Goal: Task Accomplishment & Management: Manage account settings

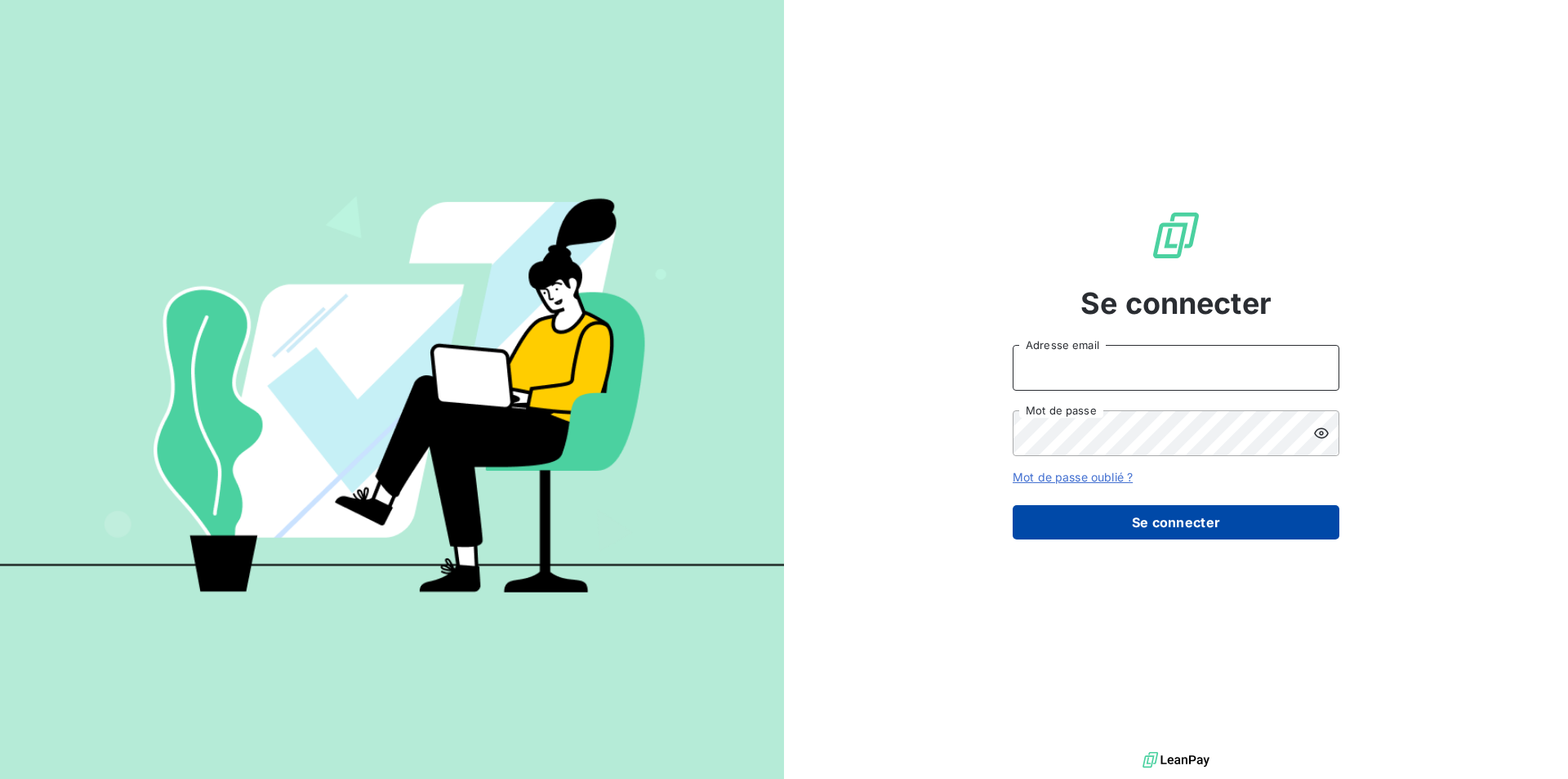
type input "fgrassin@thibaut.fr"
click at [1165, 520] on button "Se connecter" at bounding box center [1176, 522] width 327 height 35
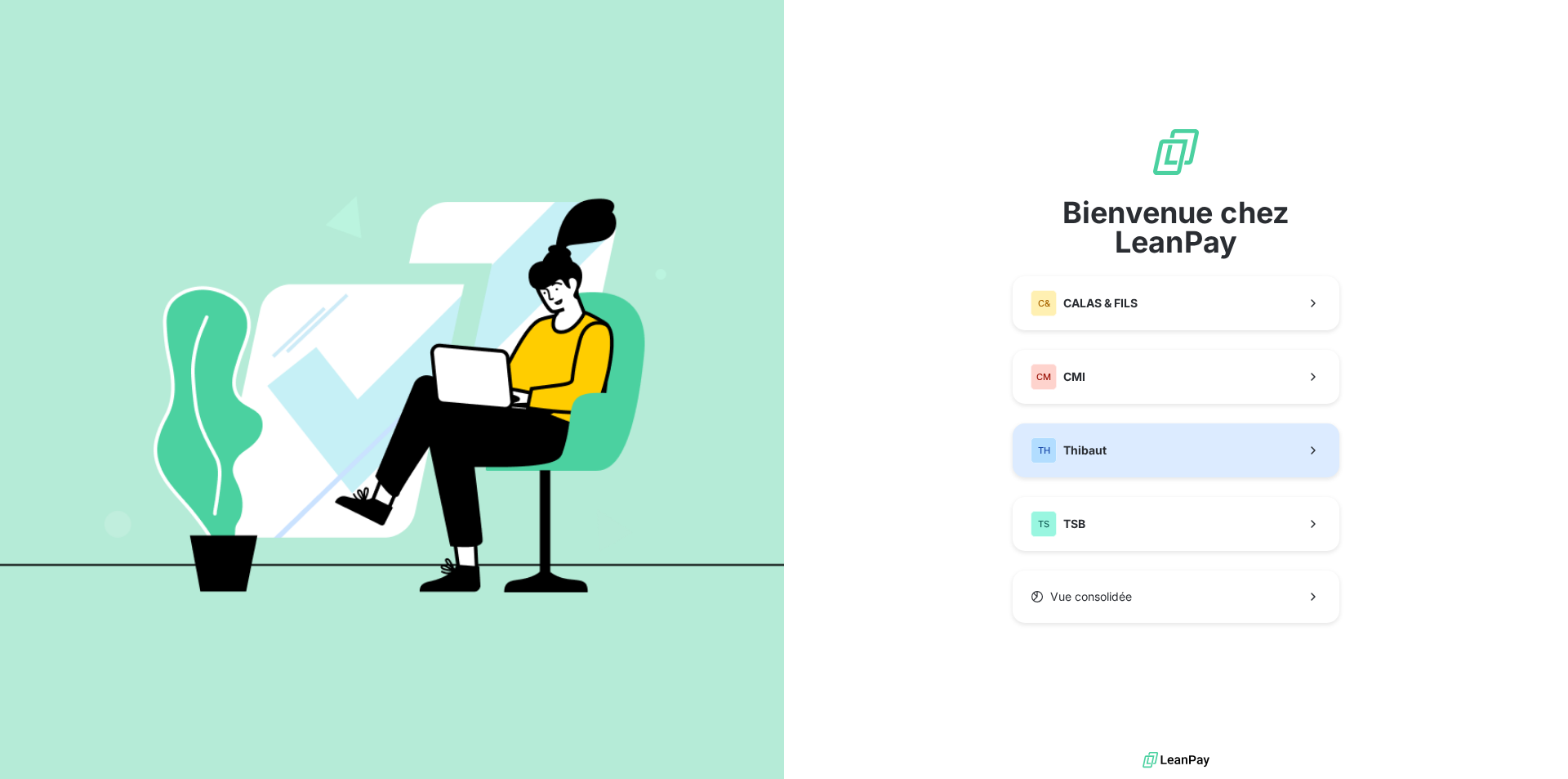
click at [1142, 453] on button "TH Thibaut" at bounding box center [1176, 449] width 327 height 54
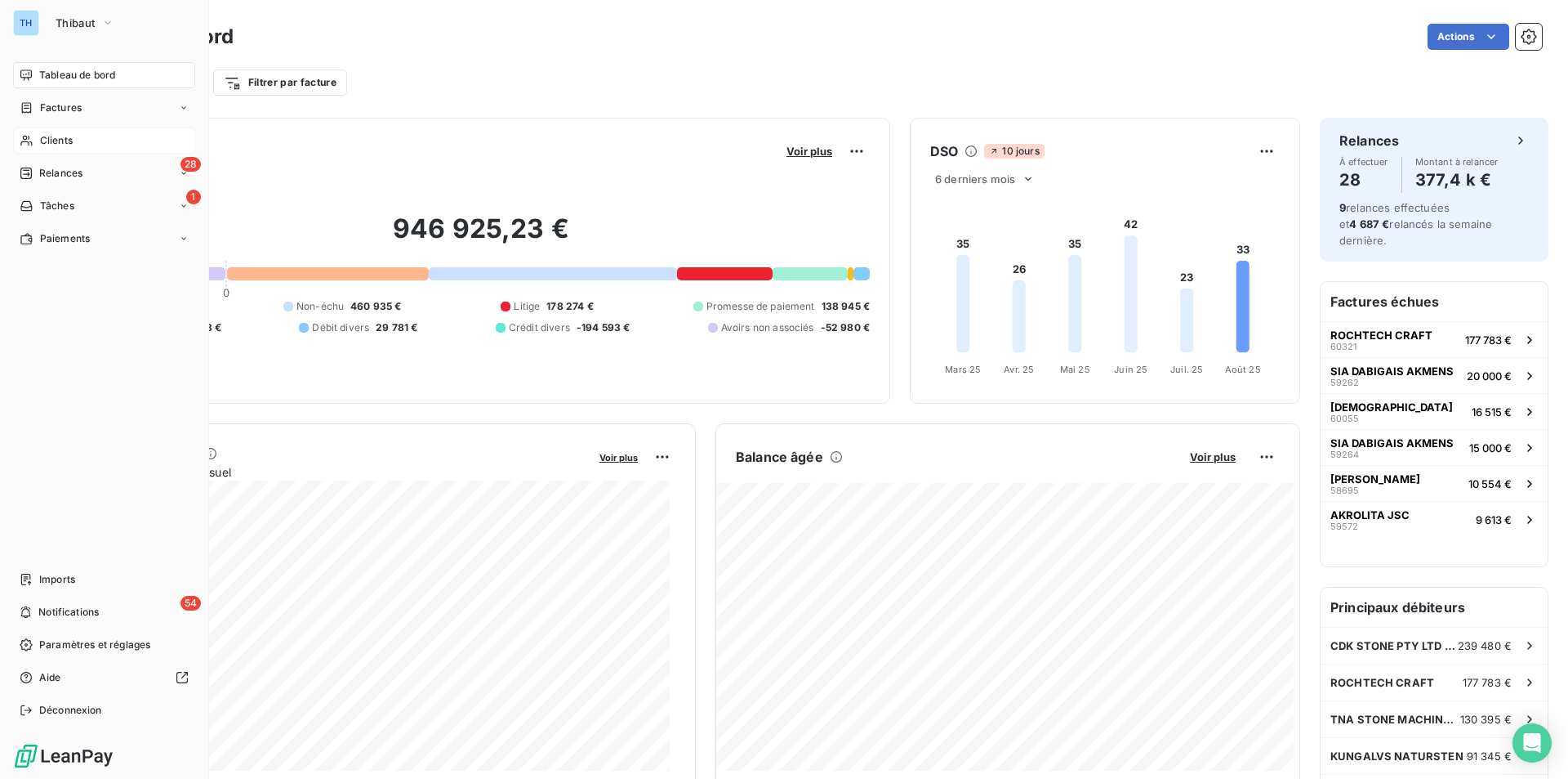
click at [50, 135] on span "Clients" at bounding box center [57, 141] width 33 height 15
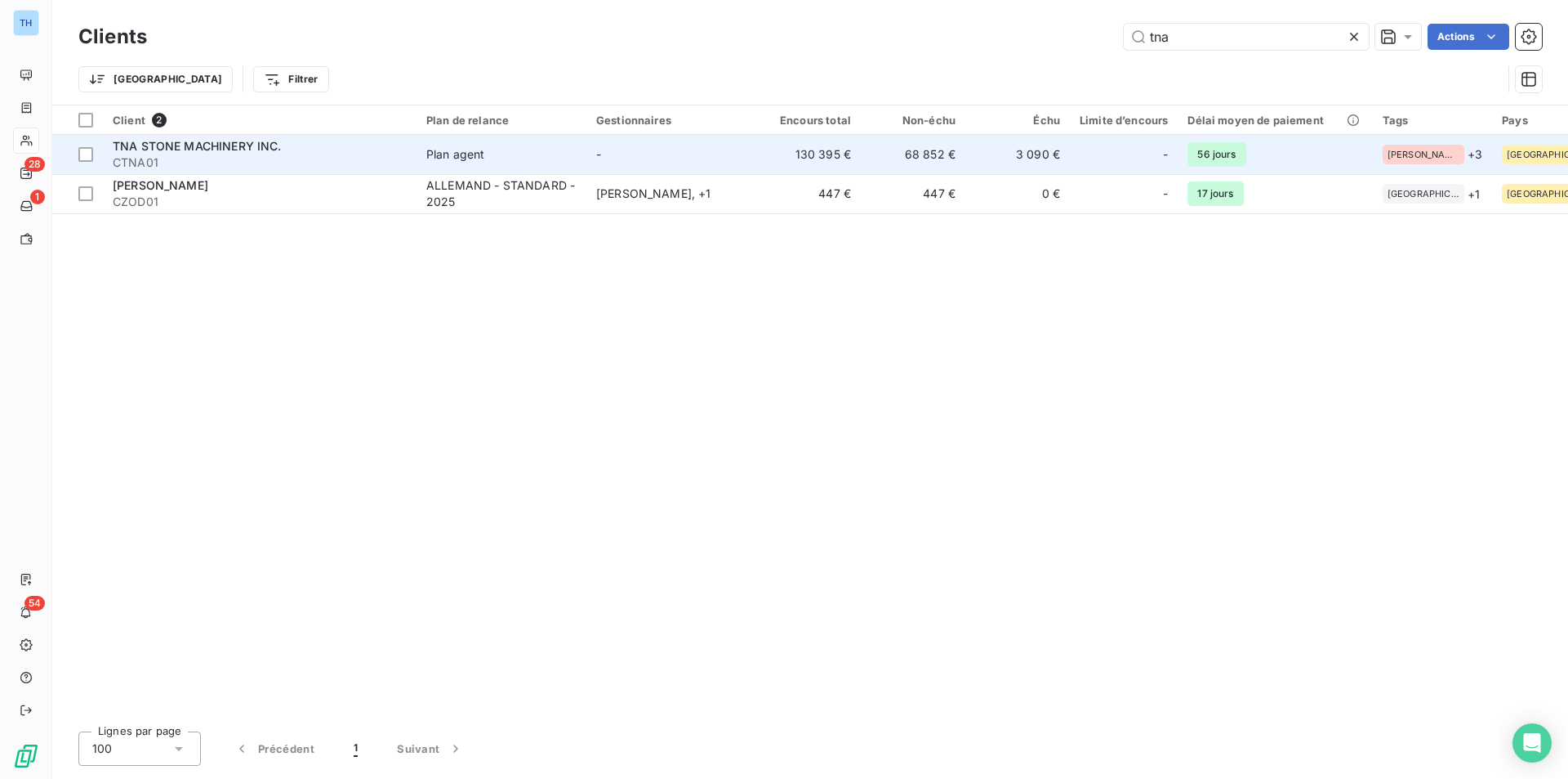
type input "tna"
click at [443, 160] on div "Plan agent" at bounding box center [455, 154] width 58 height 16
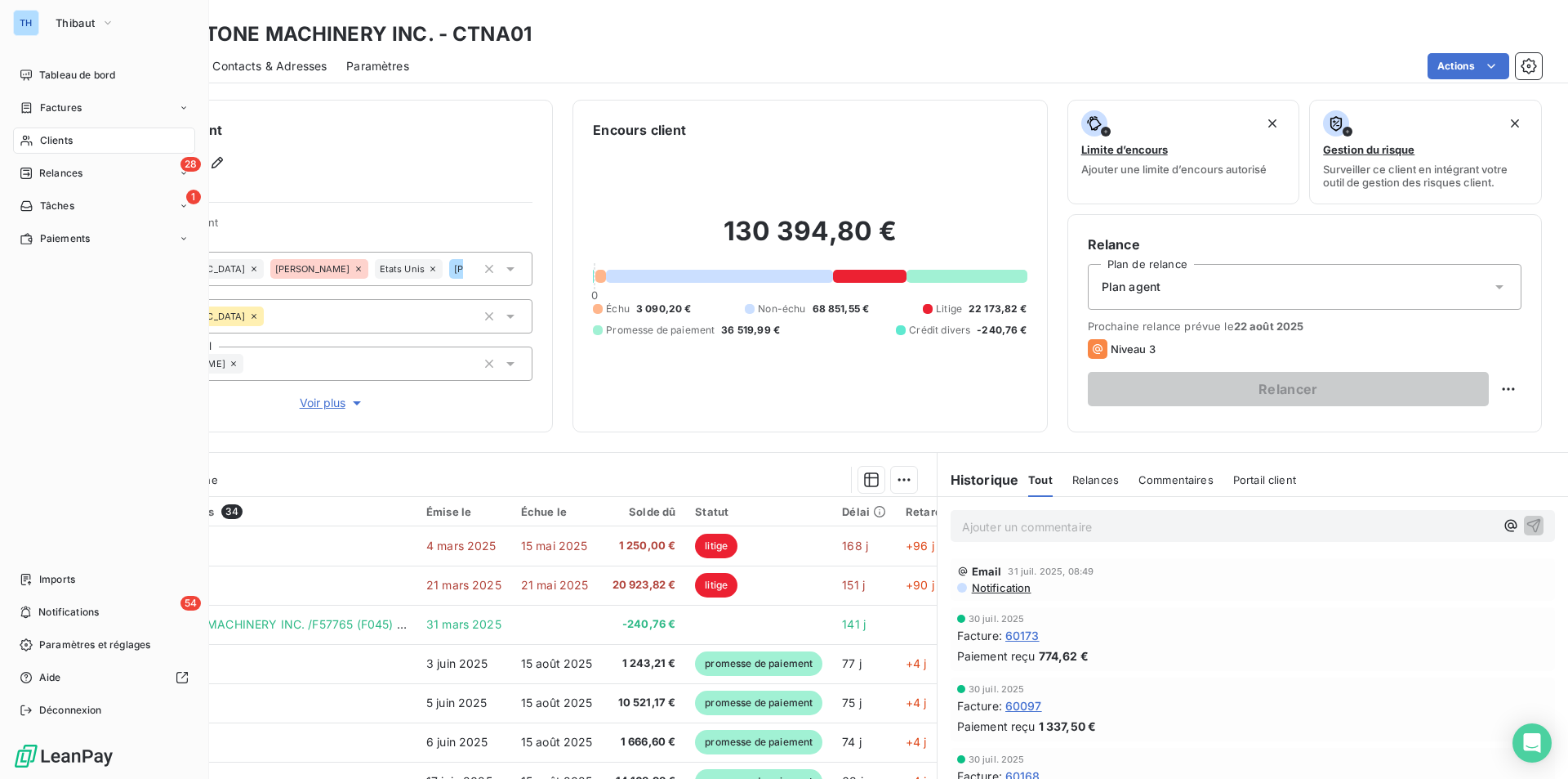
click at [54, 141] on span "Clients" at bounding box center [57, 141] width 33 height 15
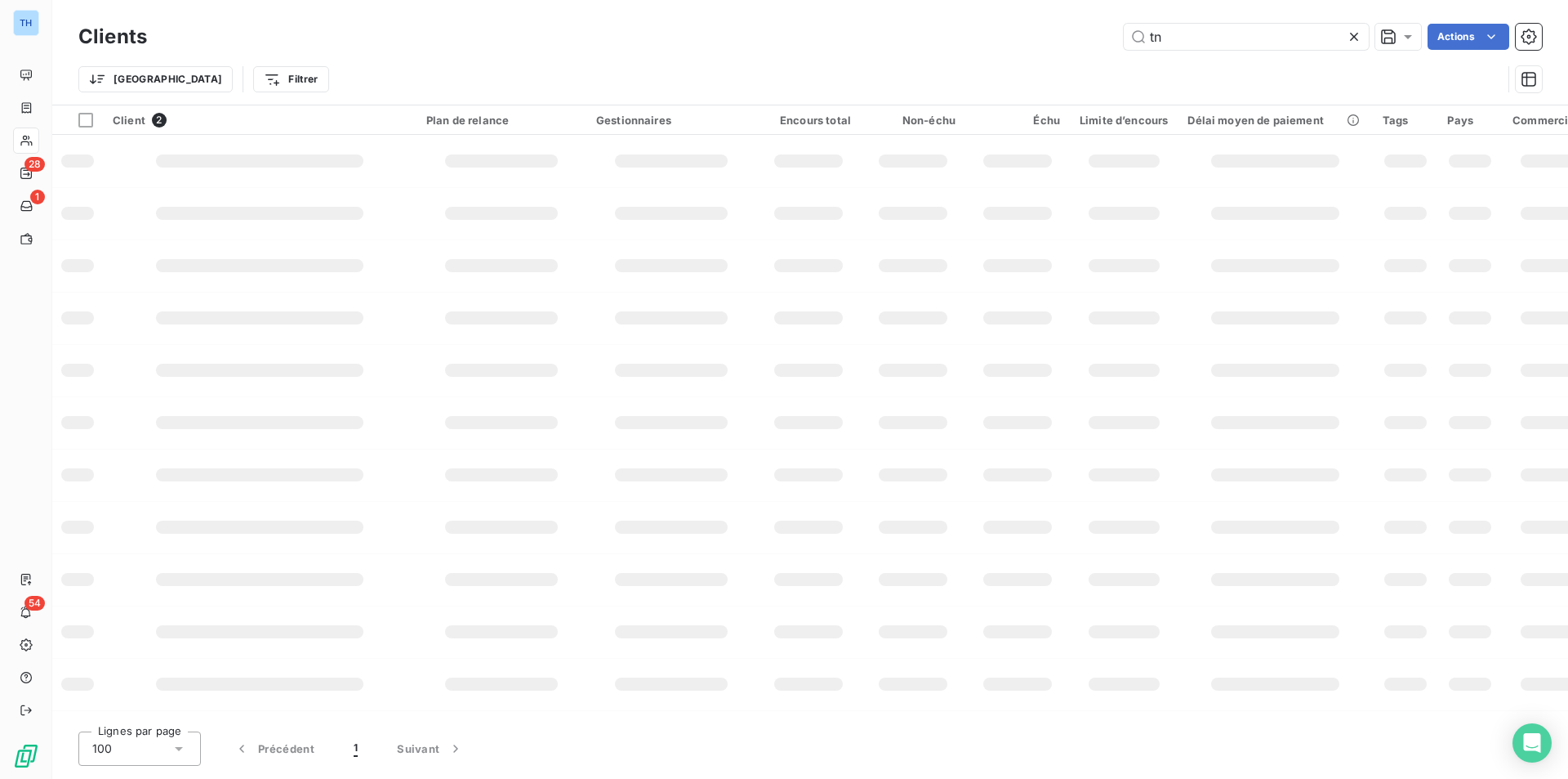
type input "t"
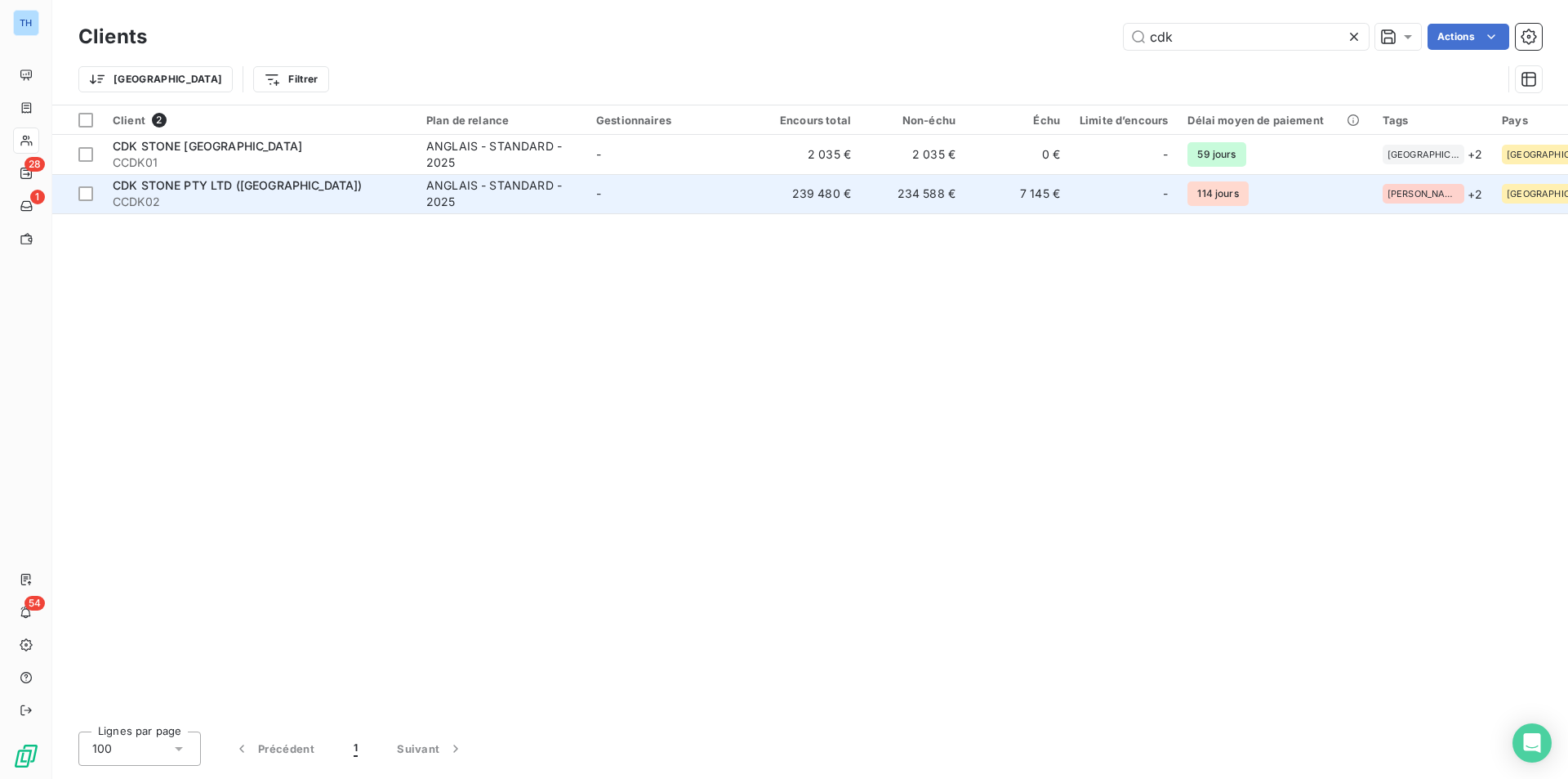
type input "cdk"
click at [238, 192] on div "CDK STONE PTY LTD ([GEOGRAPHIC_DATA])" at bounding box center [259, 185] width 294 height 16
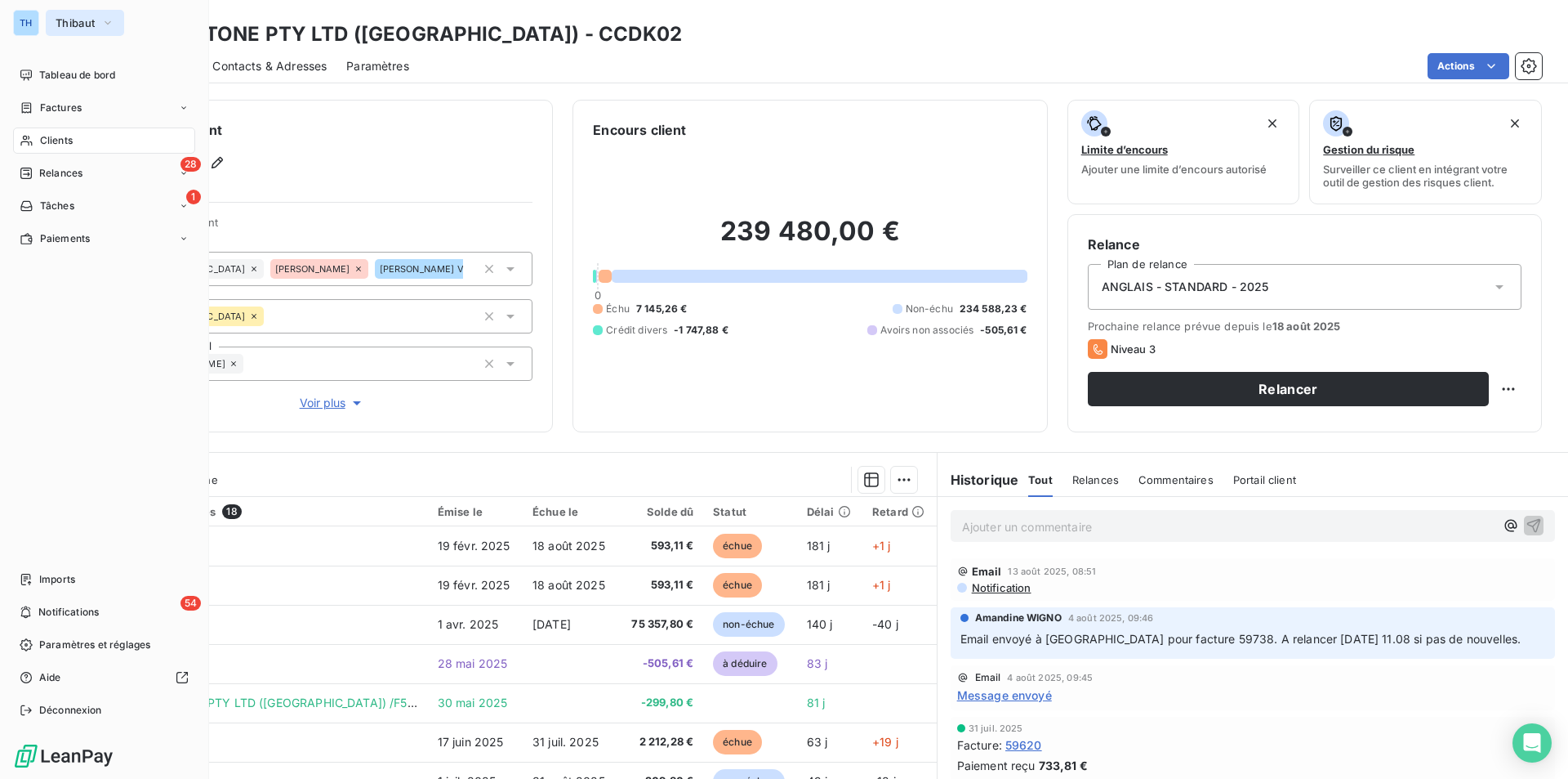
click at [70, 16] on span "Thibaut" at bounding box center [75, 23] width 39 height 13
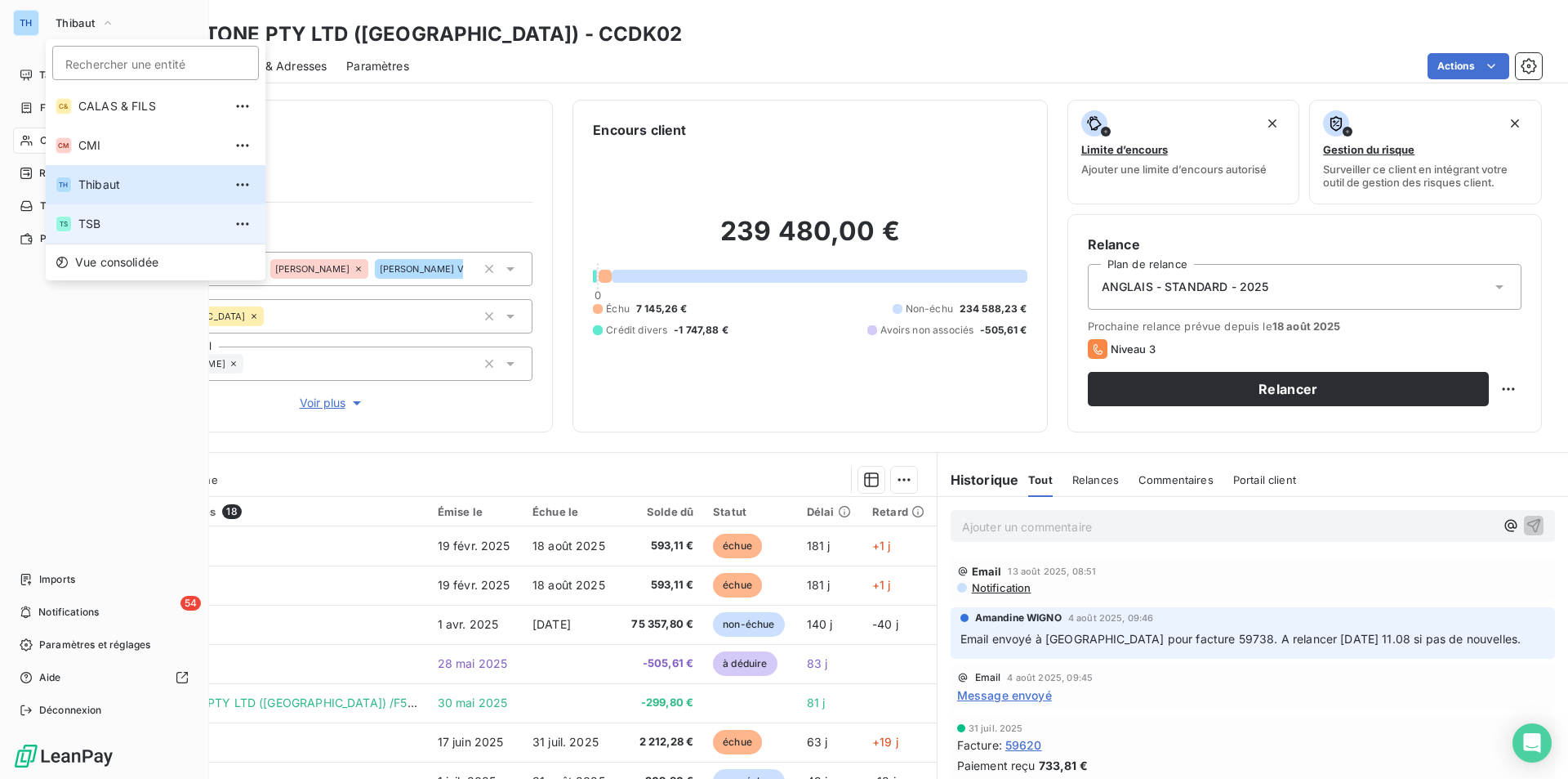
click at [94, 228] on span "TSB" at bounding box center [151, 224] width 144 height 16
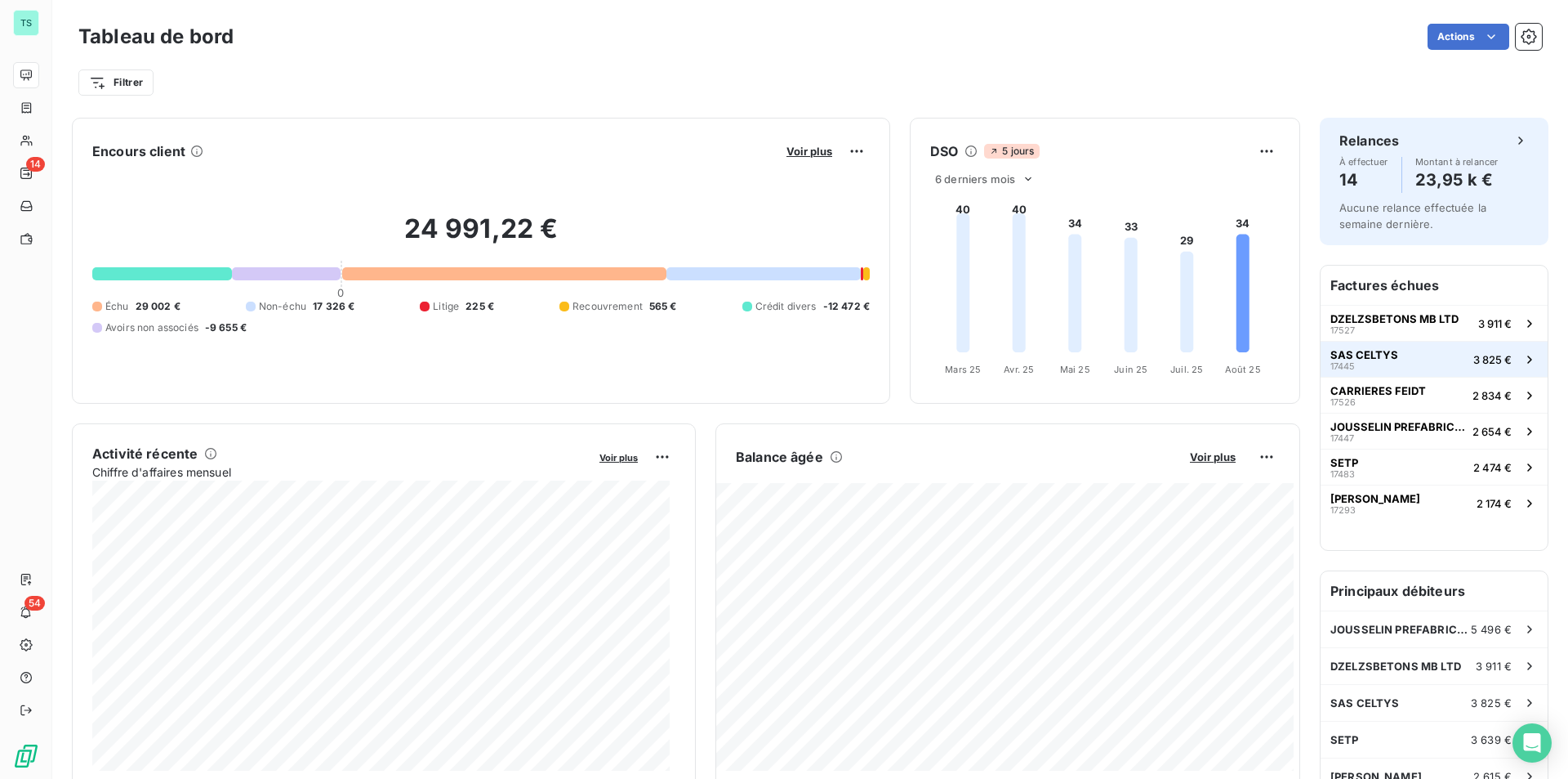
click at [1385, 370] on button "SAS CELTYS 17445 3 825 €" at bounding box center [1434, 358] width 227 height 36
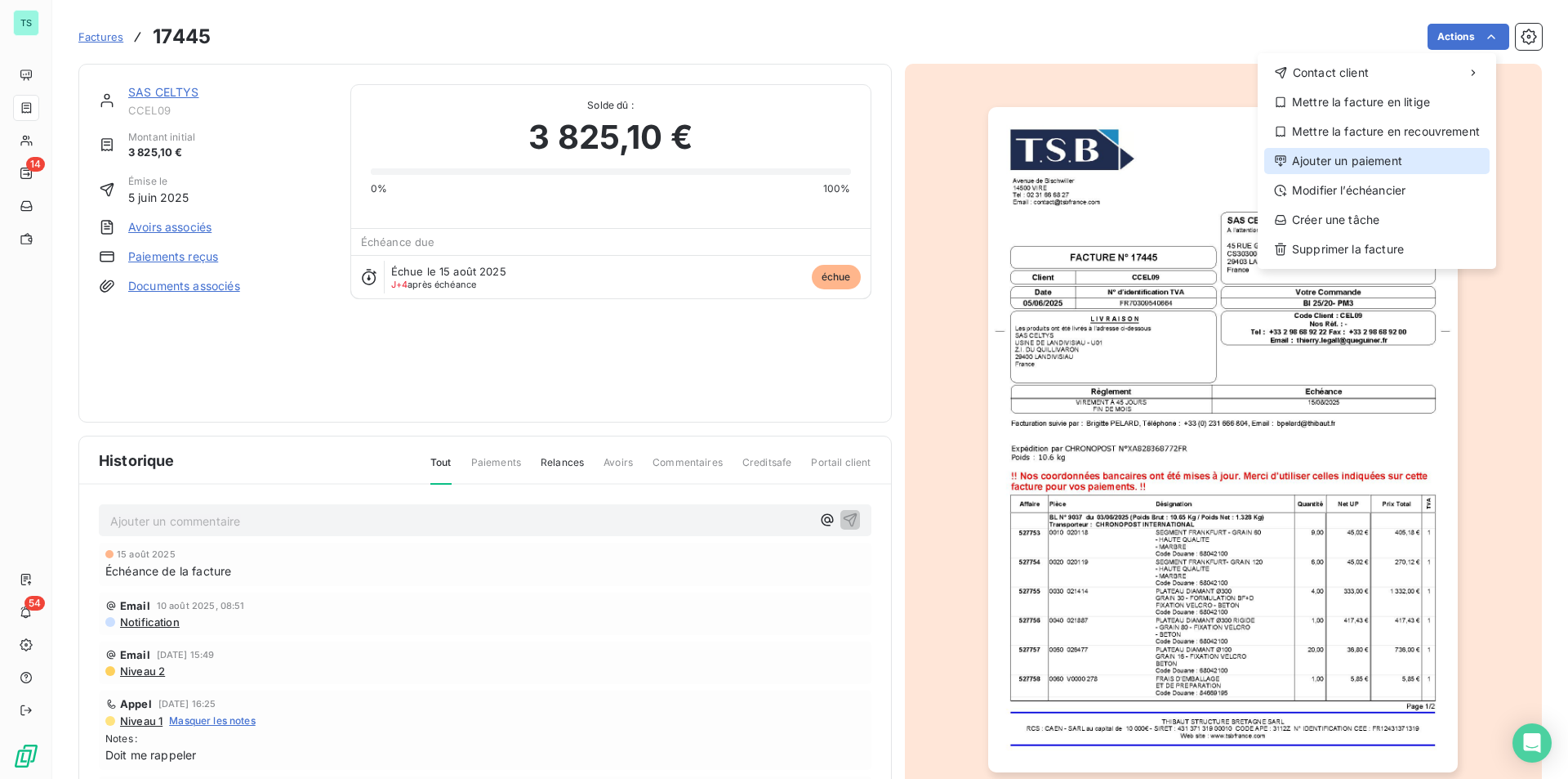
click at [1368, 166] on div "Ajouter un paiement" at bounding box center [1376, 161] width 225 height 26
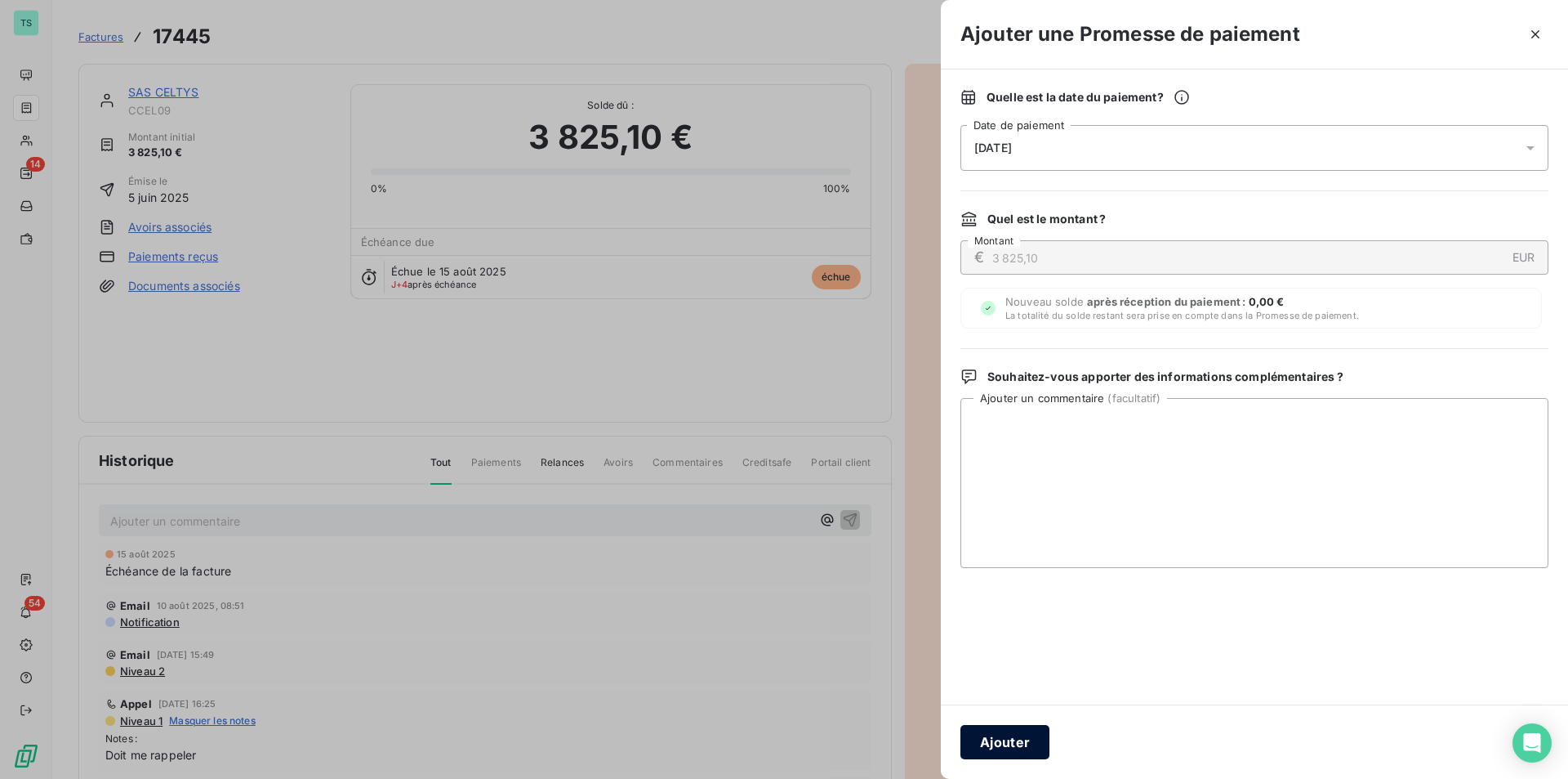
click at [1001, 748] on button "Ajouter" at bounding box center [1005, 742] width 89 height 35
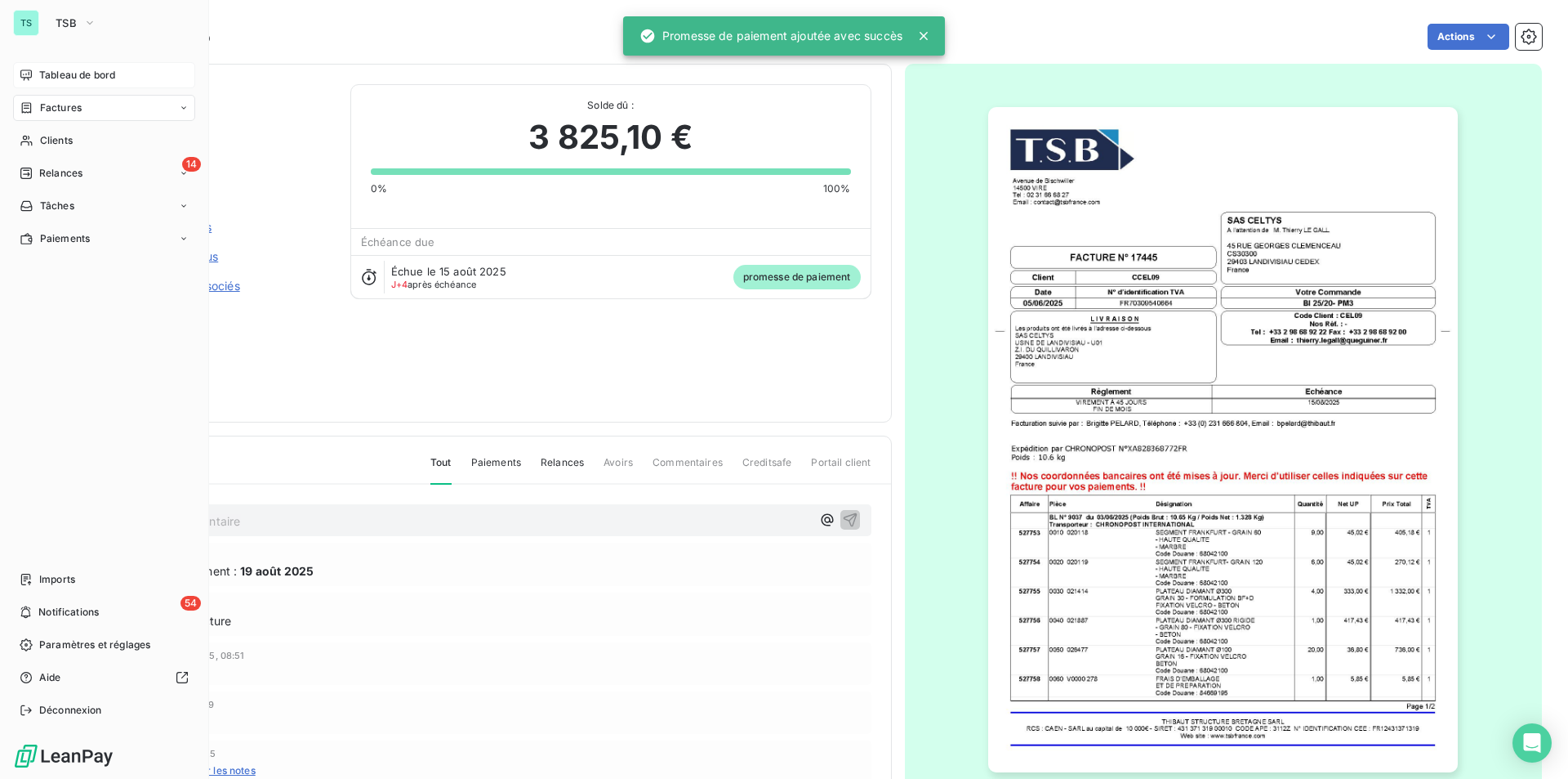
click at [76, 66] on div "Tableau de bord" at bounding box center [103, 75] width 182 height 26
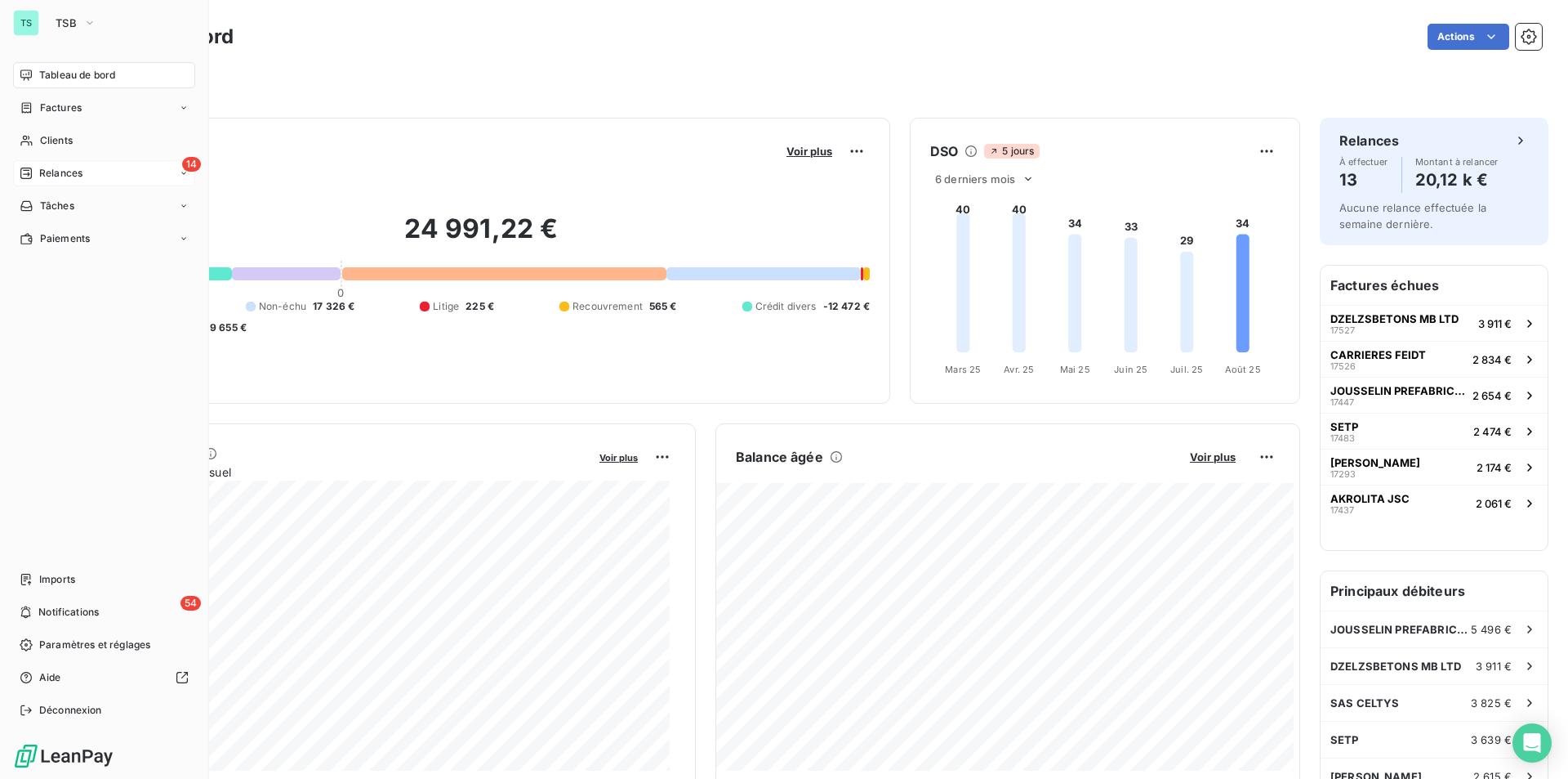
click at [99, 176] on div "14 Relances" at bounding box center [103, 173] width 182 height 26
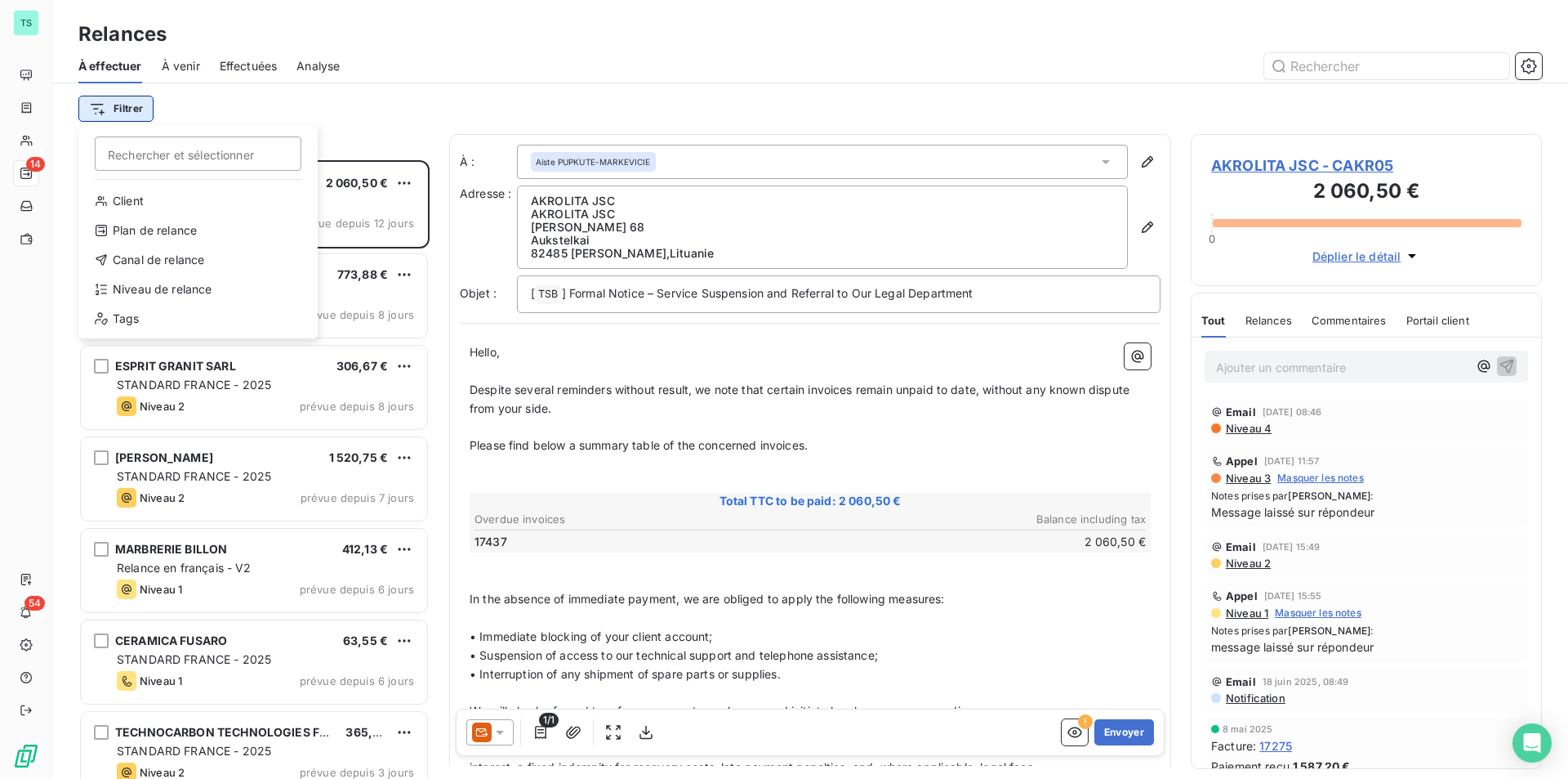
click at [137, 113] on html "TS 14 54 Relances À effectuer À venir Effectuées Analyse Filtrer Rechercher et …" at bounding box center [784, 389] width 1568 height 779
click at [182, 279] on div "Niveau de relance" at bounding box center [198, 289] width 226 height 26
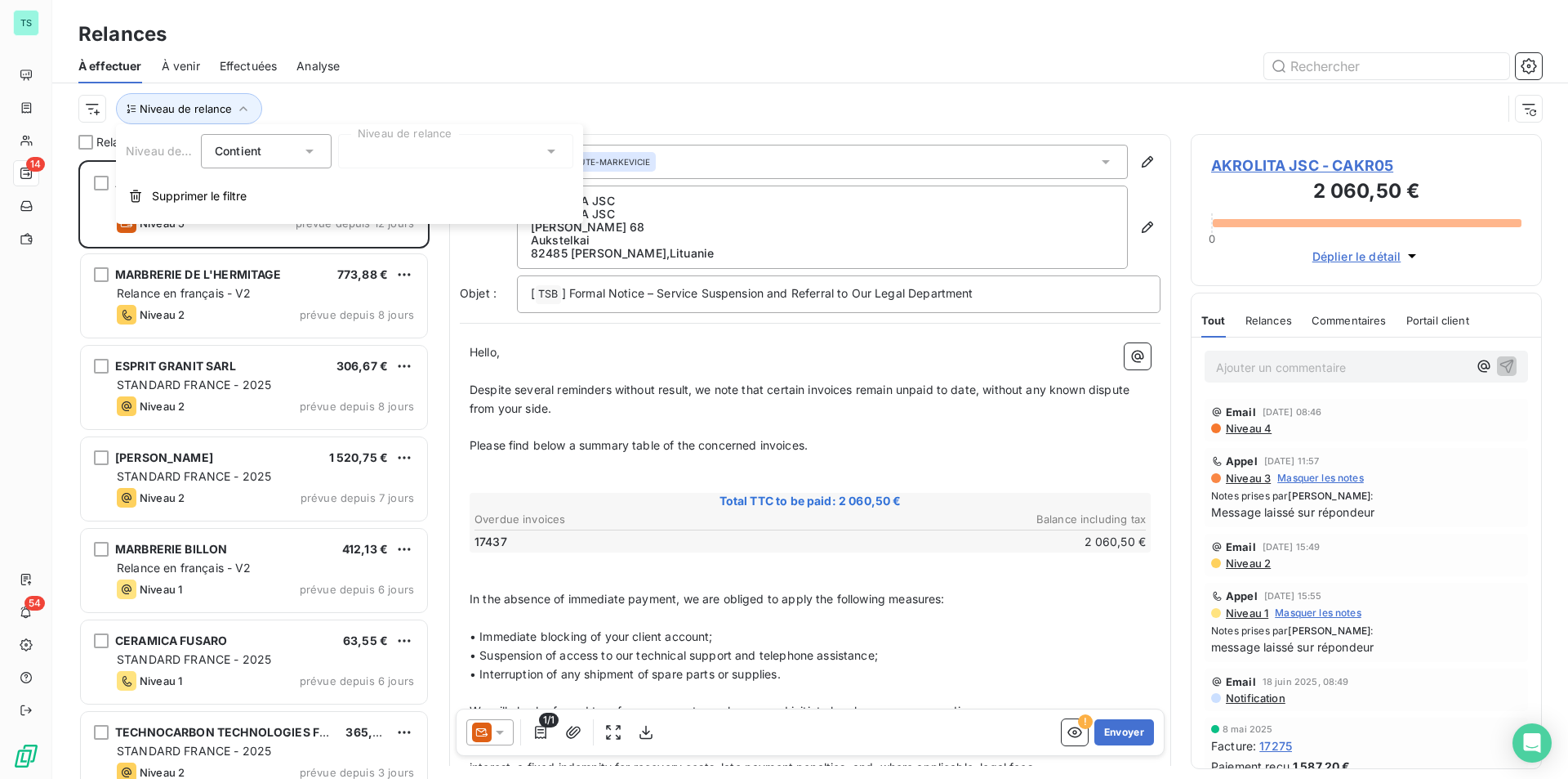
click at [435, 144] on div at bounding box center [455, 152] width 235 height 35
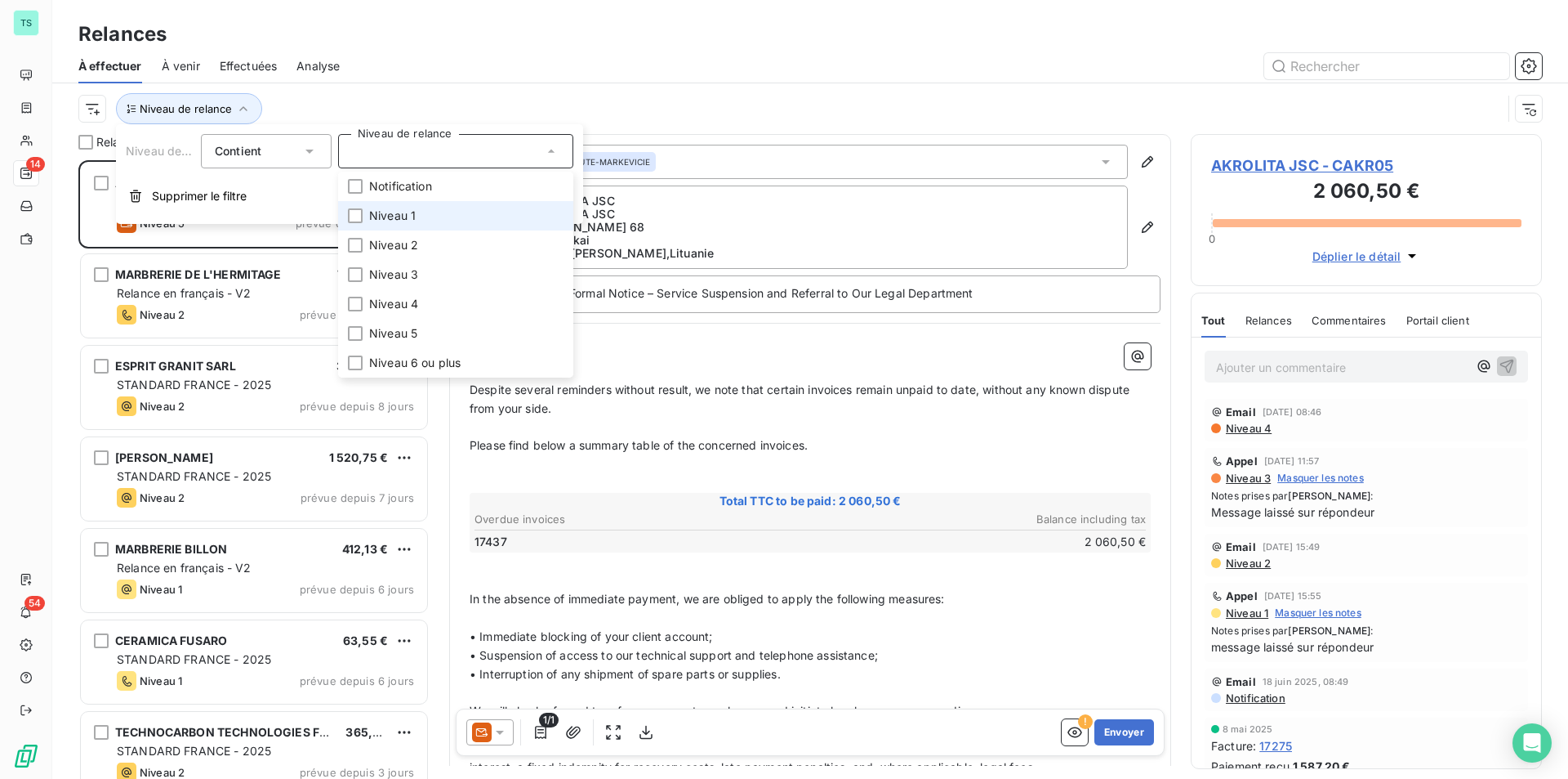
click at [402, 216] on span "Niveau 1" at bounding box center [392, 216] width 47 height 16
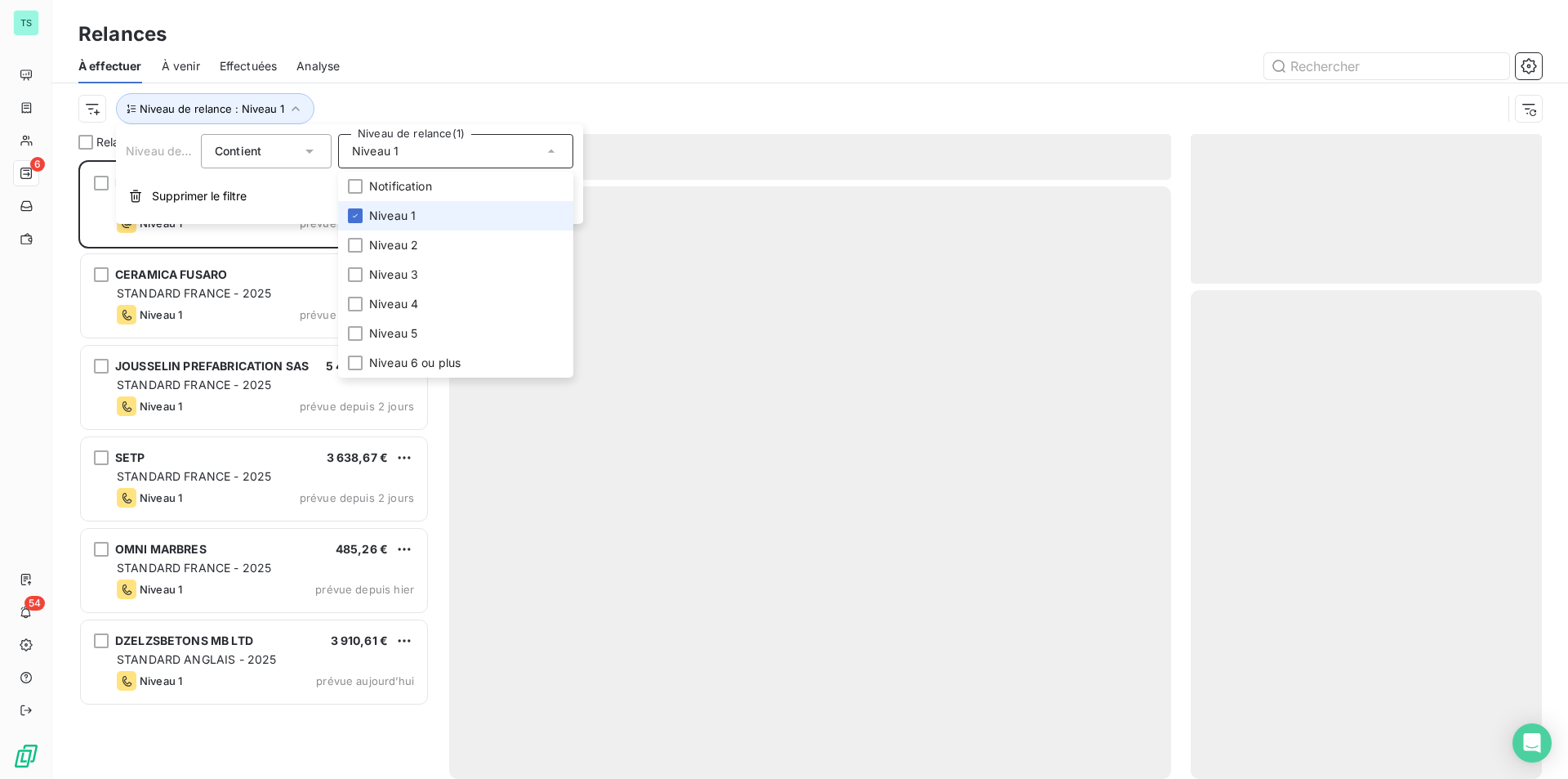
scroll to position [606, 339]
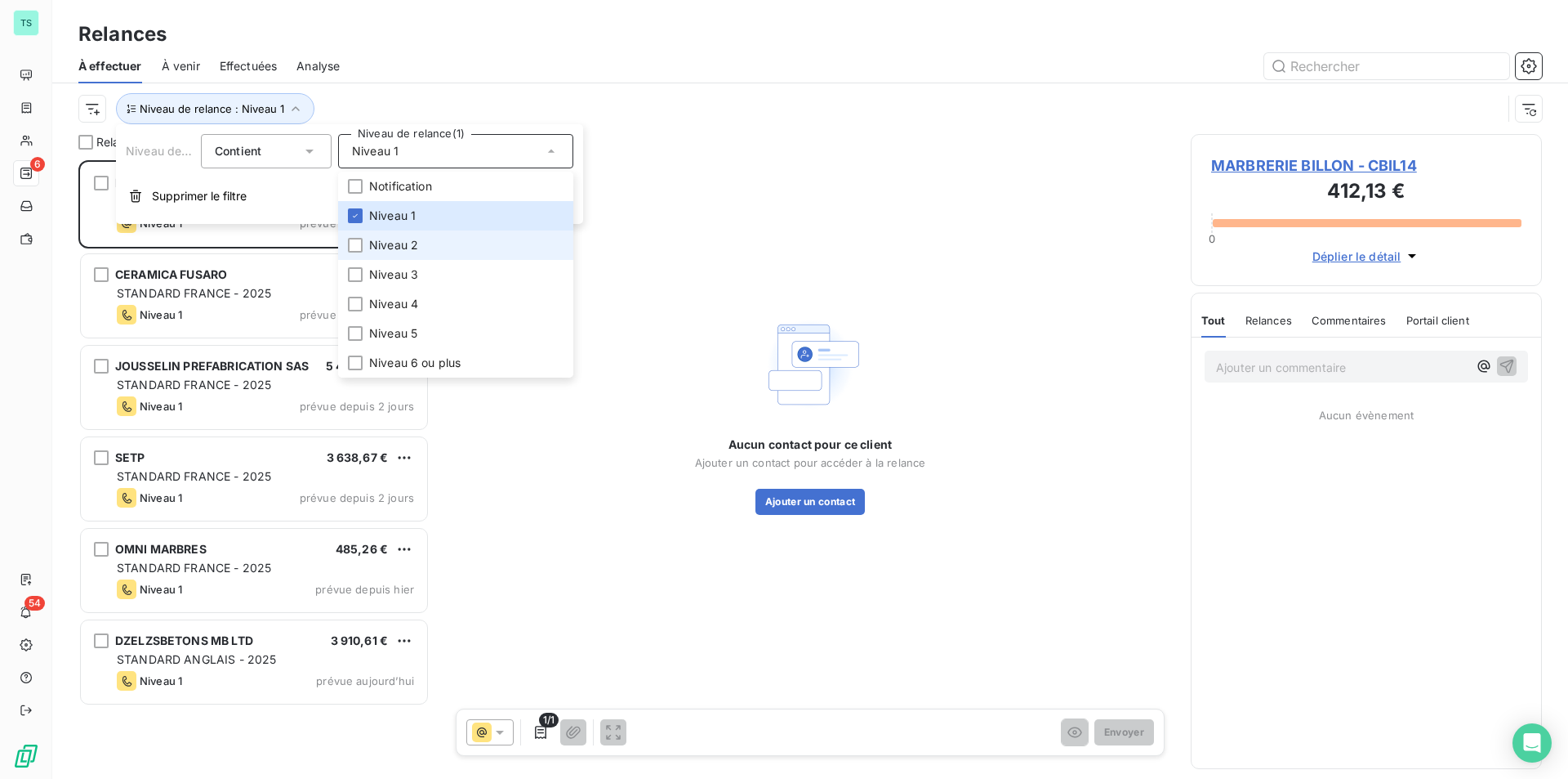
click at [388, 254] on li "Niveau 2" at bounding box center [455, 245] width 235 height 29
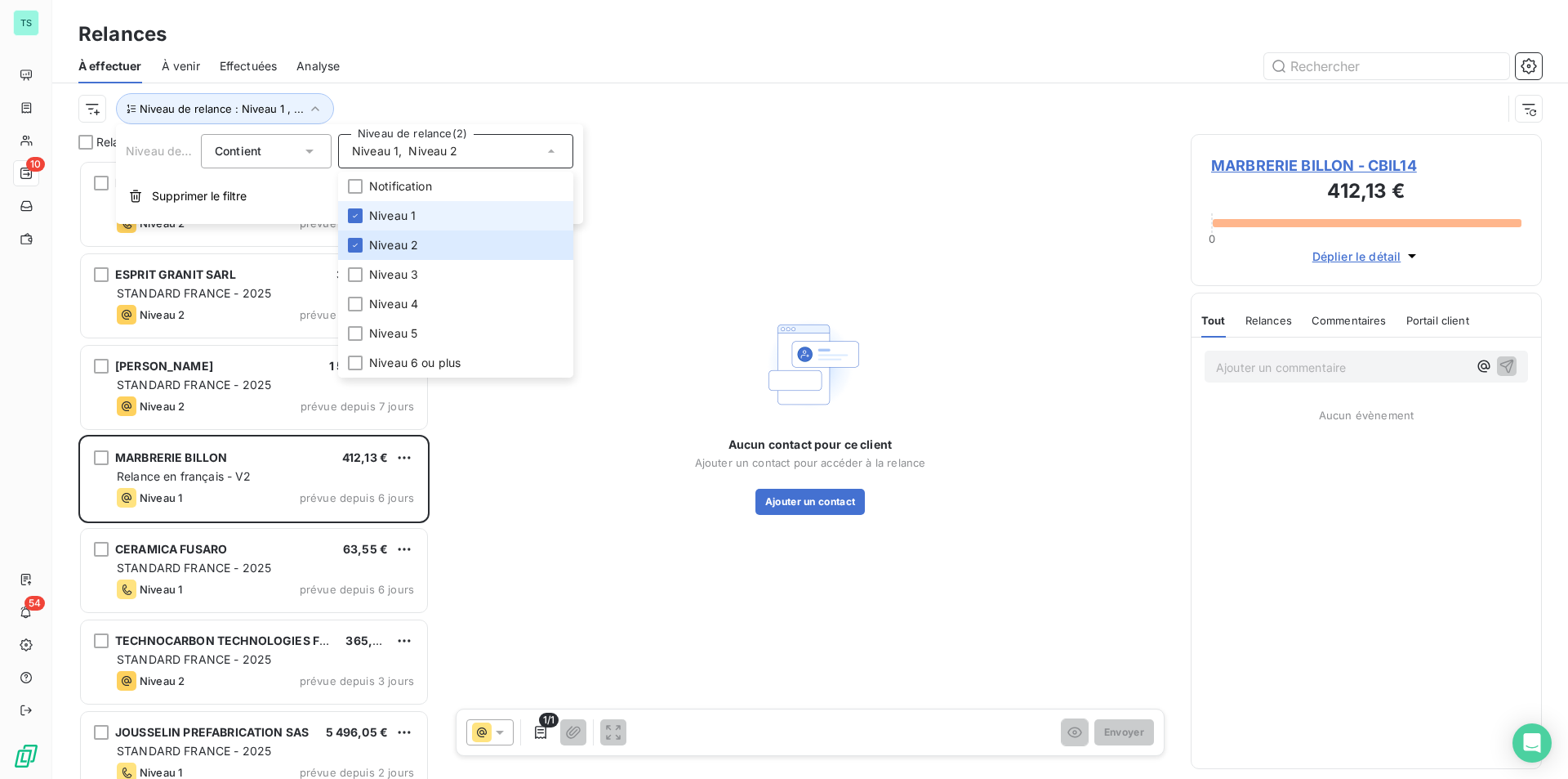
click at [391, 219] on span "Niveau 1" at bounding box center [392, 216] width 47 height 16
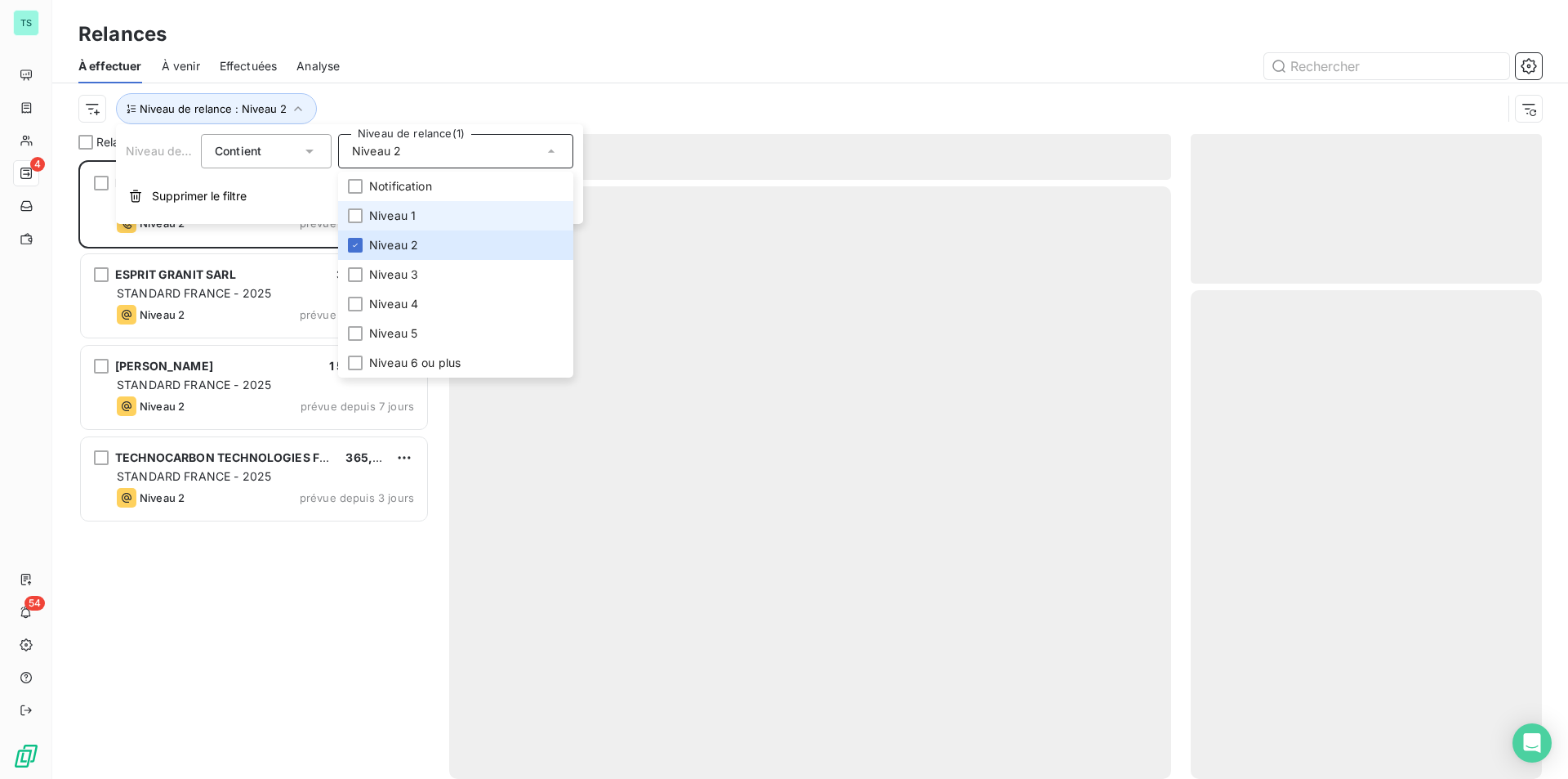
scroll to position [606, 339]
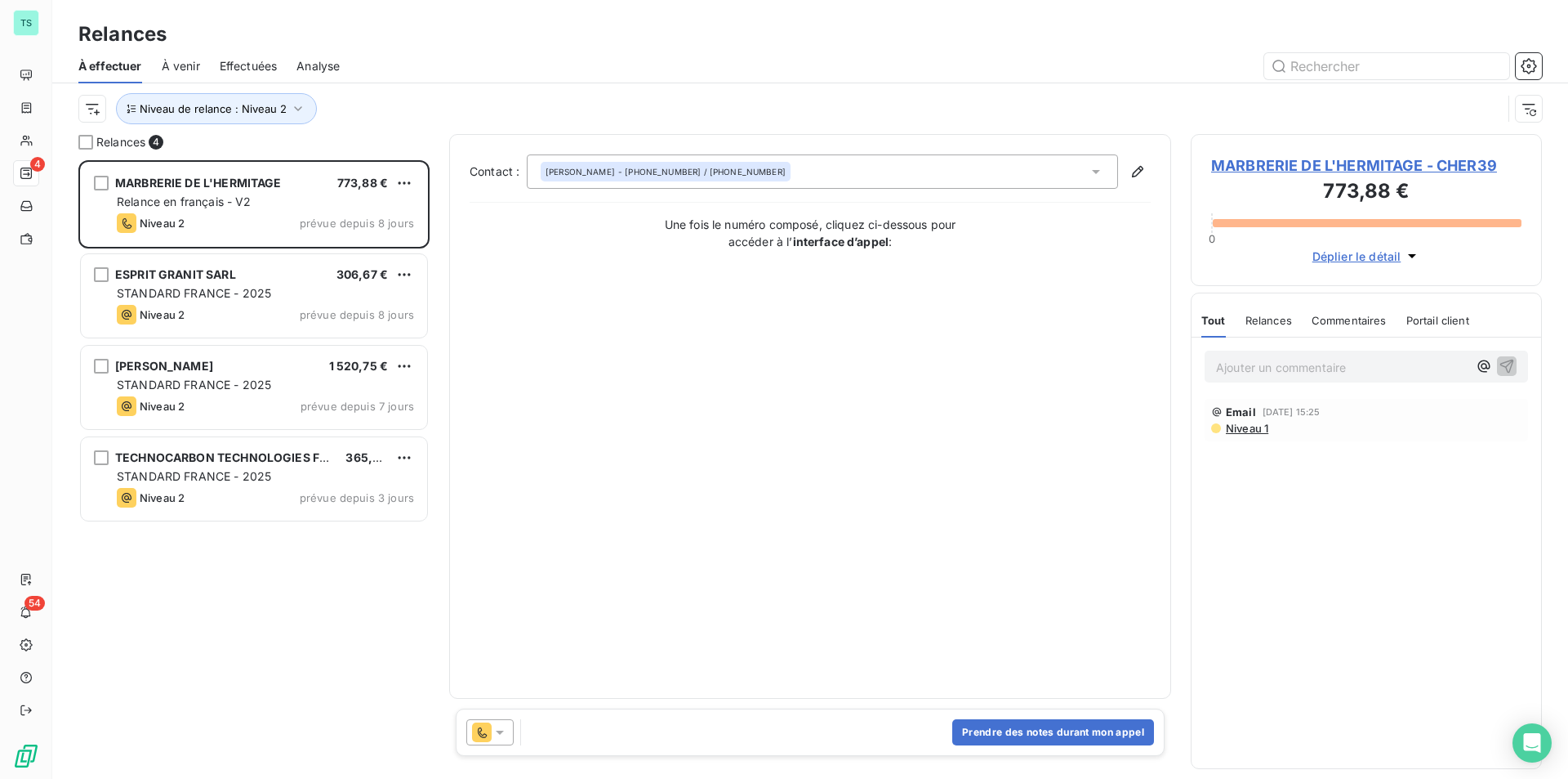
click at [439, 81] on div "À effectuer À venir Effectuées Analyse" at bounding box center [810, 67] width 1515 height 35
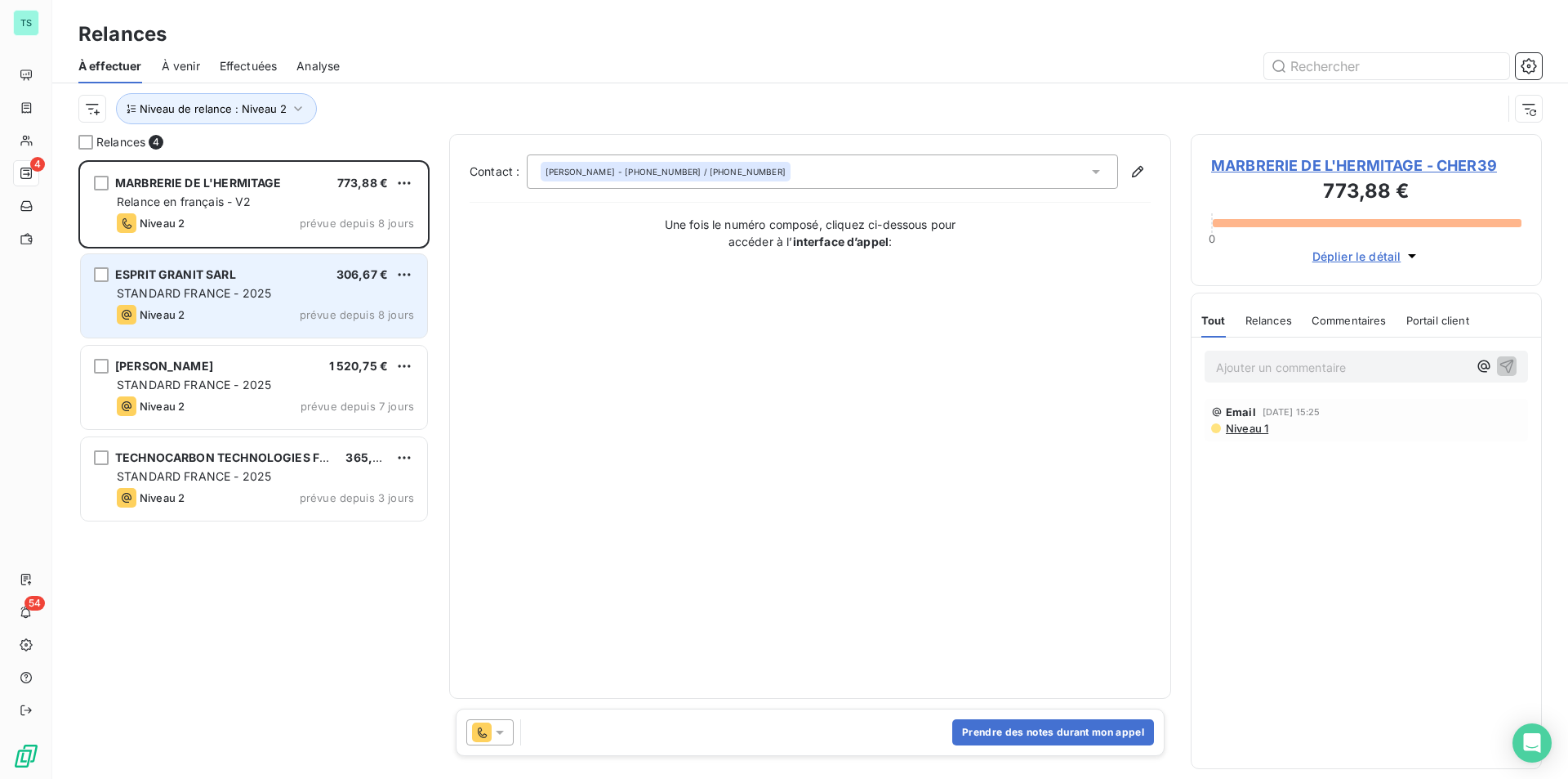
click at [233, 304] on div "ESPRIT GRANIT SARL 306,67 € STANDARD FRANCE - 2025 Niveau 2 prévue depuis 8 jou…" at bounding box center [254, 295] width 346 height 83
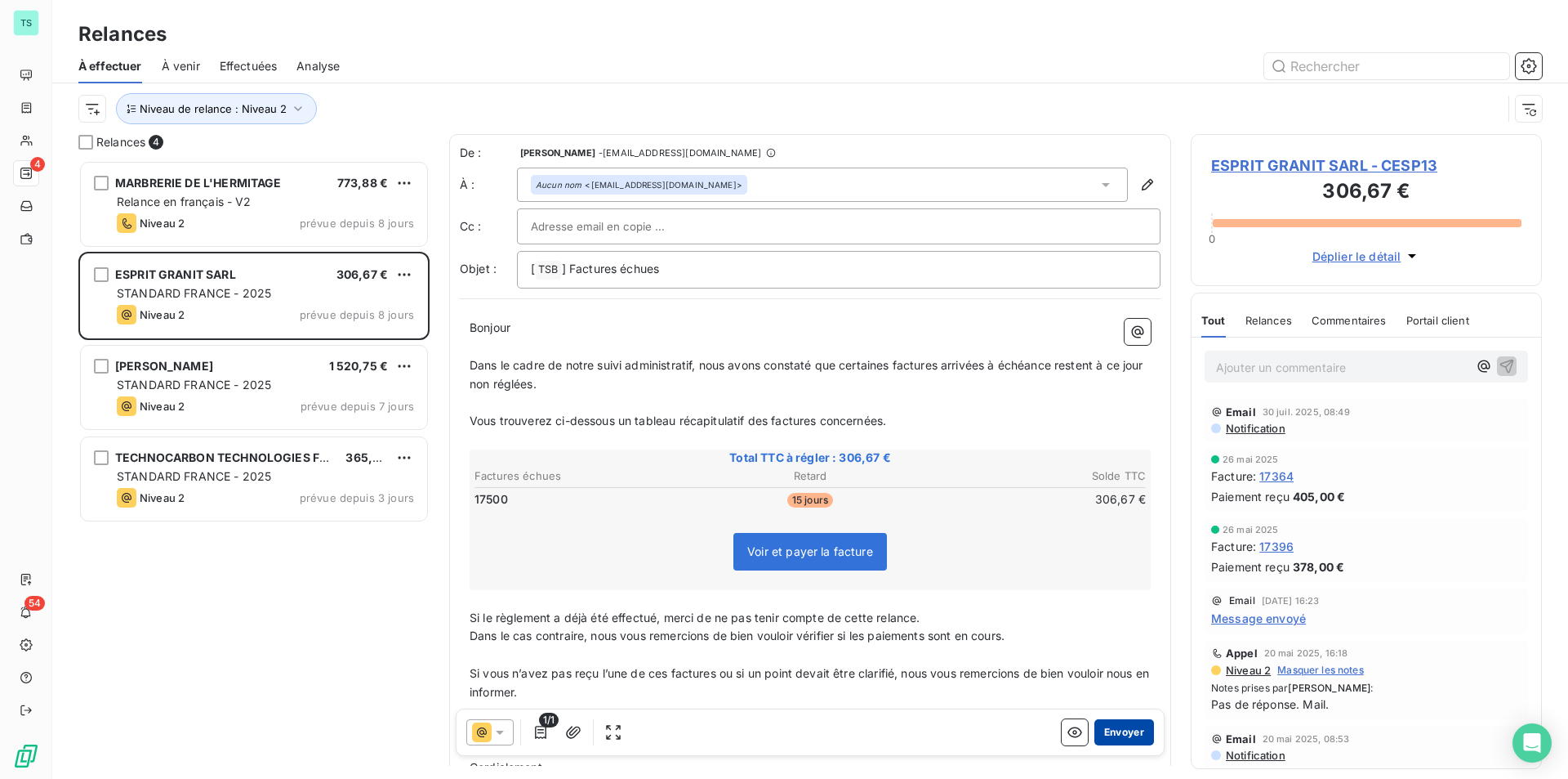
click at [1121, 733] on button "Envoyer" at bounding box center [1124, 732] width 59 height 26
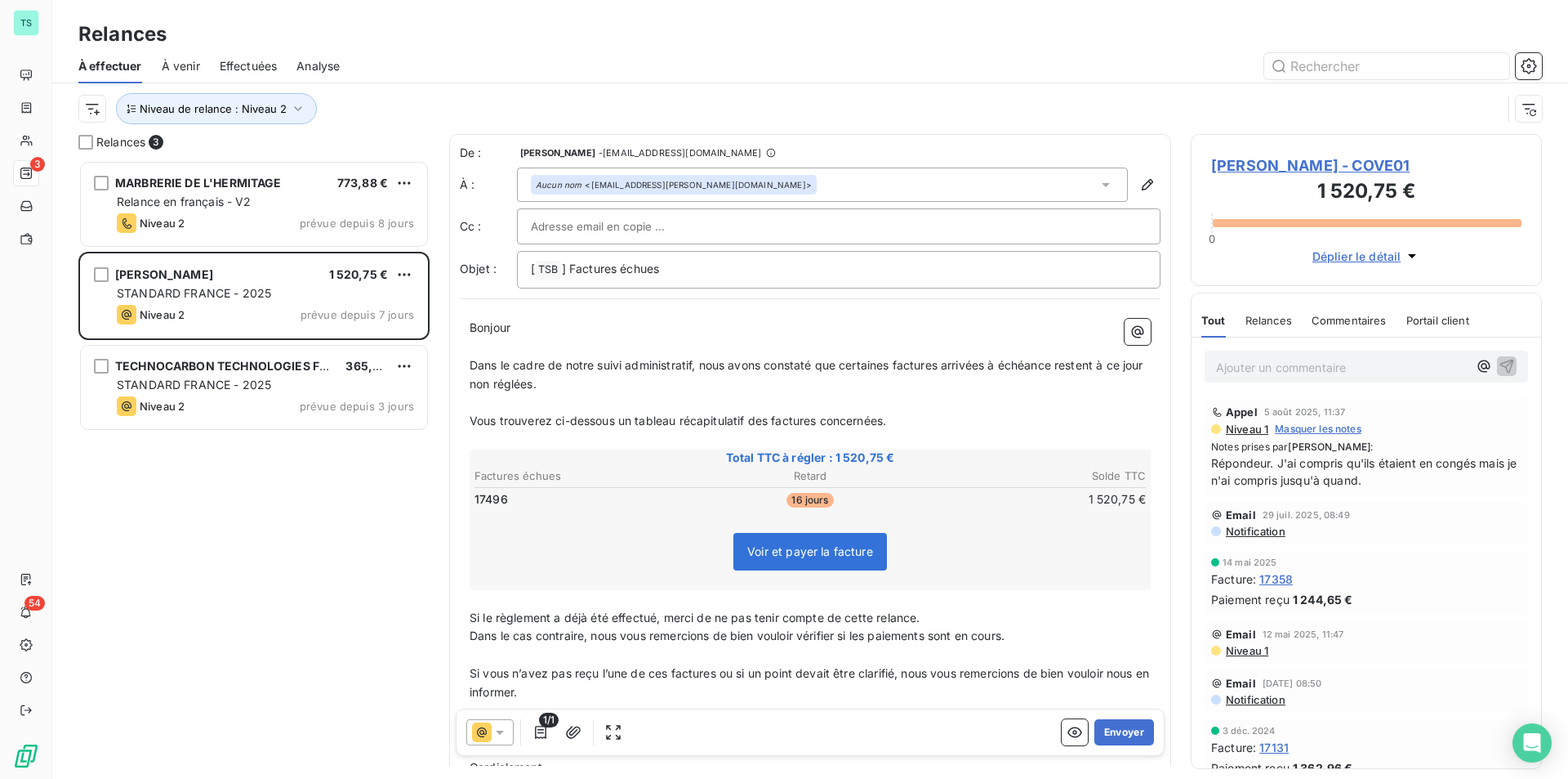
click at [1271, 164] on span "OVERKAMP BEN - COVE01" at bounding box center [1366, 165] width 310 height 22
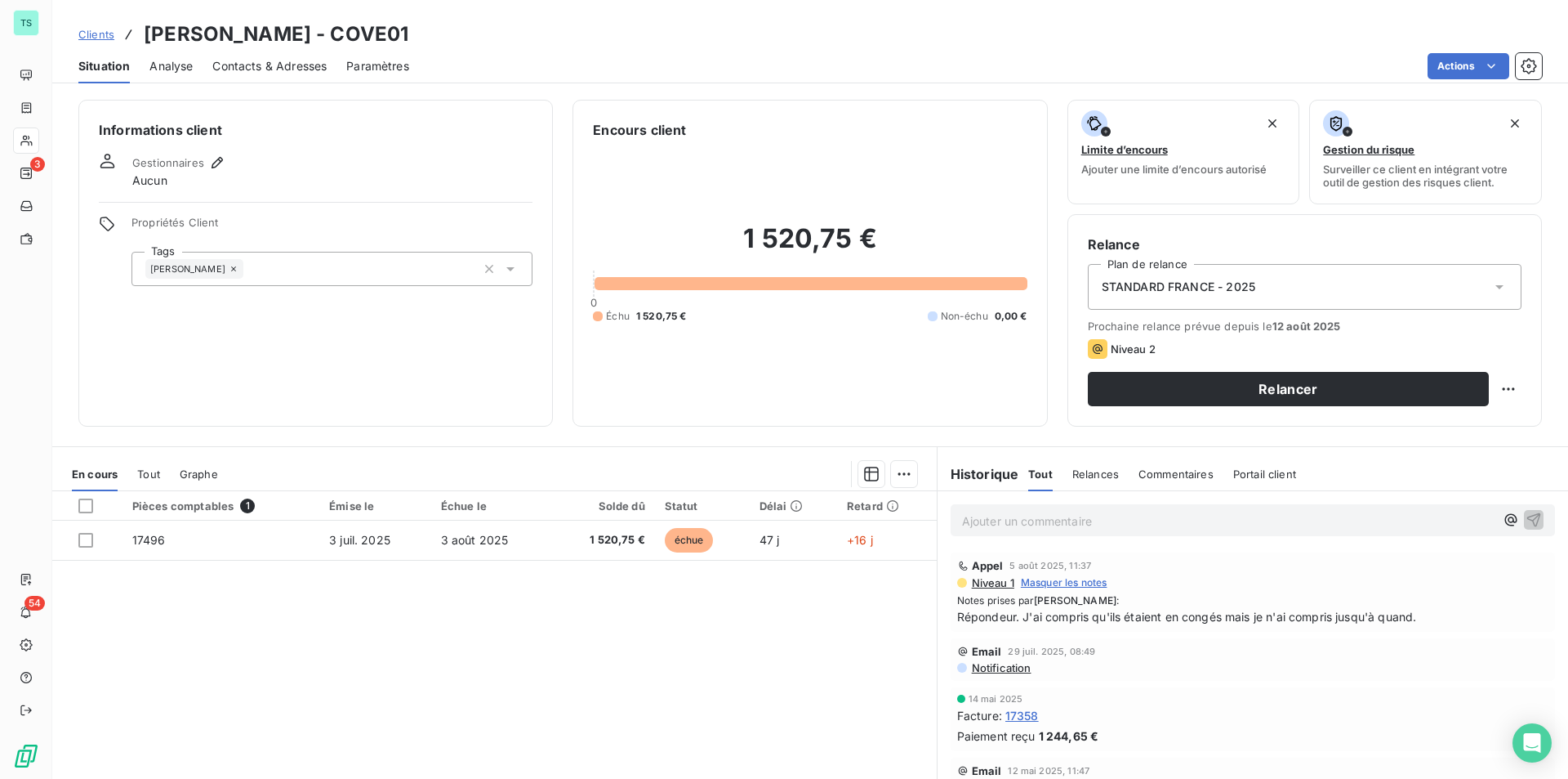
click at [1490, 282] on icon at bounding box center [1499, 287] width 16 height 16
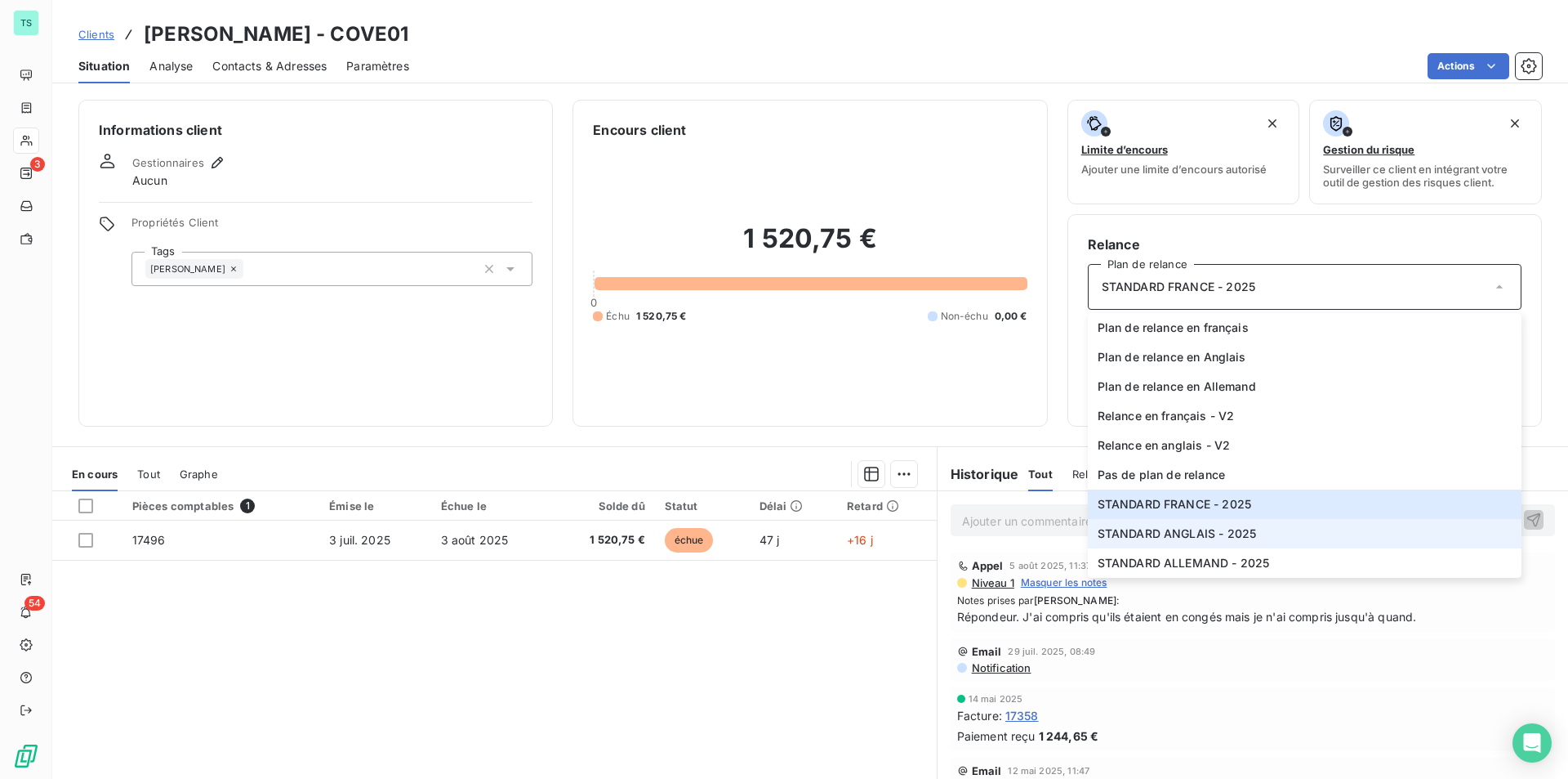
click at [1196, 532] on span "STANDARD ANGLAIS - 2025" at bounding box center [1176, 533] width 159 height 16
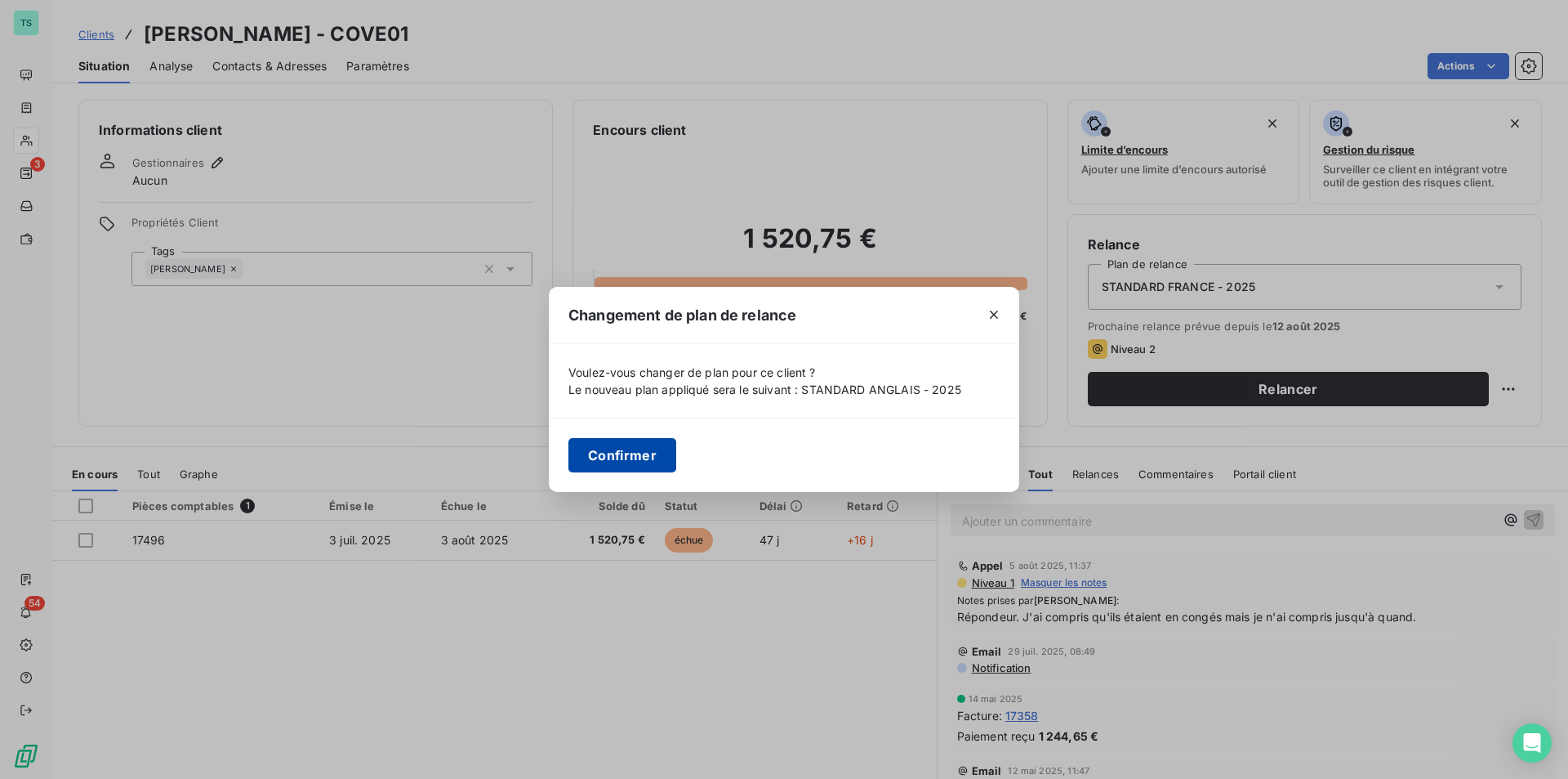
click at [649, 464] on button "Confirmer" at bounding box center [622, 455] width 108 height 35
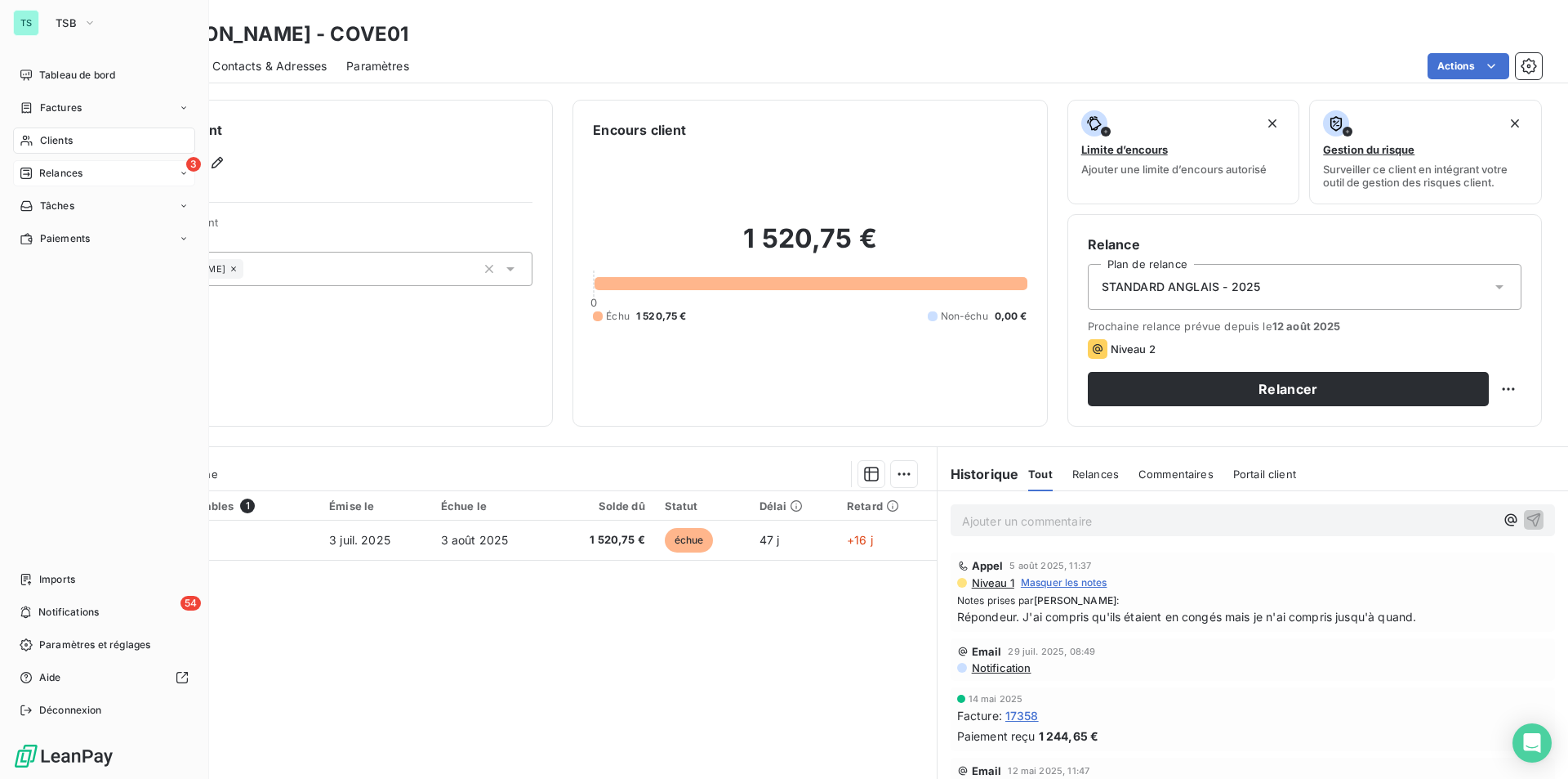
click at [64, 174] on span "Relances" at bounding box center [60, 174] width 43 height 15
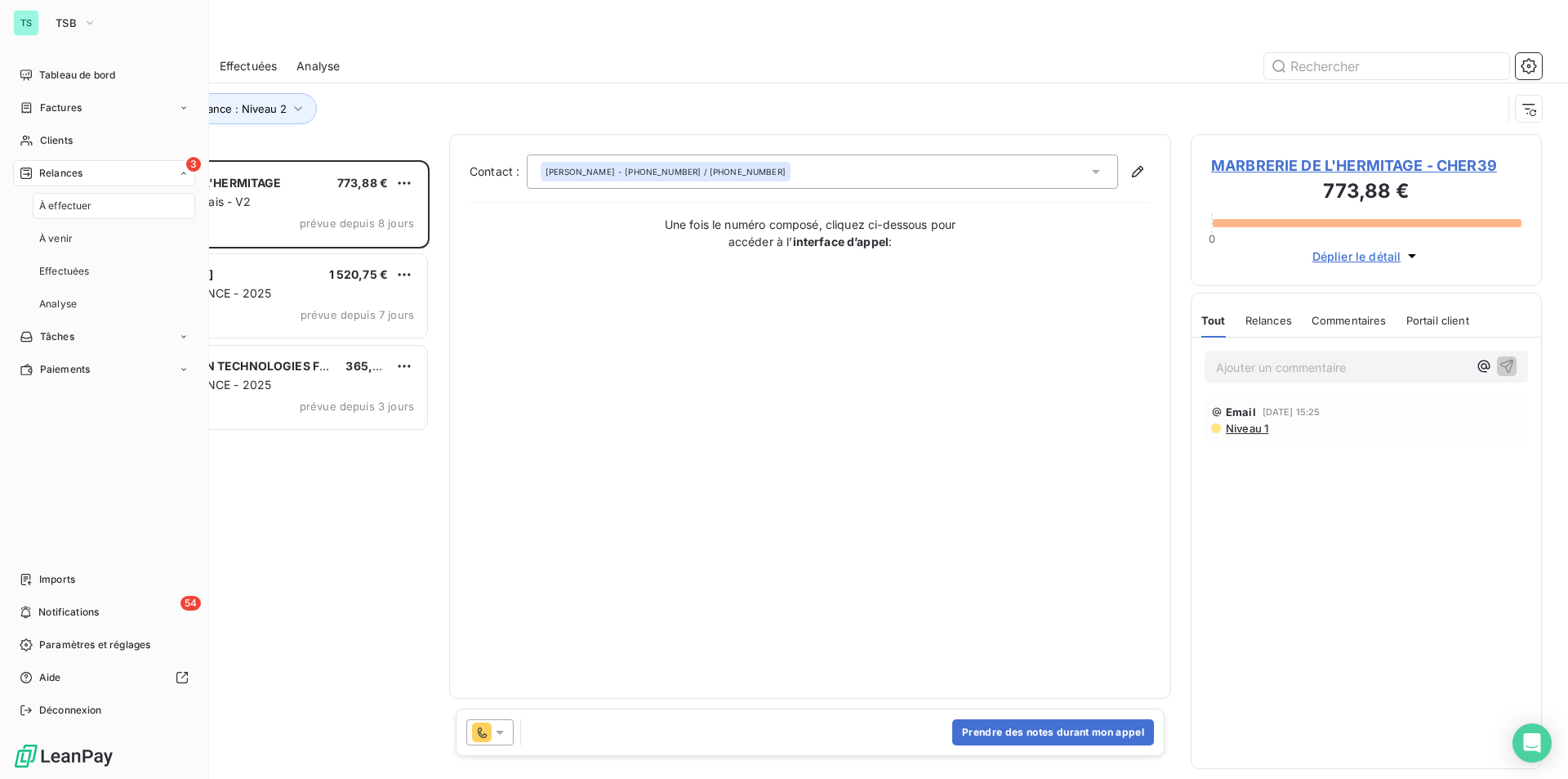
scroll to position [606, 339]
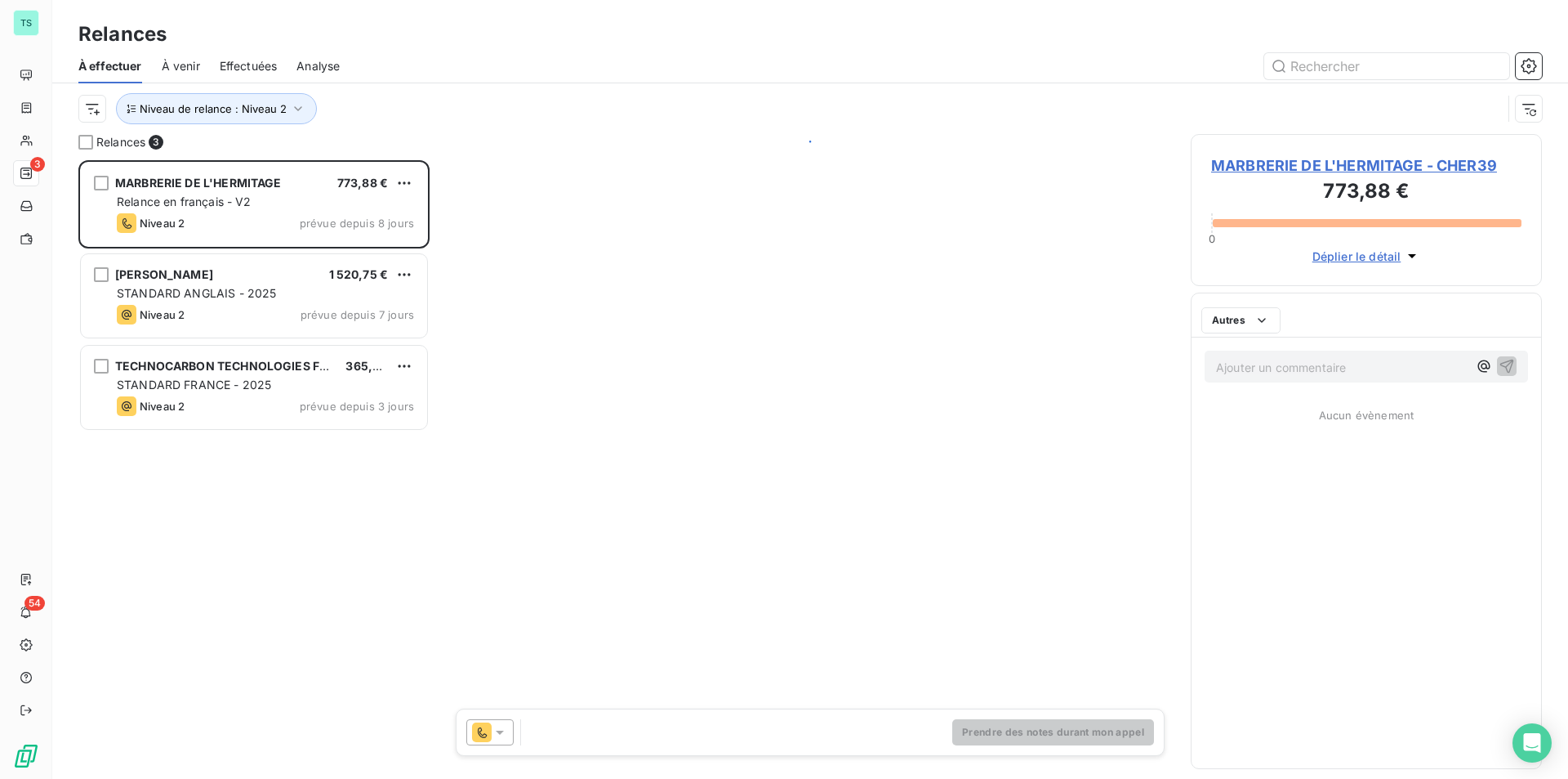
scroll to position [606, 339]
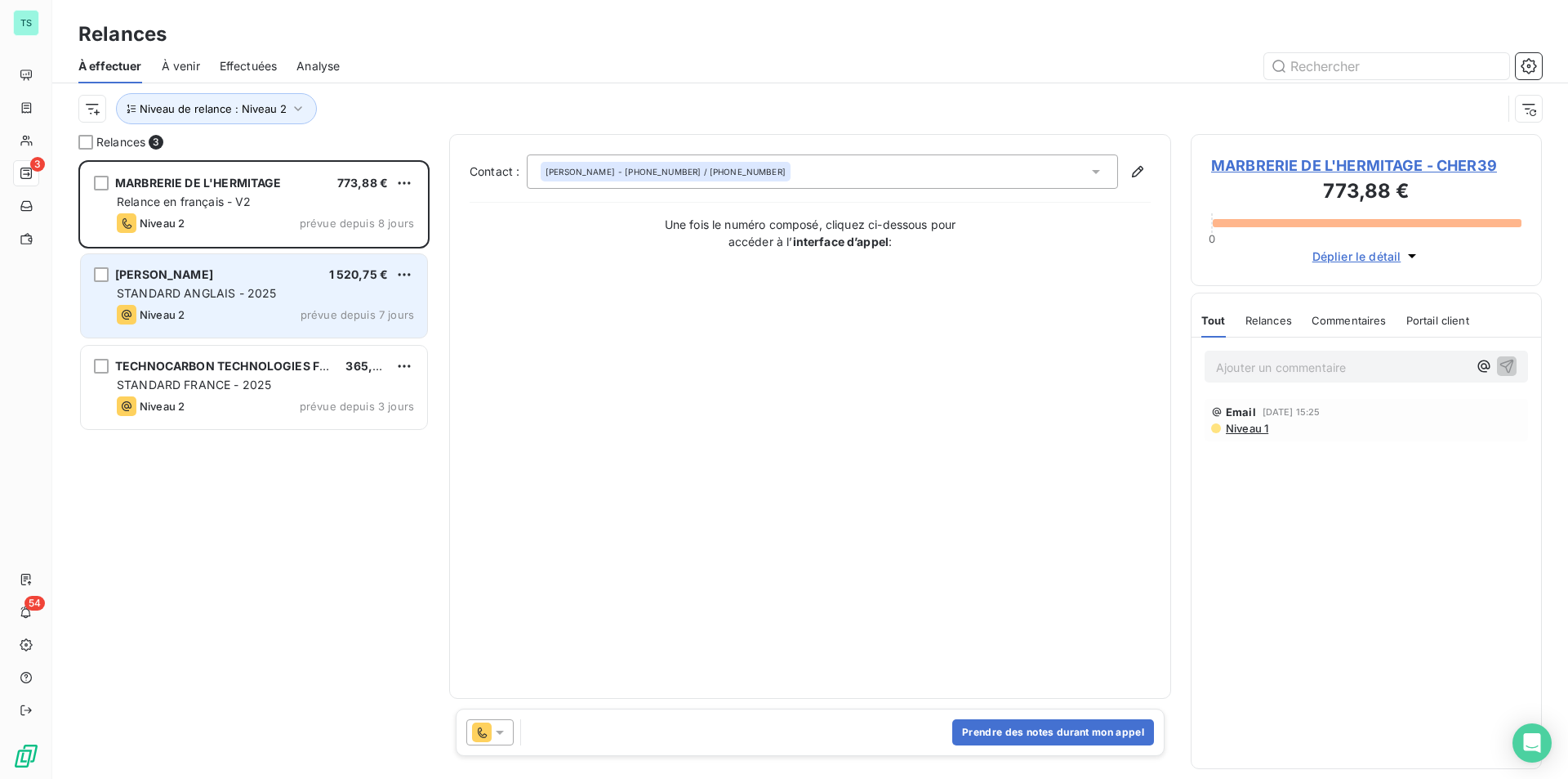
click at [298, 278] on div "OVERKAMP BEN 1 520,75 €" at bounding box center [266, 275] width 298 height 15
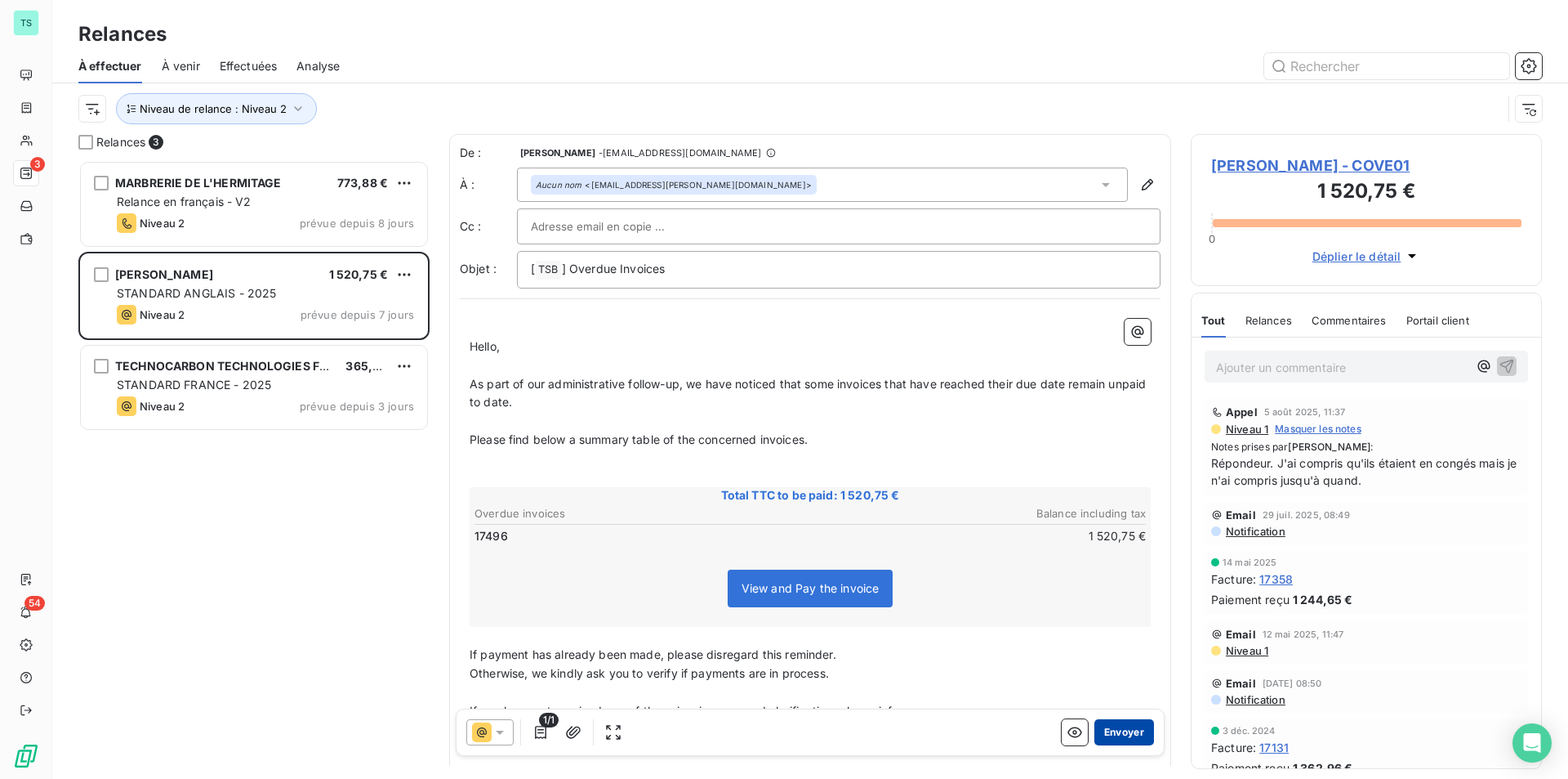
click at [1119, 736] on button "Envoyer" at bounding box center [1124, 732] width 59 height 26
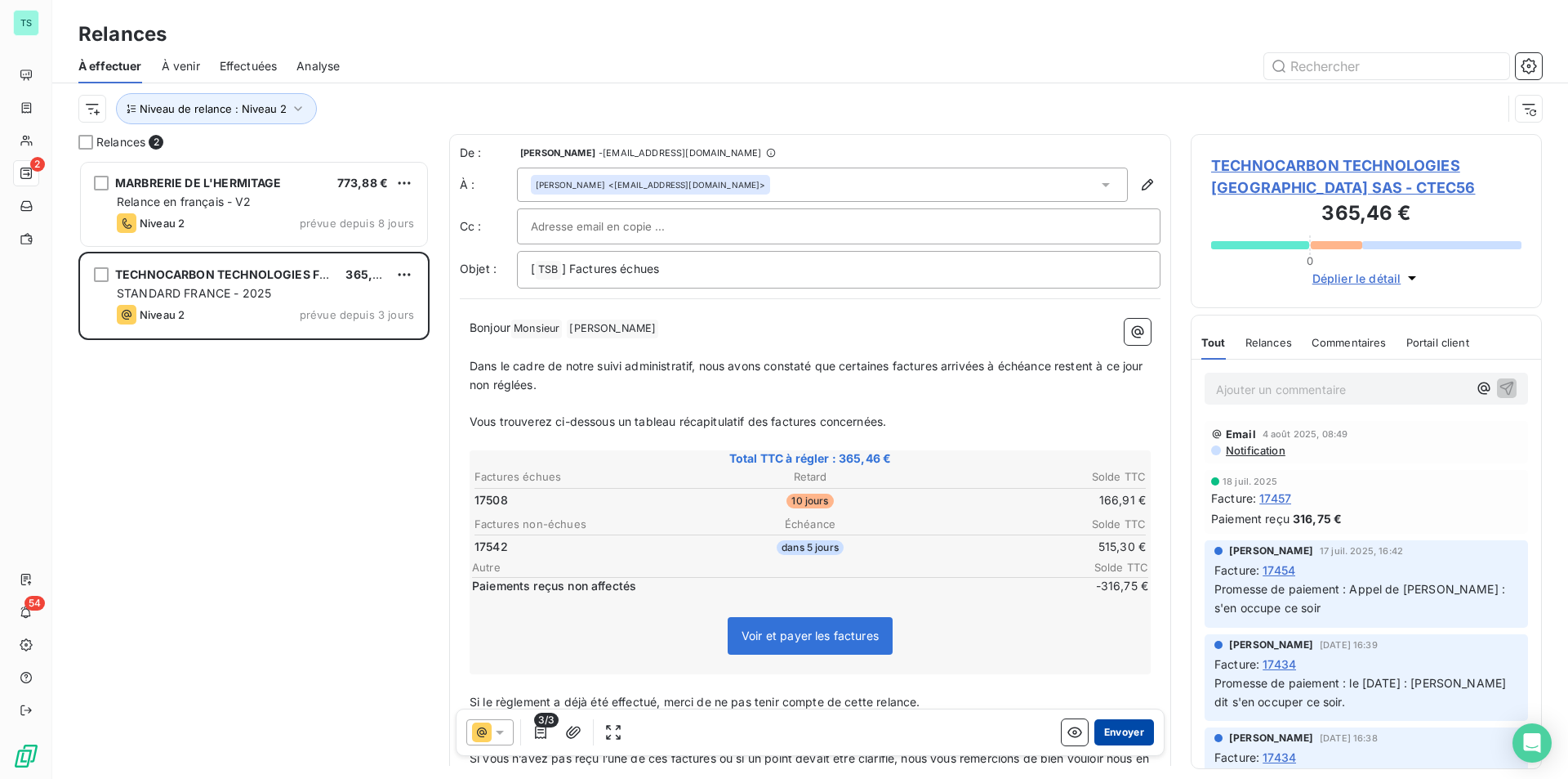
click at [1110, 729] on button "Envoyer" at bounding box center [1124, 732] width 59 height 26
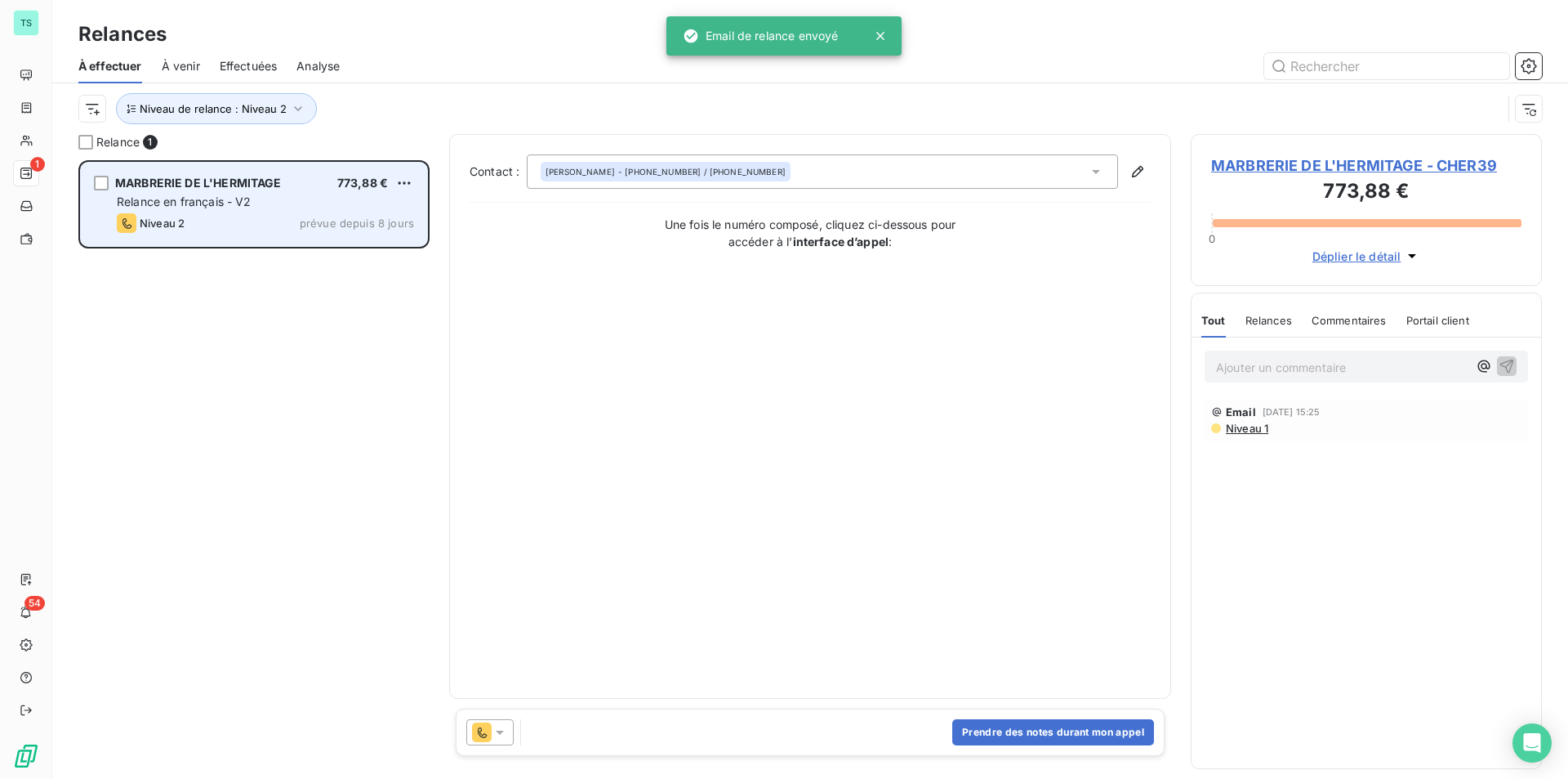
click at [239, 197] on span "Relance en français - V2" at bounding box center [184, 201] width 135 height 14
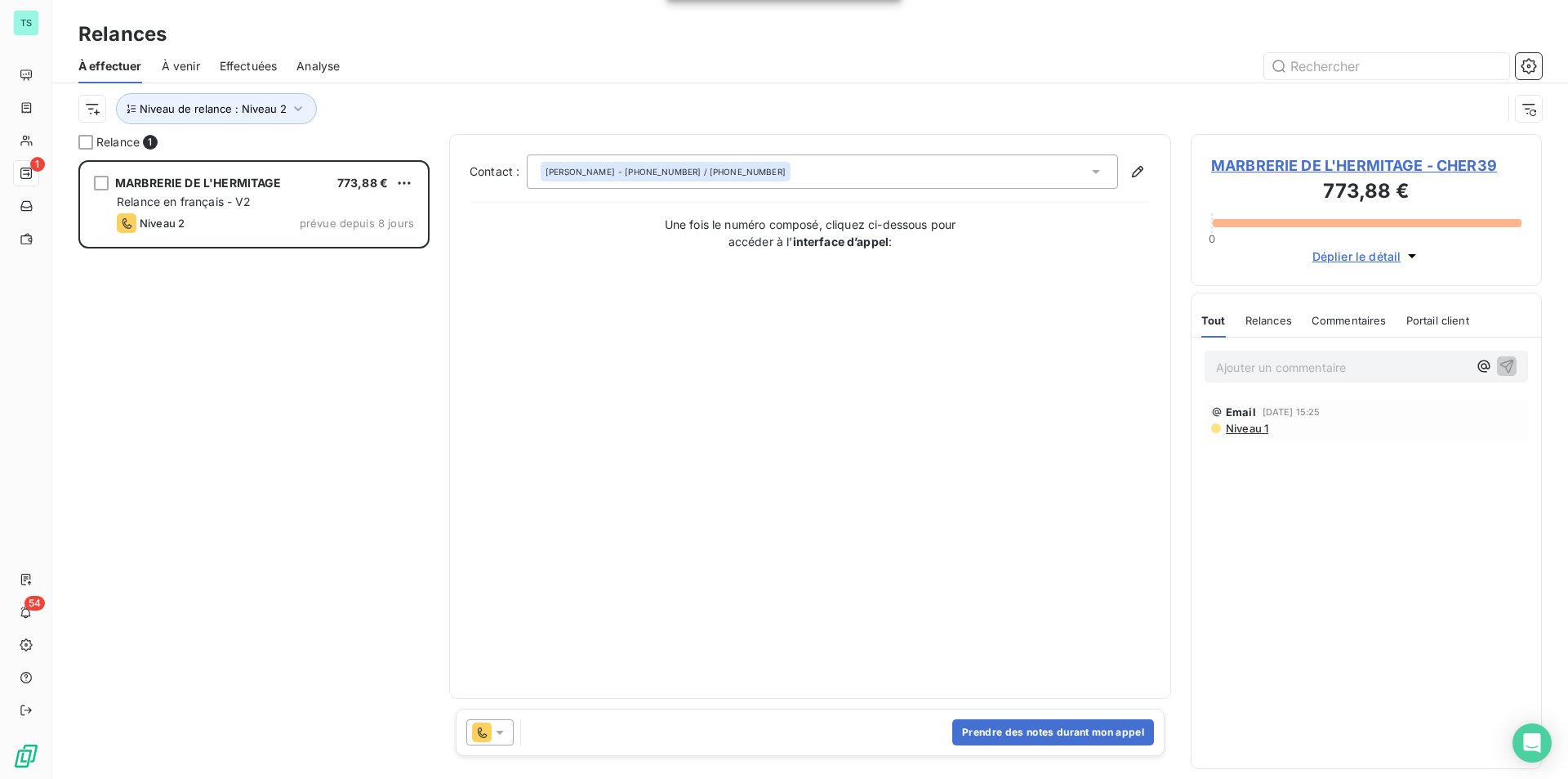
click at [497, 727] on icon at bounding box center [500, 732] width 16 height 16
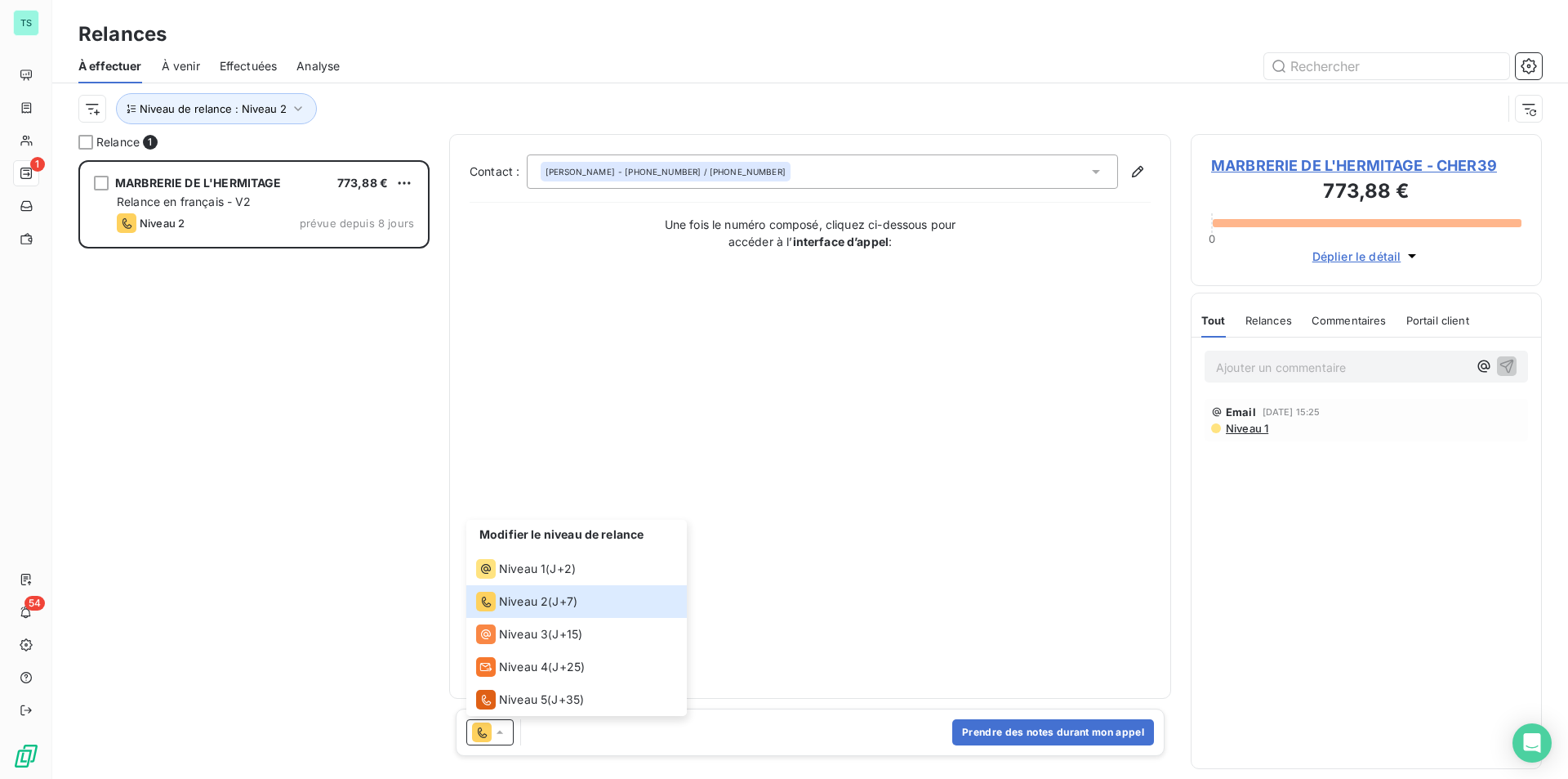
click at [1271, 169] on span "MARBRERIE DE L'HERMITAGE - CHER39" at bounding box center [1366, 165] width 310 height 22
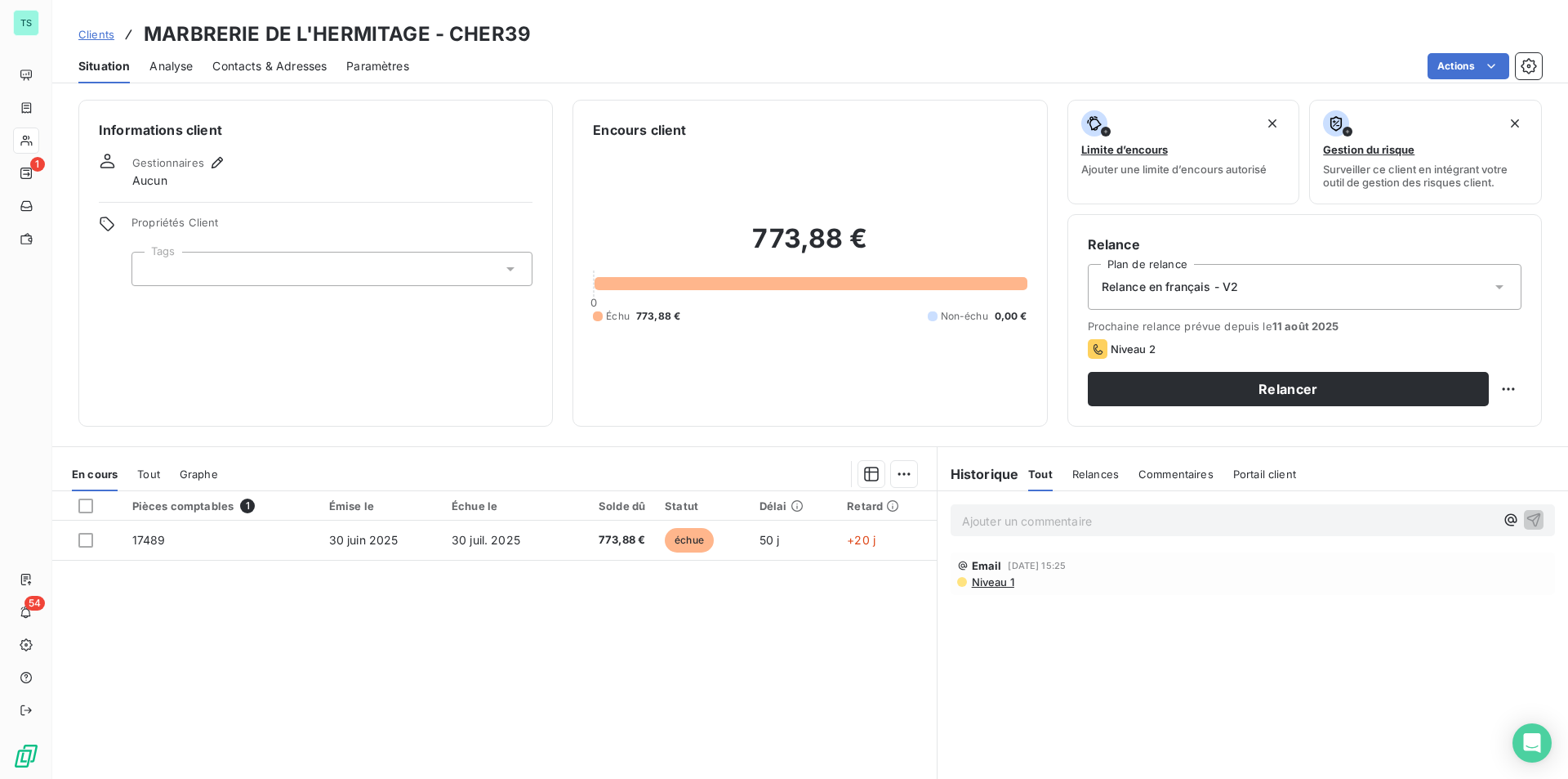
click at [1266, 296] on div "Relance en français - V2" at bounding box center [1304, 287] width 434 height 46
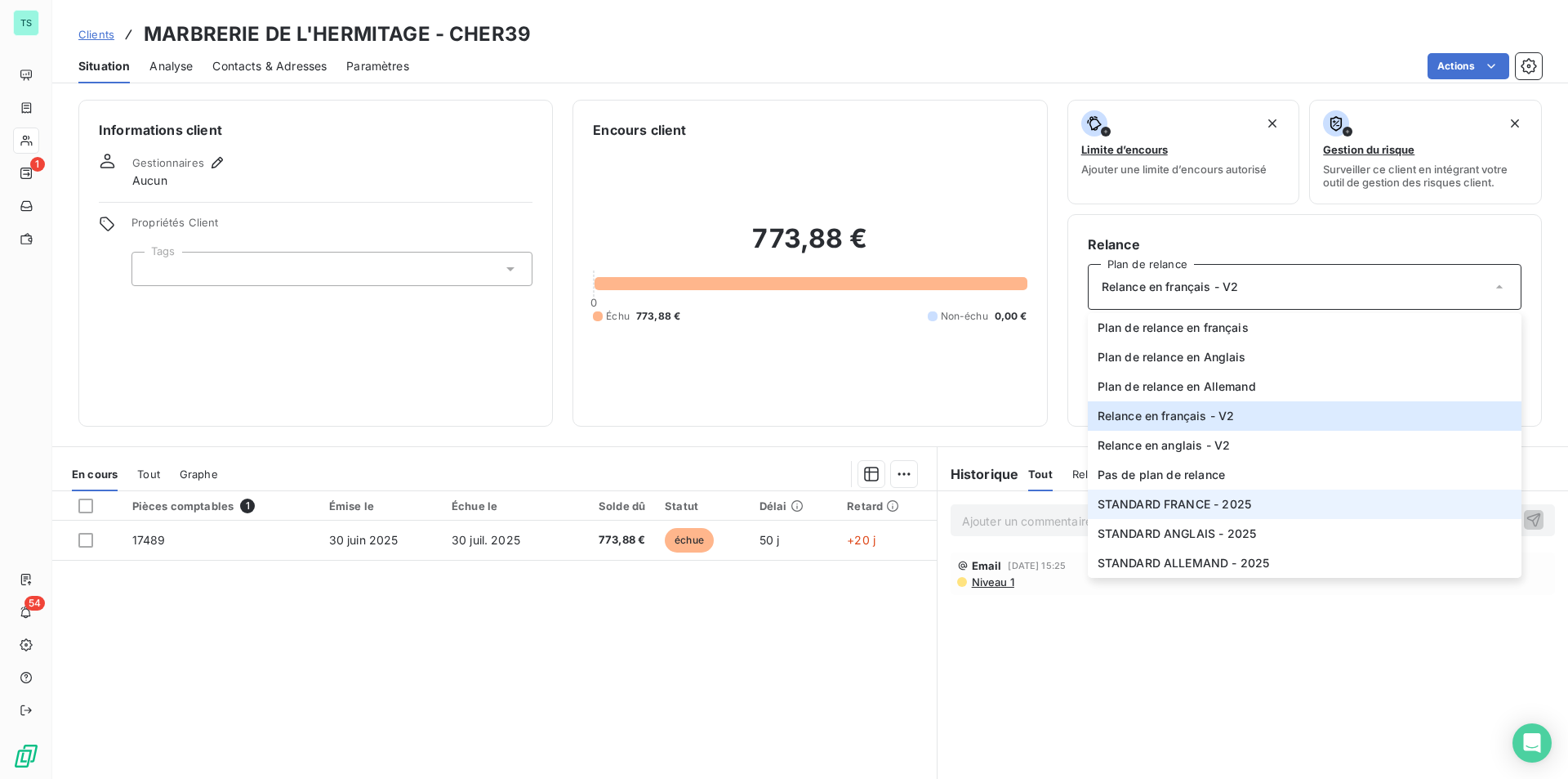
click at [1215, 499] on span "STANDARD FRANCE - 2025" at bounding box center [1174, 504] width 153 height 16
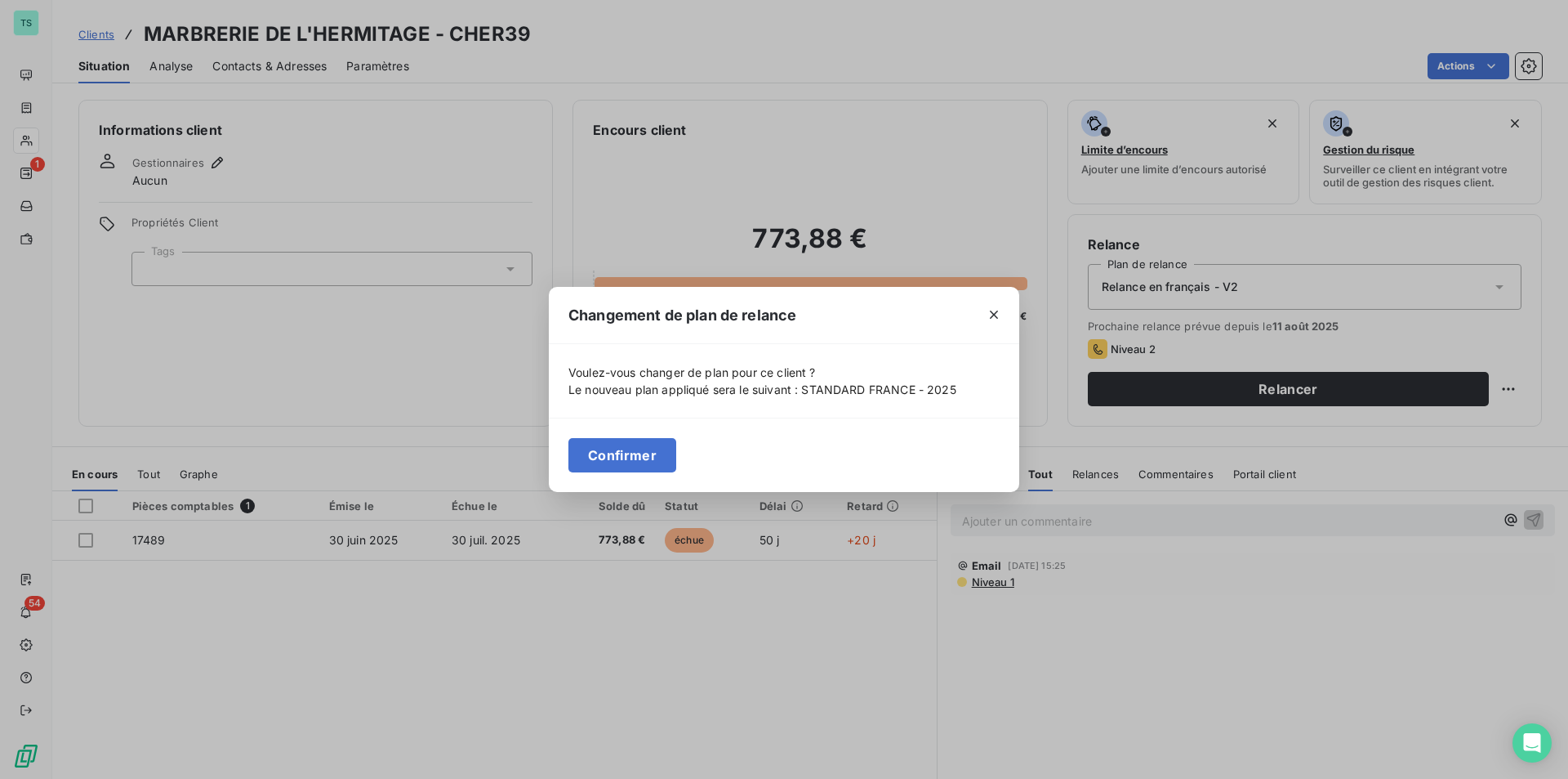
click at [635, 454] on button "Confirmer" at bounding box center [622, 455] width 108 height 35
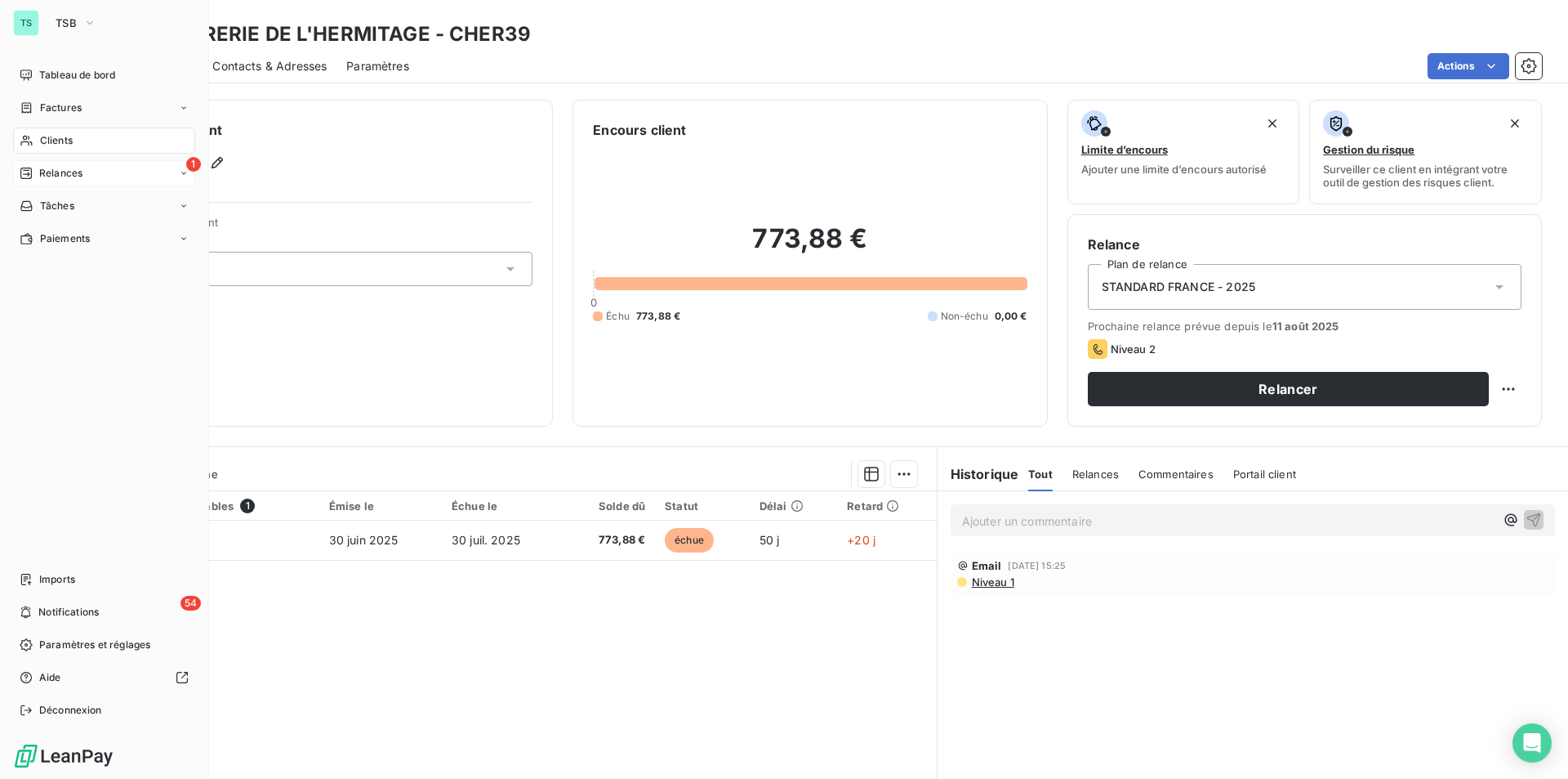
drag, startPoint x: 74, startPoint y: 172, endPoint x: 82, endPoint y: 164, distance: 11.3
click at [74, 172] on span "Relances" at bounding box center [60, 174] width 43 height 15
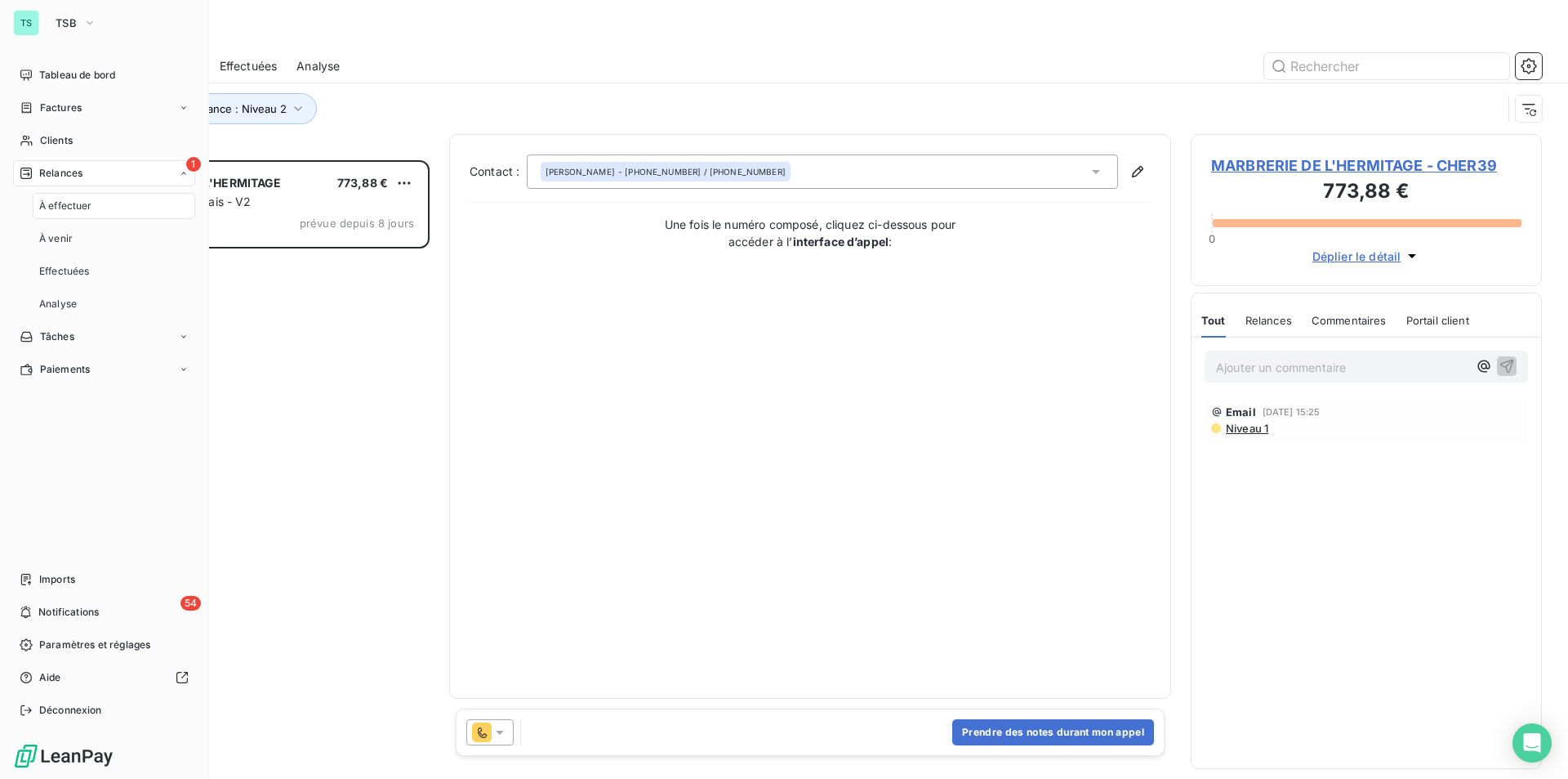
scroll to position [606, 339]
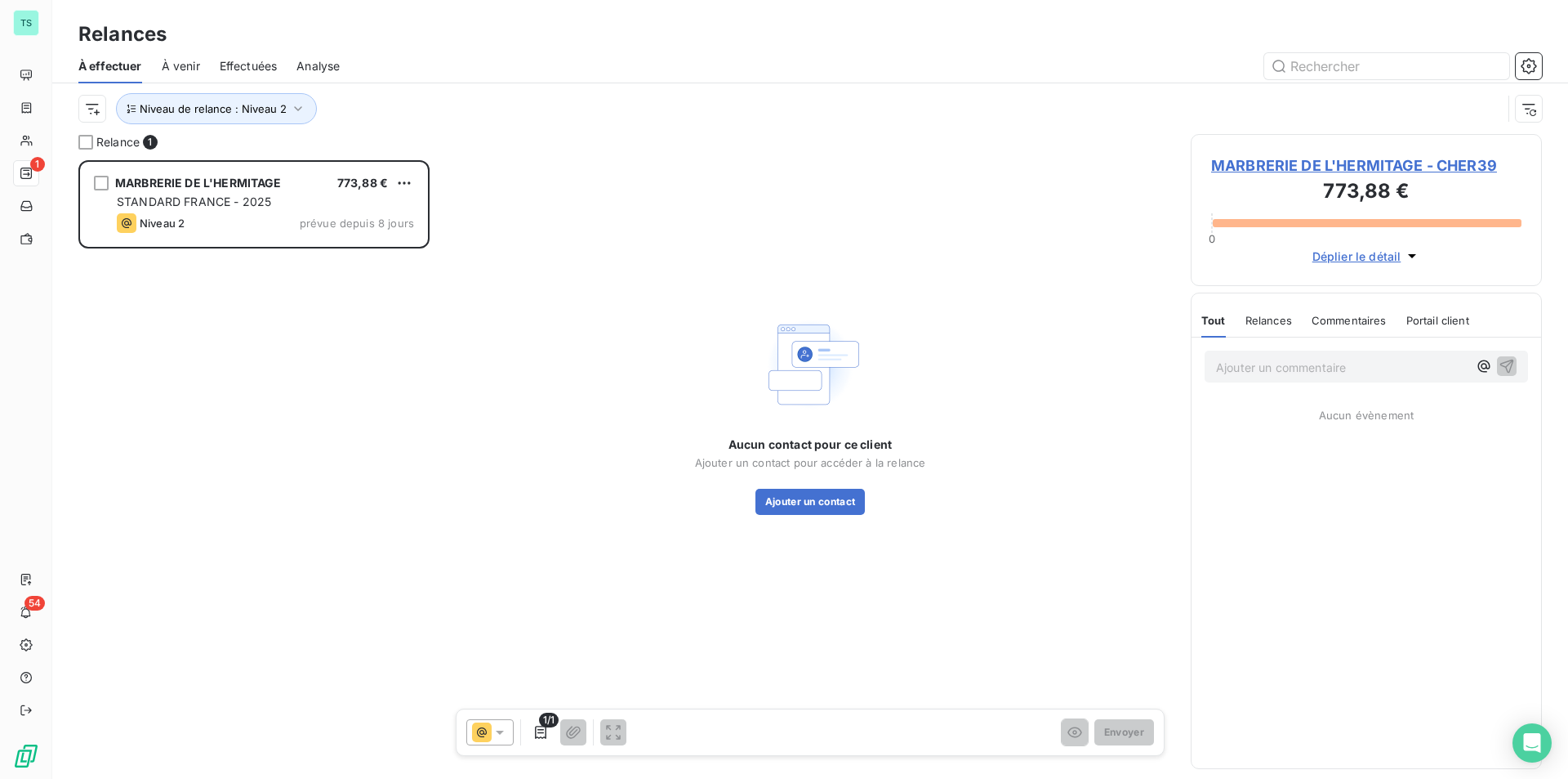
scroll to position [606, 339]
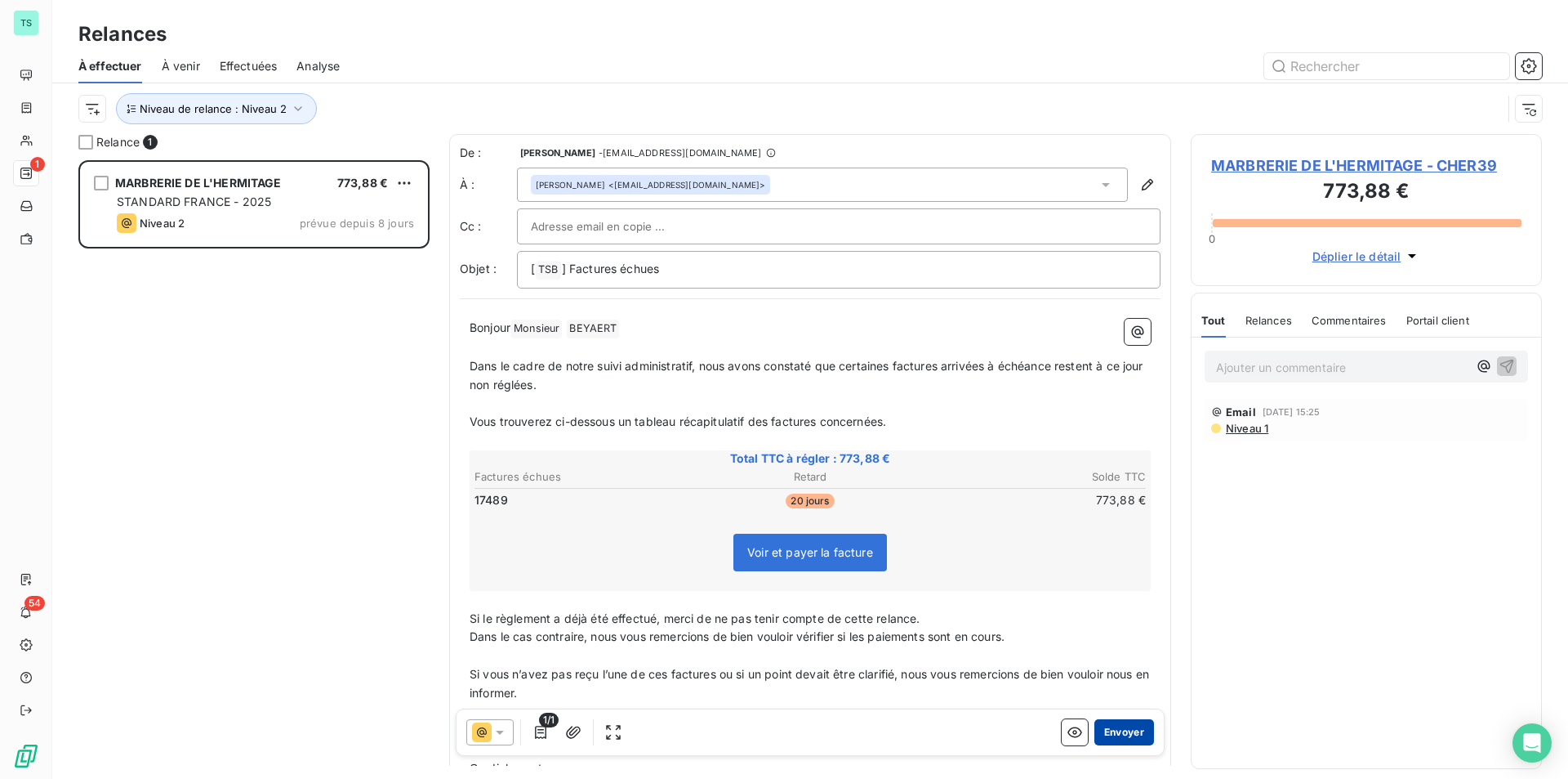
click at [1112, 736] on button "Envoyer" at bounding box center [1124, 732] width 59 height 26
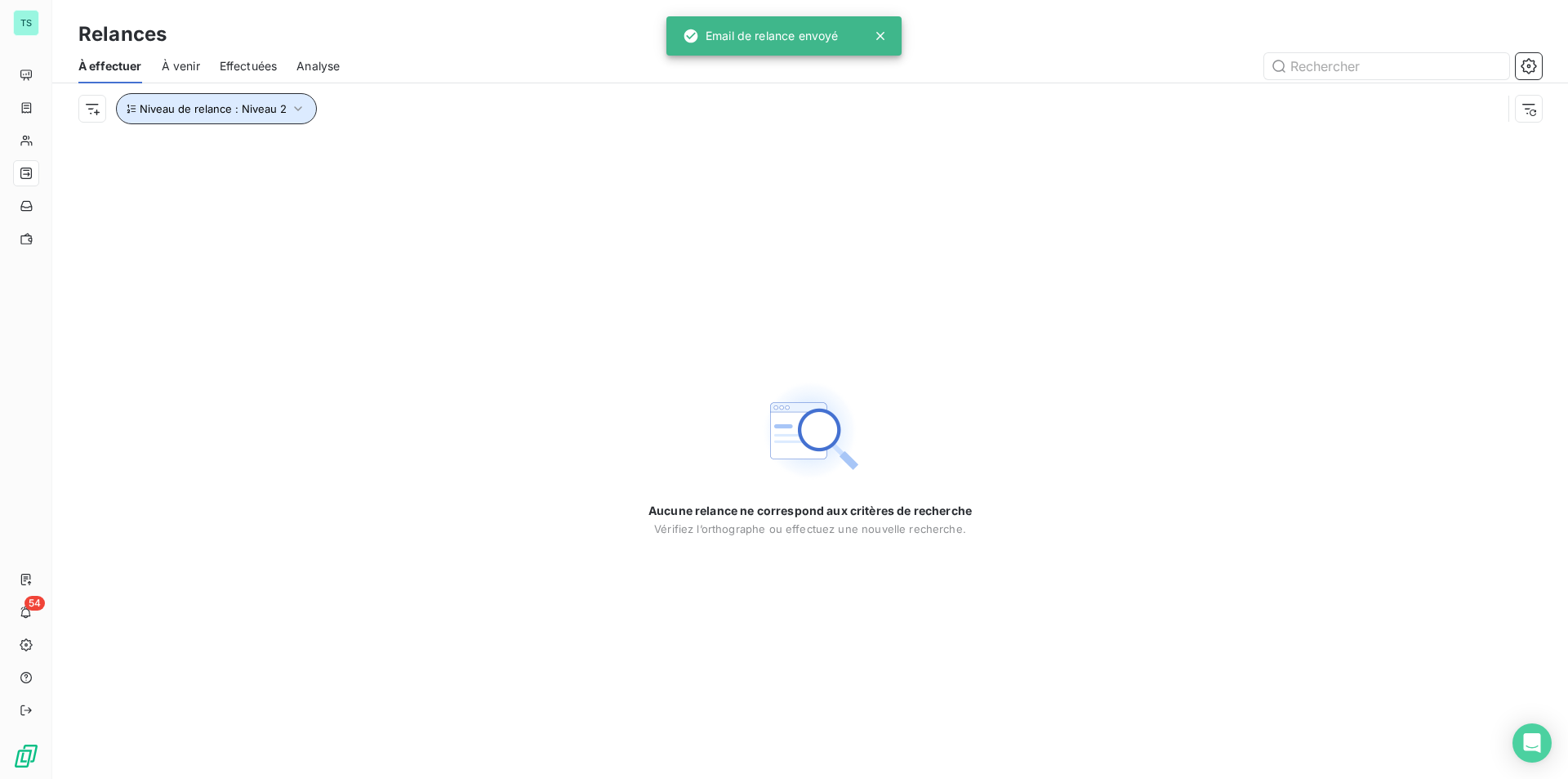
click at [278, 111] on span "Niveau de relance : Niveau 2" at bounding box center [213, 109] width 147 height 13
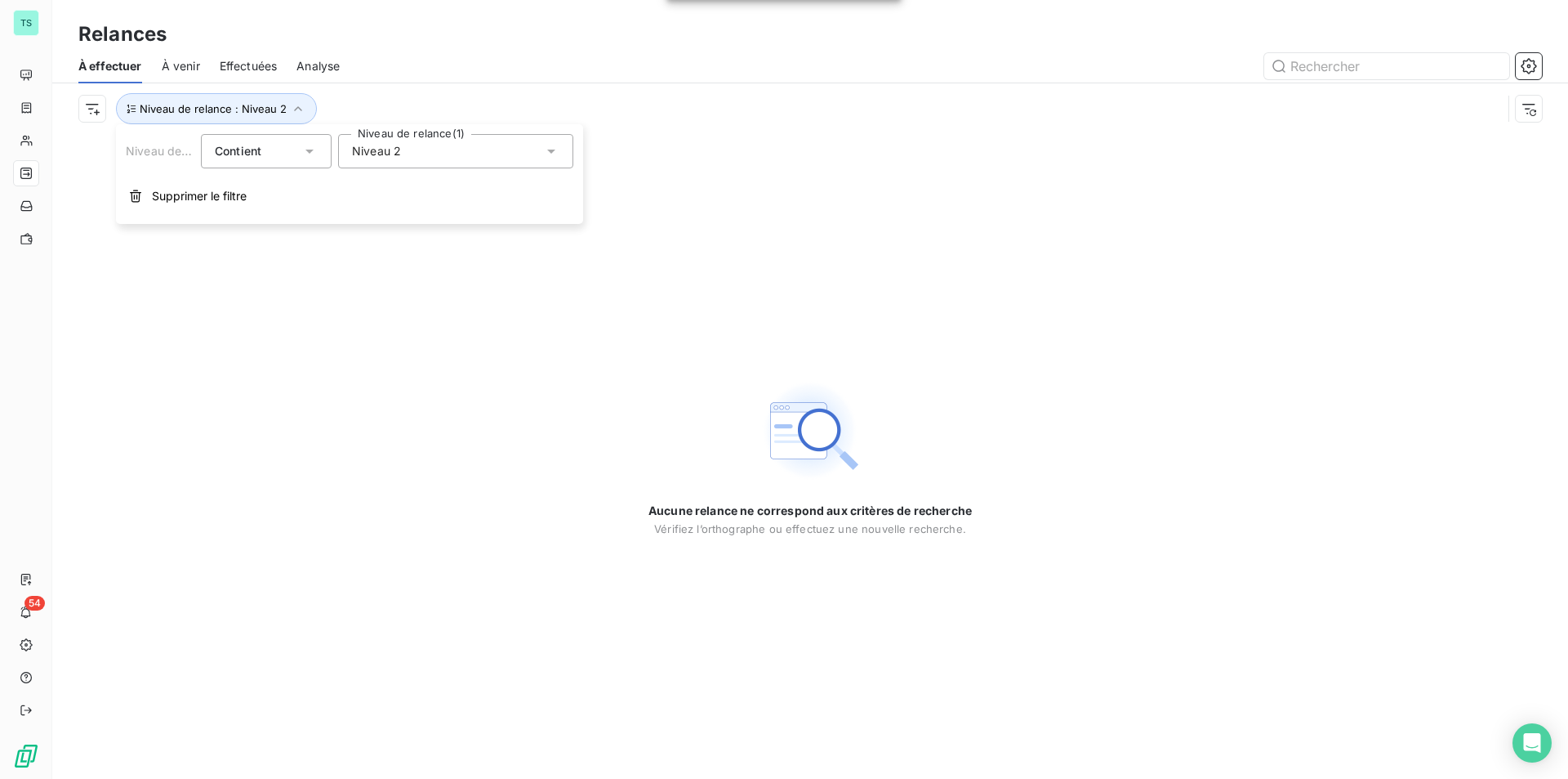
click at [407, 143] on div "Niveau 2" at bounding box center [455, 152] width 235 height 35
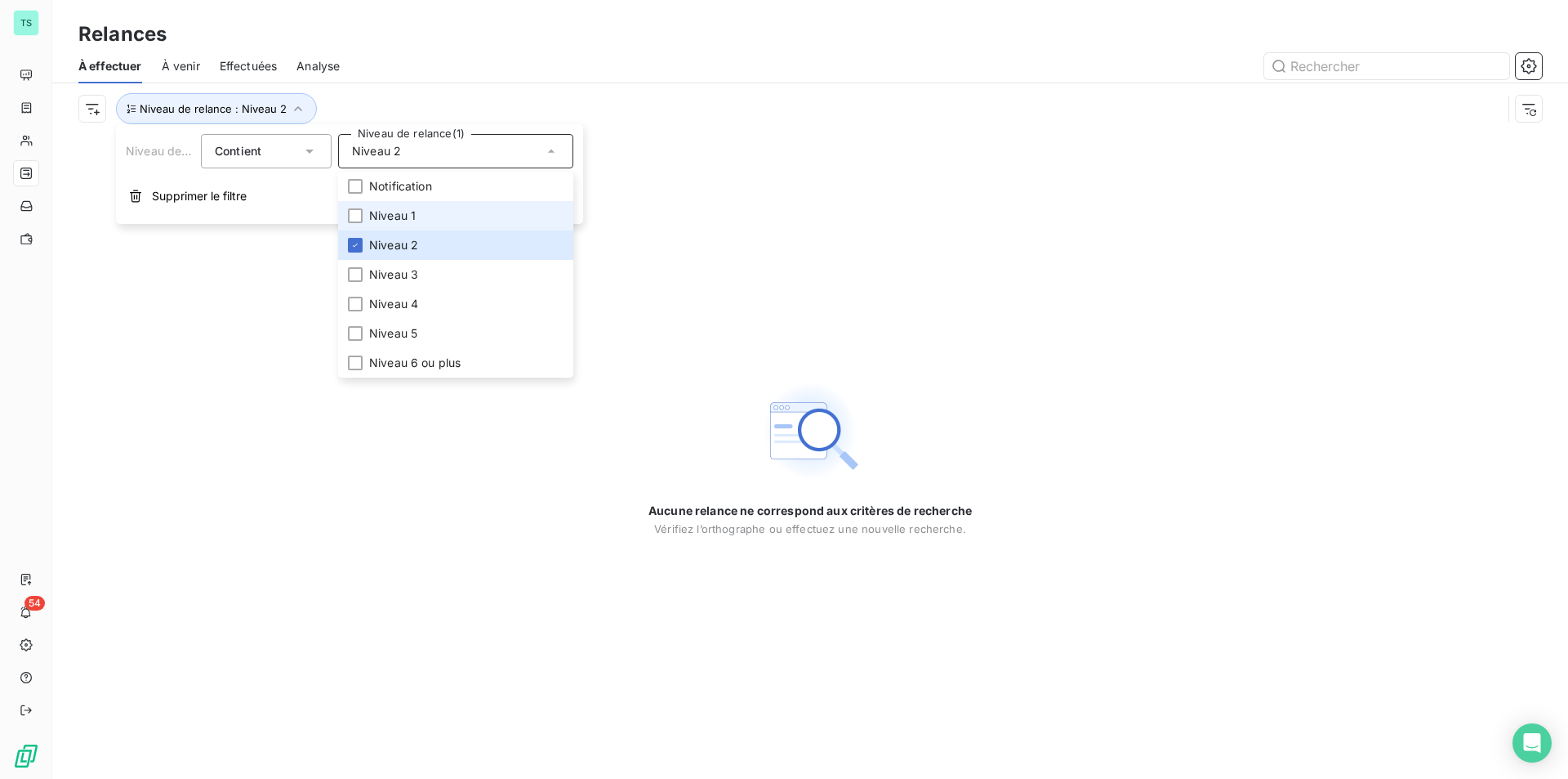
click at [398, 213] on span "Niveau 1" at bounding box center [392, 216] width 47 height 16
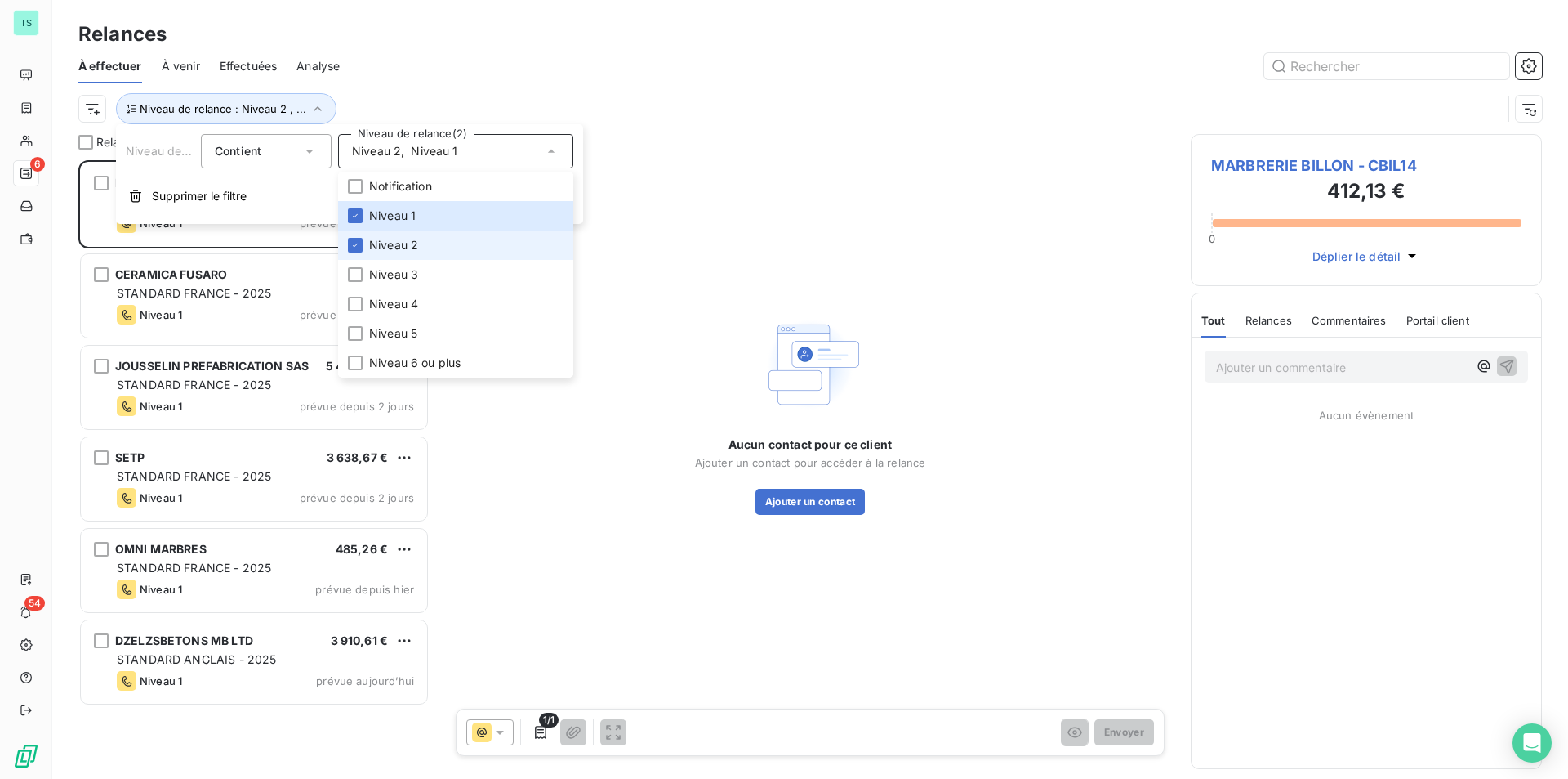
scroll to position [606, 339]
click at [378, 237] on span "Niveau 2" at bounding box center [393, 245] width 49 height 16
click at [436, 51] on div "À effectuer À venir Effectuées Analyse" at bounding box center [810, 67] width 1515 height 35
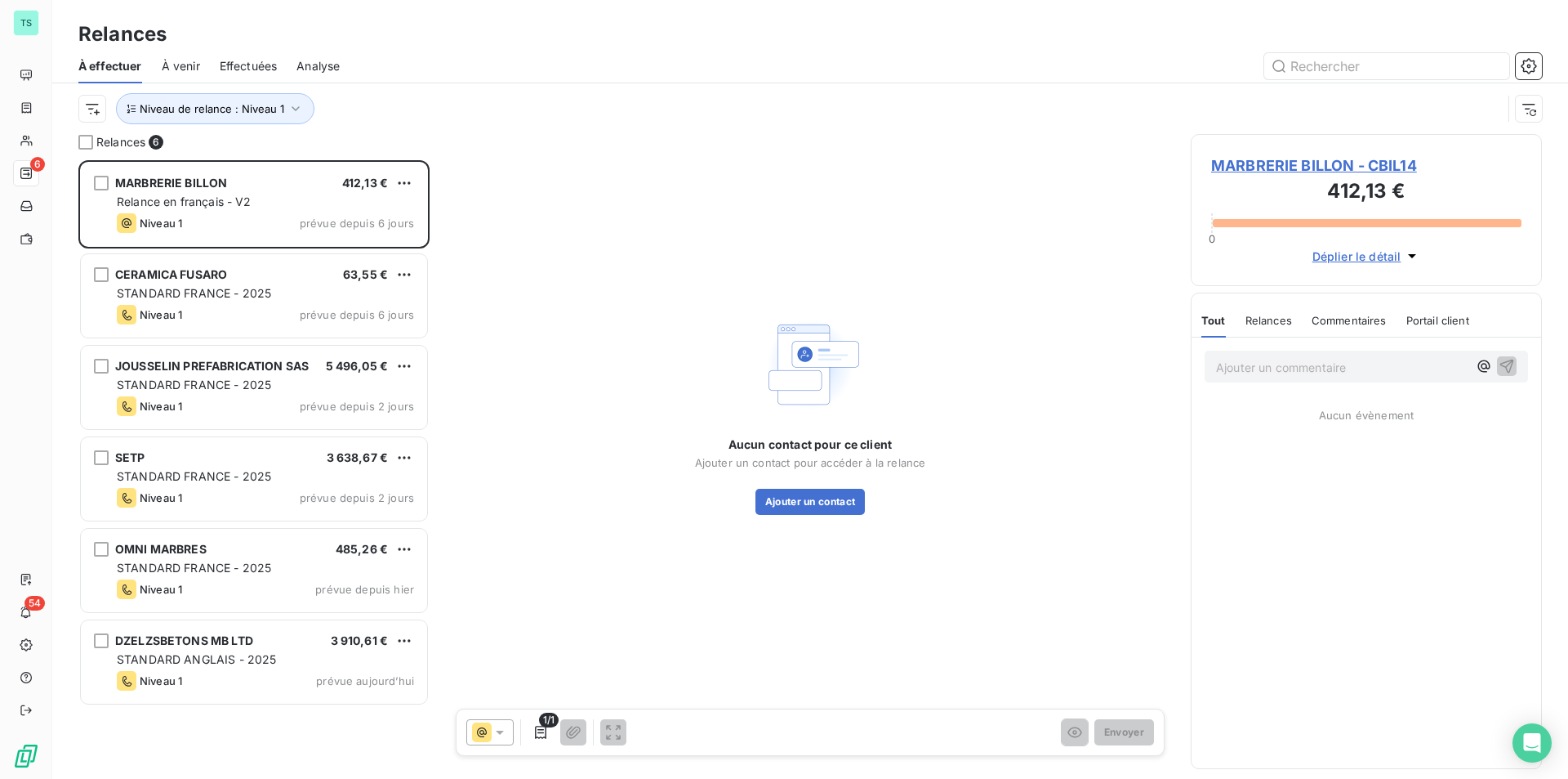
click at [1362, 175] on span "MARBRERIE BILLON - CBIL14" at bounding box center [1366, 165] width 310 height 22
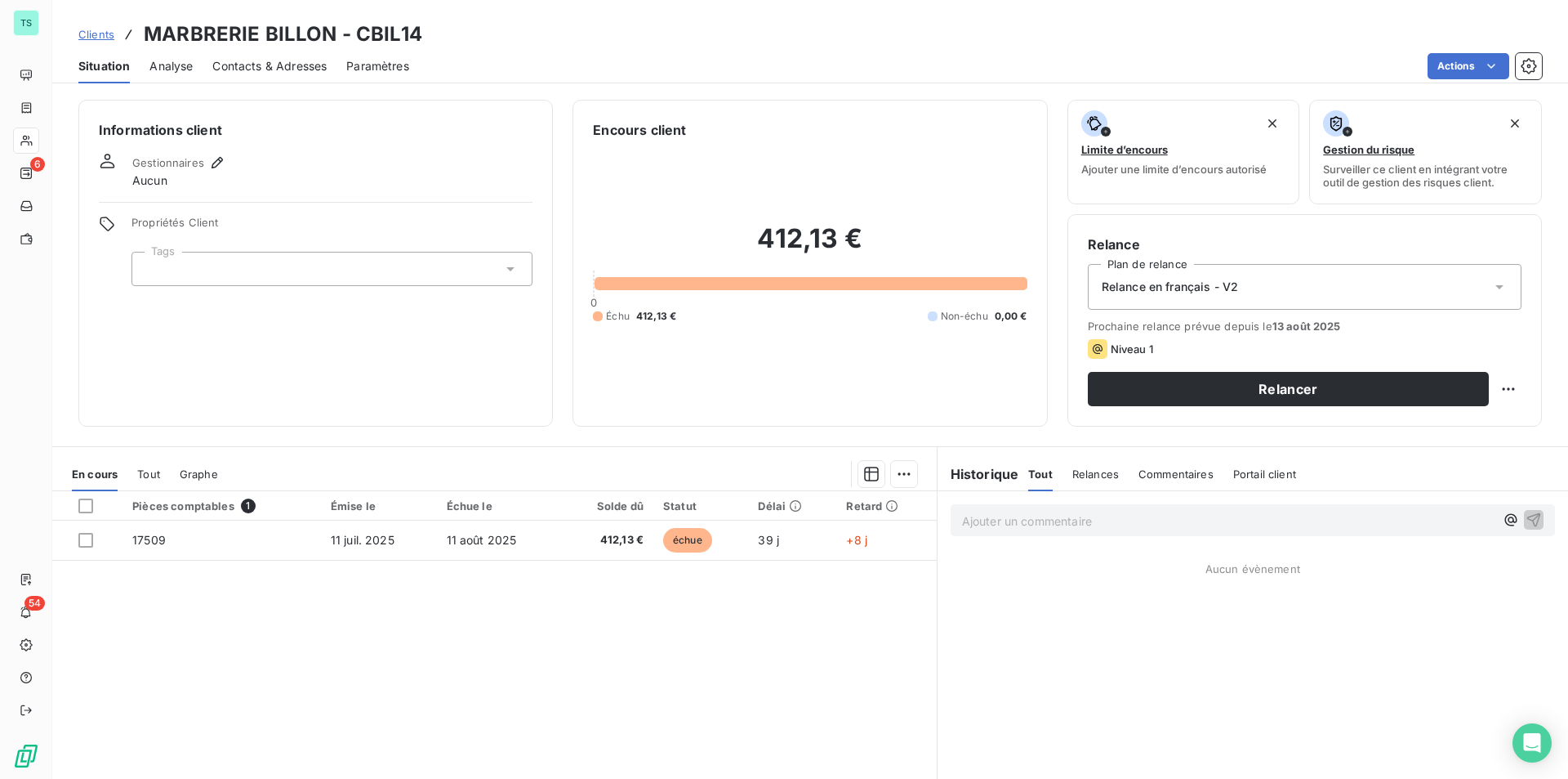
click at [1490, 283] on icon at bounding box center [1499, 287] width 16 height 16
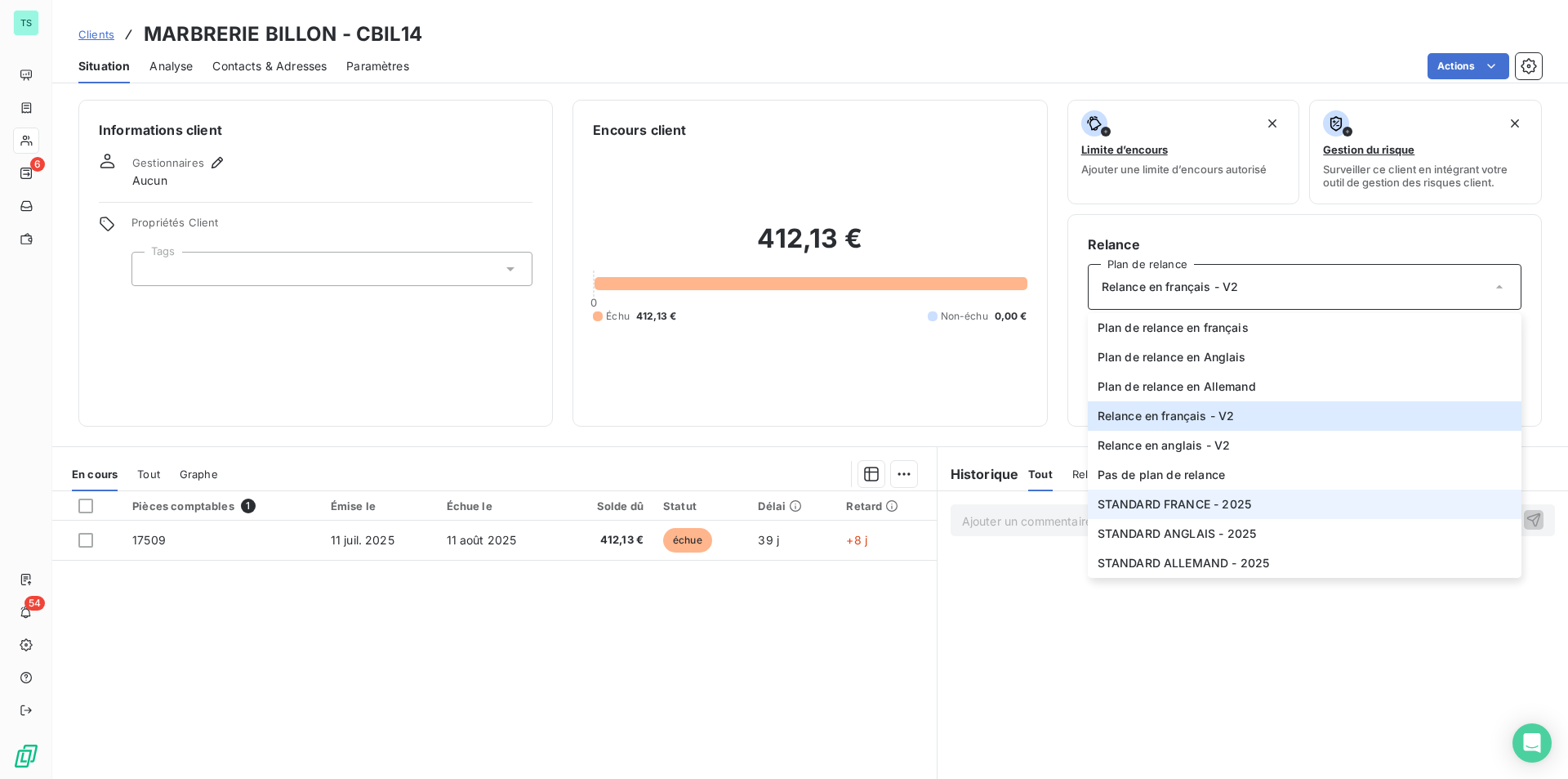
click at [1243, 500] on span "STANDARD FRANCE - 2025" at bounding box center [1174, 504] width 153 height 16
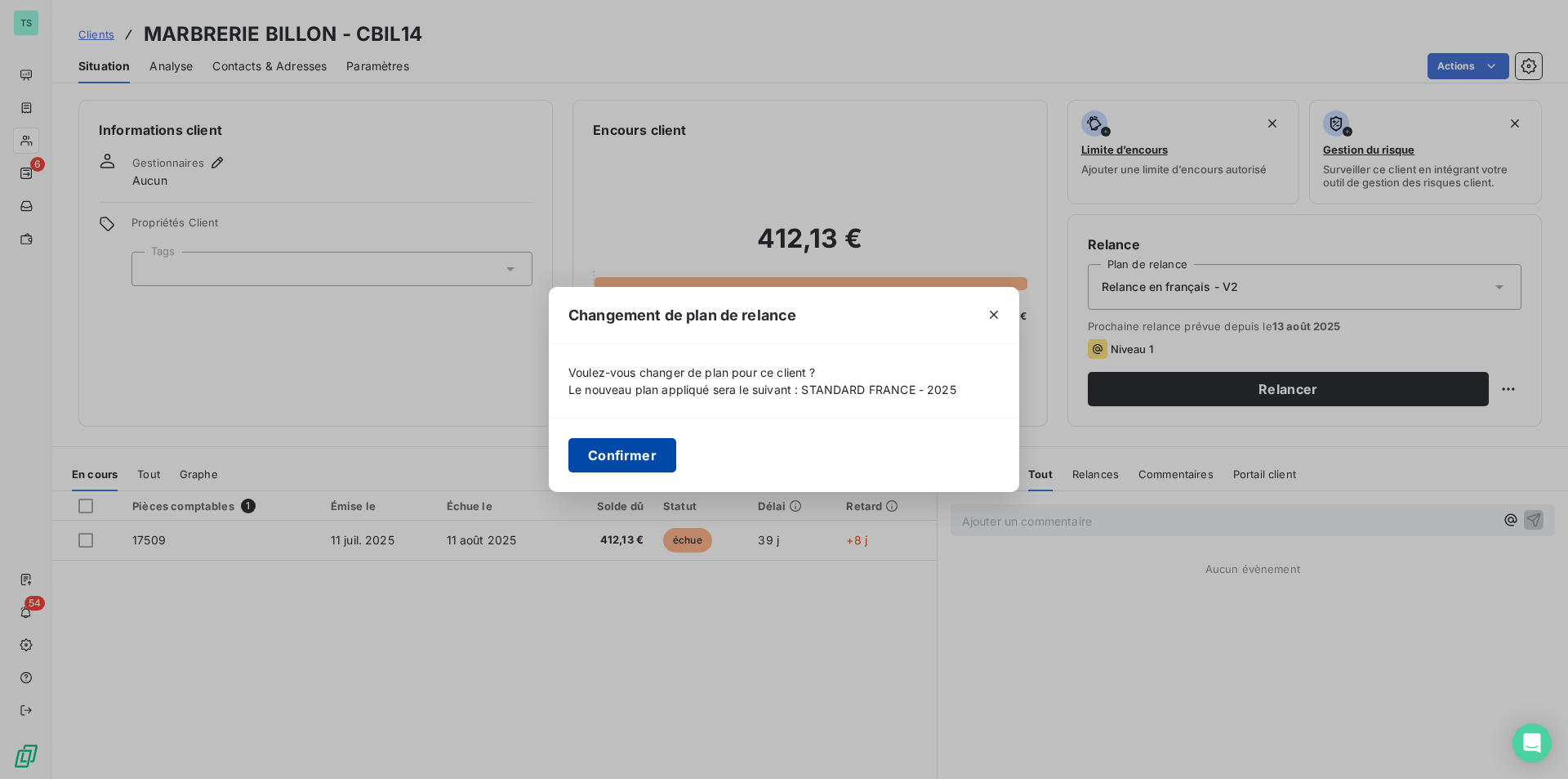
click at [635, 467] on button "Confirmer" at bounding box center [622, 455] width 108 height 35
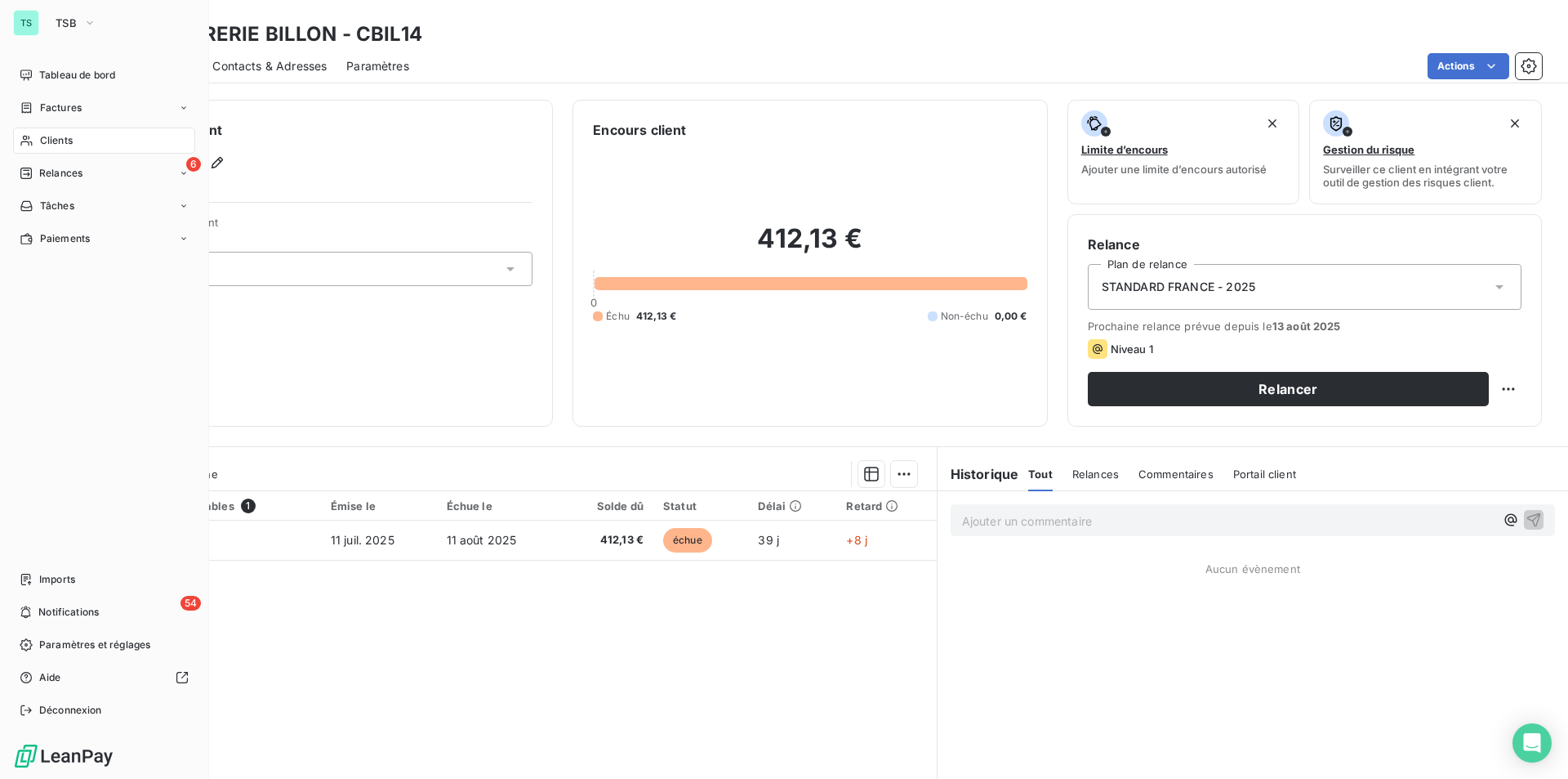
click at [69, 136] on span "Clients" at bounding box center [57, 141] width 33 height 15
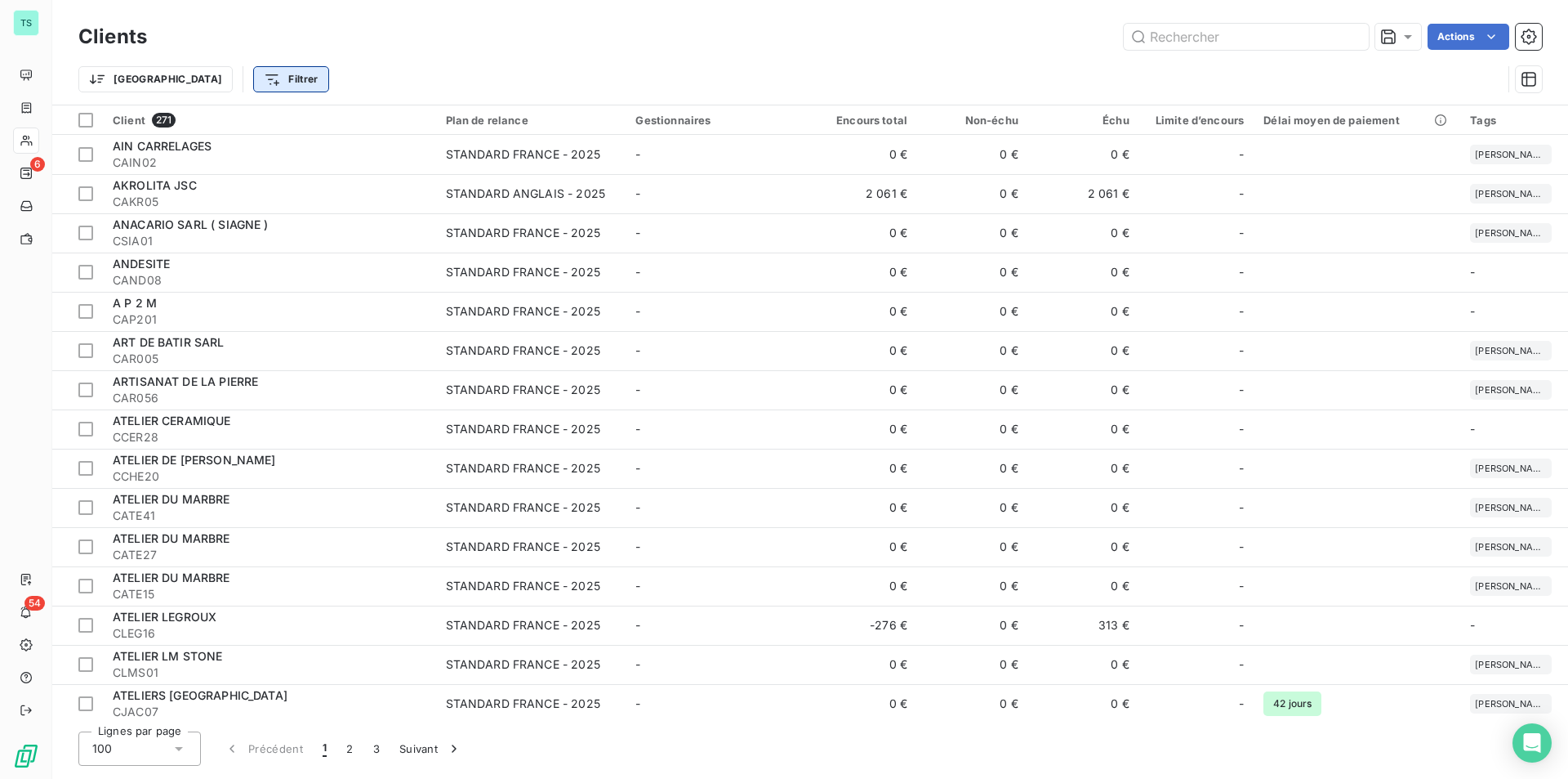
click at [210, 74] on html "TS 6 54 Clients Actions Trier Filtrer Client 271 Plan de relance Gestionnaires …" at bounding box center [784, 389] width 1568 height 779
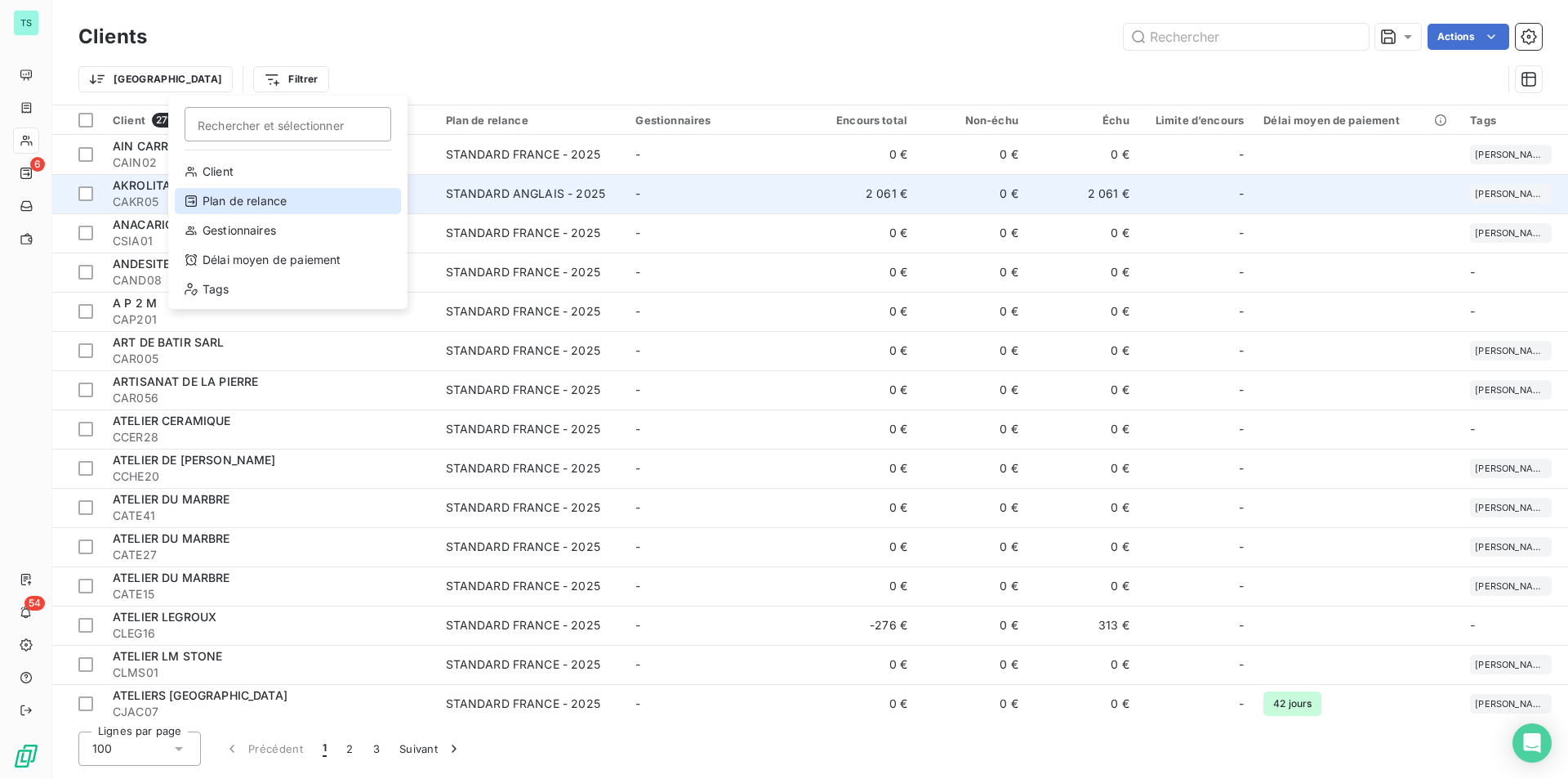
drag, startPoint x: 283, startPoint y: 205, endPoint x: 299, endPoint y: 193, distance: 20.0
click at [283, 205] on div "Plan de relance" at bounding box center [287, 201] width 226 height 26
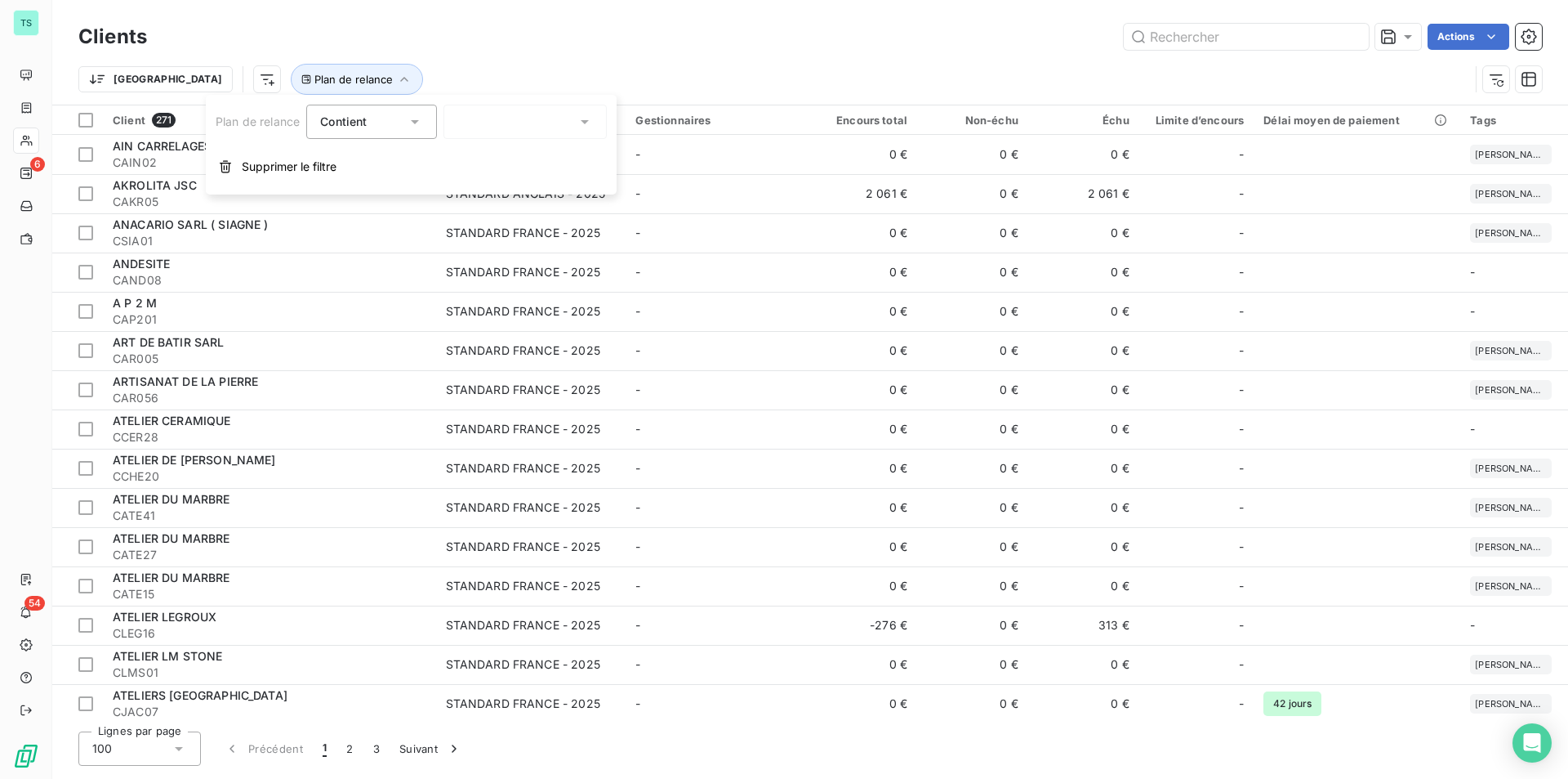
click at [553, 119] on div at bounding box center [525, 122] width 163 height 35
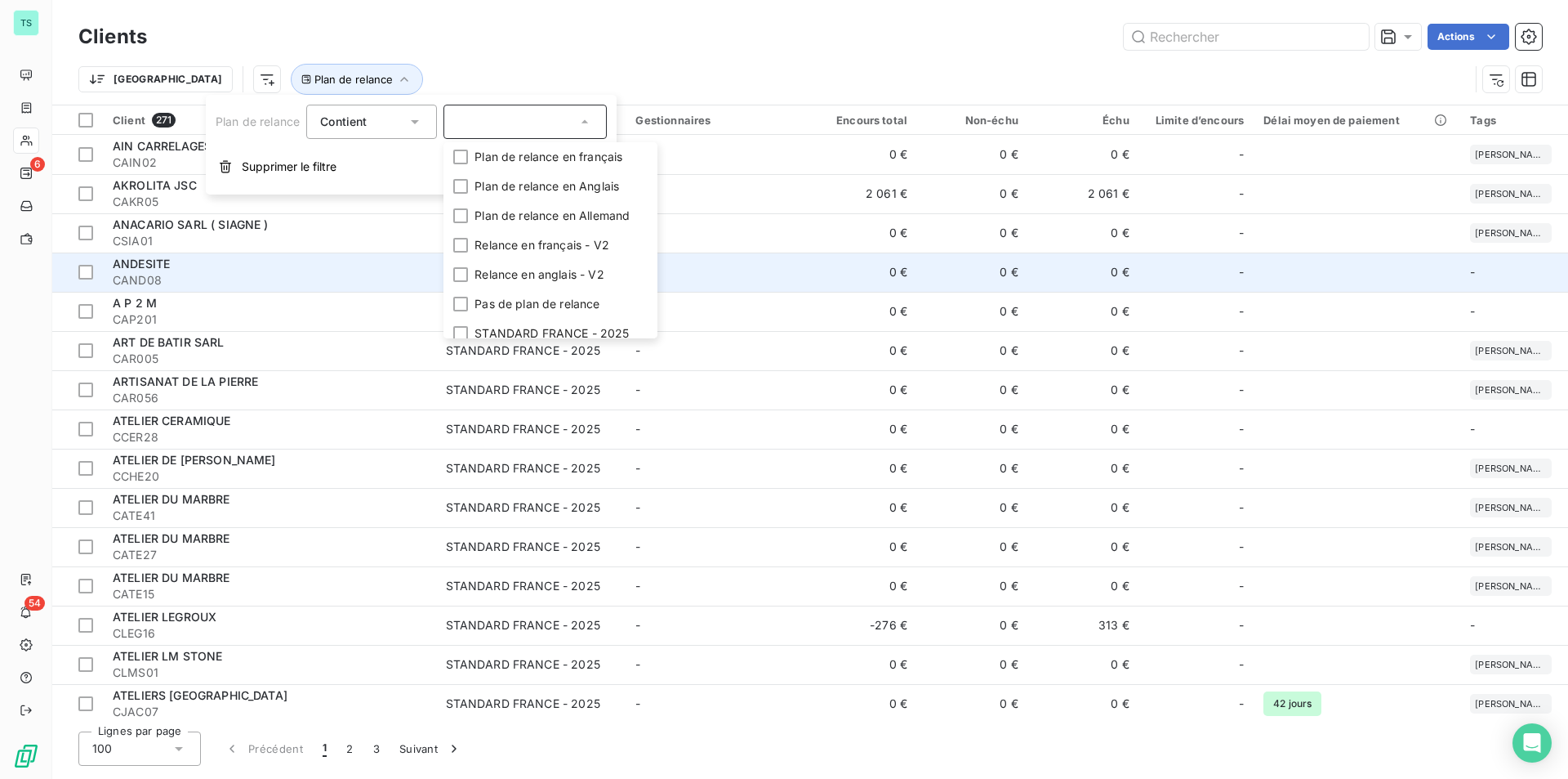
click at [666, 283] on td "-" at bounding box center [716, 271] width 181 height 39
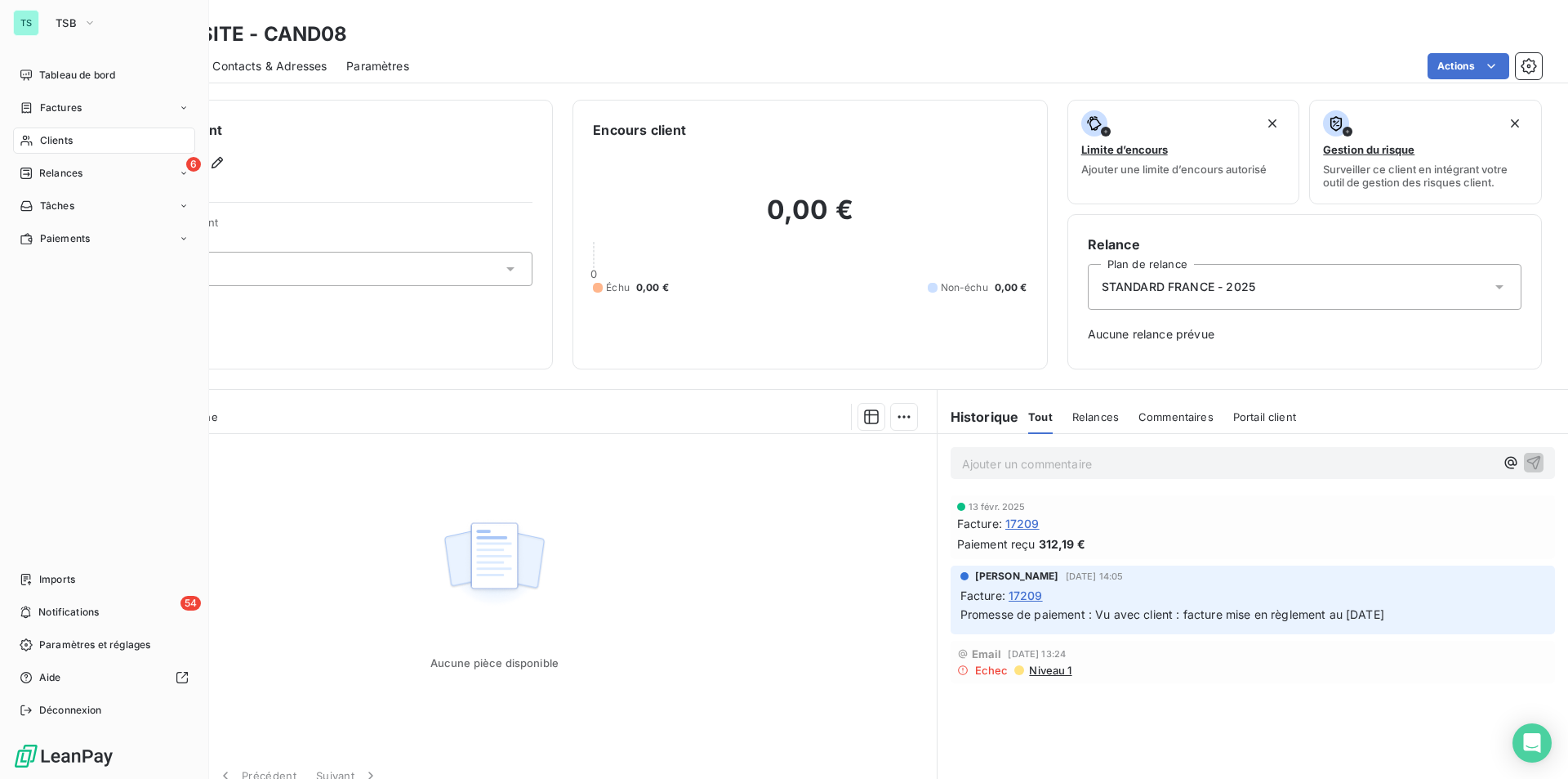
click at [62, 137] on span "Clients" at bounding box center [57, 141] width 33 height 15
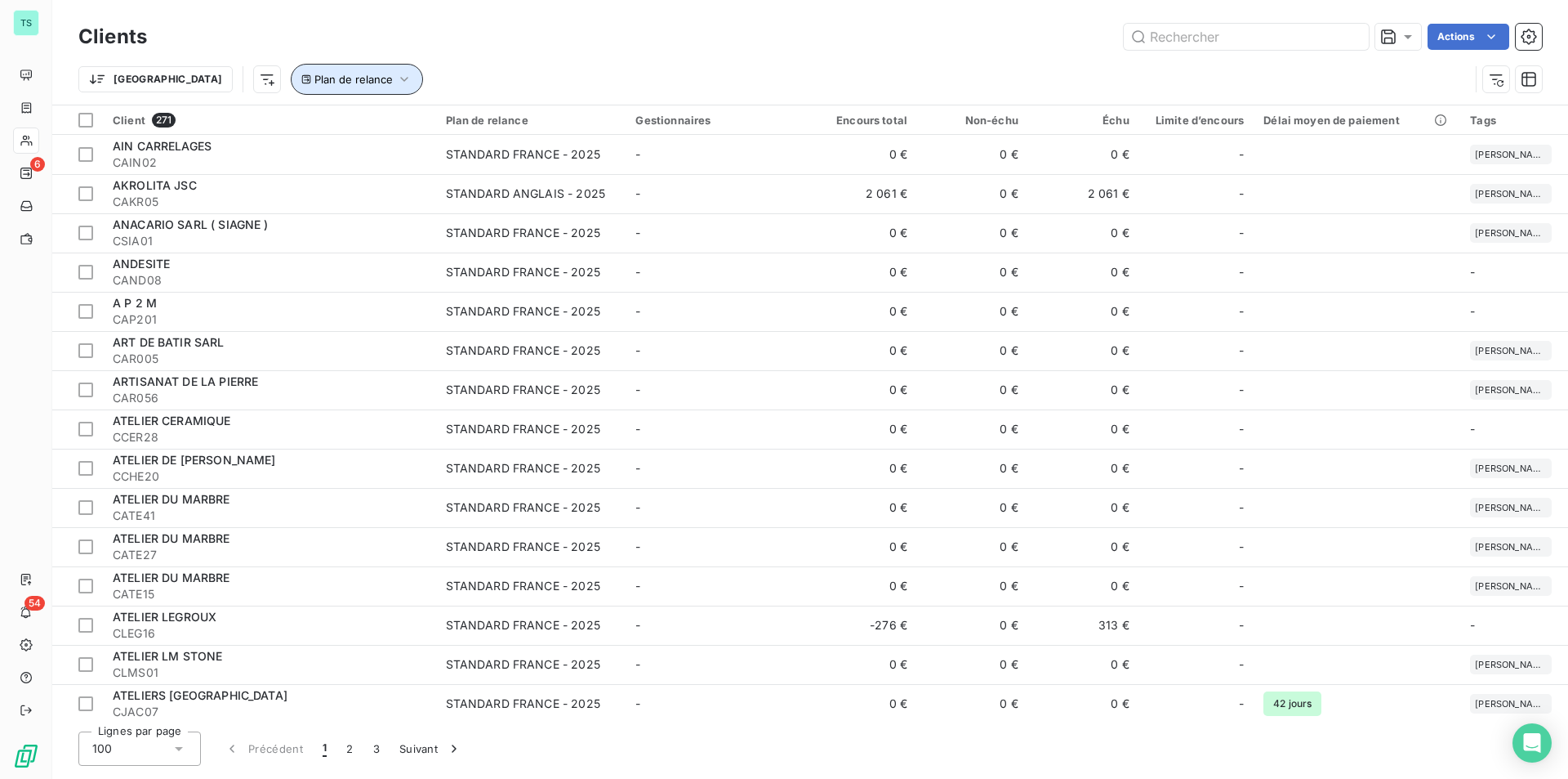
click at [314, 79] on span "Plan de relance" at bounding box center [353, 79] width 78 height 13
click at [516, 123] on div at bounding box center [525, 122] width 163 height 35
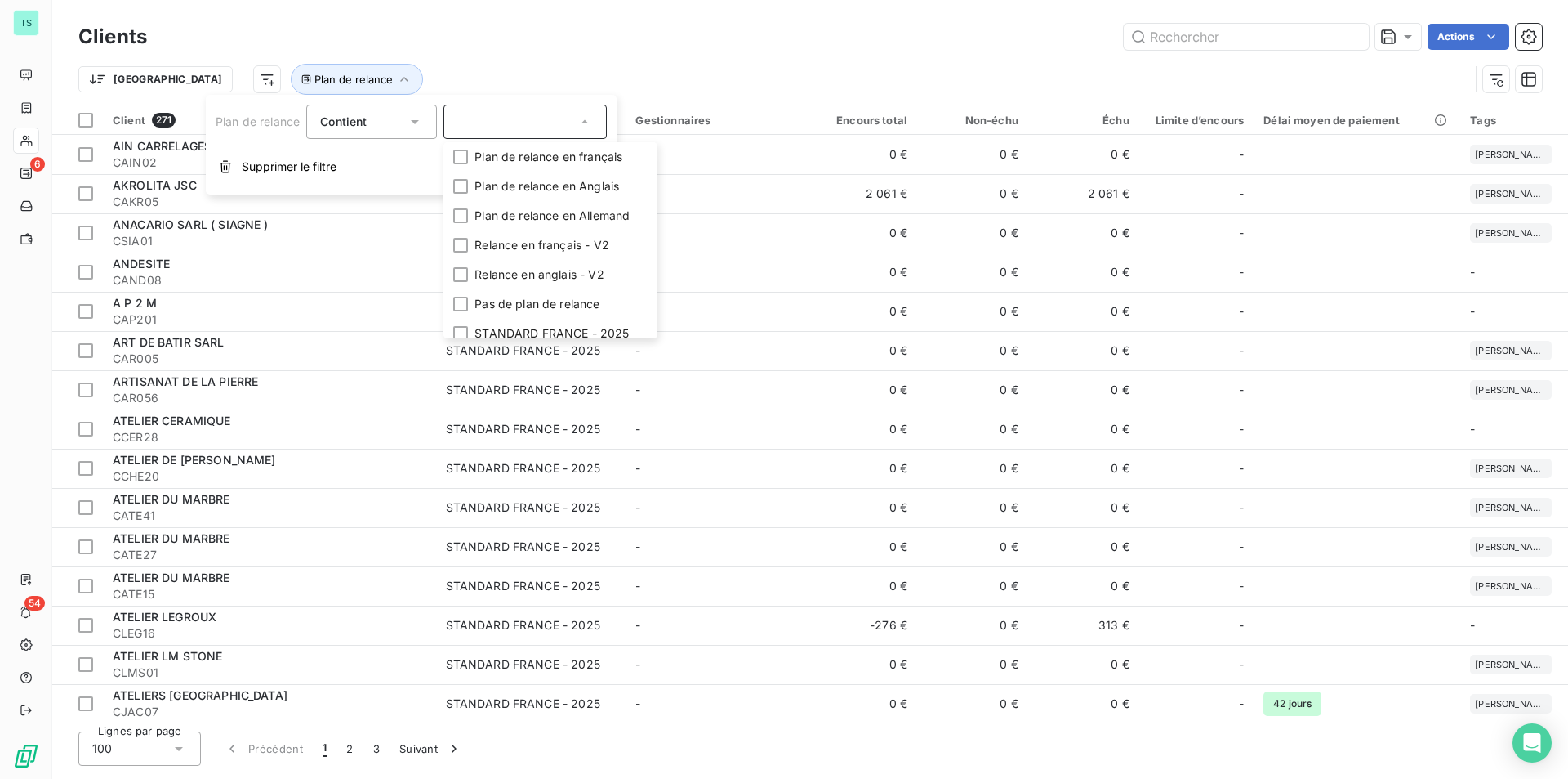
click at [414, 122] on icon at bounding box center [414, 121] width 16 height 16
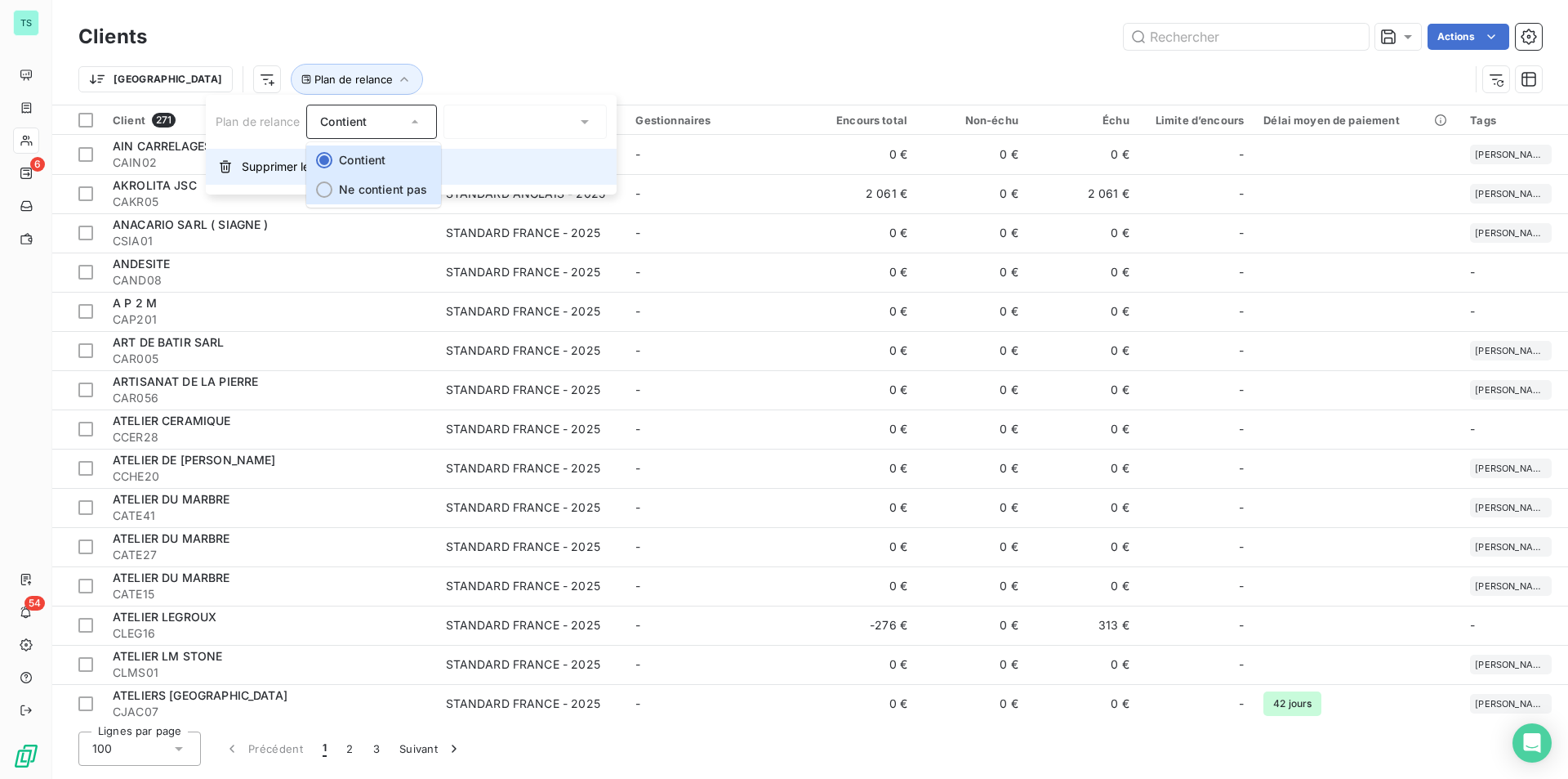
drag, startPoint x: 429, startPoint y: 192, endPoint x: 499, endPoint y: 157, distance: 78.3
click at [429, 192] on li "Ne contient pas" at bounding box center [372, 189] width 134 height 29
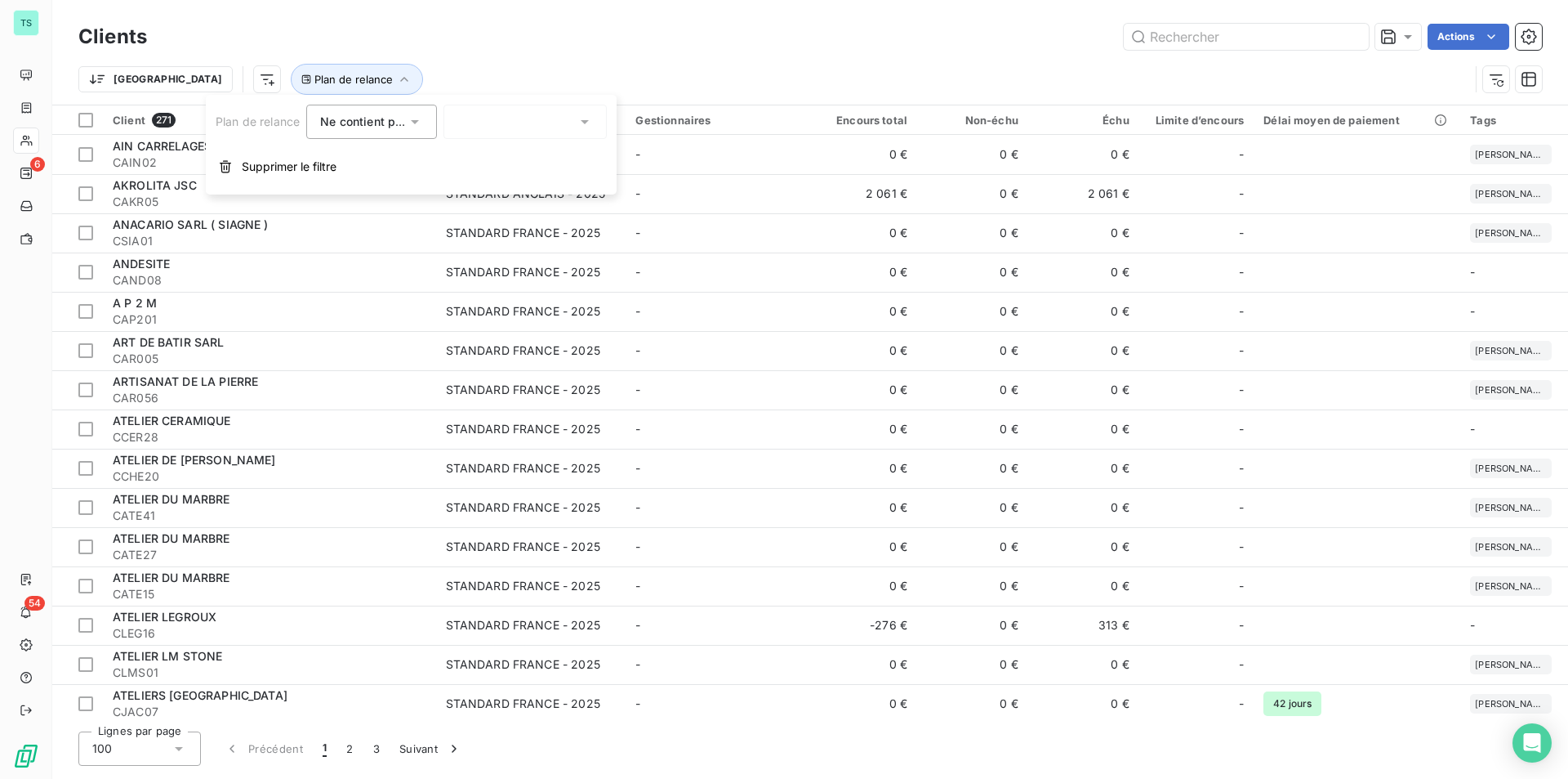
click at [594, 122] on div at bounding box center [525, 122] width 163 height 35
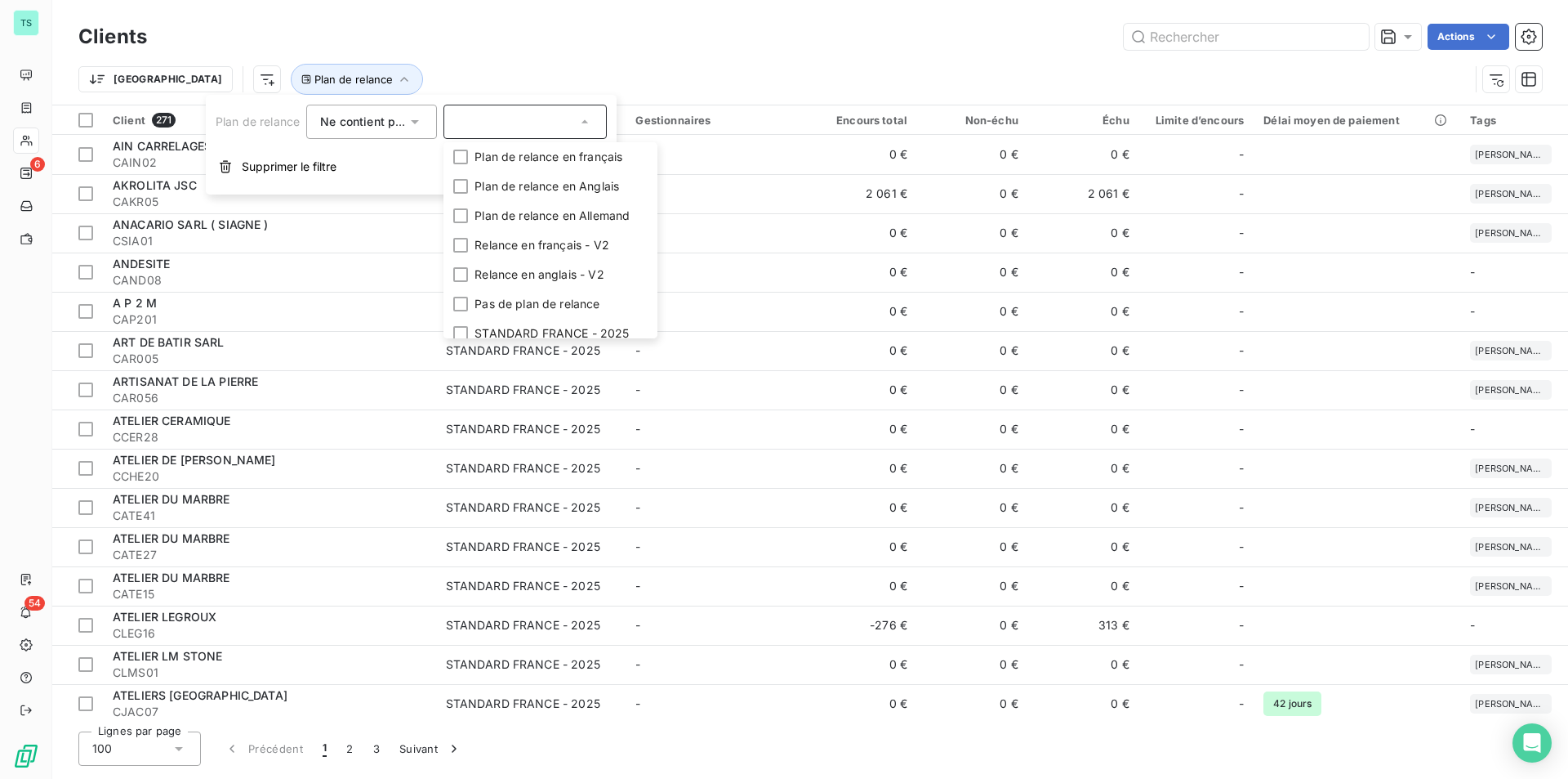
scroll to position [81, 0]
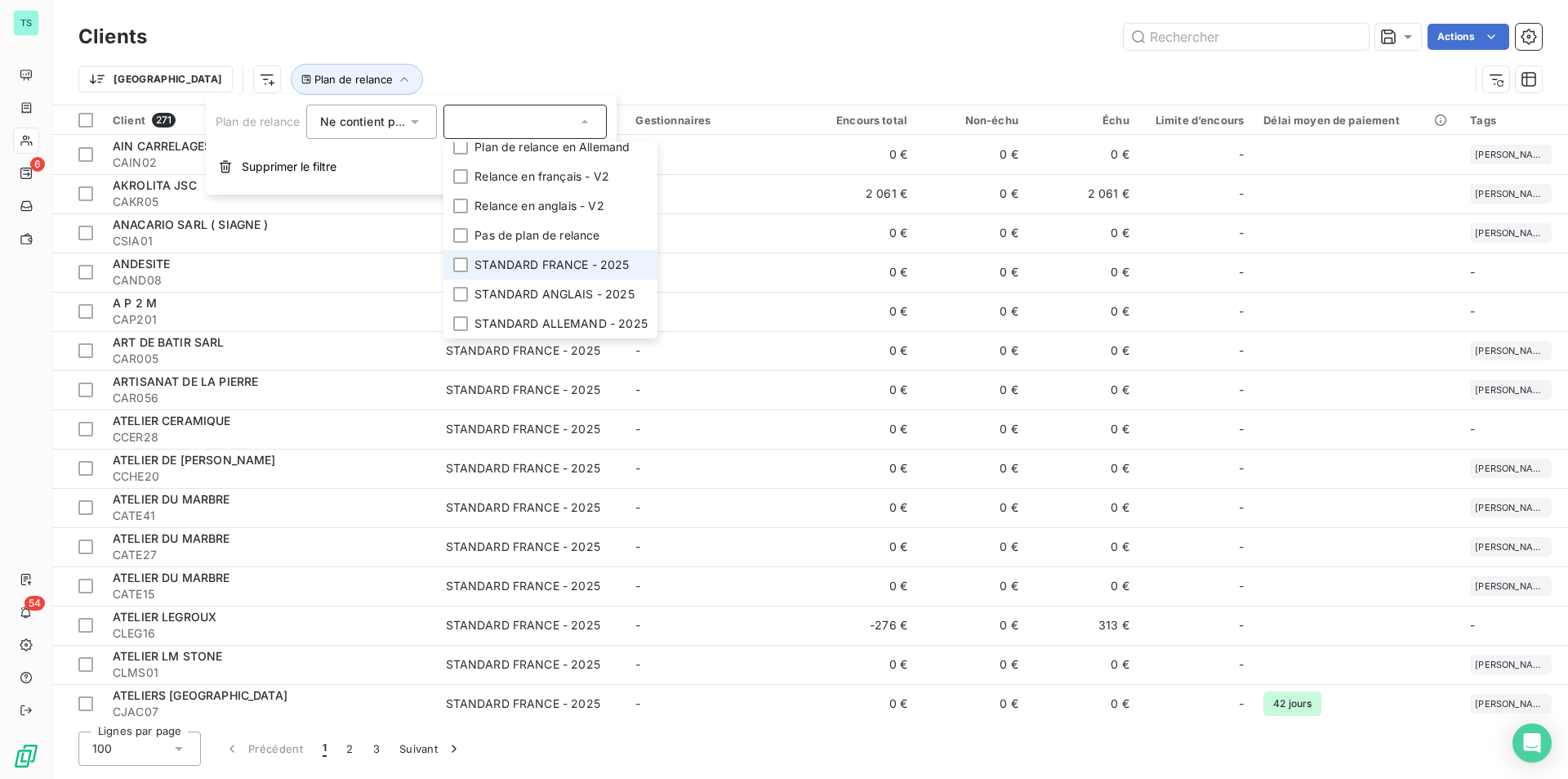
click at [588, 257] on span "STANDARD FRANCE - 2025" at bounding box center [551, 265] width 154 height 16
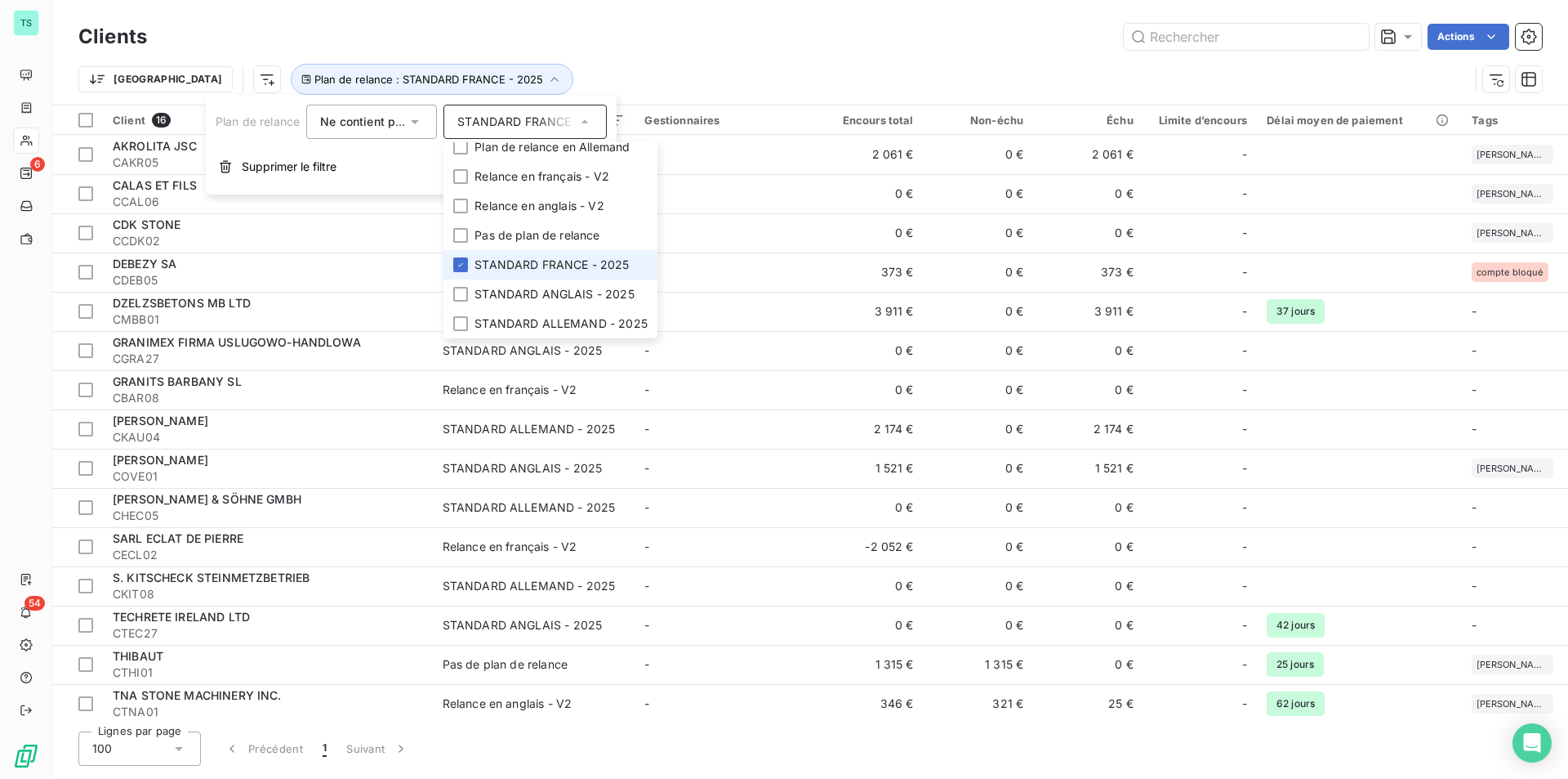
scroll to position [68, 0]
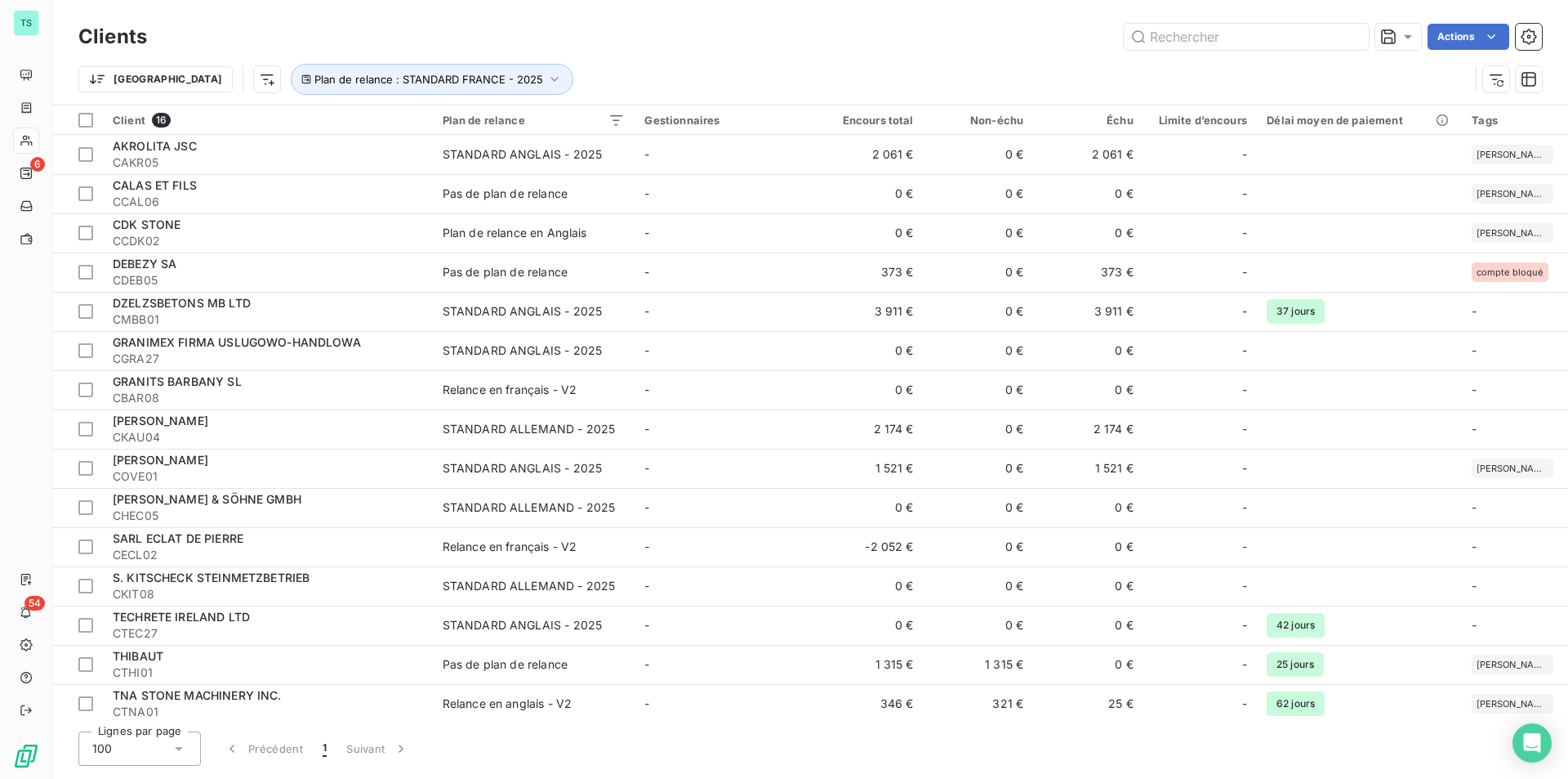
click at [594, 33] on div "Actions" at bounding box center [853, 37] width 1375 height 26
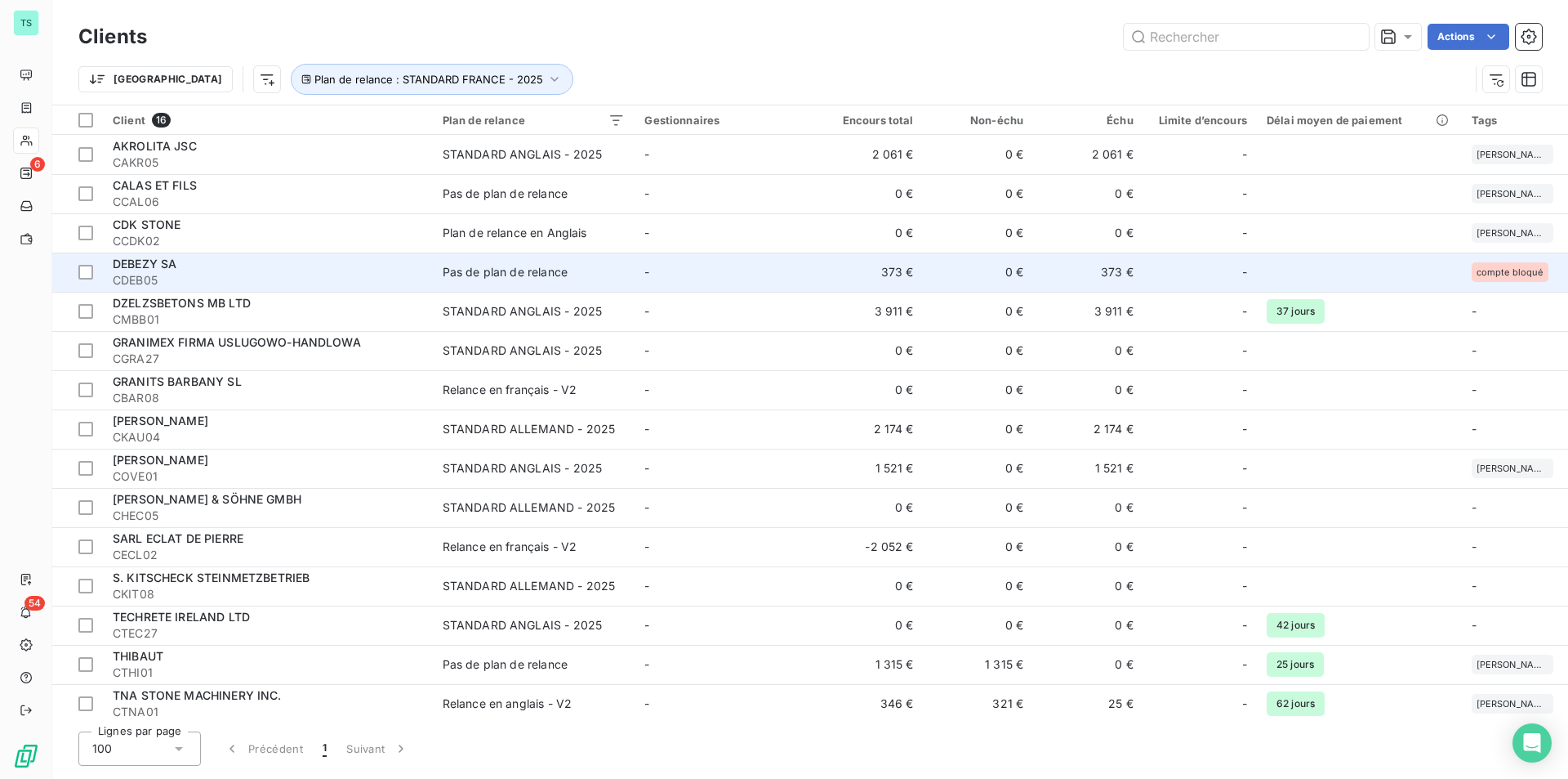
click at [502, 277] on div "Pas de plan de relance" at bounding box center [505, 272] width 125 height 16
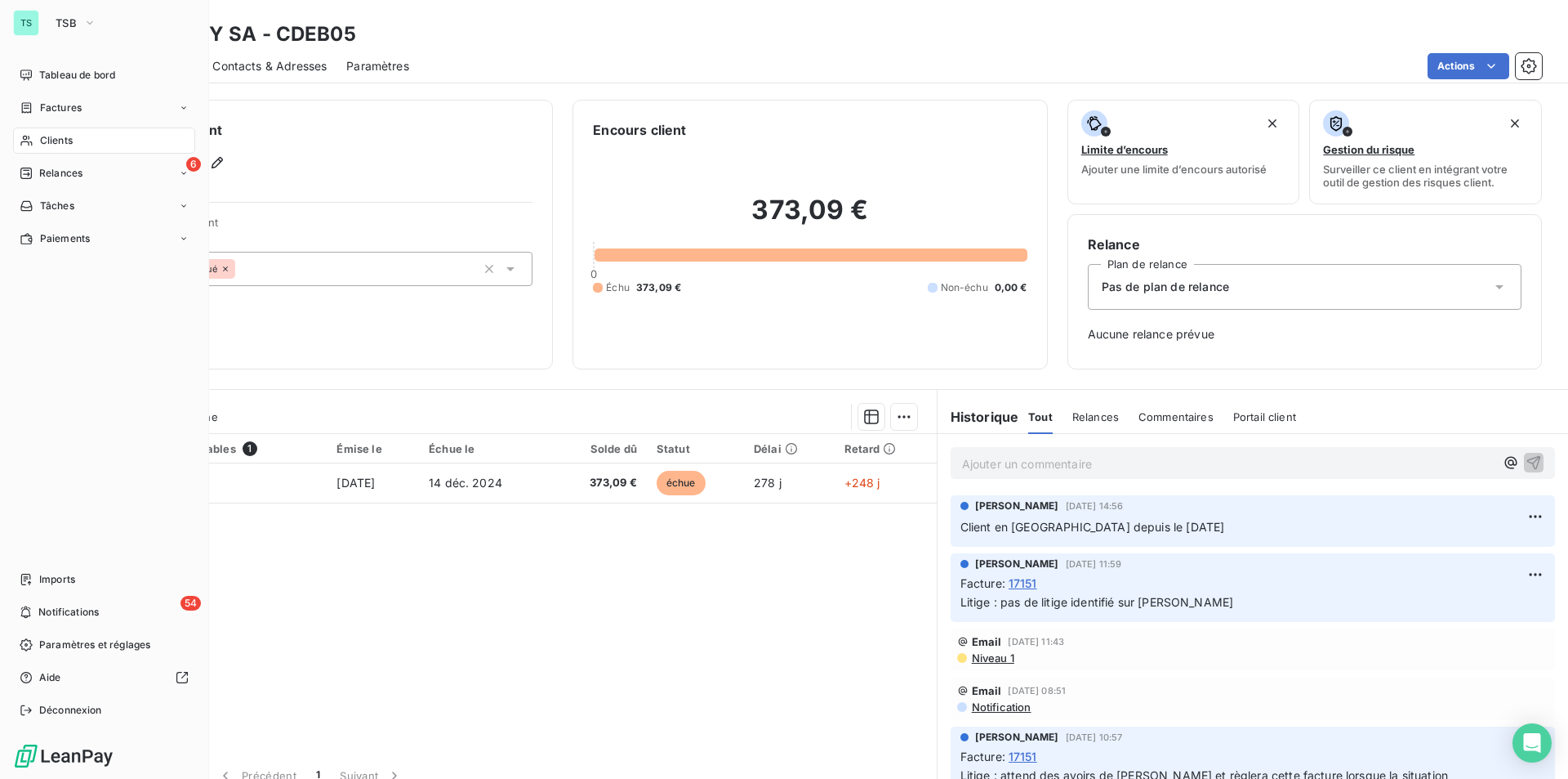
click at [53, 139] on span "Clients" at bounding box center [57, 141] width 33 height 15
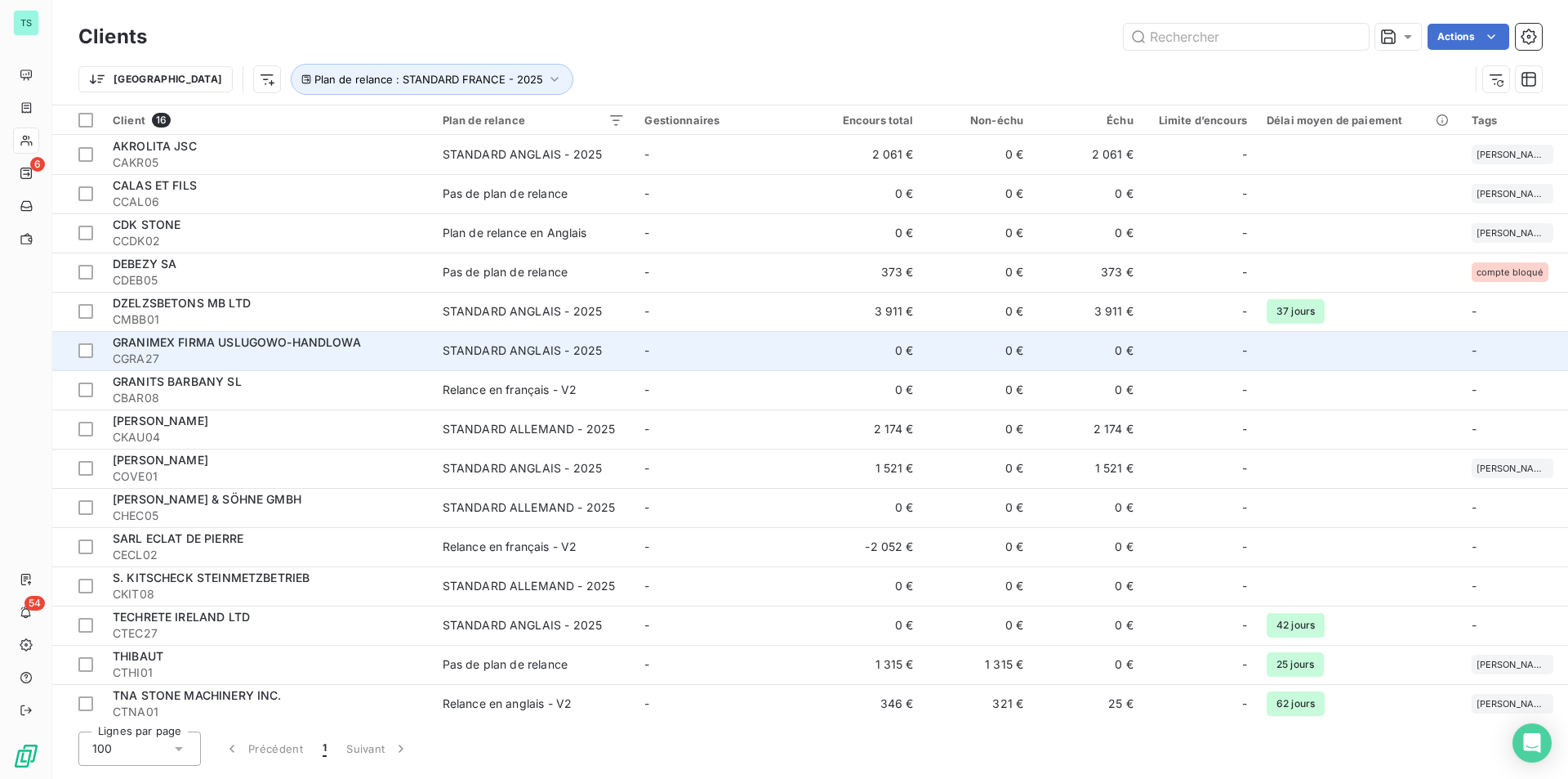
scroll to position [45, 0]
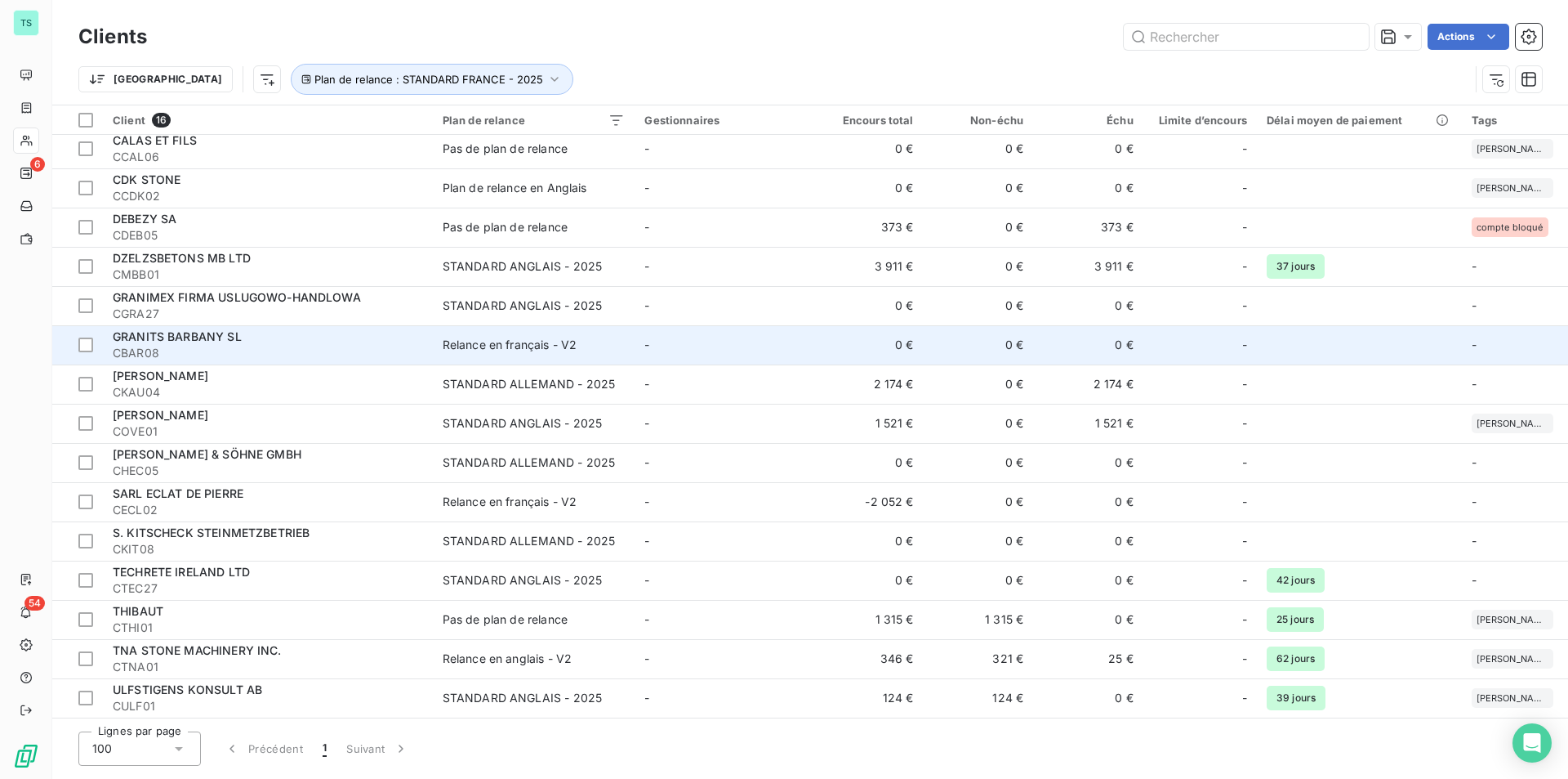
click at [489, 347] on div "Relance en français - V2" at bounding box center [510, 345] width 135 height 16
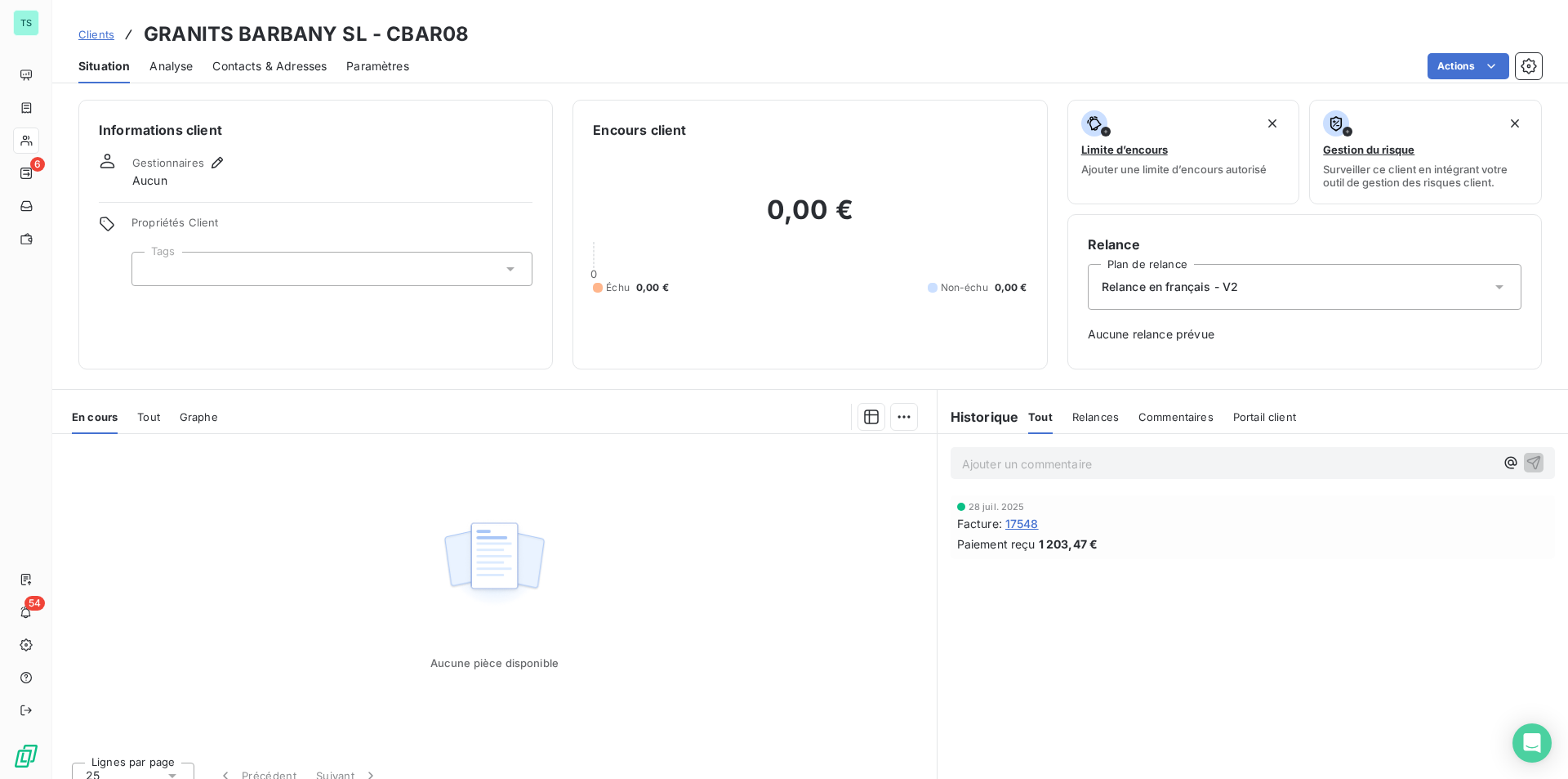
click at [1436, 300] on div "Relance en français - V2" at bounding box center [1304, 287] width 434 height 46
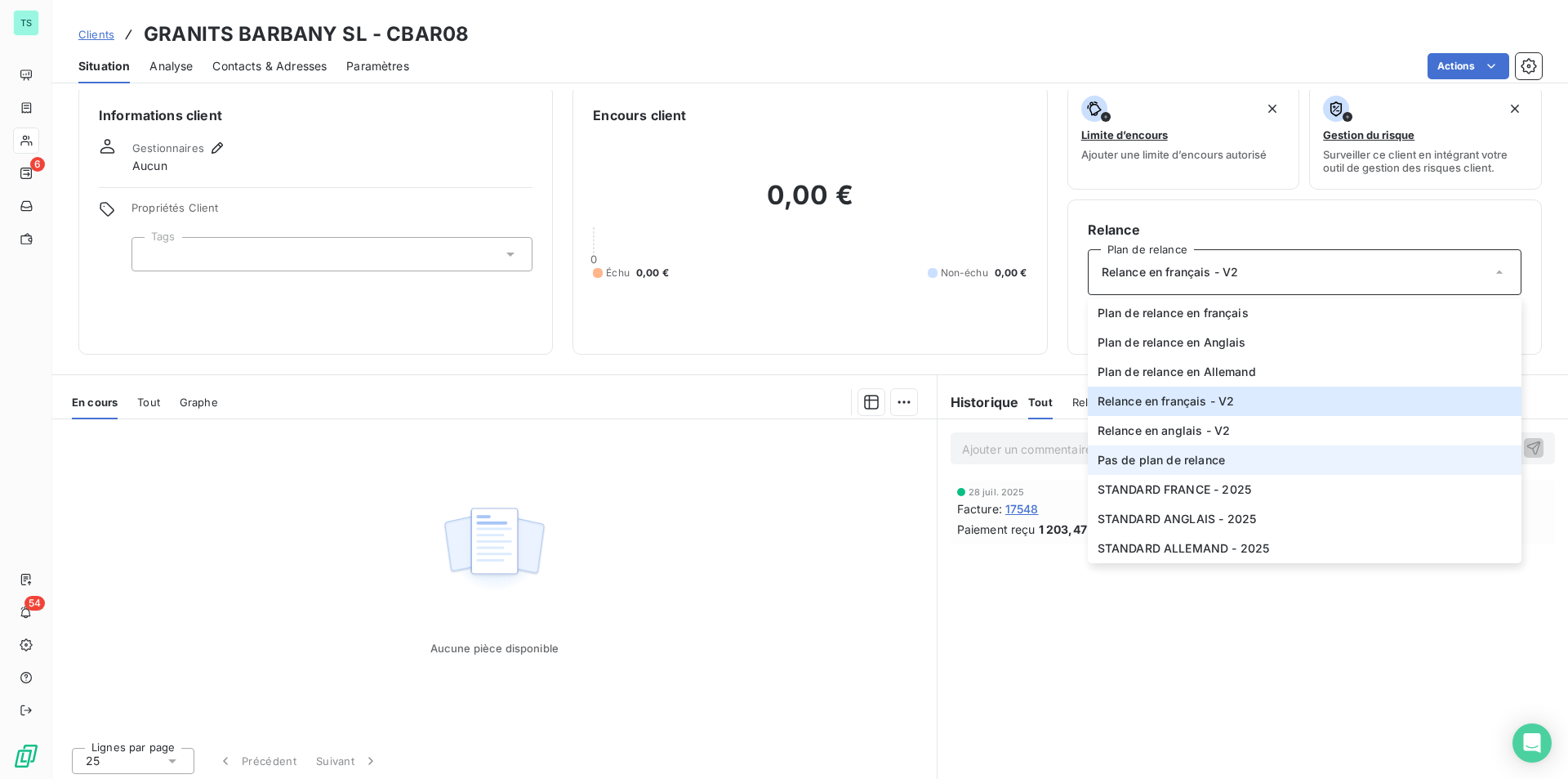
scroll to position [19, 0]
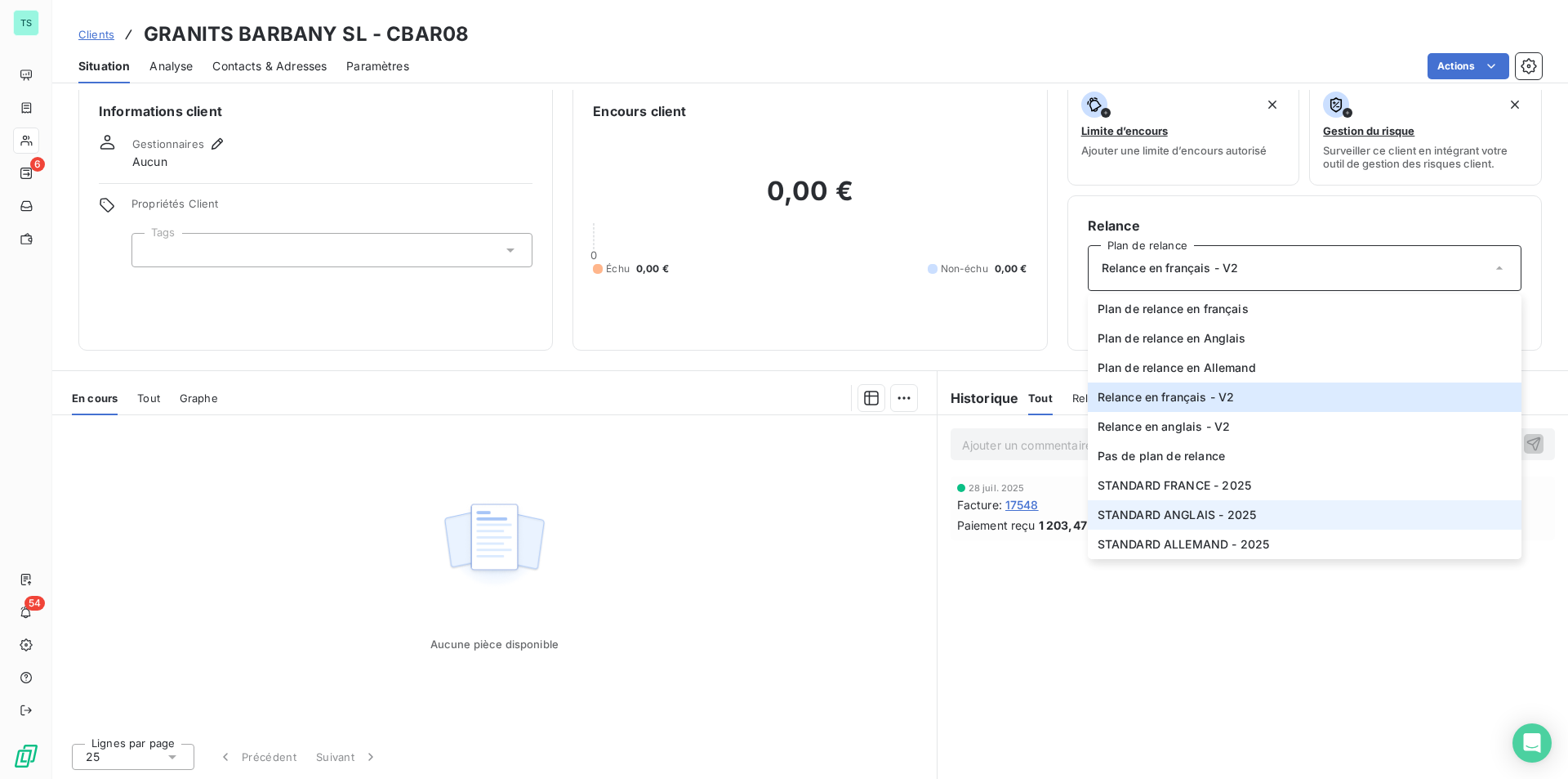
click at [1251, 516] on li "STANDARD ANGLAIS - 2025" at bounding box center [1304, 514] width 434 height 29
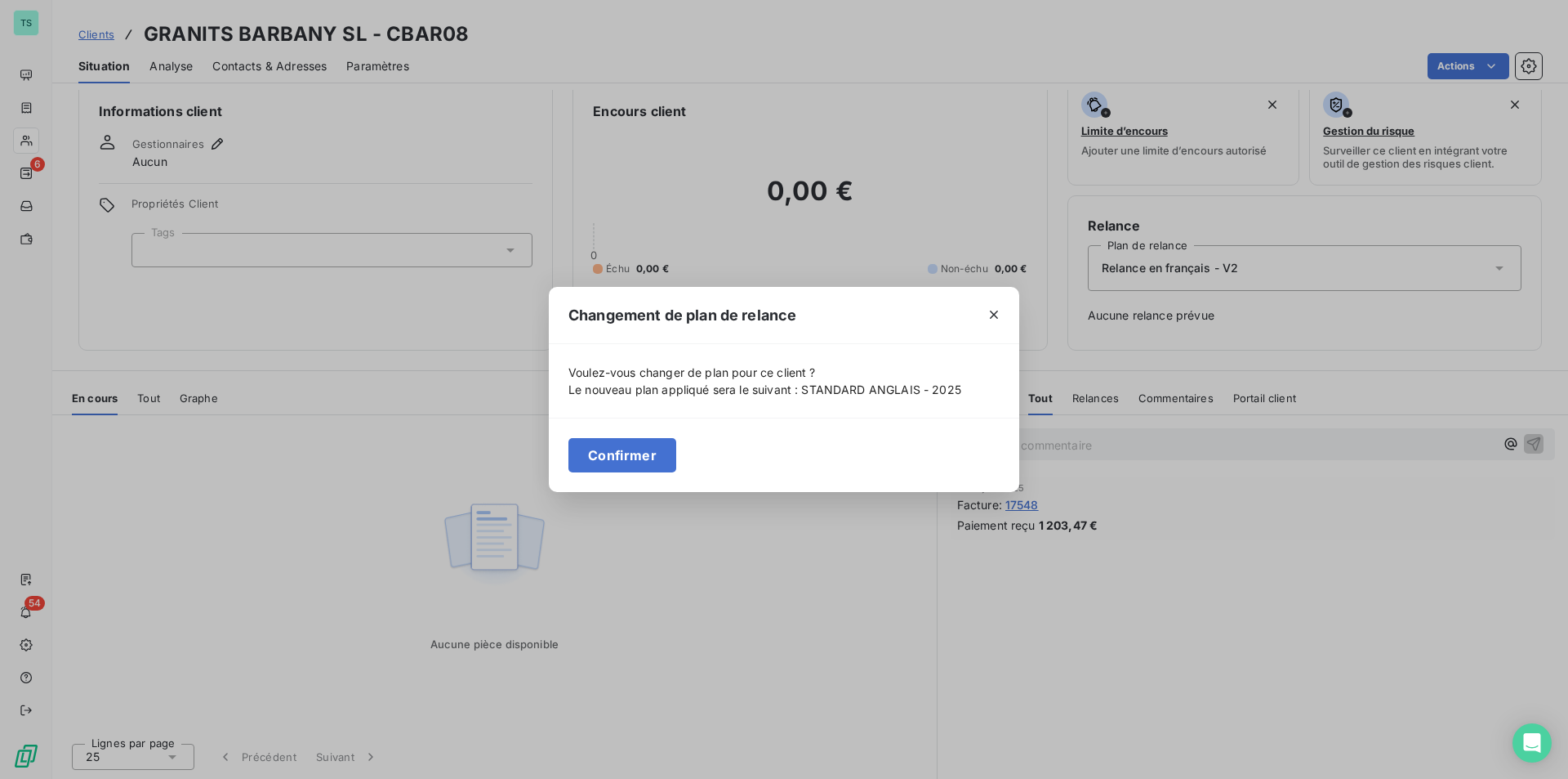
click at [612, 464] on button "Confirmer" at bounding box center [622, 455] width 108 height 35
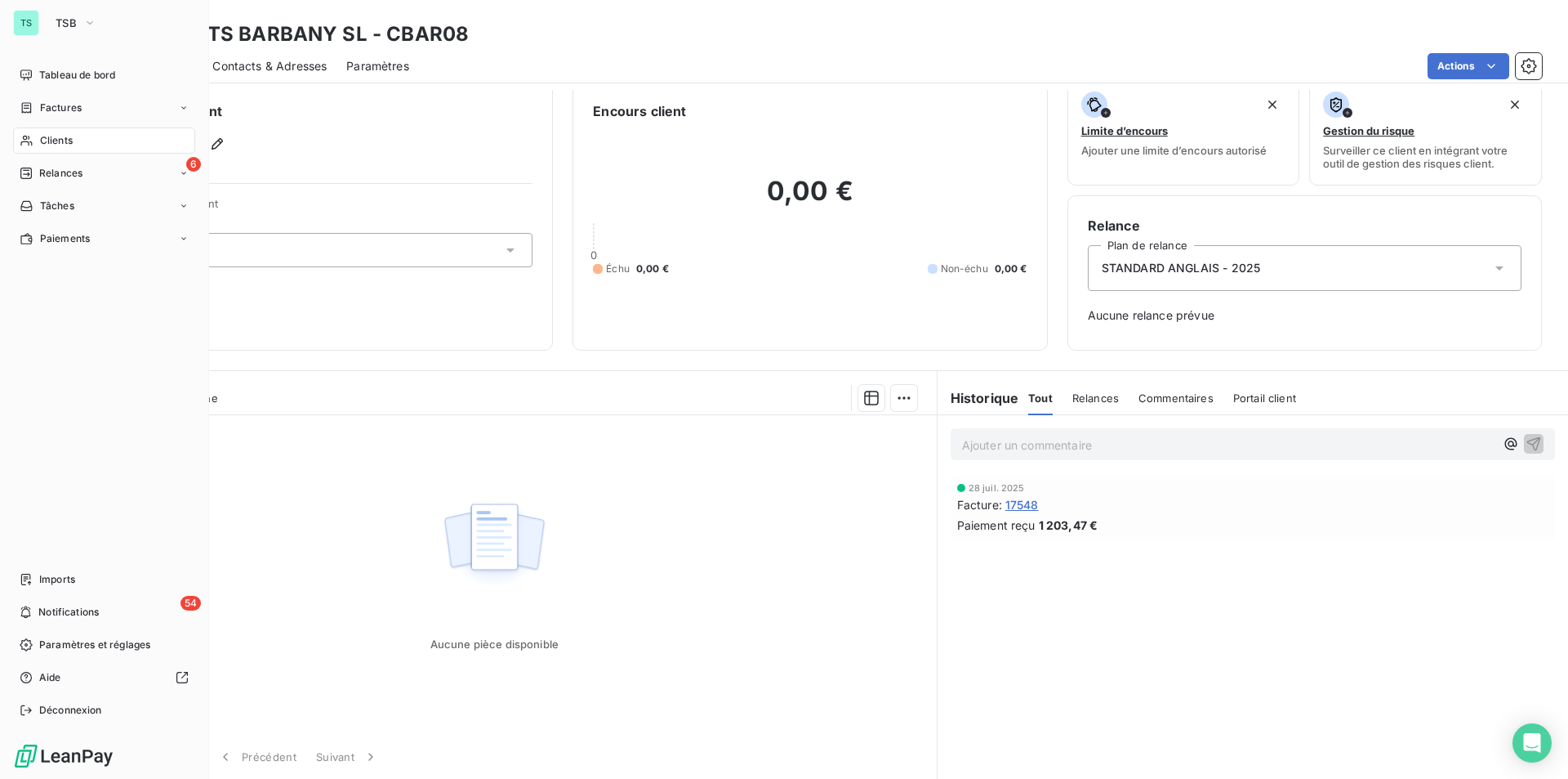
click at [52, 139] on span "Clients" at bounding box center [57, 141] width 33 height 15
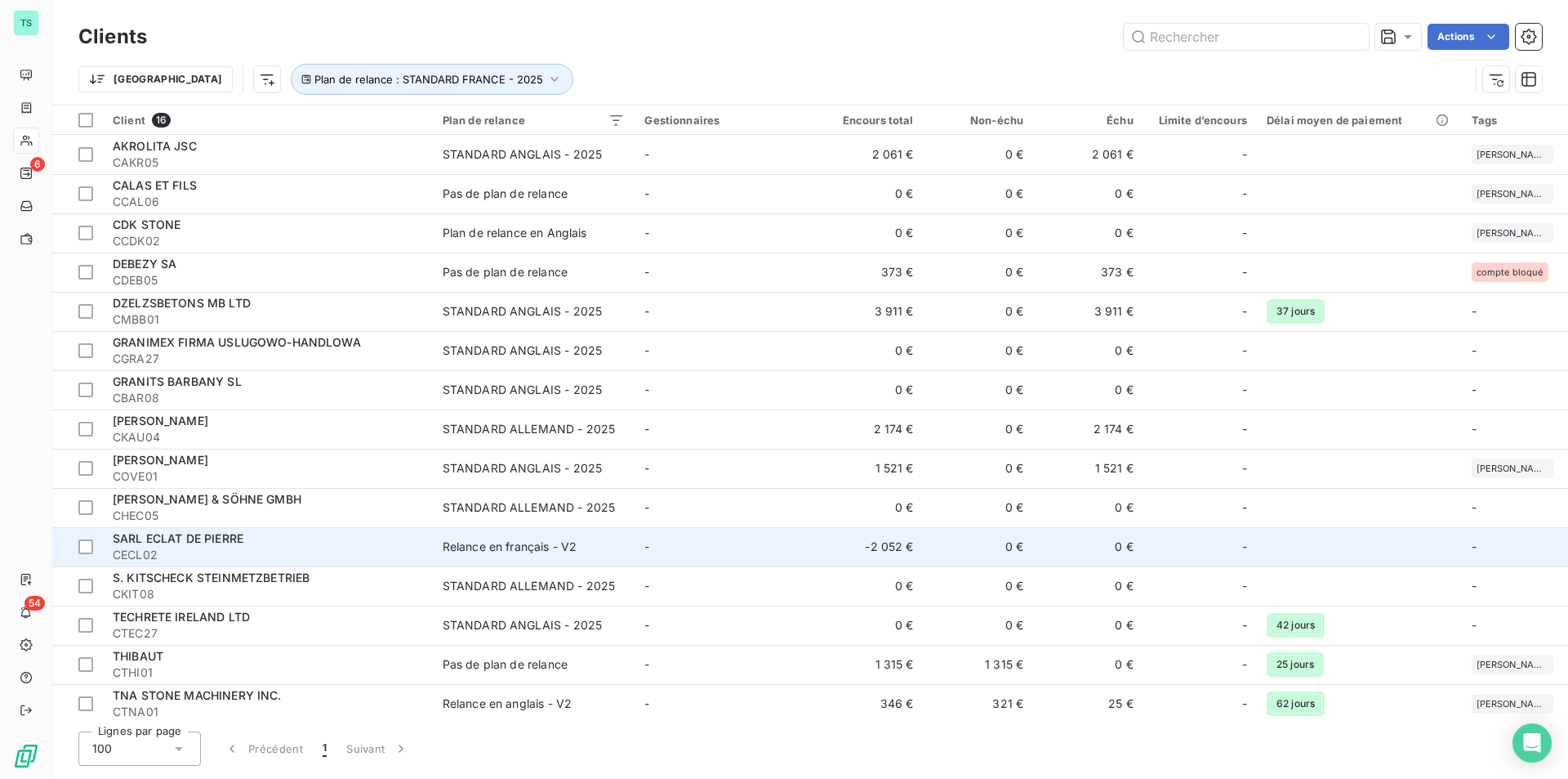
click at [459, 553] on div "Relance en français - V2" at bounding box center [510, 547] width 135 height 16
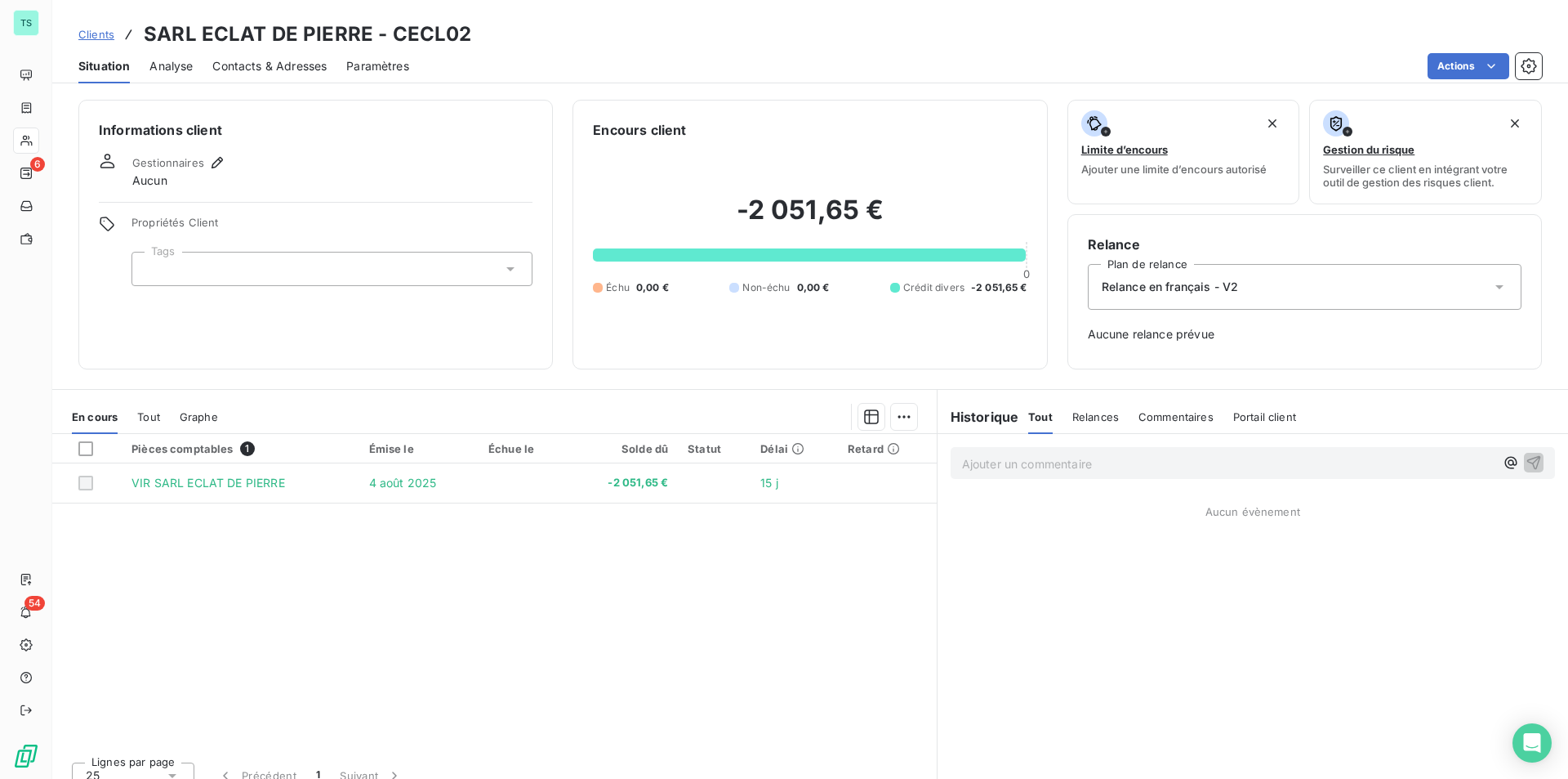
click at [1268, 274] on div "Relance en français - V2" at bounding box center [1304, 287] width 434 height 46
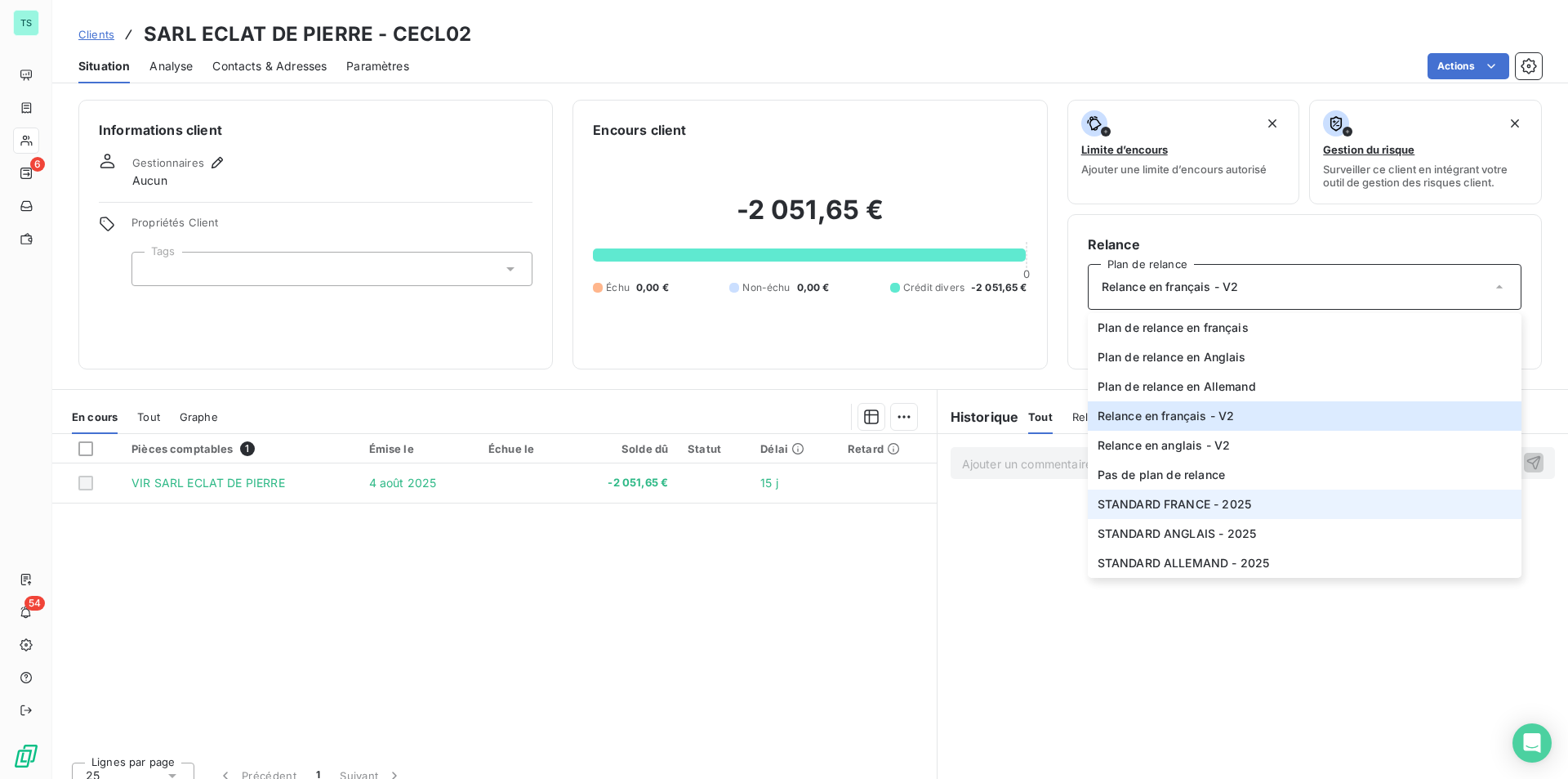
click at [1249, 510] on li "STANDARD FRANCE - 2025" at bounding box center [1304, 504] width 434 height 29
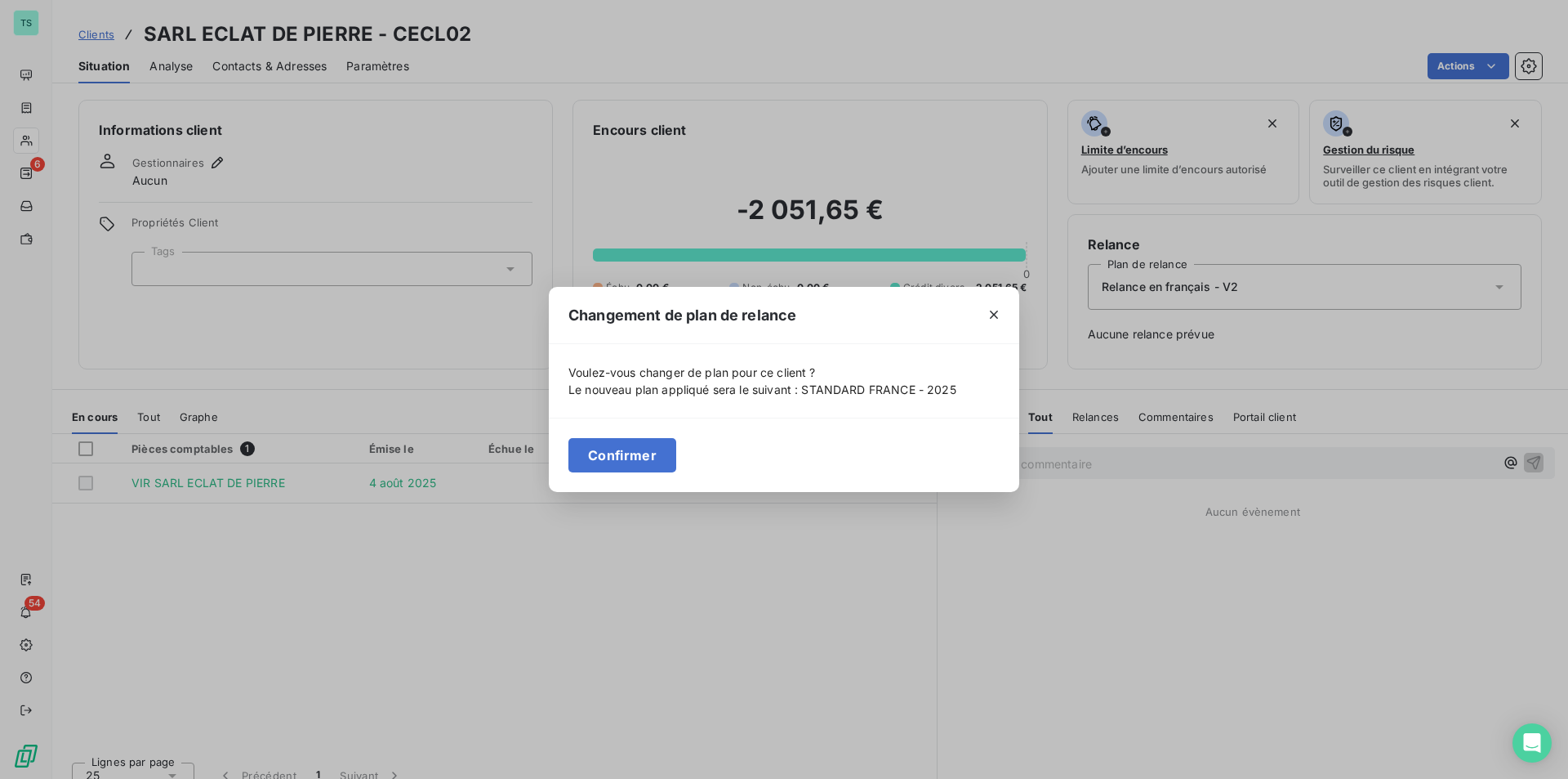
click at [635, 458] on button "Confirmer" at bounding box center [622, 455] width 108 height 35
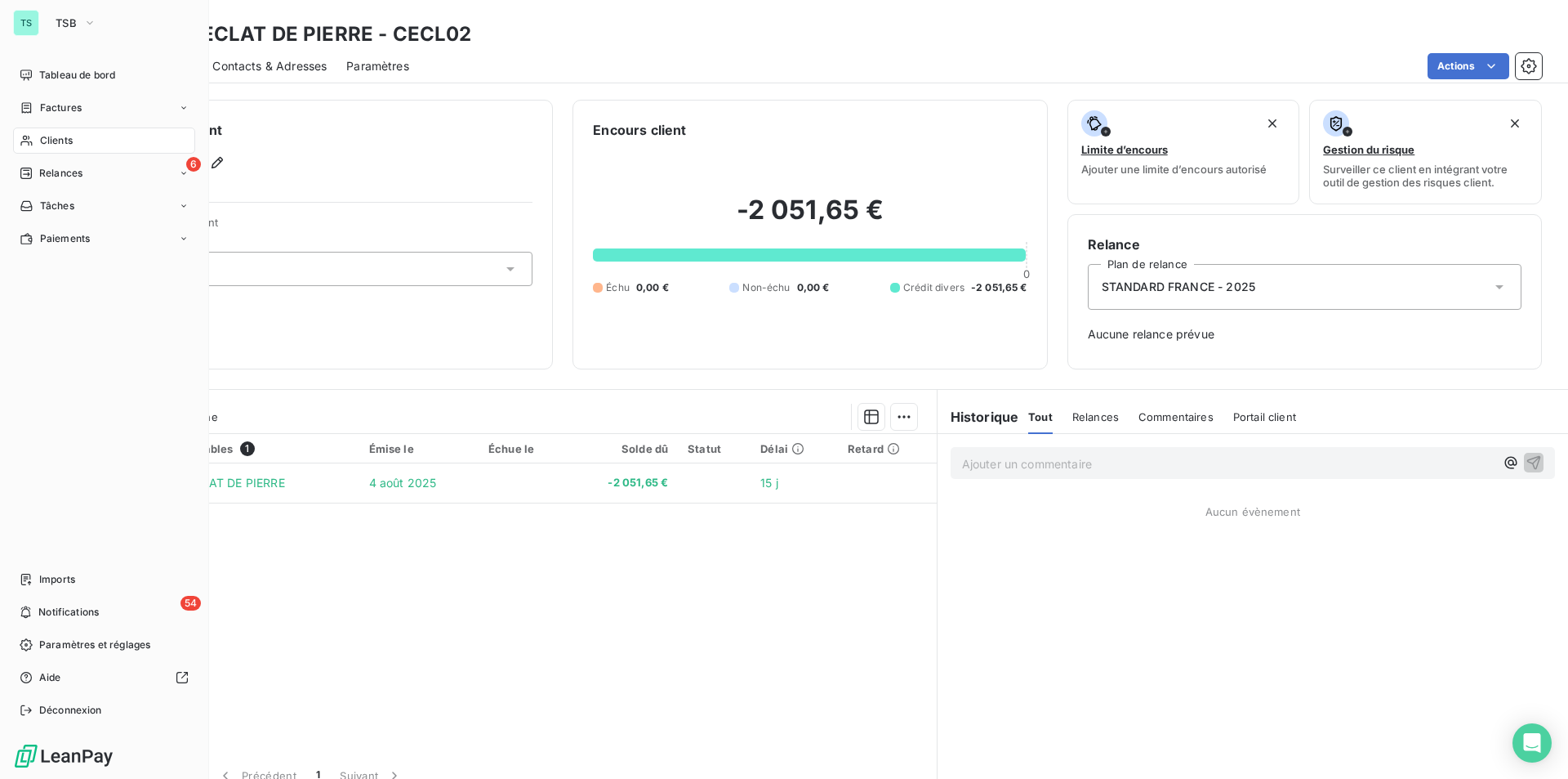
click at [69, 143] on span "Clients" at bounding box center [57, 141] width 33 height 15
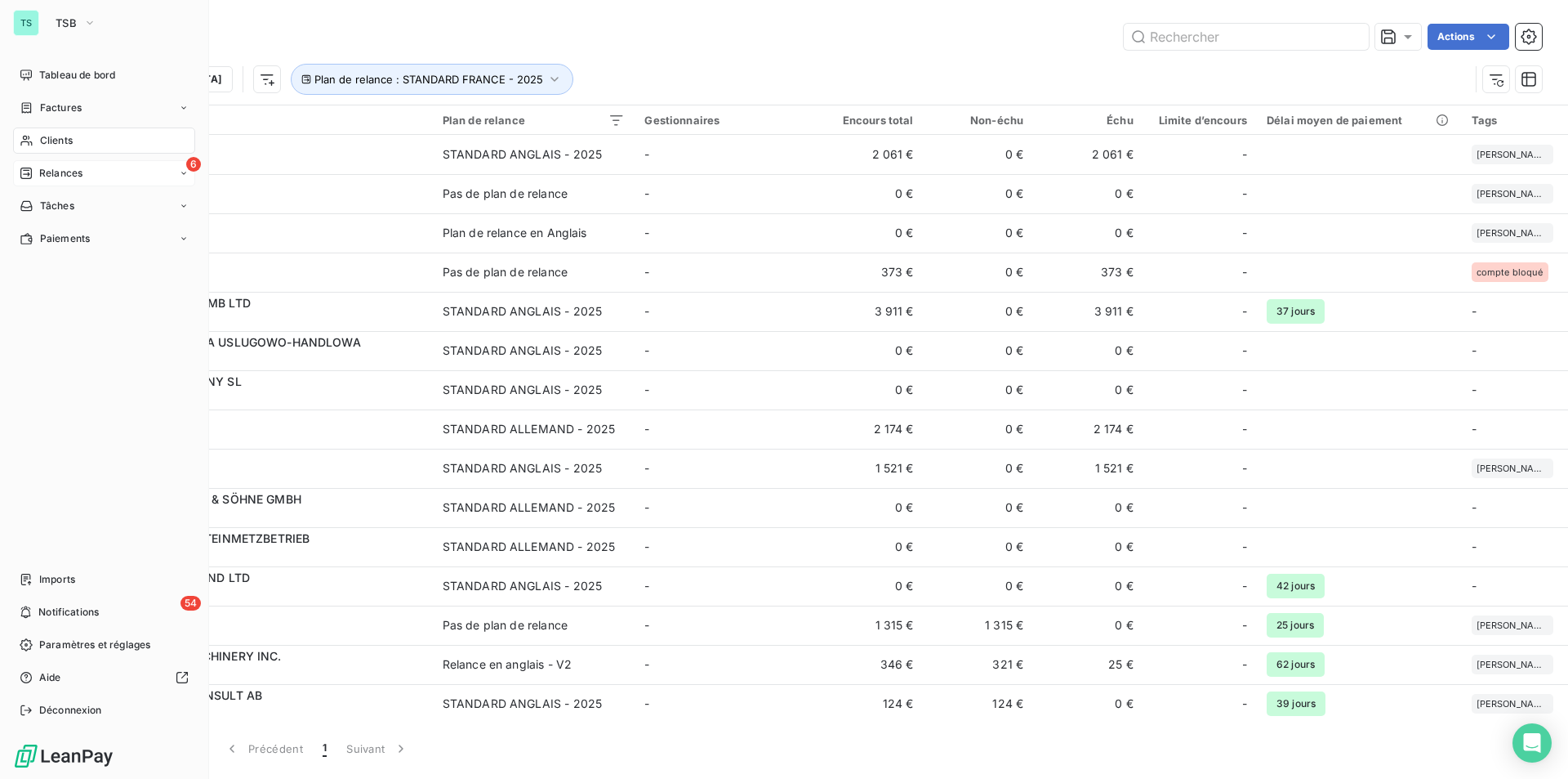
click at [66, 171] on span "Relances" at bounding box center [60, 174] width 43 height 15
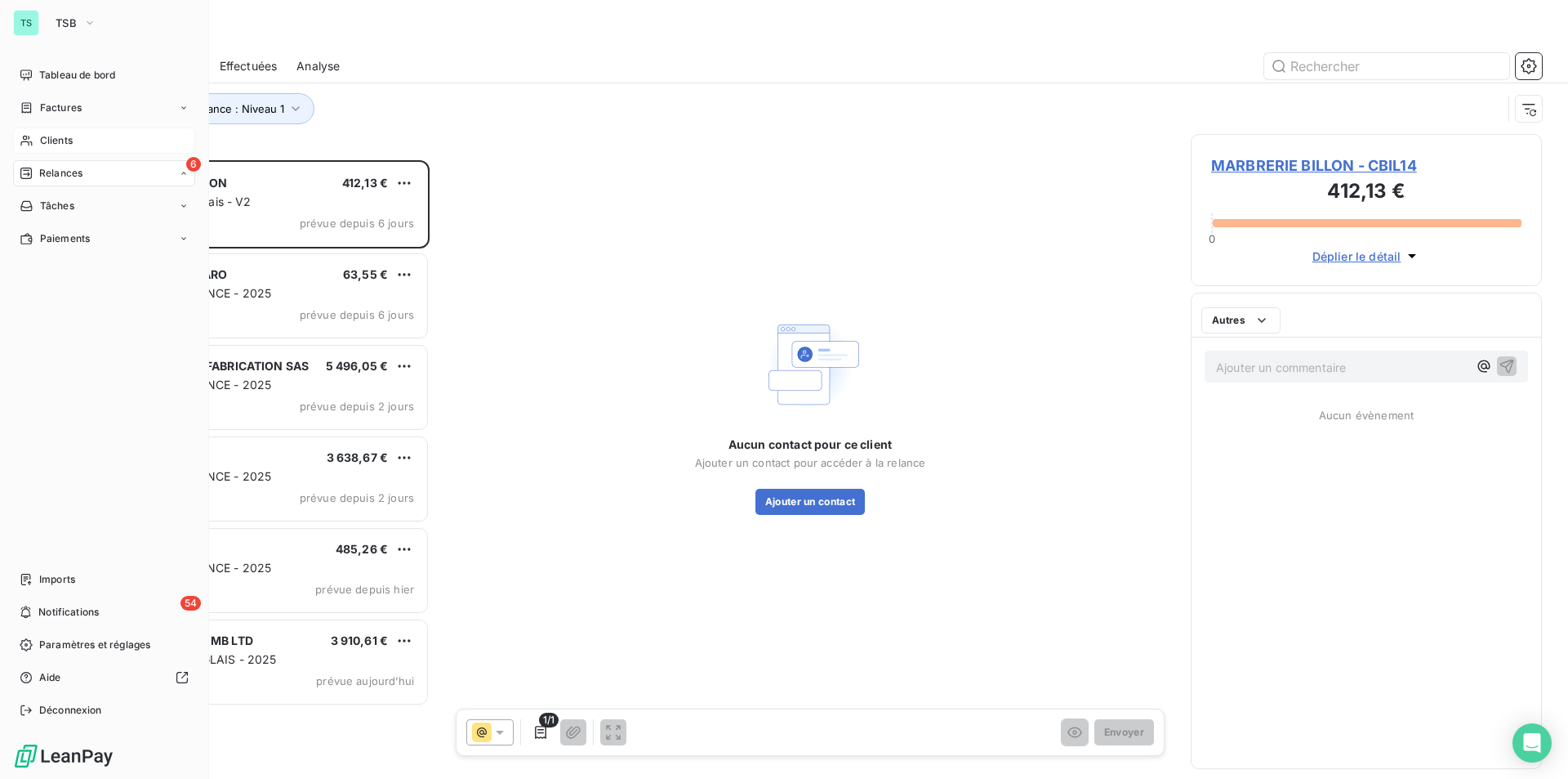
scroll to position [606, 339]
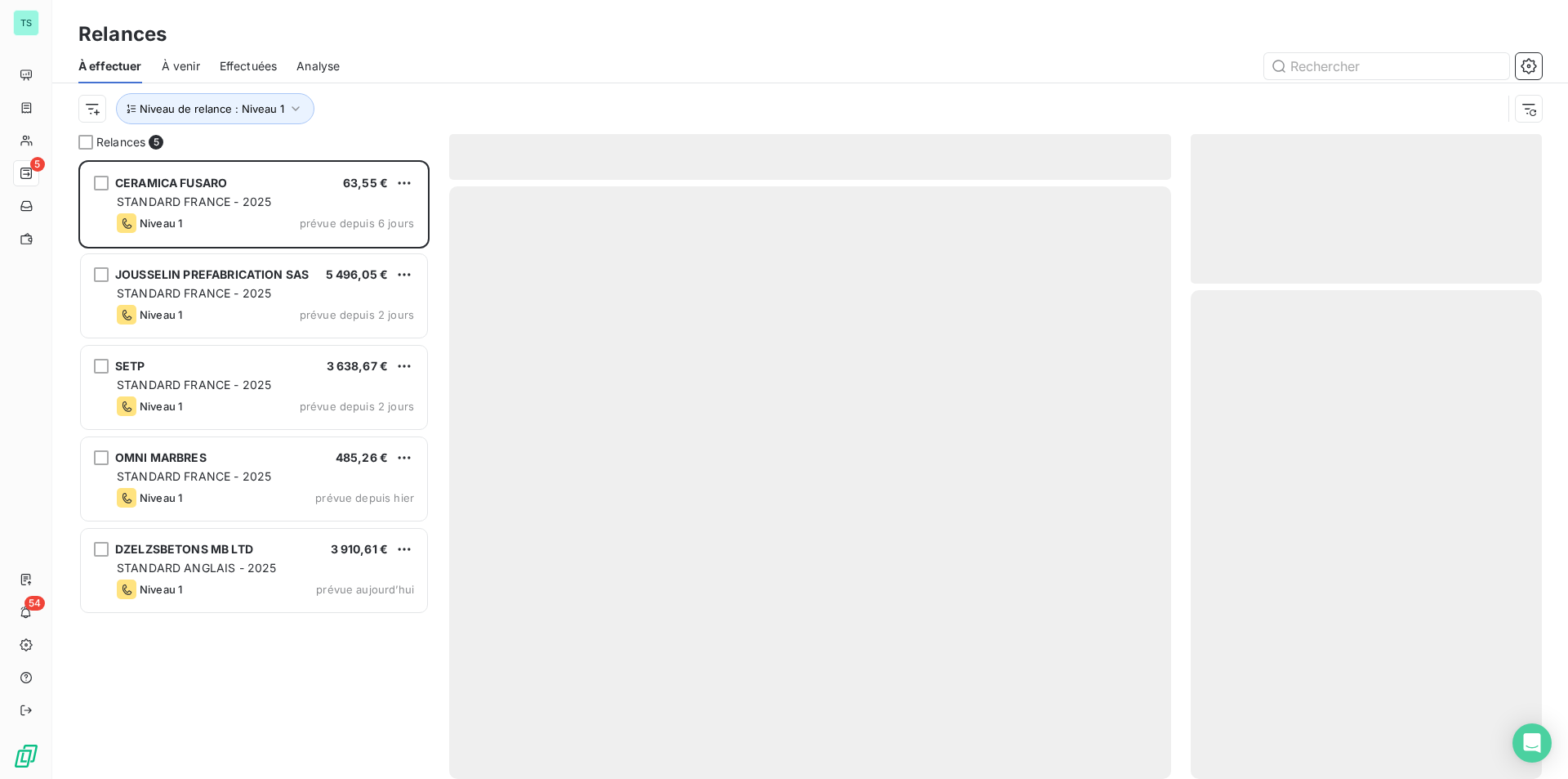
scroll to position [606, 339]
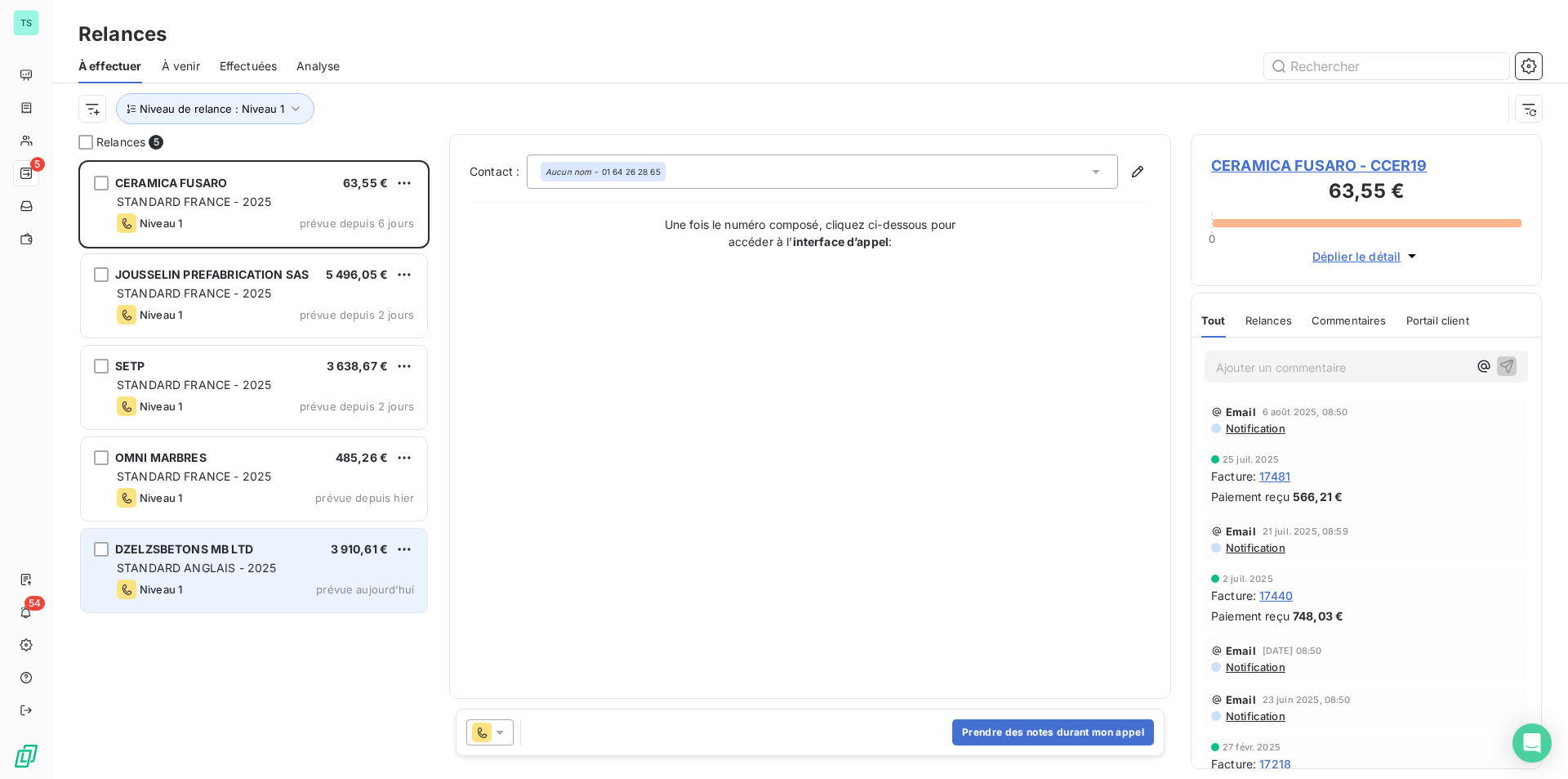
click at [359, 548] on span "3 910,61 €" at bounding box center [360, 548] width 58 height 14
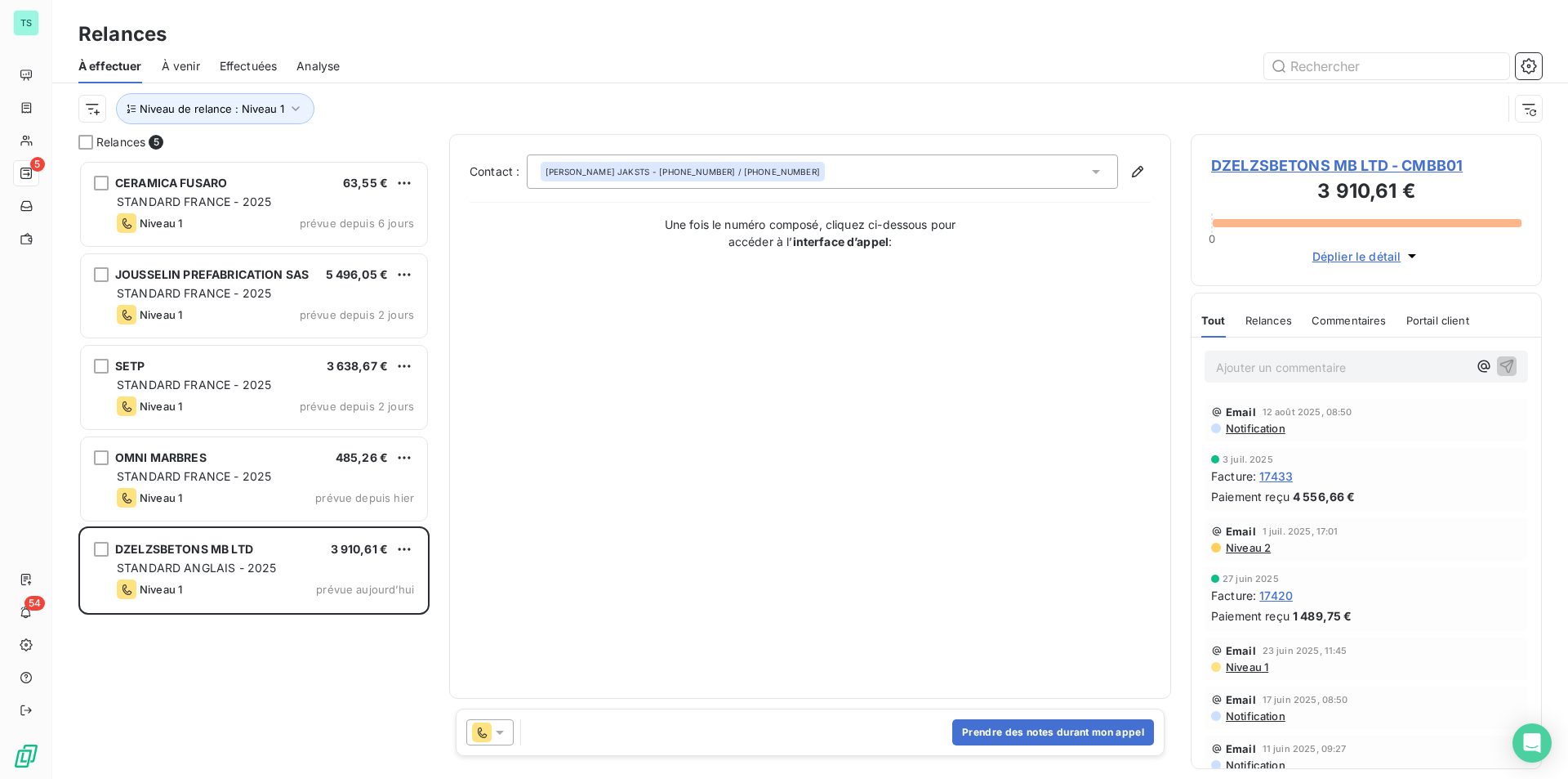
click at [507, 730] on div at bounding box center [490, 732] width 47 height 26
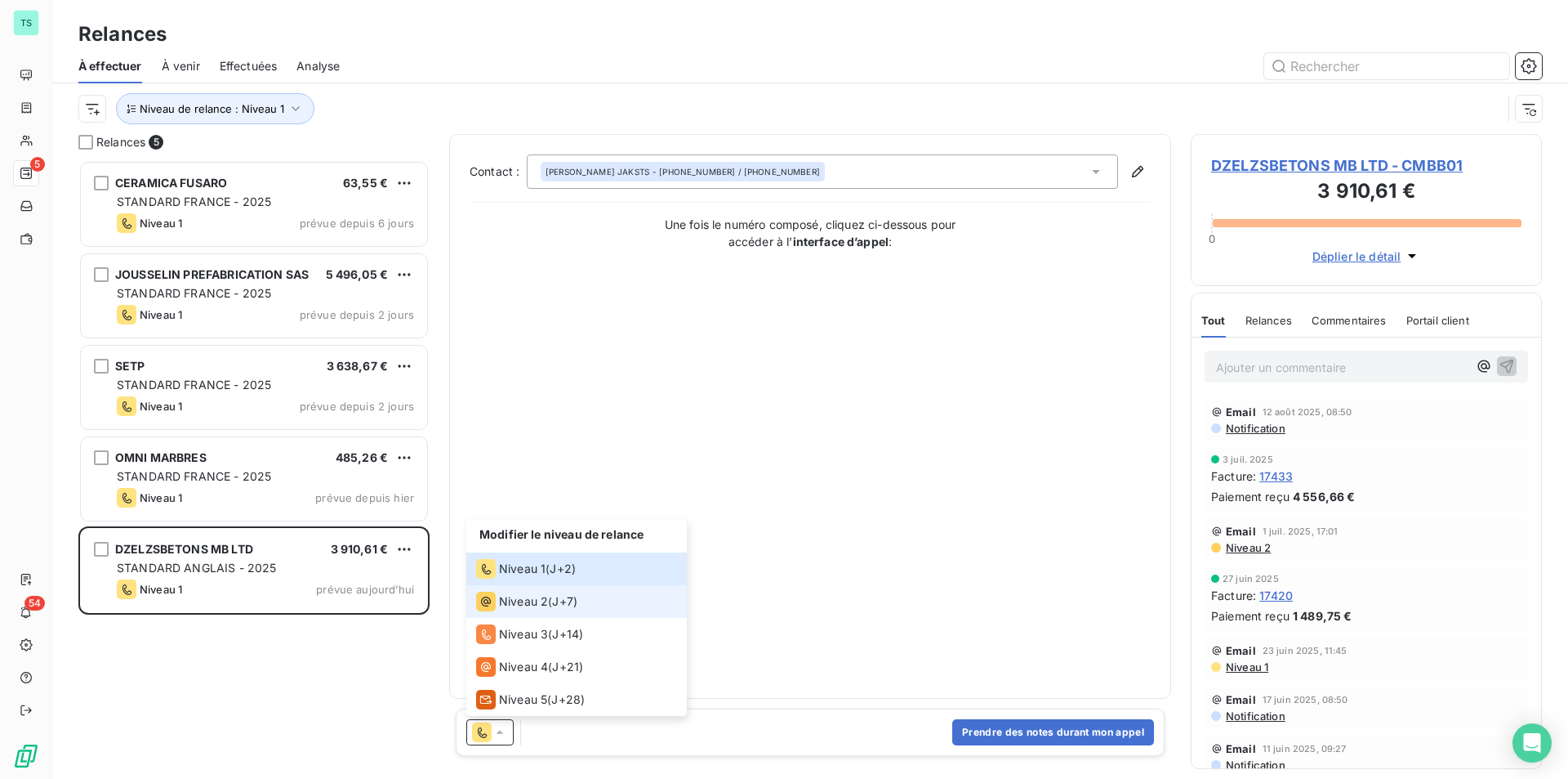
click at [507, 603] on span "Niveau 2" at bounding box center [524, 601] width 49 height 16
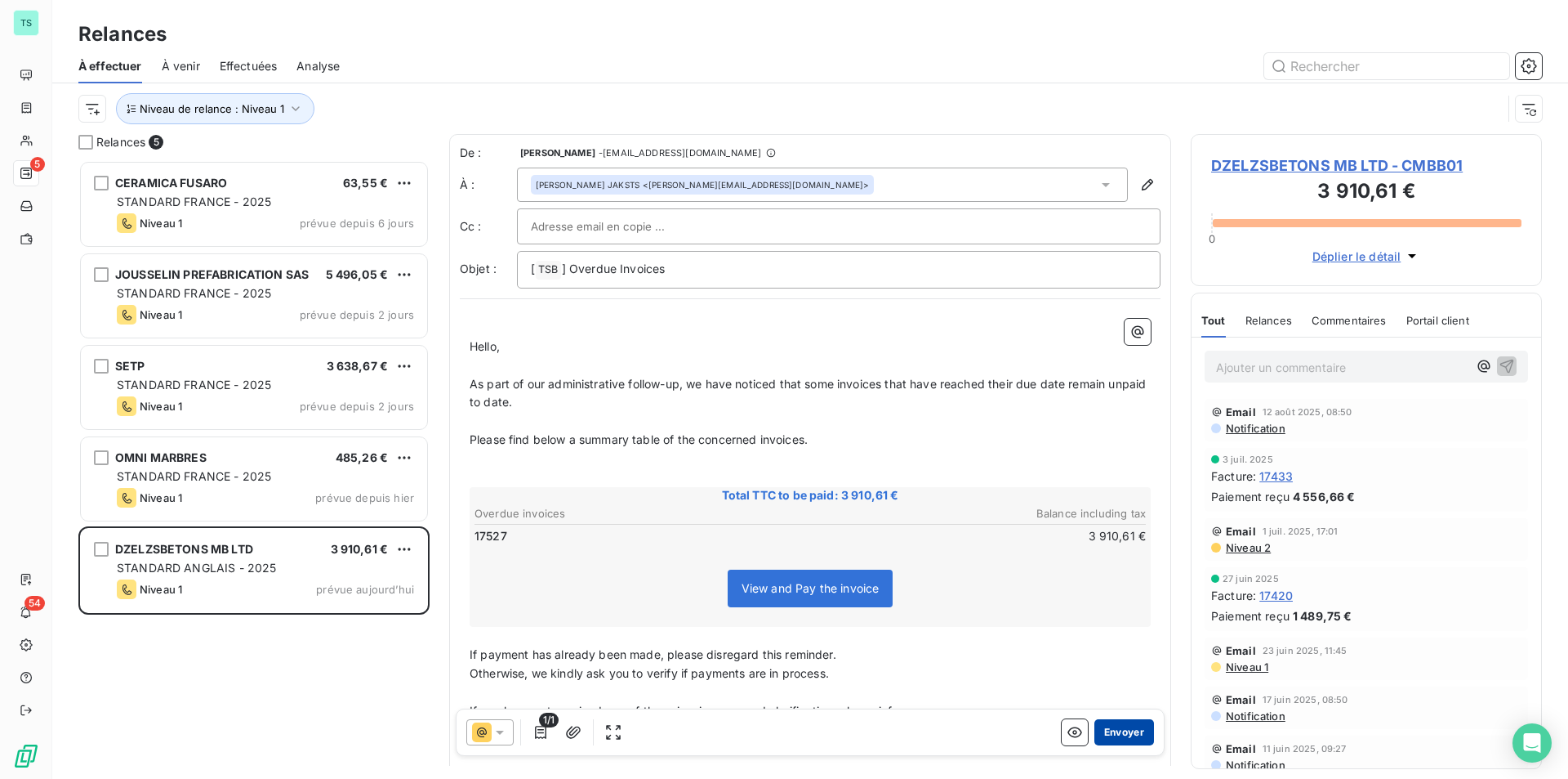
click at [1113, 732] on button "Envoyer" at bounding box center [1124, 732] width 59 height 26
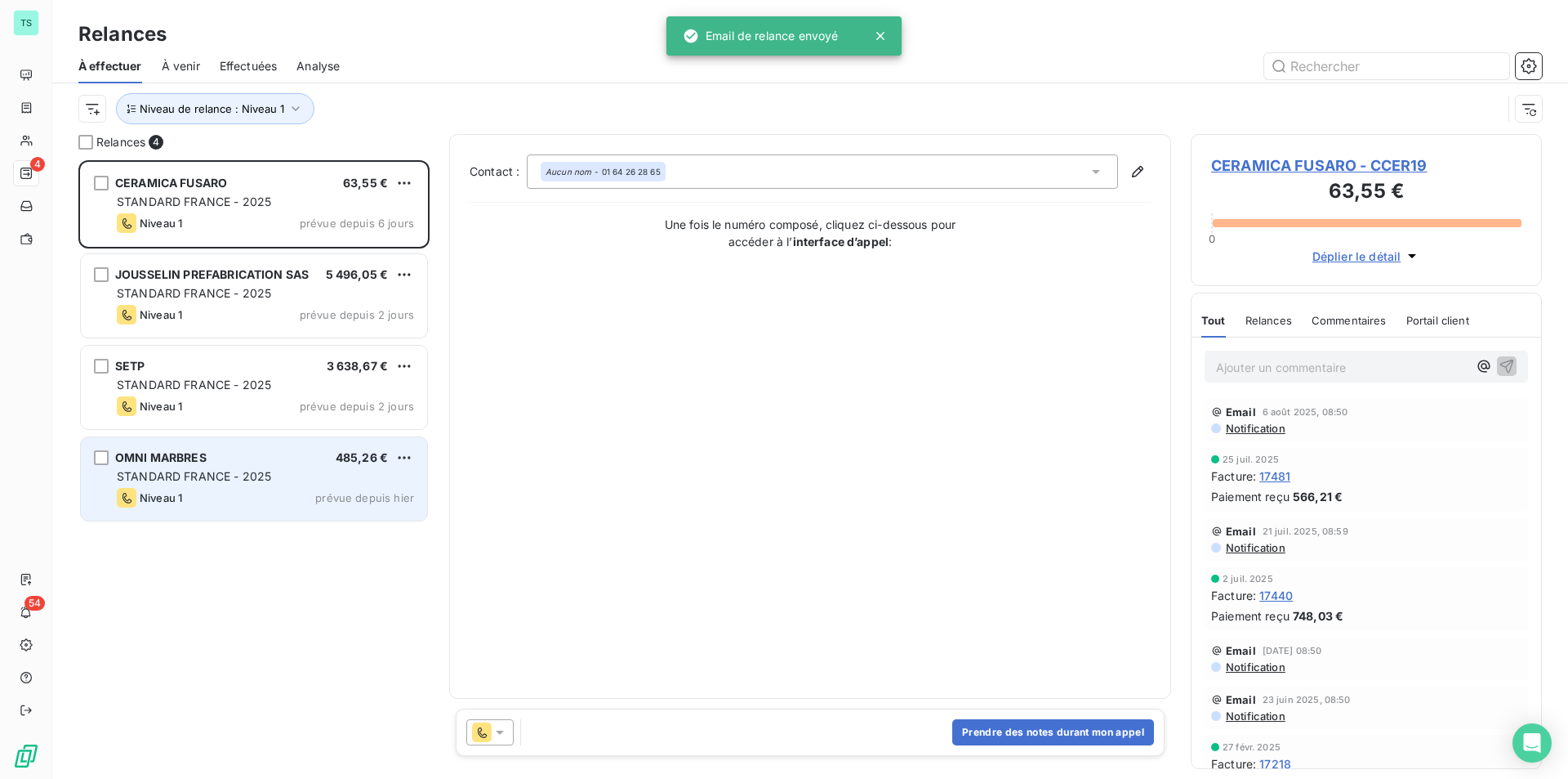
click at [350, 473] on div "STANDARD FRANCE - 2025" at bounding box center [266, 477] width 298 height 16
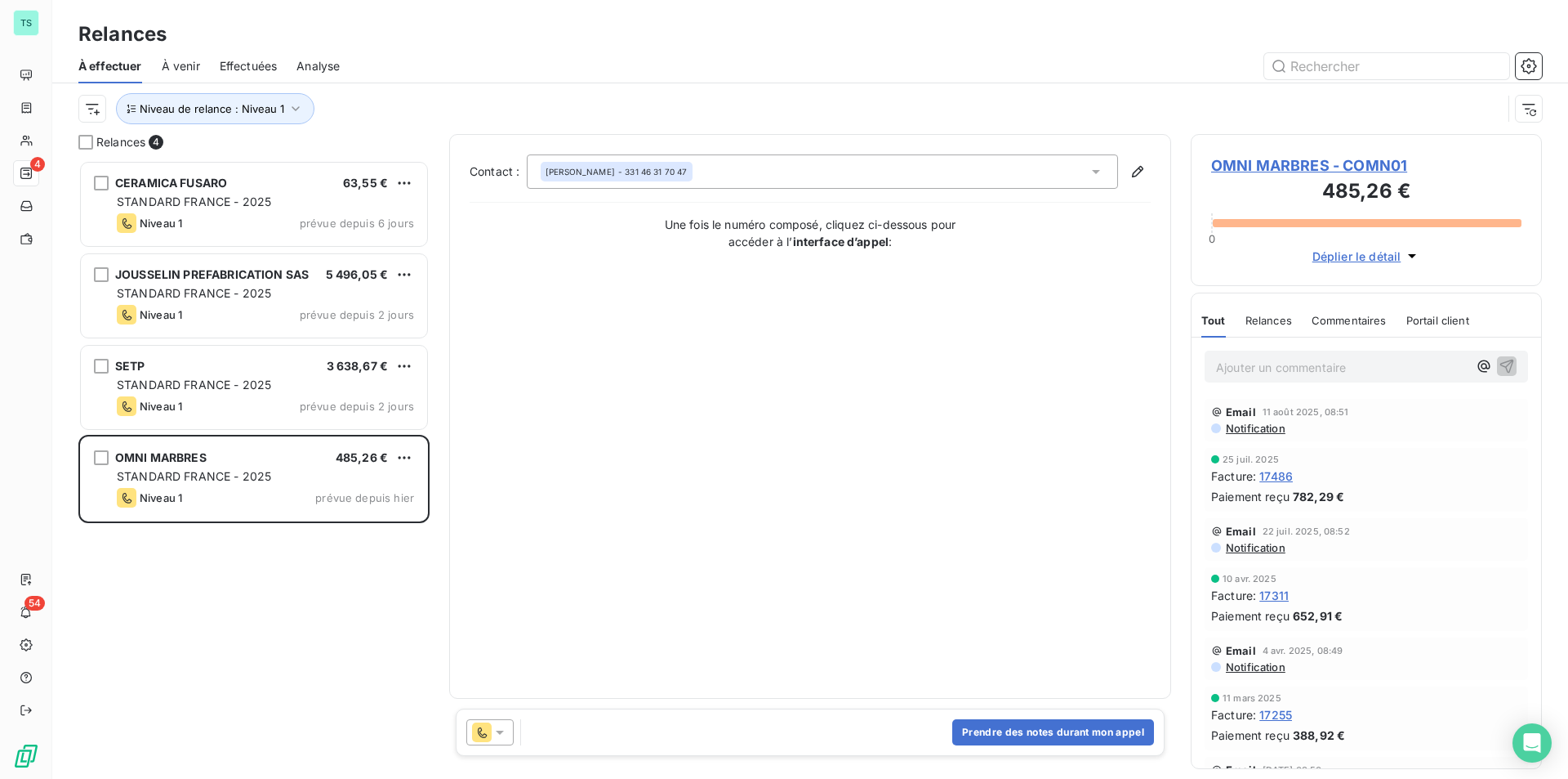
click at [508, 732] on div at bounding box center [490, 732] width 47 height 26
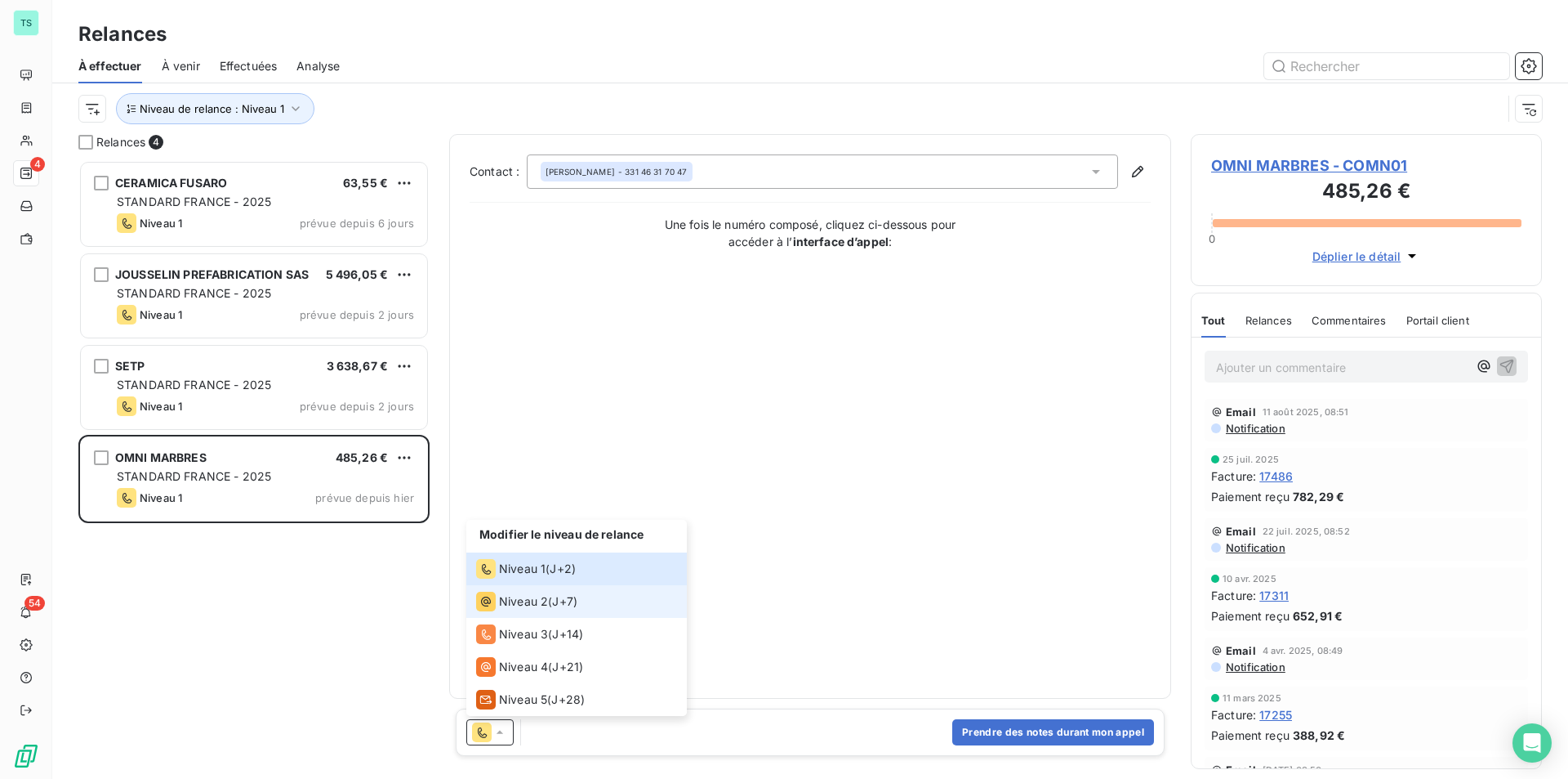
click at [526, 599] on span "Niveau 2" at bounding box center [524, 601] width 49 height 16
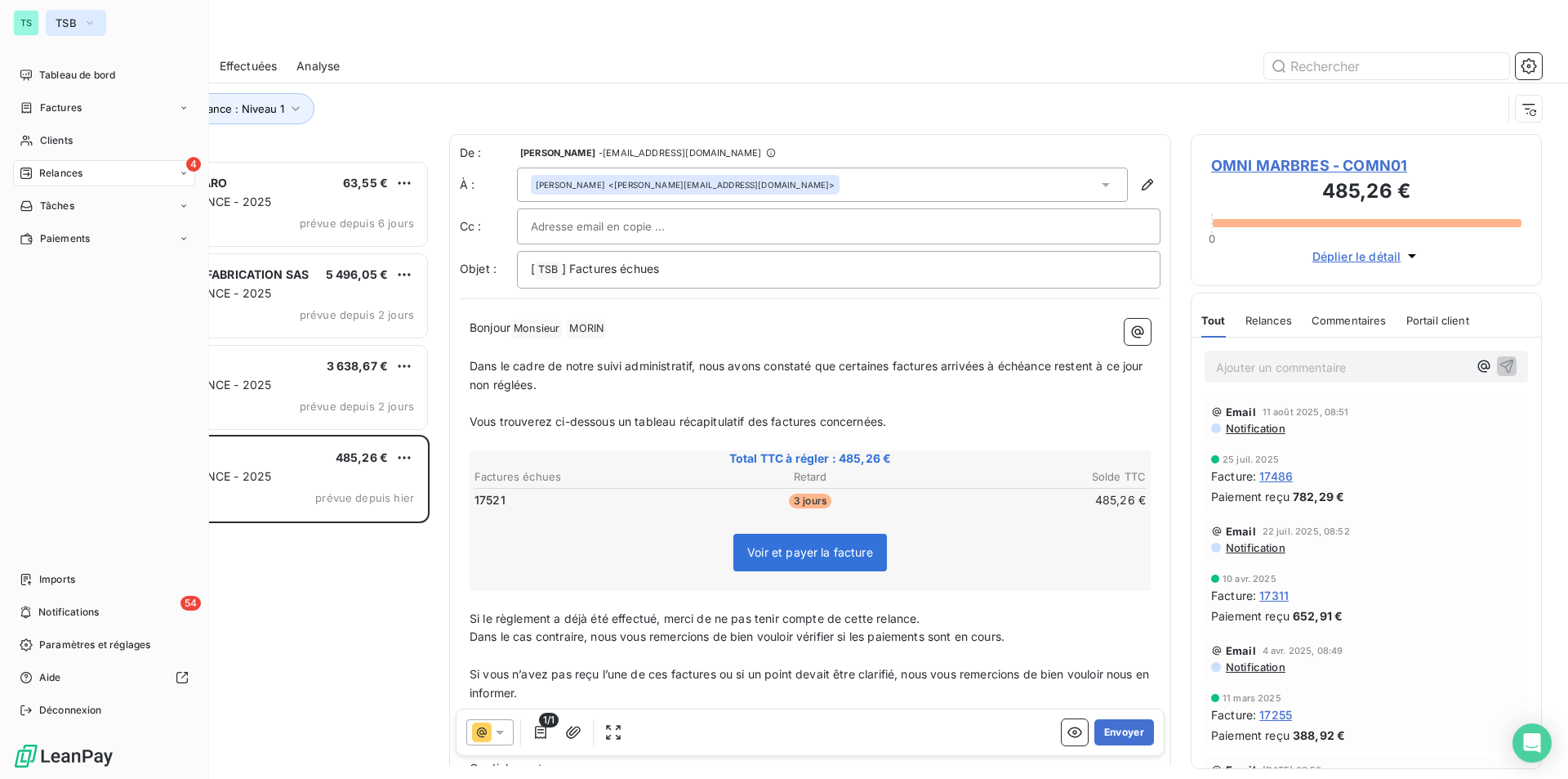
click at [80, 21] on button "TSB" at bounding box center [76, 23] width 60 height 26
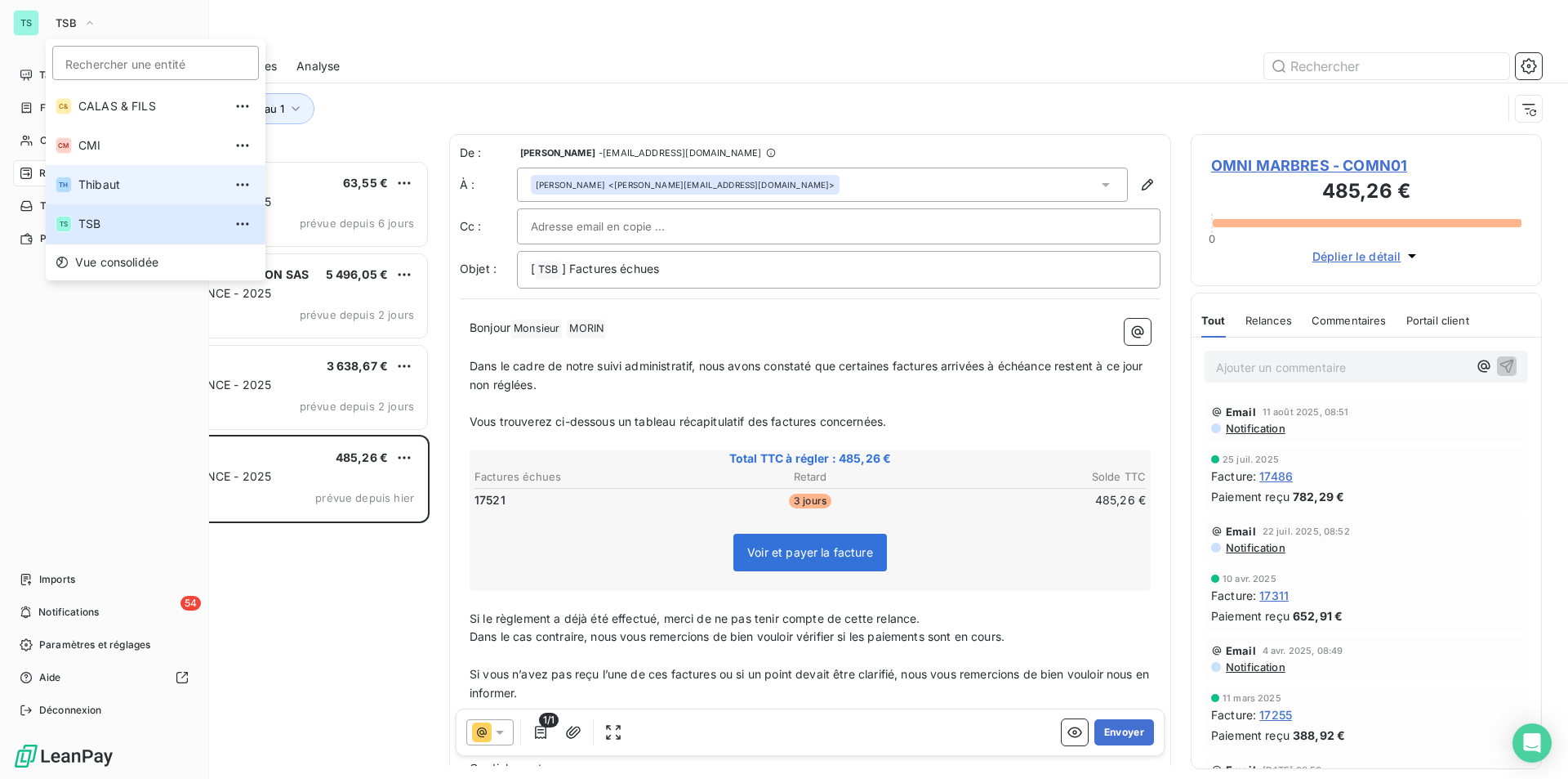
click at [96, 192] on span "Thibaut" at bounding box center [151, 184] width 144 height 16
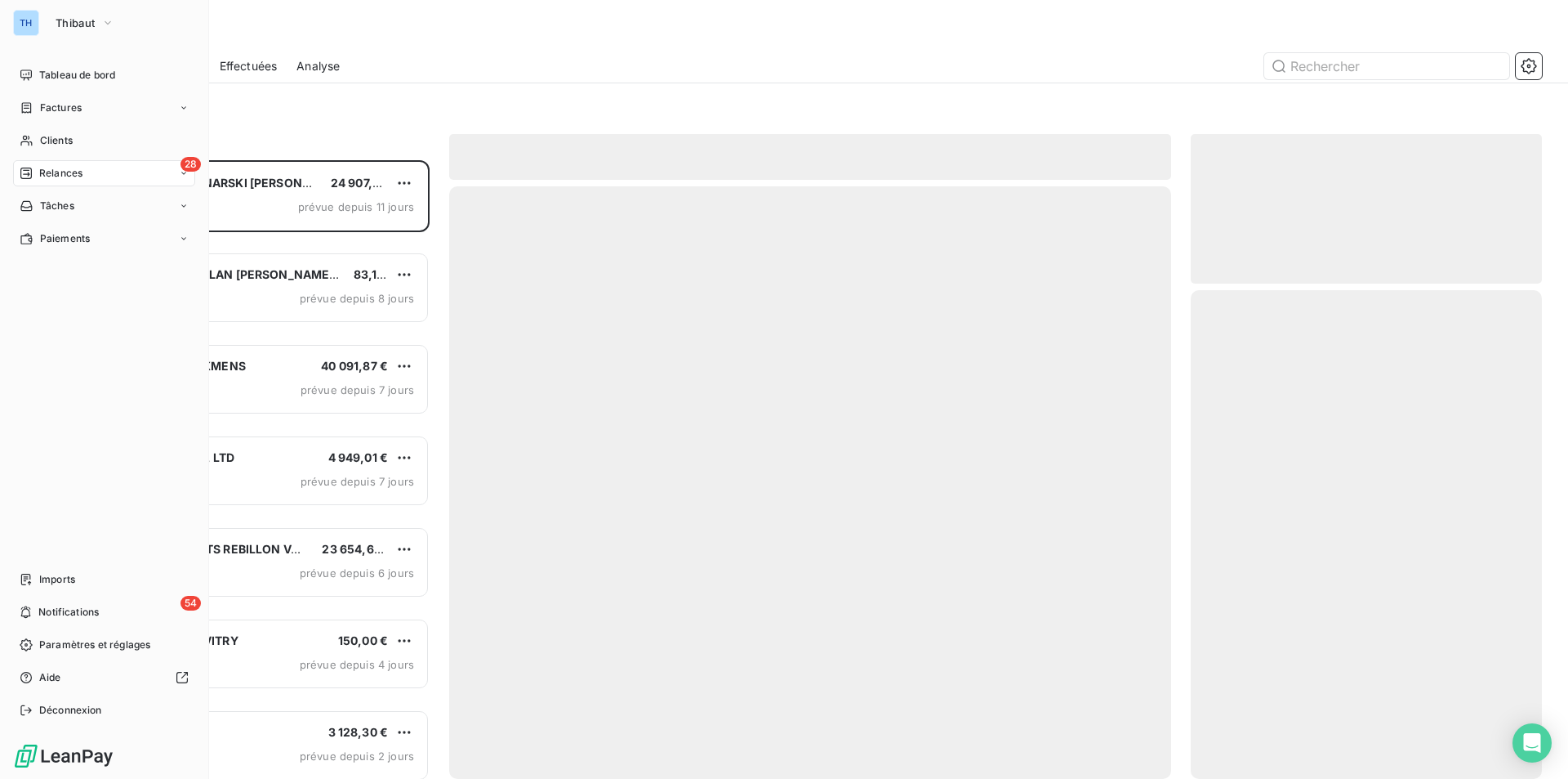
scroll to position [606, 339]
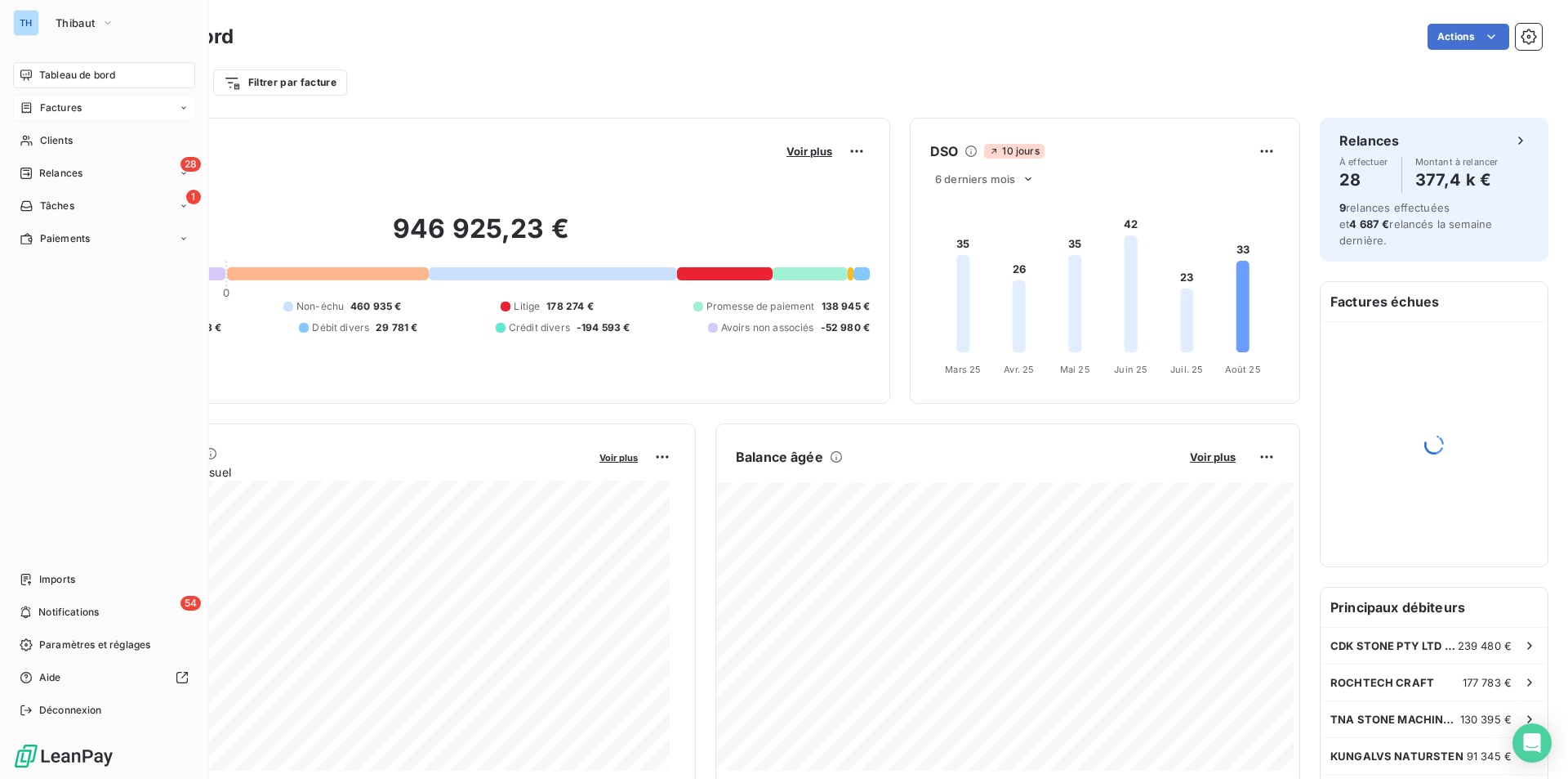
click at [61, 105] on span "Factures" at bounding box center [61, 108] width 42 height 15
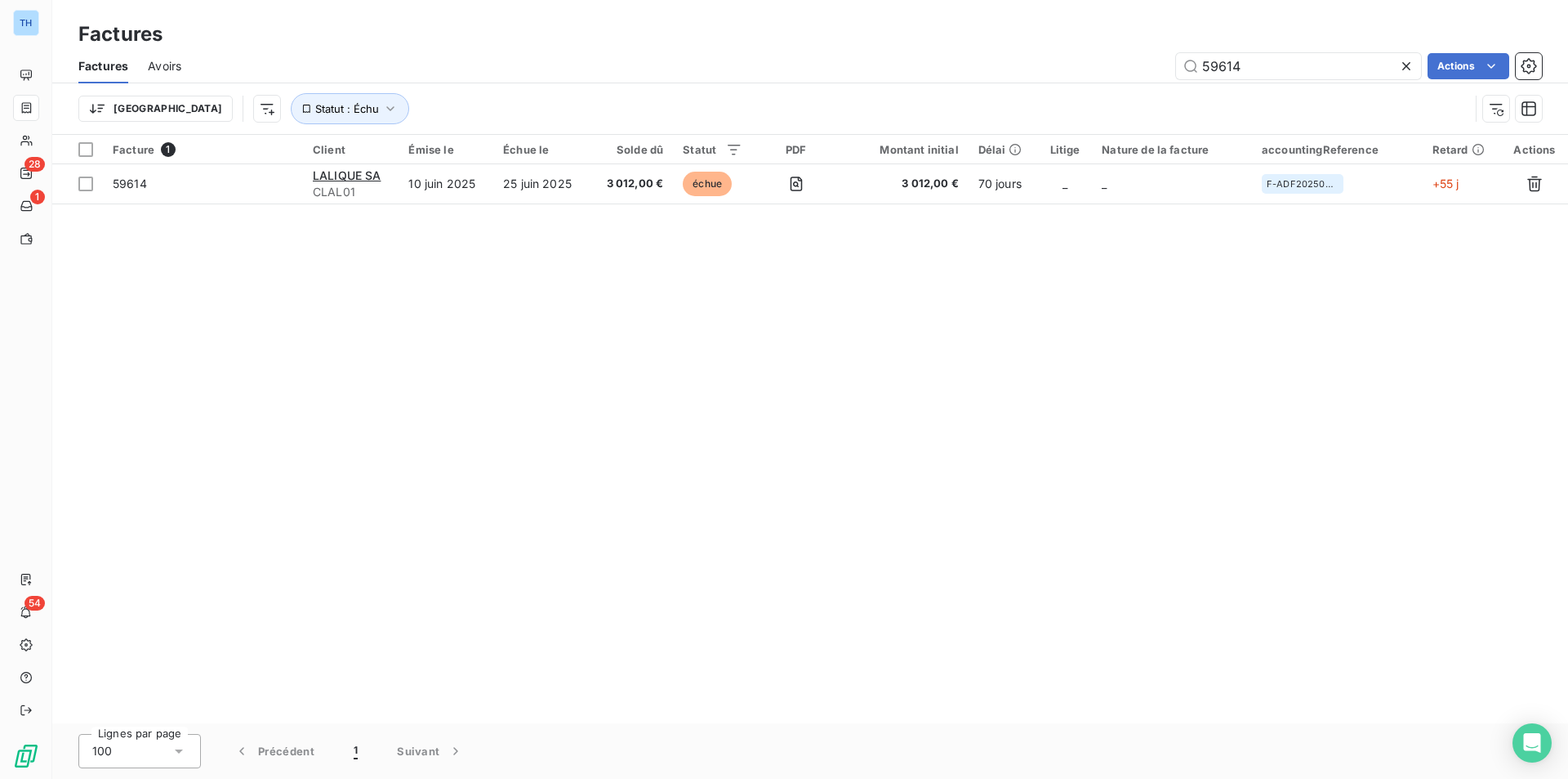
click at [1403, 65] on icon at bounding box center [1406, 67] width 16 height 16
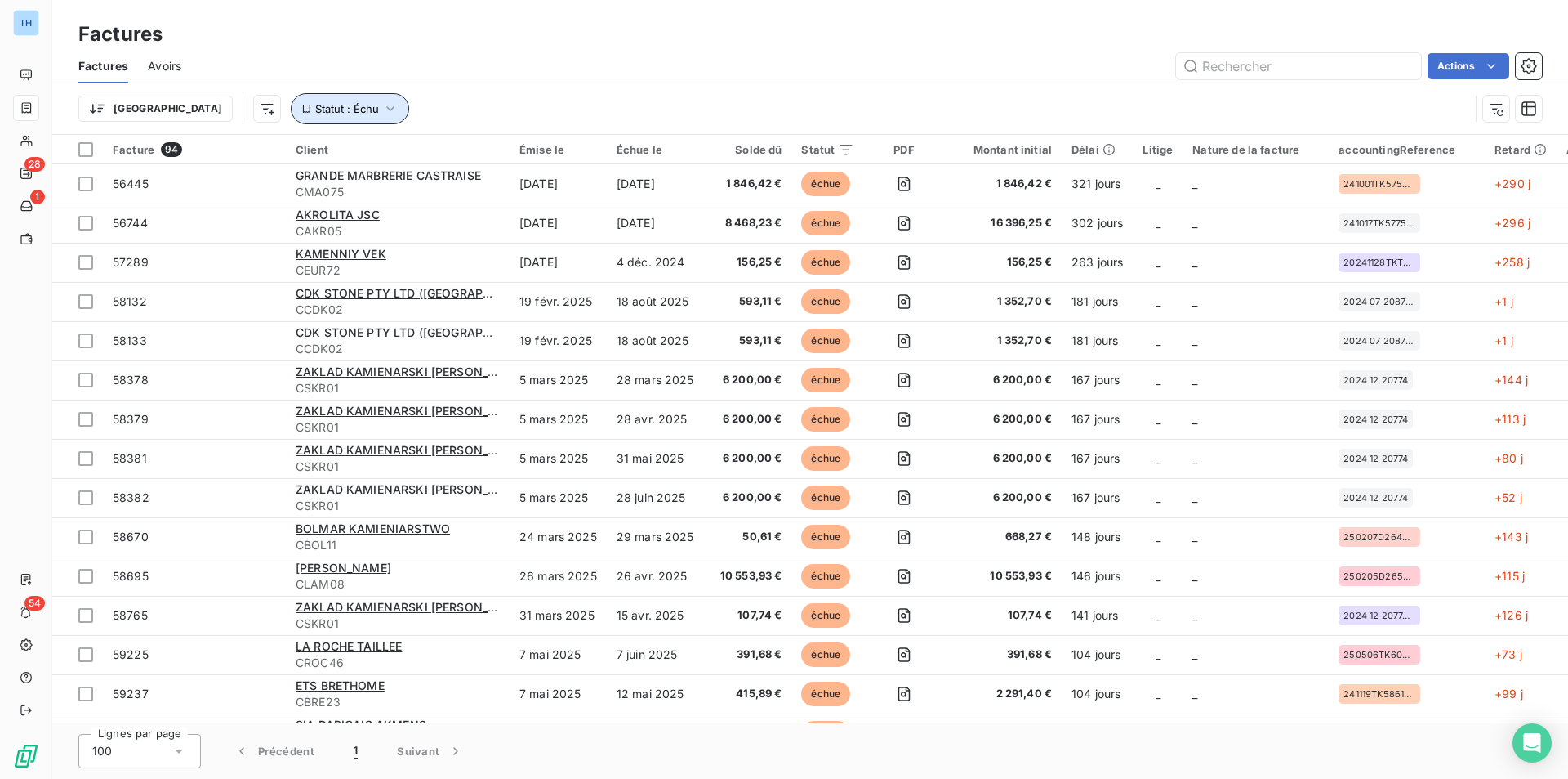
click at [315, 111] on span "Statut : Échu" at bounding box center [347, 109] width 64 height 13
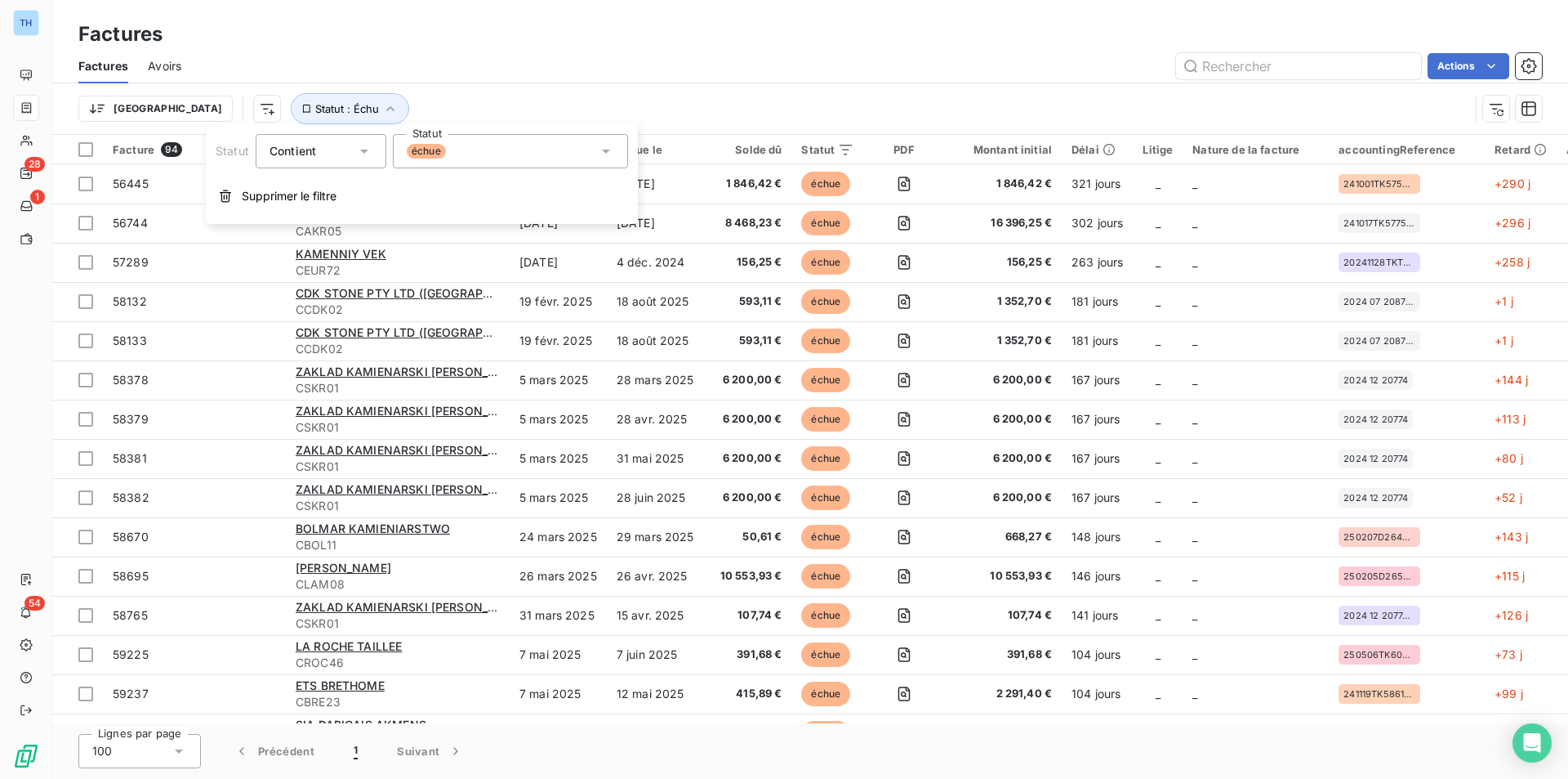
click at [503, 154] on div "échue" at bounding box center [510, 152] width 235 height 35
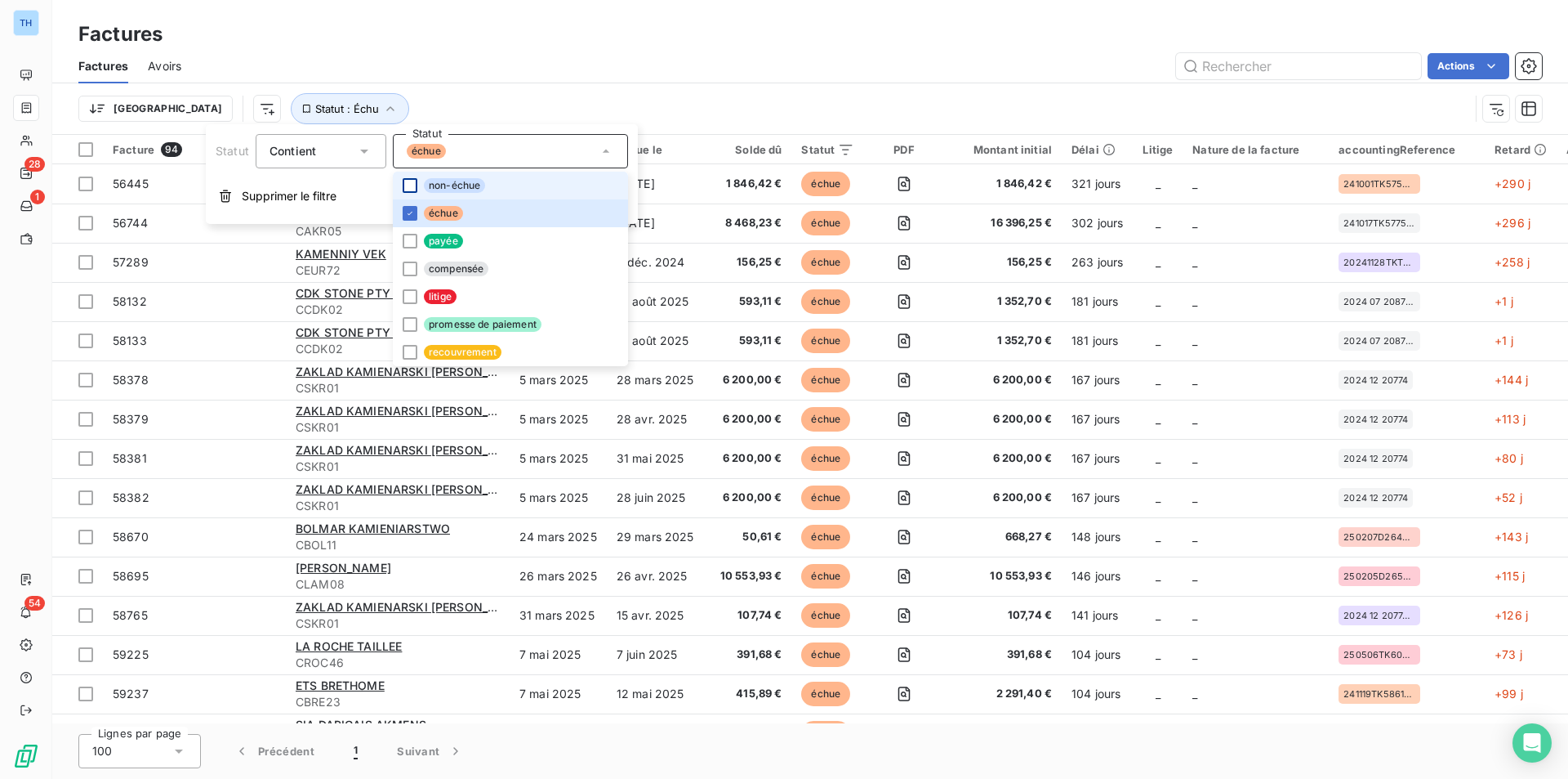
click at [409, 187] on div at bounding box center [410, 185] width 15 height 15
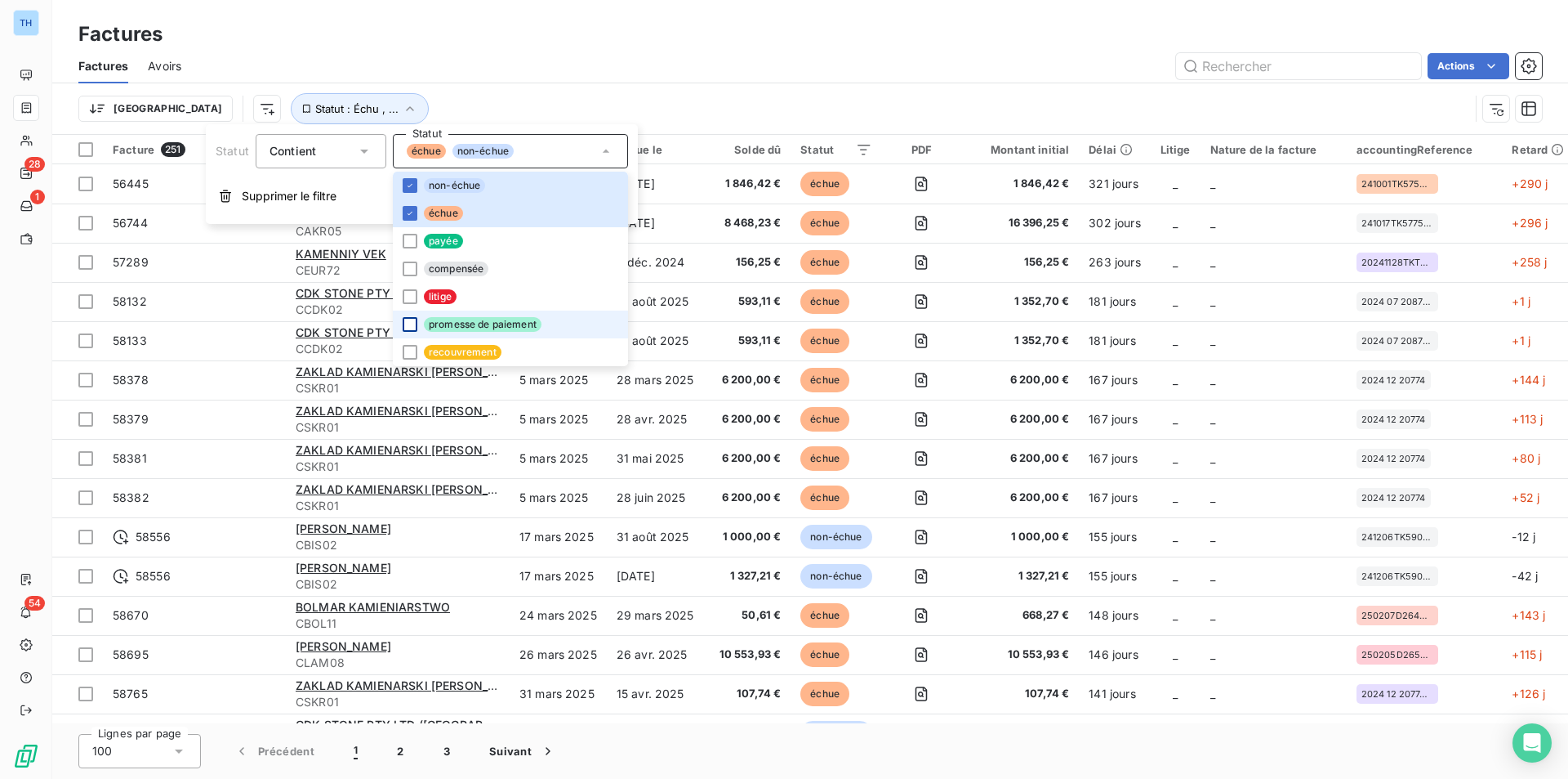
click at [414, 321] on div at bounding box center [410, 324] width 15 height 15
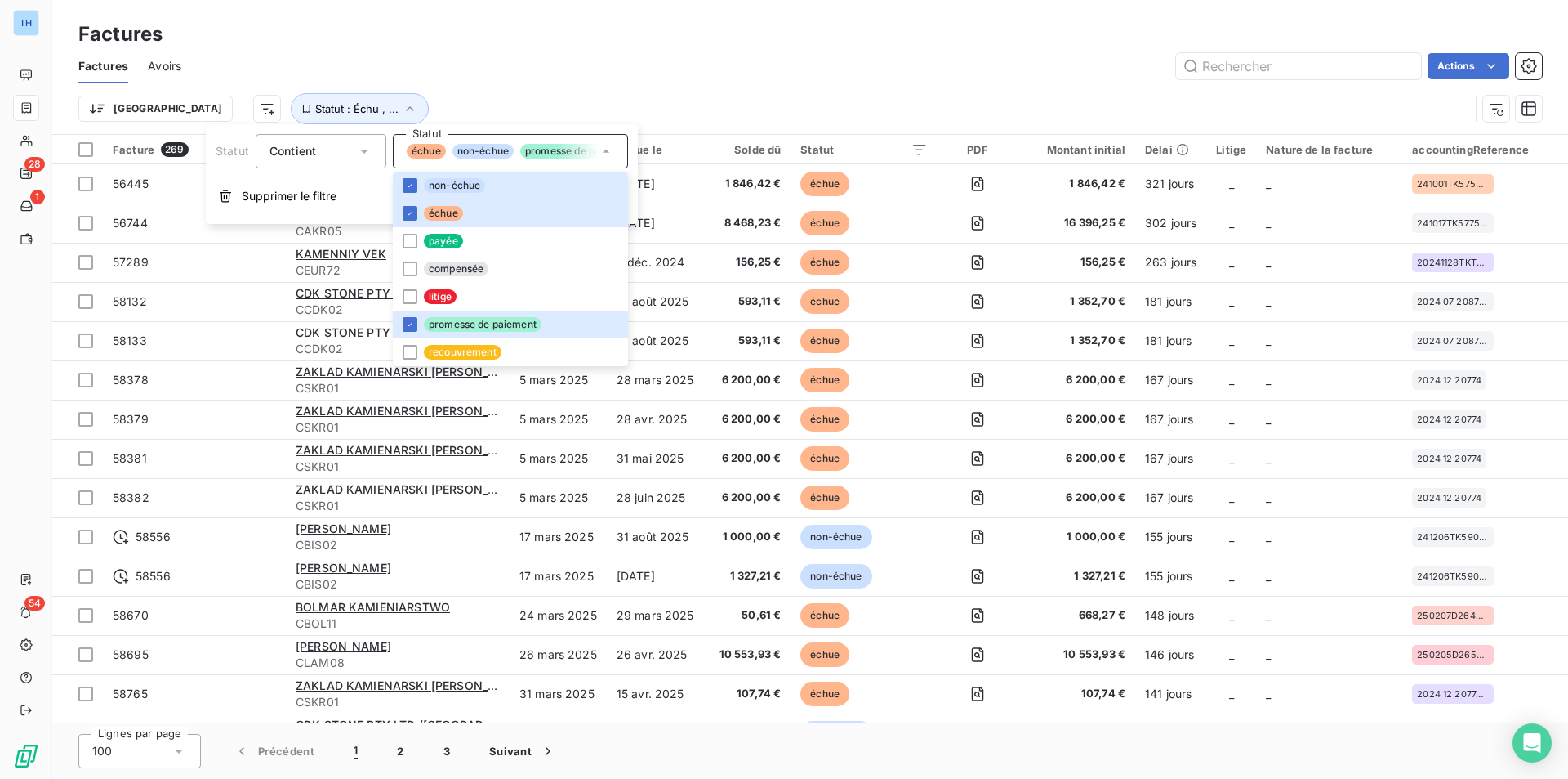
click at [723, 40] on div "Factures" at bounding box center [810, 34] width 1515 height 29
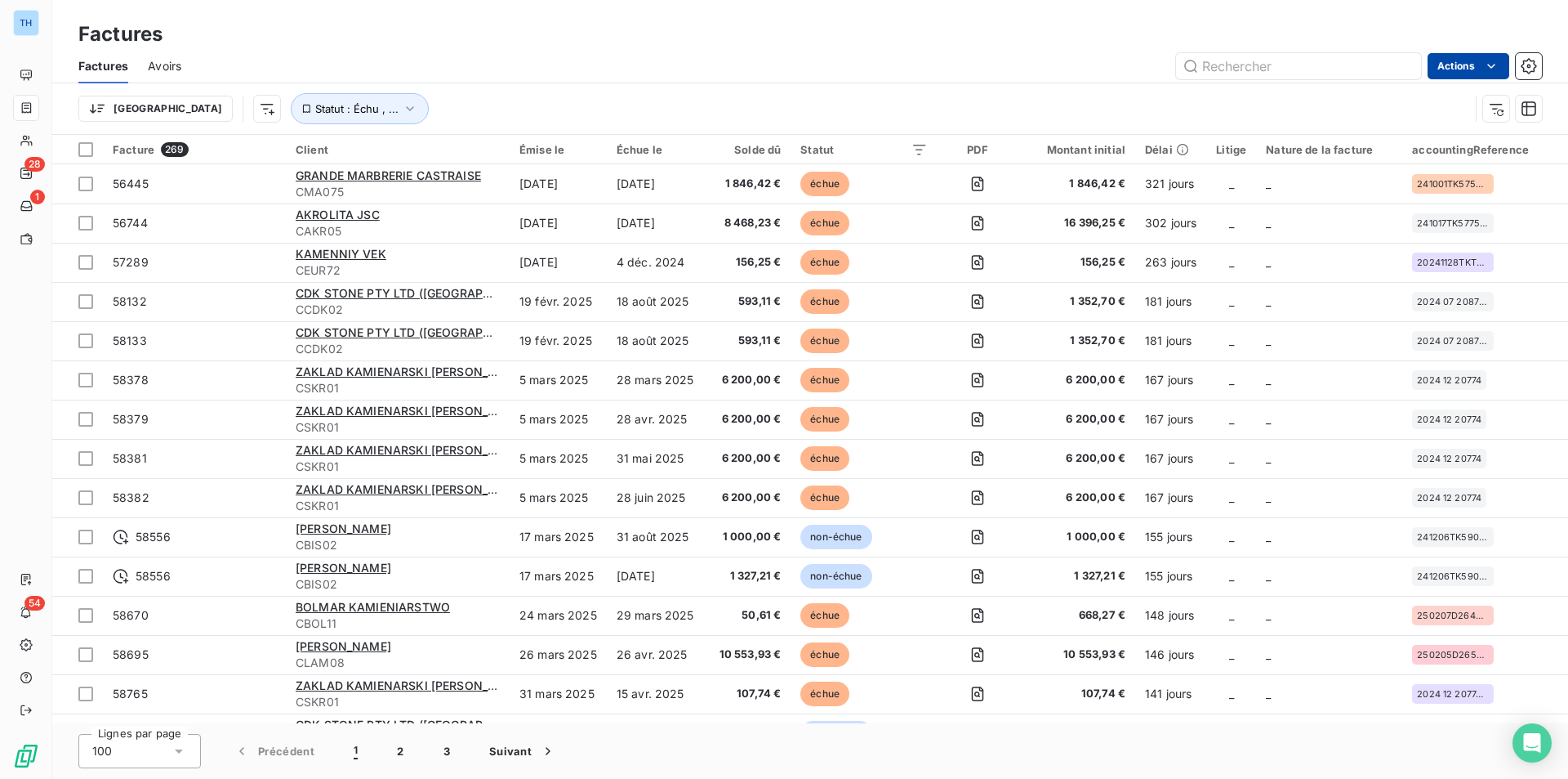
click at [1461, 73] on html "TH 28 1 54 Factures Factures Avoirs Actions Trier Statut : Échu , ... Facture 2…" at bounding box center [784, 389] width 1568 height 779
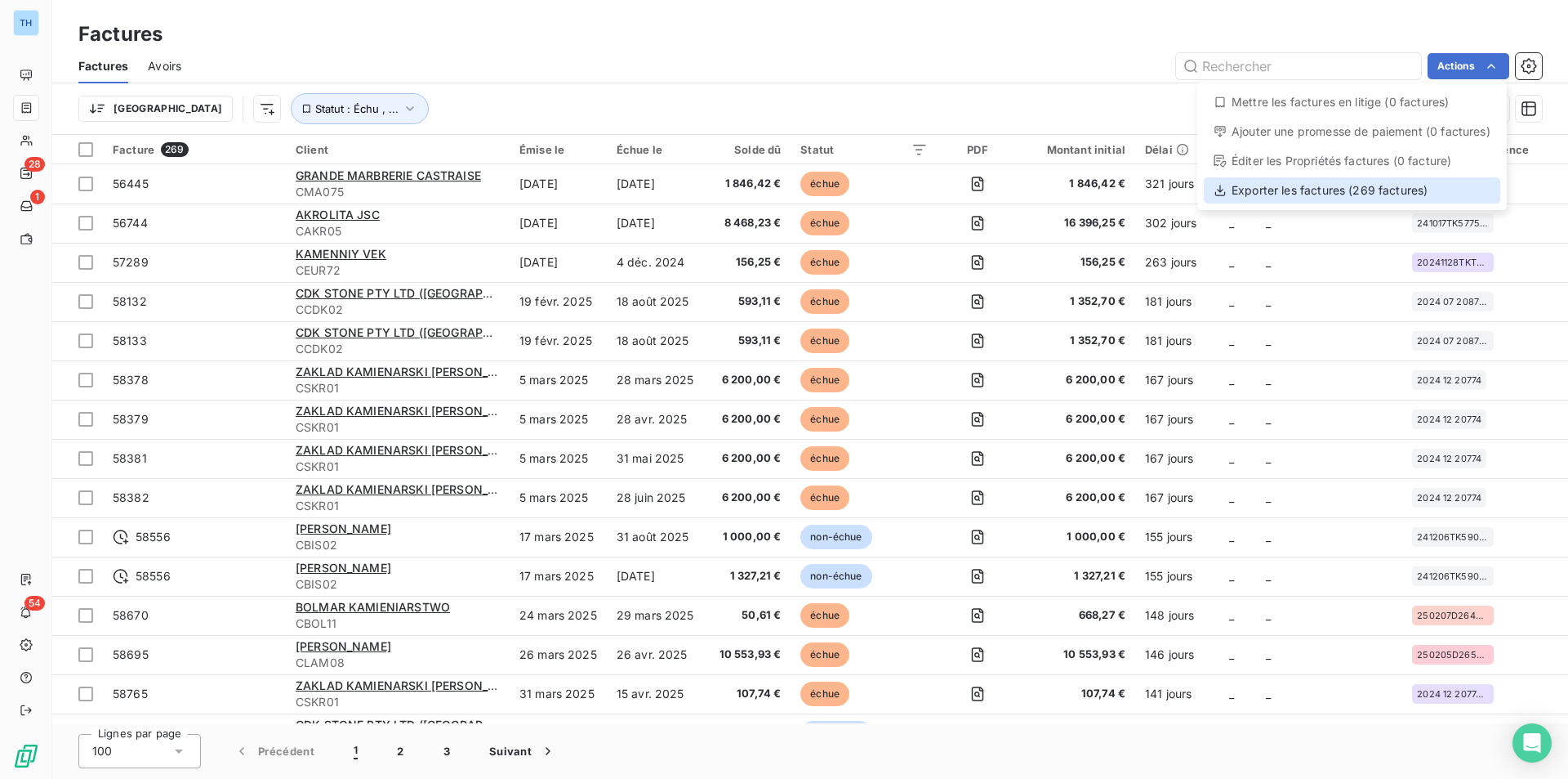
click at [1347, 190] on div "Exporter les factures (269 factures)" at bounding box center [1352, 190] width 297 height 26
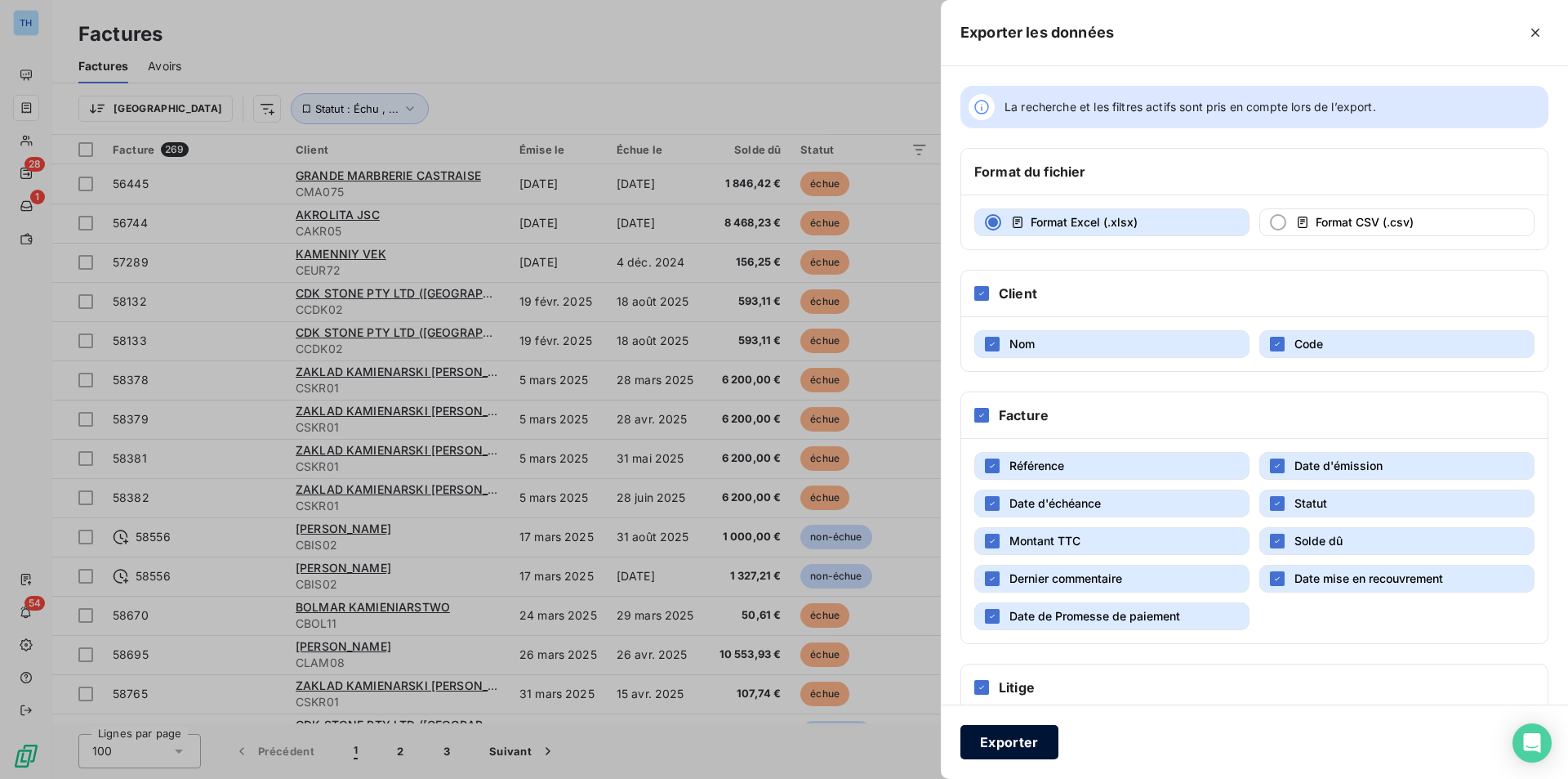
click at [1001, 747] on button "Exporter" at bounding box center [1009, 742] width 98 height 35
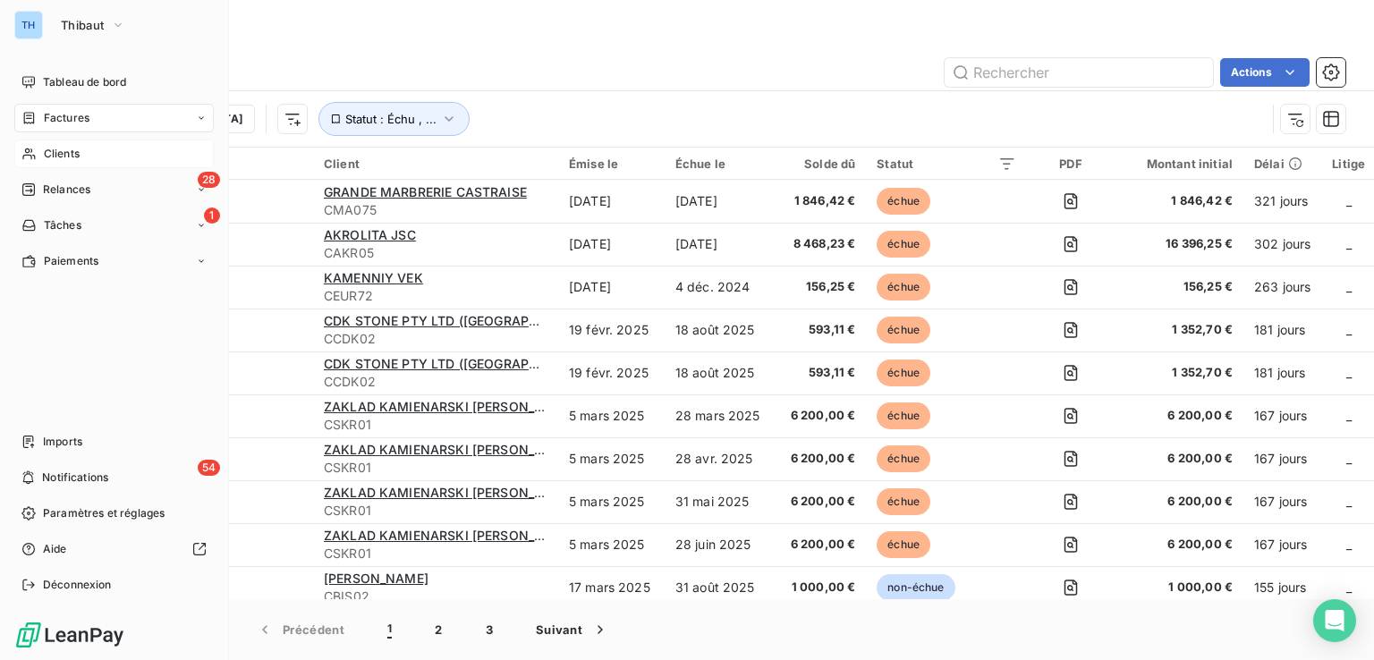
click at [57, 158] on span "Clients" at bounding box center [62, 154] width 36 height 16
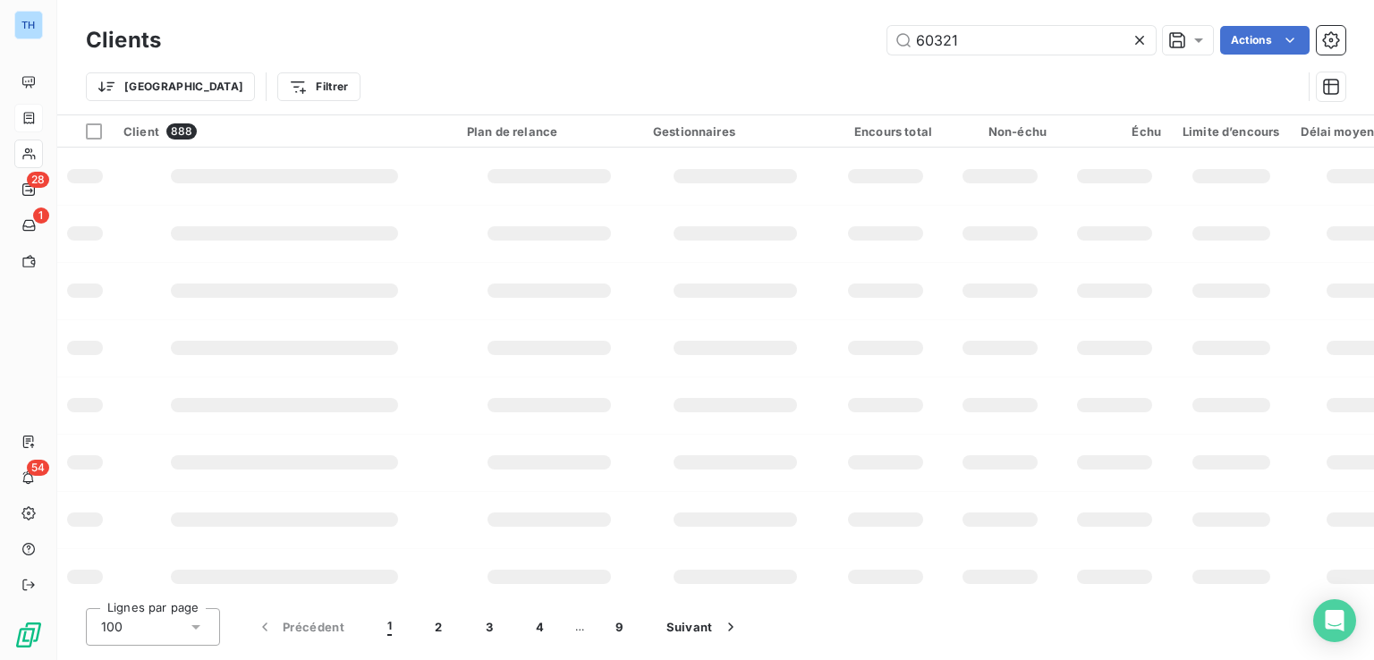
type input "60321"
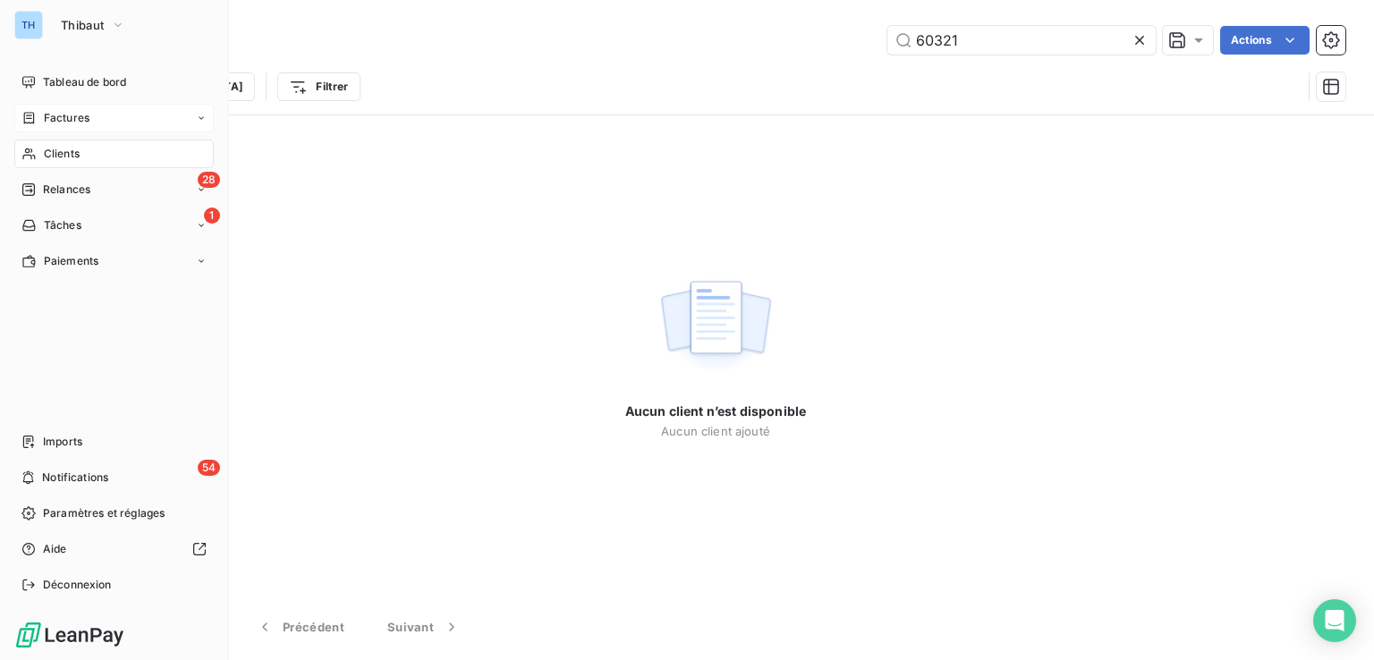
drag, startPoint x: 53, startPoint y: 115, endPoint x: 97, endPoint y: 115, distance: 43.8
click at [53, 115] on span "Factures" at bounding box center [67, 118] width 46 height 16
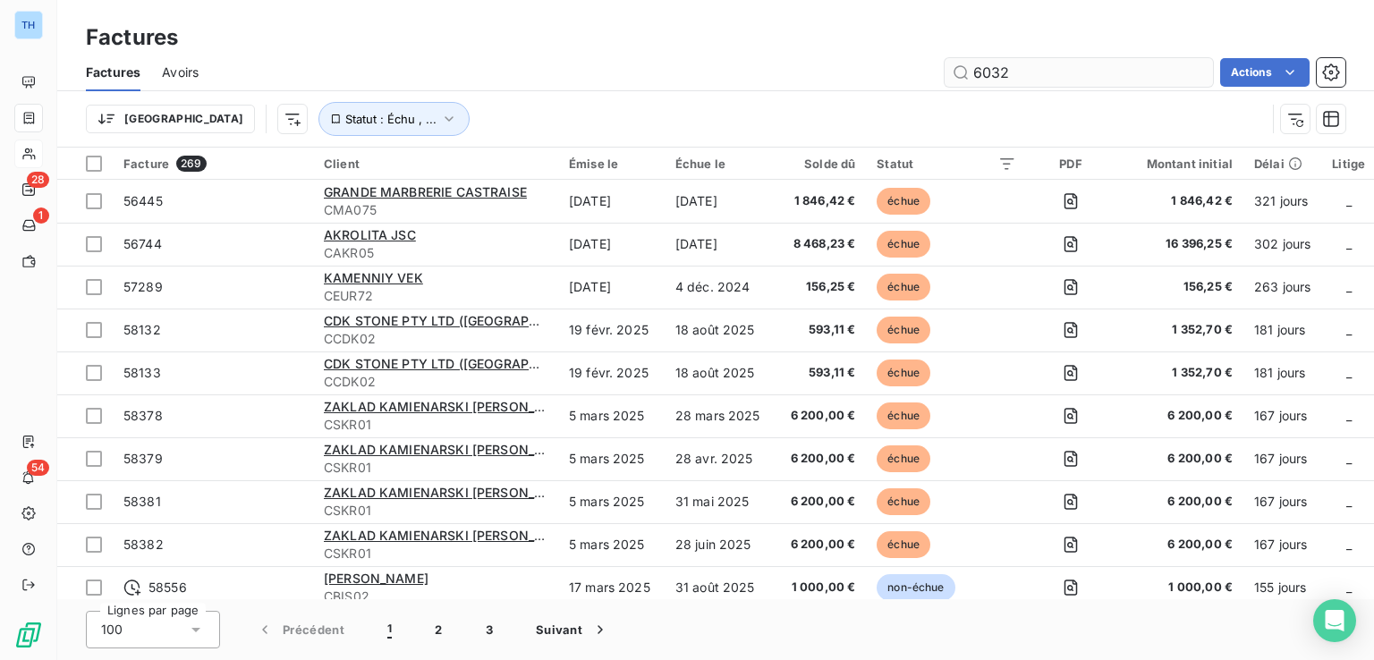
type input "60321"
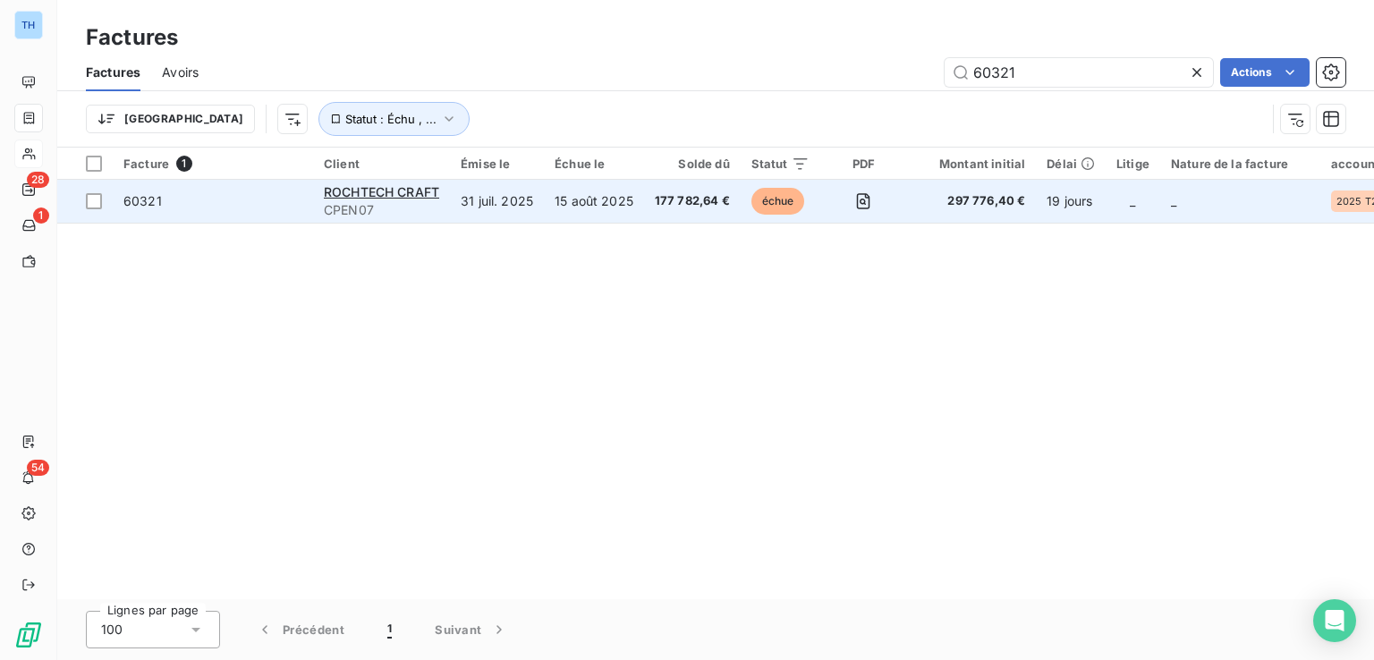
click at [488, 207] on td "31 juil. 2025" at bounding box center [497, 201] width 94 height 43
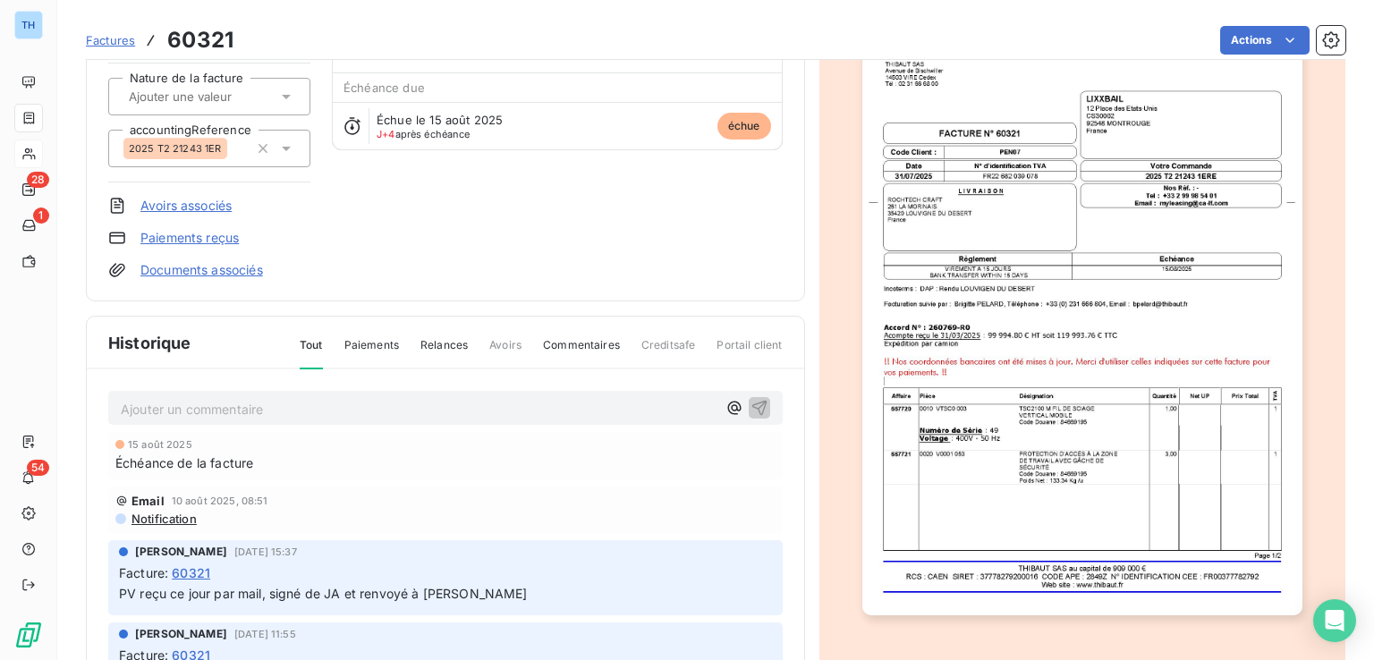
scroll to position [181, 0]
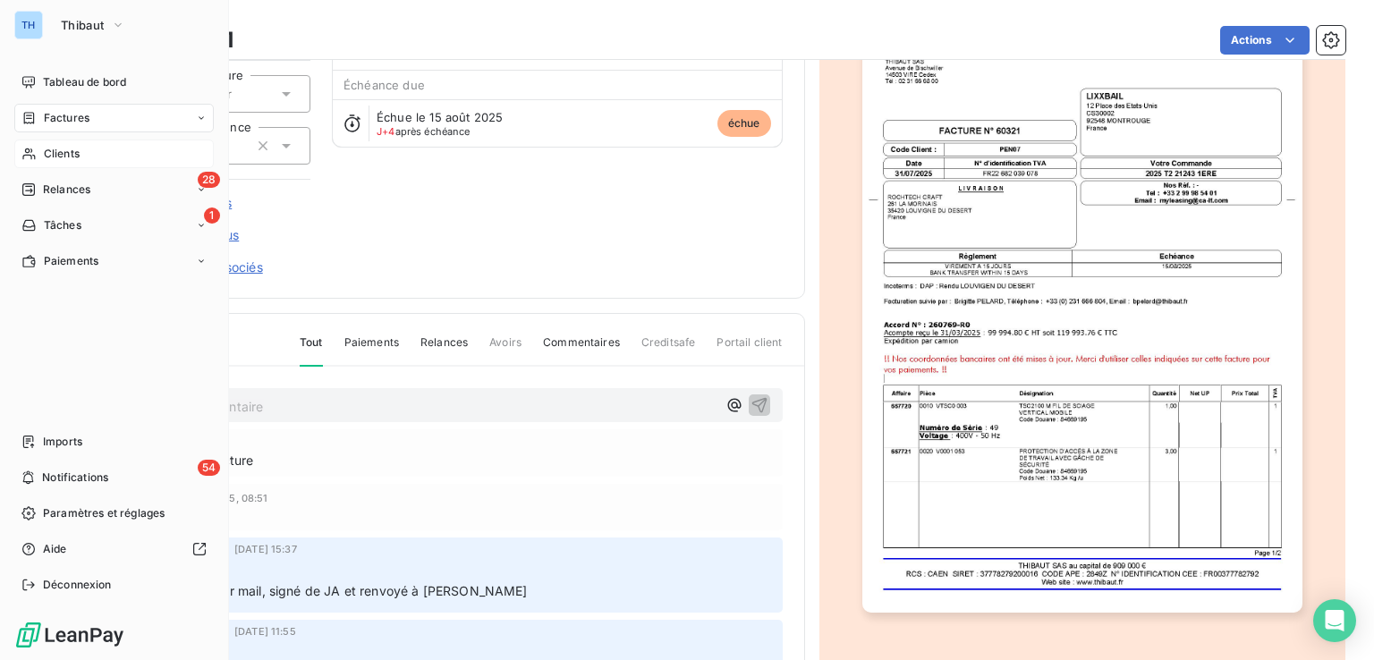
drag, startPoint x: 62, startPoint y: 123, endPoint x: 109, endPoint y: 119, distance: 47.5
click at [62, 123] on span "Factures" at bounding box center [67, 118] width 46 height 16
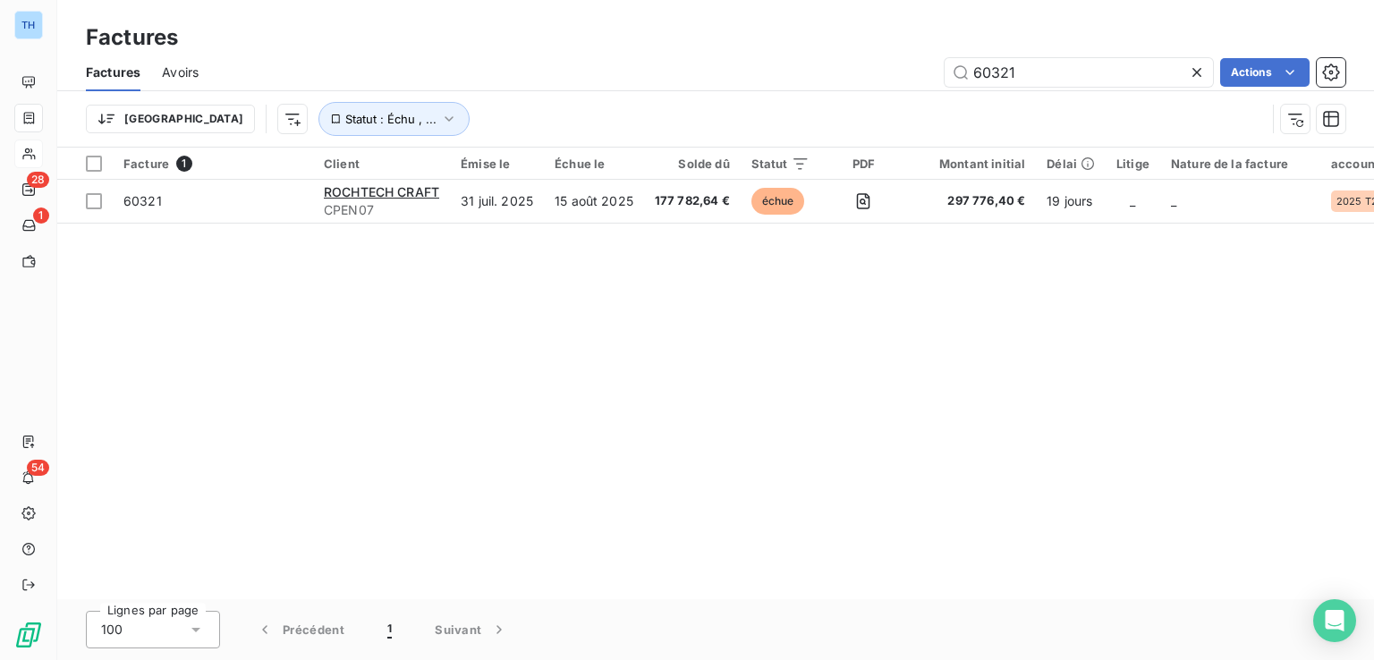
drag, startPoint x: 1046, startPoint y: 74, endPoint x: 842, endPoint y: 69, distance: 204.0
click at [857, 73] on div "60321 Actions" at bounding box center [782, 72] width 1125 height 29
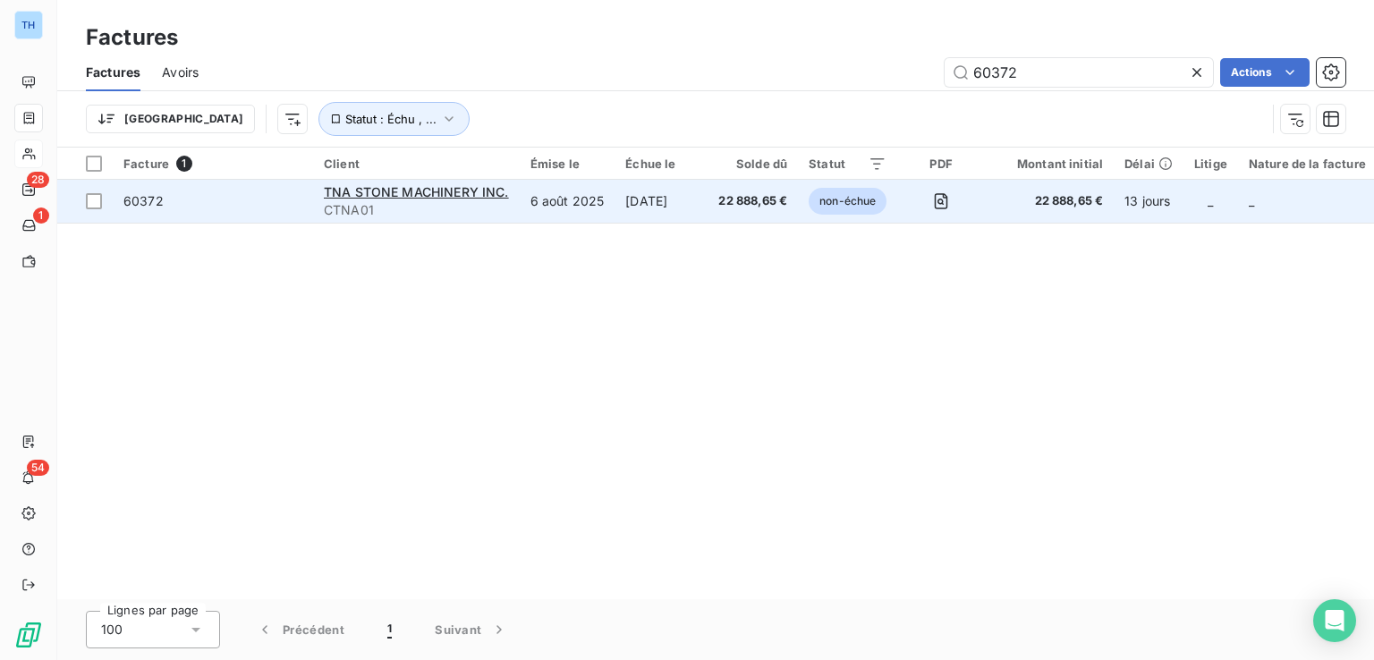
type input "60372"
click at [598, 200] on td "6 août 2025" at bounding box center [568, 201] width 96 height 43
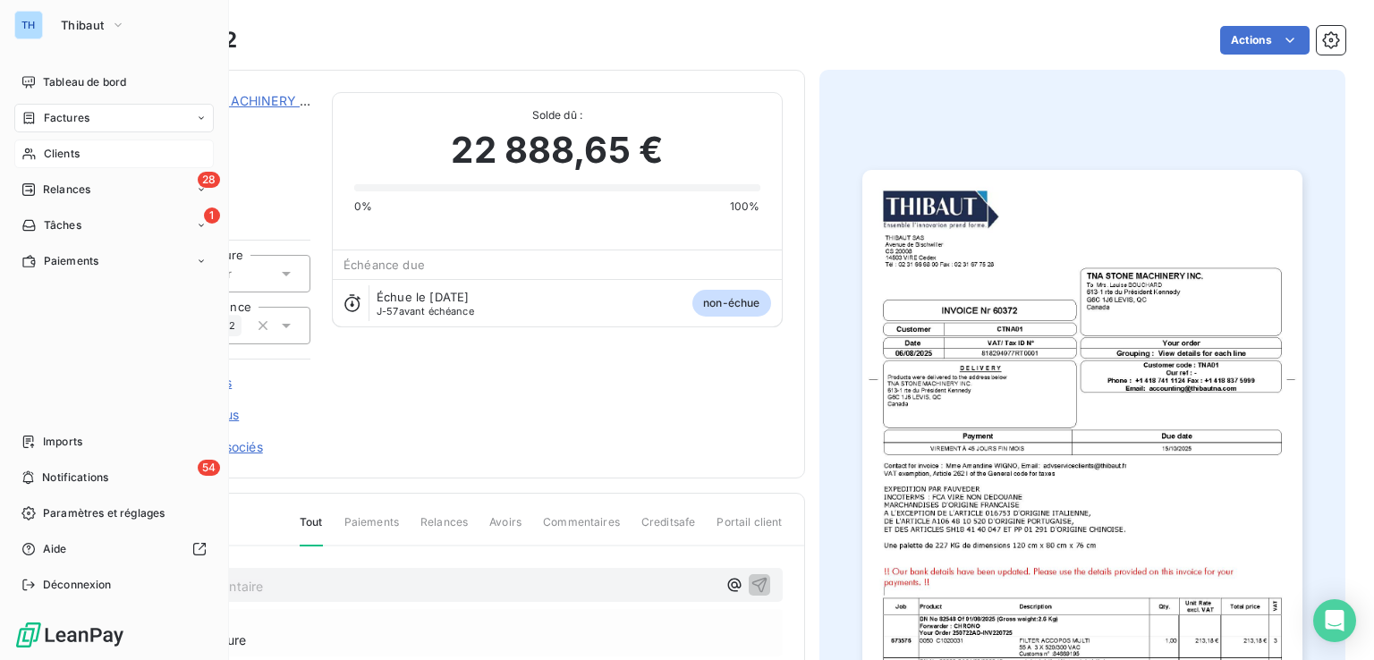
click at [67, 117] on span "Factures" at bounding box center [67, 118] width 46 height 16
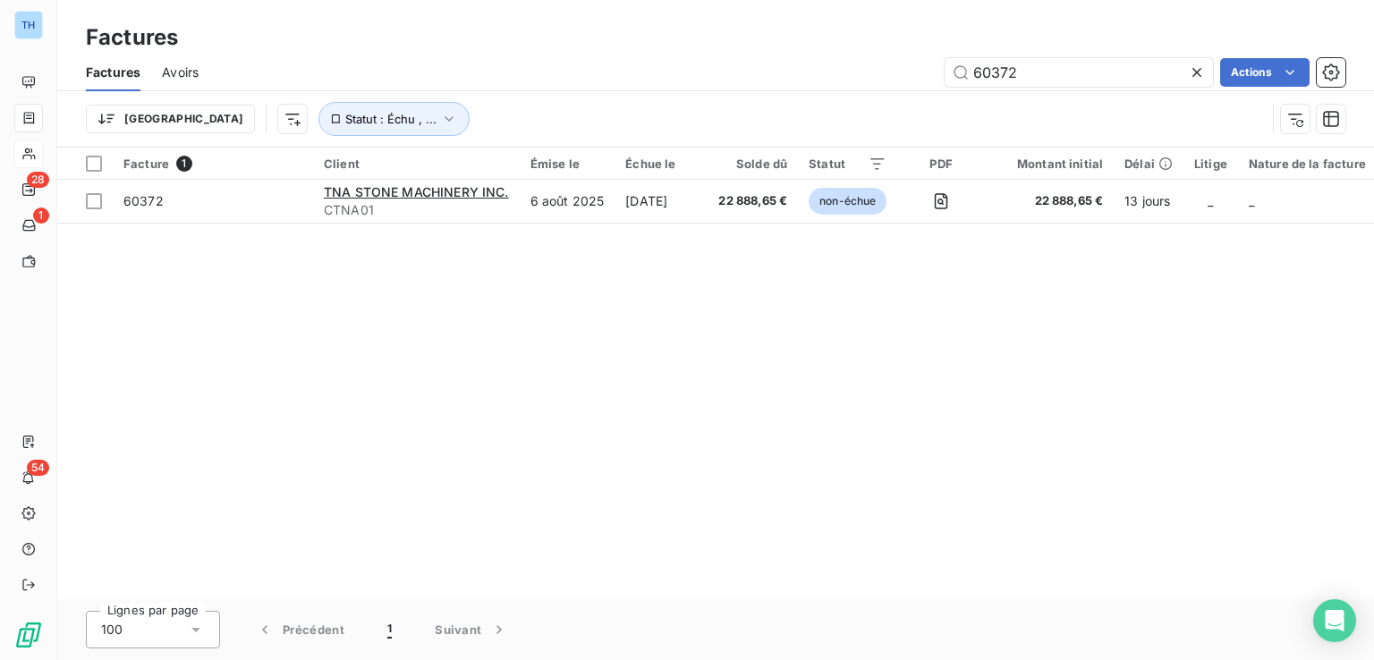
drag, startPoint x: 1038, startPoint y: 80, endPoint x: 892, endPoint y: 62, distance: 146.9
click at [889, 65] on div "60372 Actions" at bounding box center [782, 72] width 1125 height 29
type input "60055"
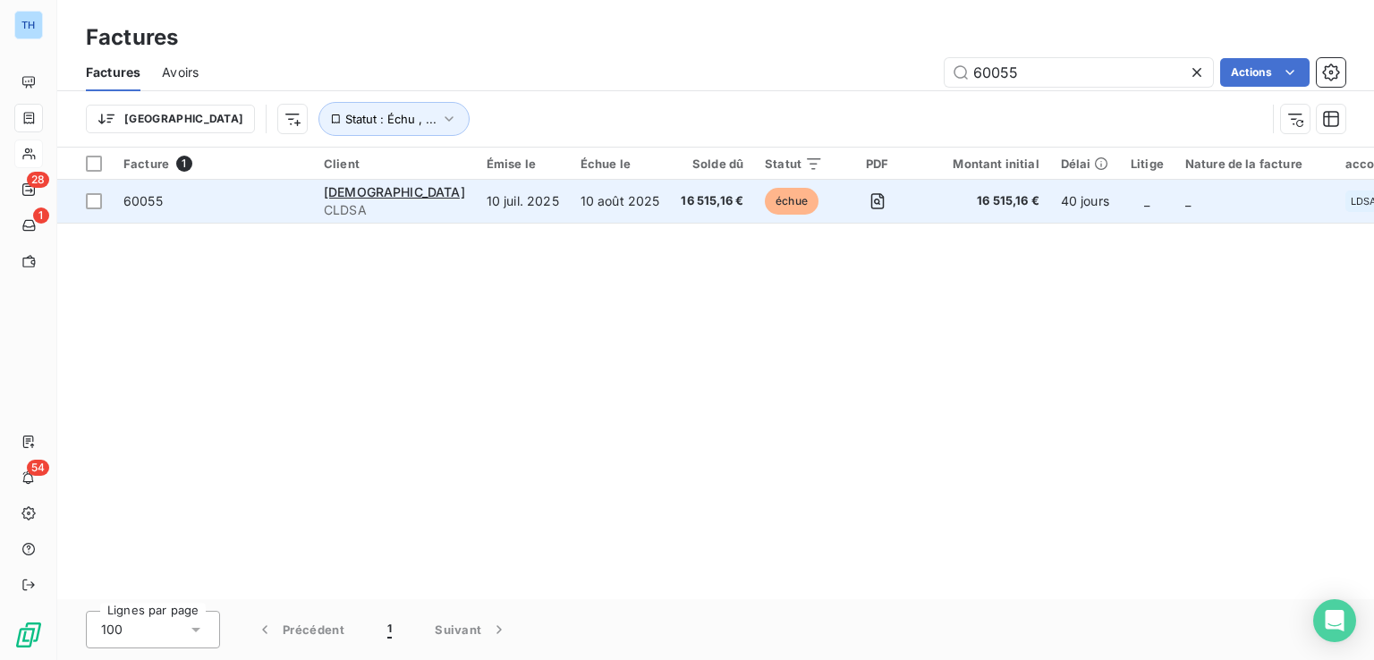
click at [570, 205] on td "10 août 2025" at bounding box center [620, 201] width 101 height 43
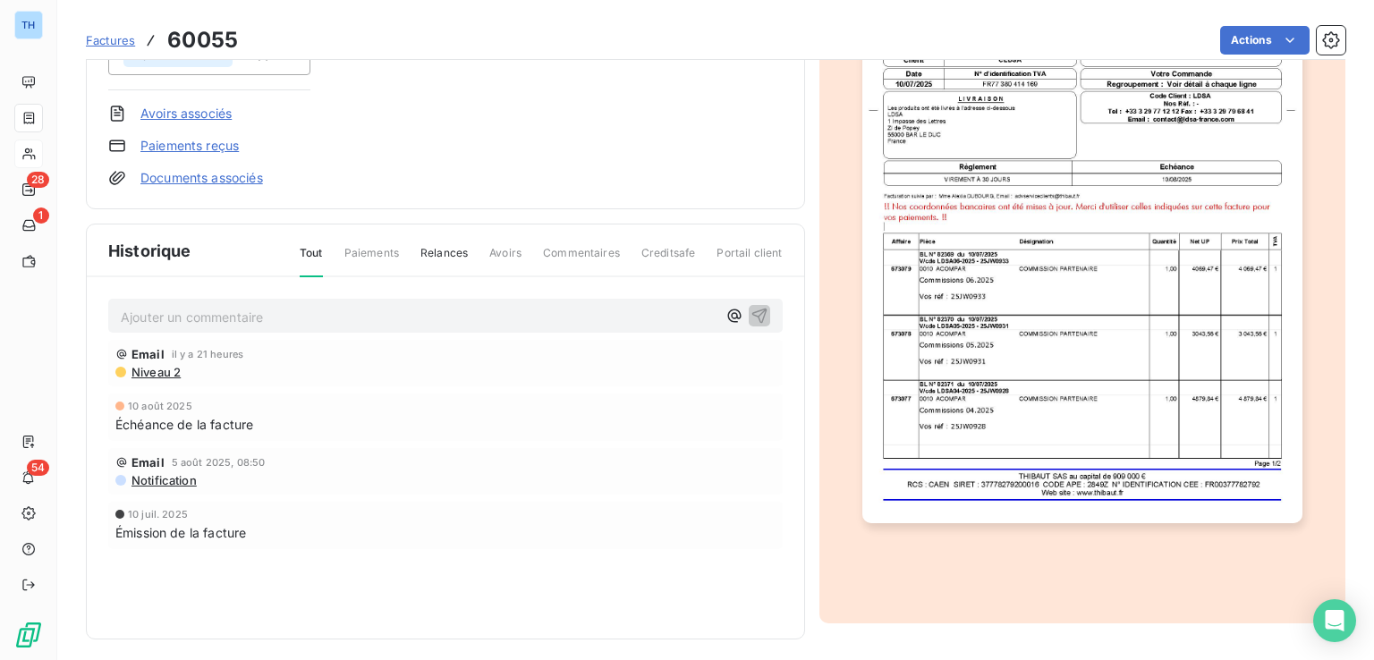
scroll to position [2, 0]
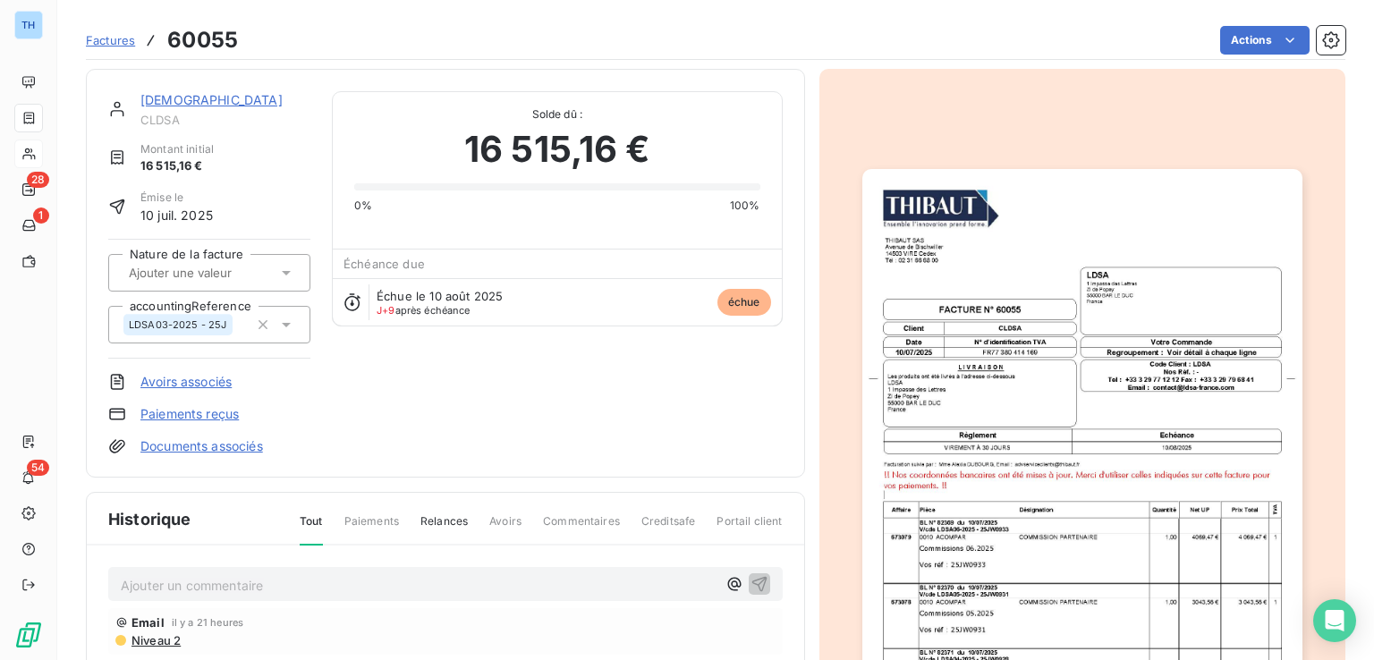
click at [1082, 326] on img "button" at bounding box center [1082, 480] width 440 height 622
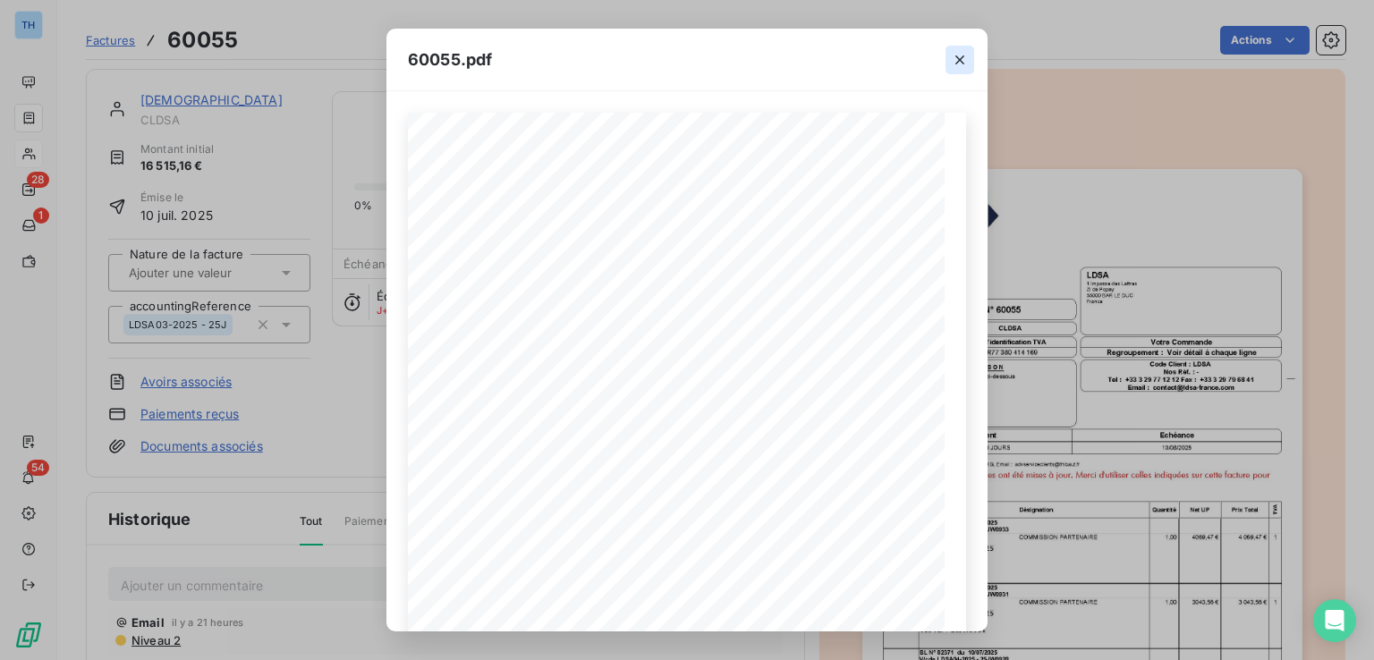
click at [966, 53] on icon "button" at bounding box center [960, 60] width 18 height 18
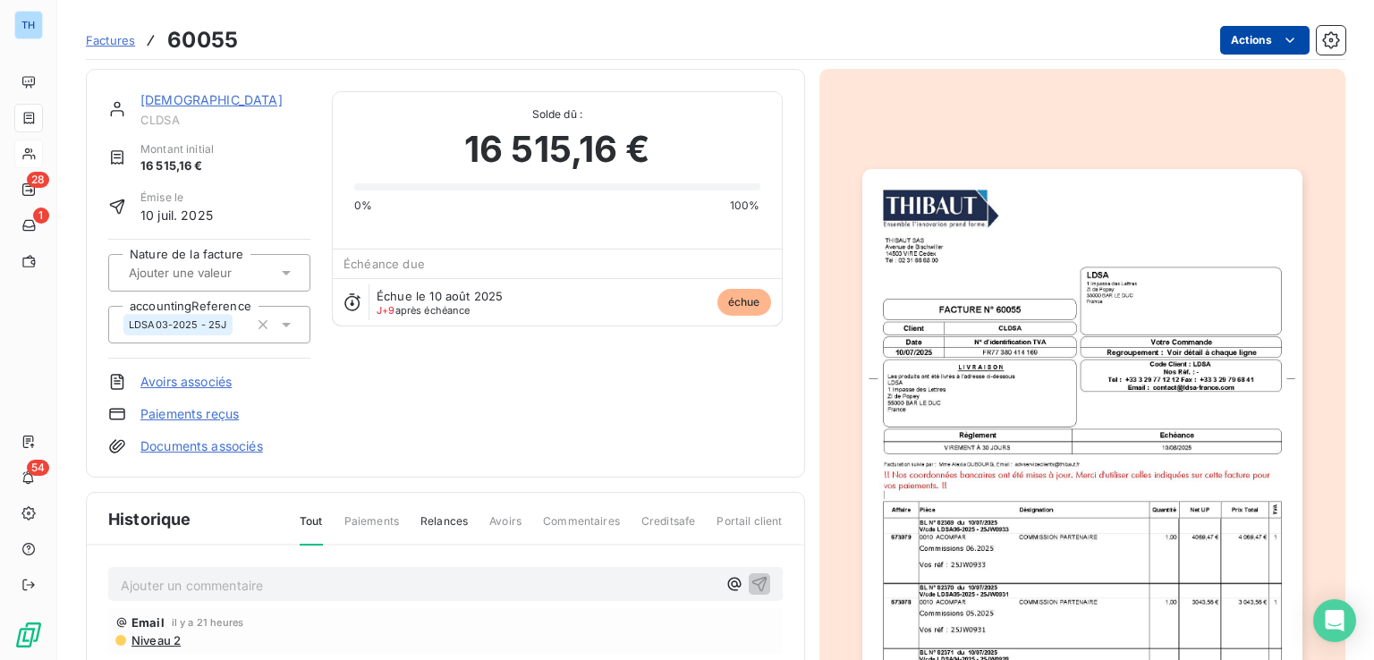
click at [1234, 33] on html "TH 28 1 54 Factures 60055 Actions LDSA CLDSA Montant initial 16 515,16 € Émise …" at bounding box center [687, 330] width 1374 height 660
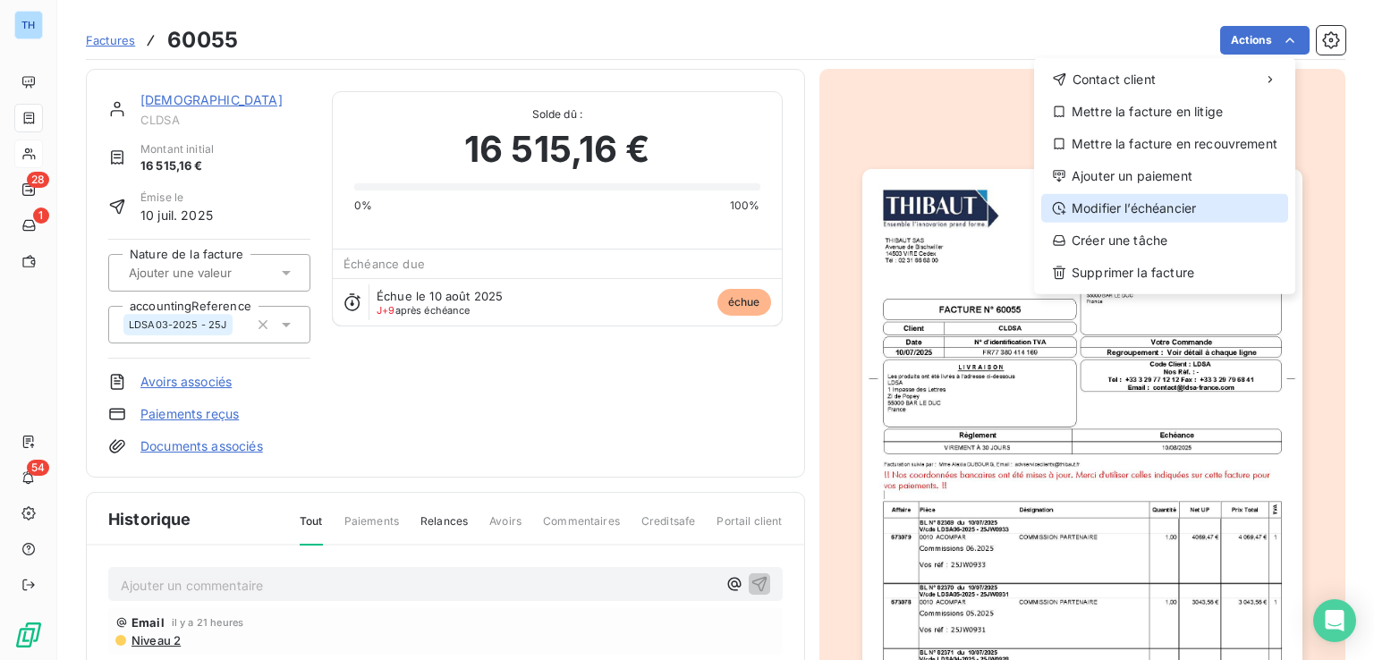
click at [1199, 208] on div "Modifier l’échéancier" at bounding box center [1164, 208] width 247 height 29
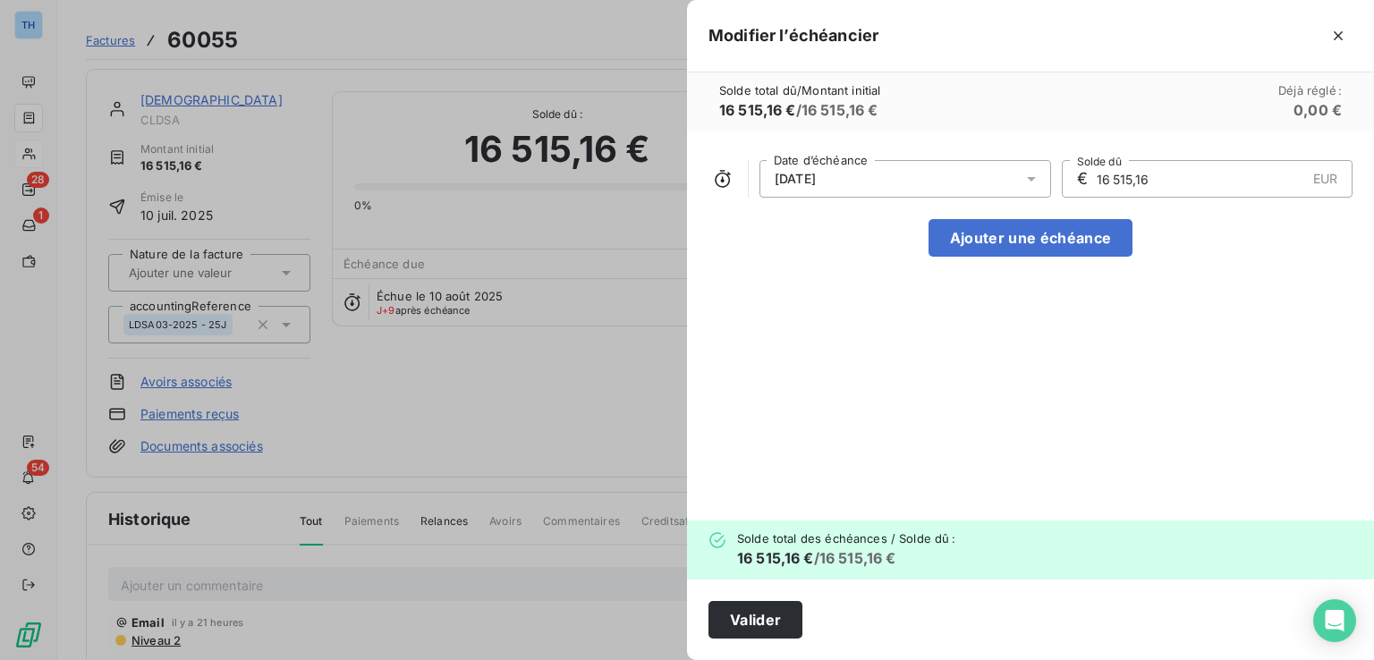
click at [1032, 173] on icon at bounding box center [1031, 179] width 18 height 18
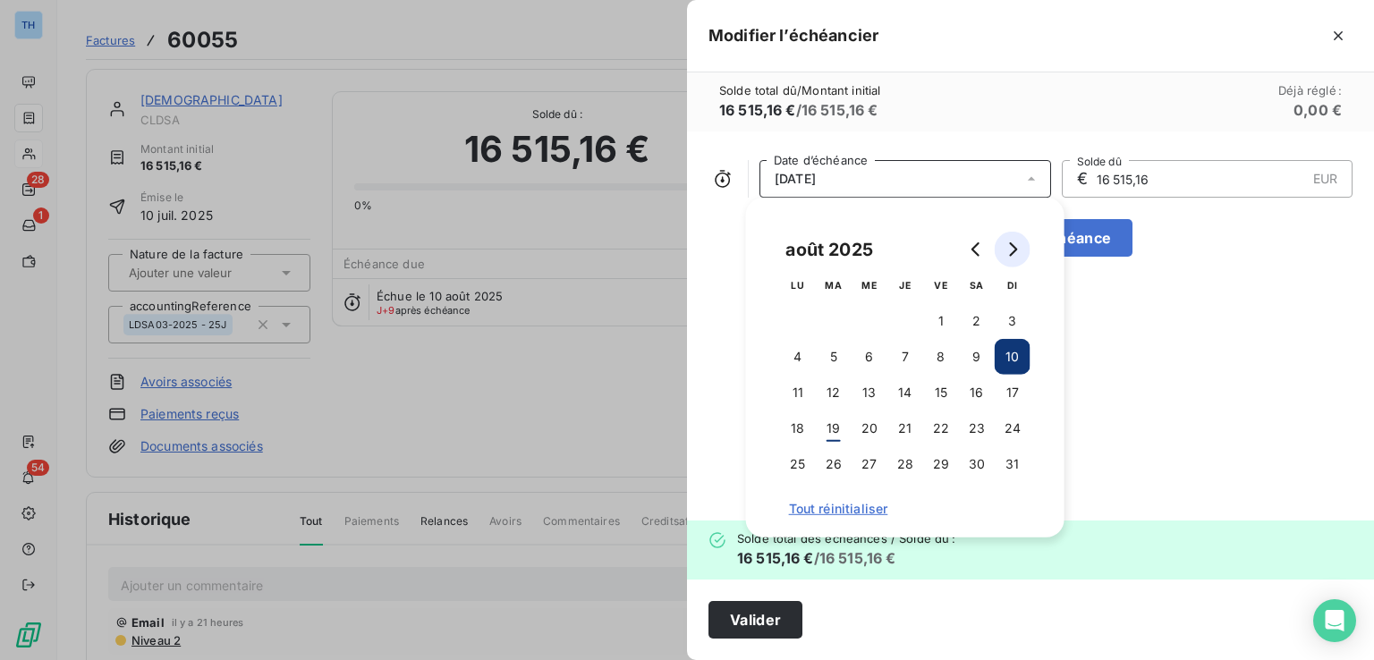
click at [1020, 244] on button "Go to next month" at bounding box center [1013, 250] width 36 height 36
click at [840, 469] on button "30" at bounding box center [834, 464] width 36 height 36
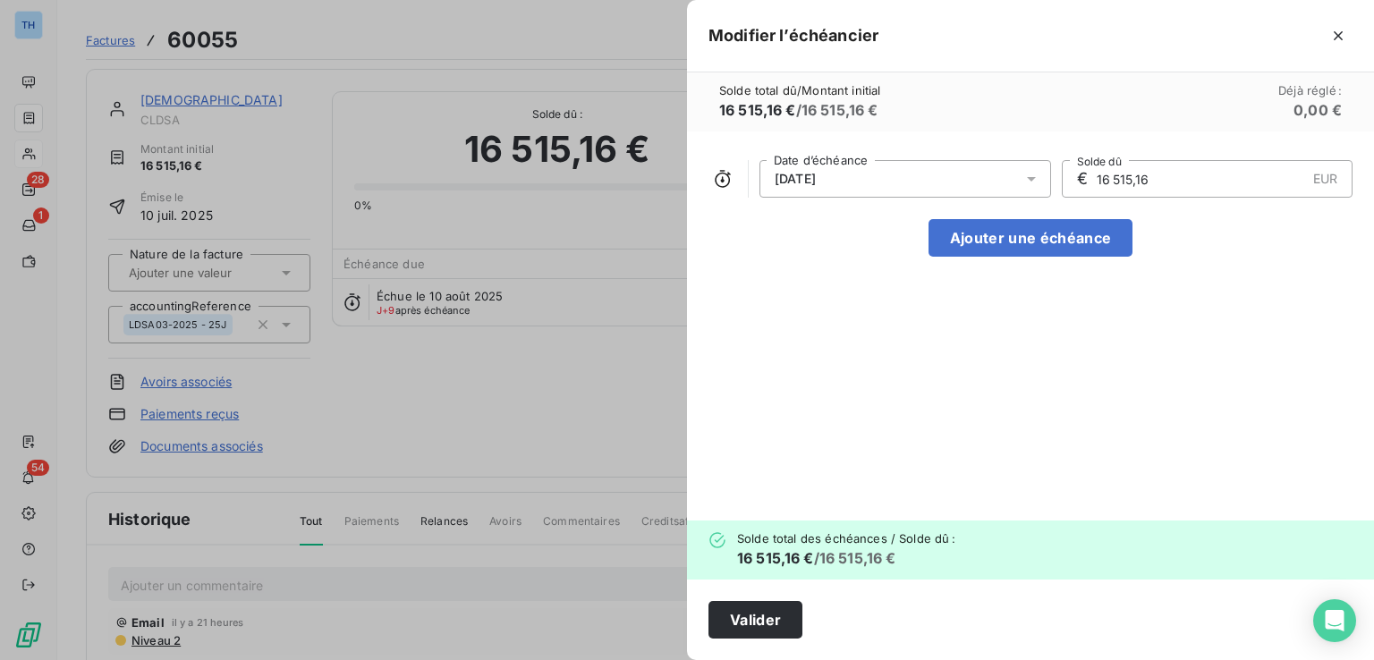
click at [1133, 382] on div "[DATE] Date d’échéance € 16 515,16 EUR Solde dû Ajouter une échéance" at bounding box center [1030, 326] width 687 height 389
click at [759, 614] on button "Valider" at bounding box center [755, 620] width 94 height 38
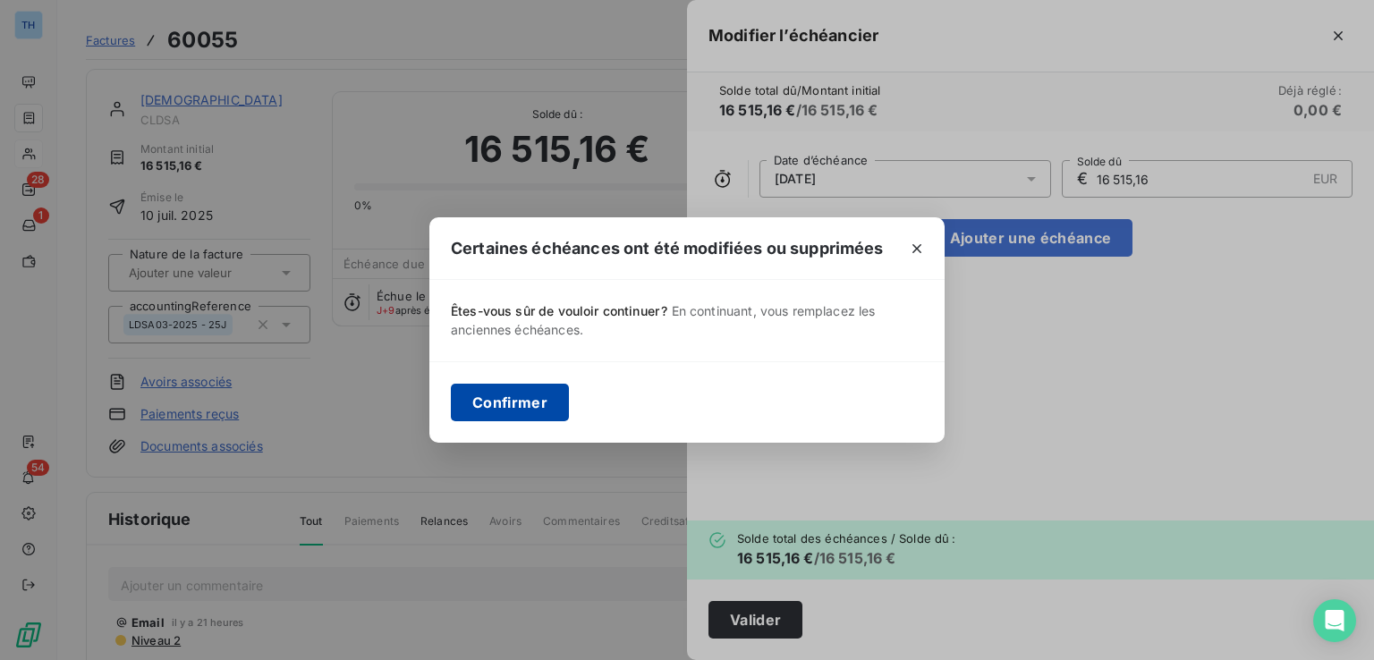
click at [508, 398] on button "Confirmer" at bounding box center [510, 403] width 118 height 38
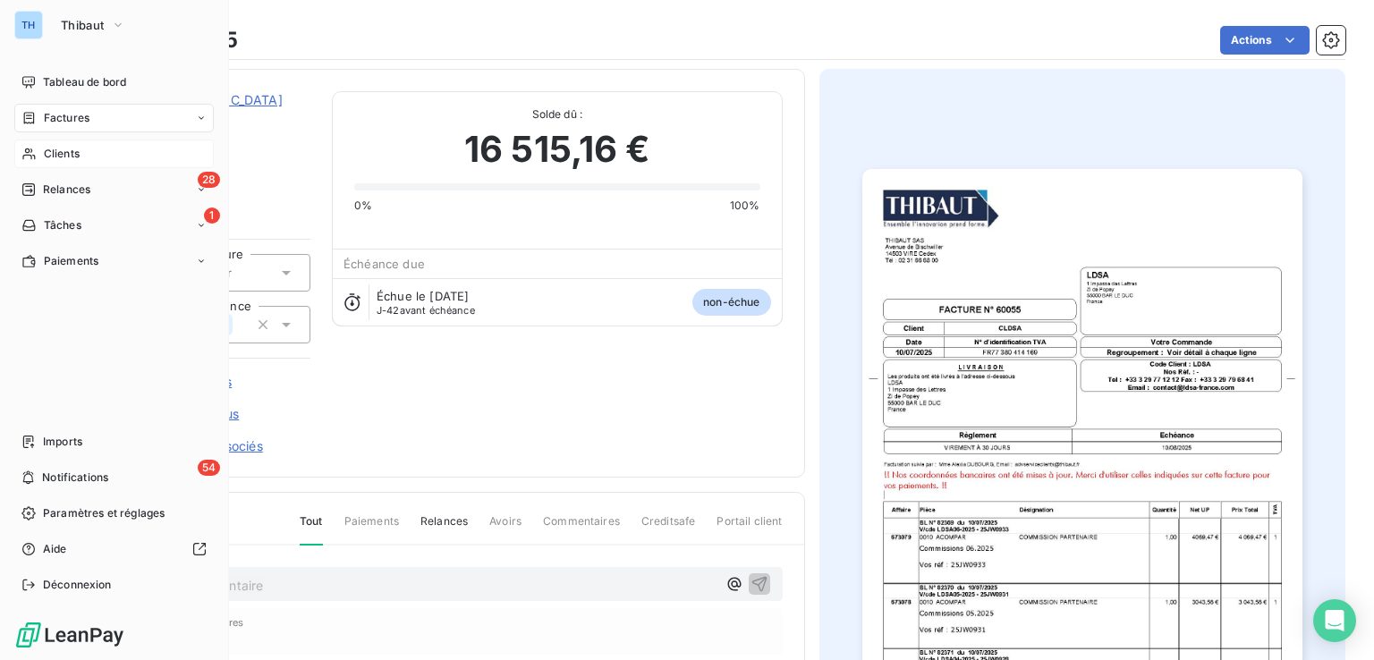
drag, startPoint x: 72, startPoint y: 117, endPoint x: 85, endPoint y: 117, distance: 13.4
click at [72, 117] on span "Factures" at bounding box center [67, 118] width 46 height 16
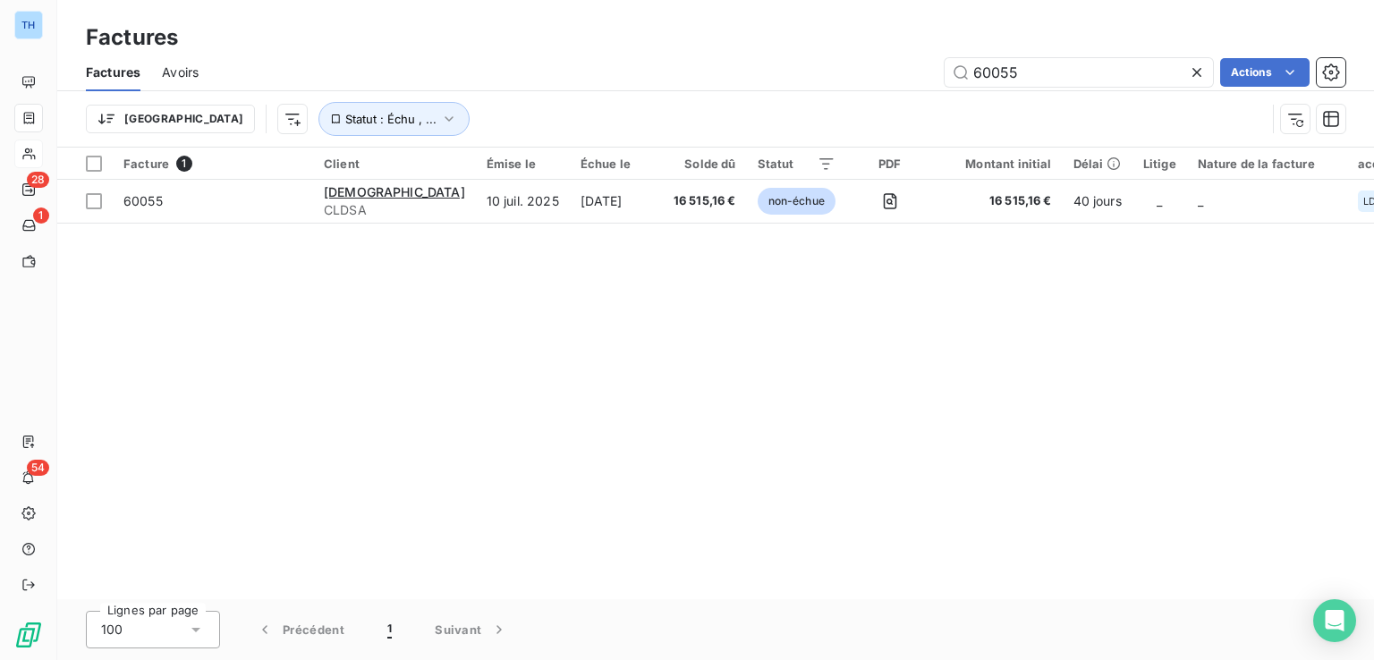
drag, startPoint x: 929, startPoint y: 63, endPoint x: 798, endPoint y: 38, distance: 133.0
click at [800, 49] on div "Factures Factures Avoirs 60055 Actions Trier Statut : Échu , ..." at bounding box center [715, 74] width 1317 height 148
type input "60429"
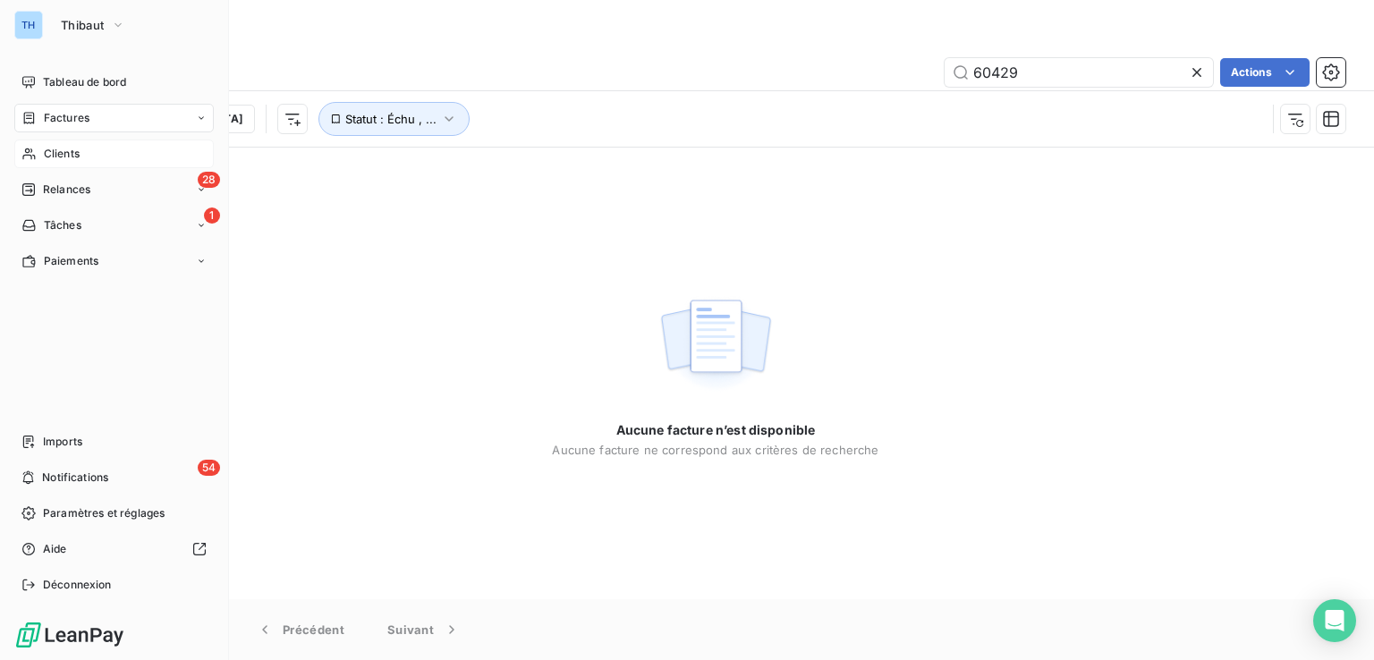
click at [64, 149] on span "Clients" at bounding box center [62, 154] width 36 height 16
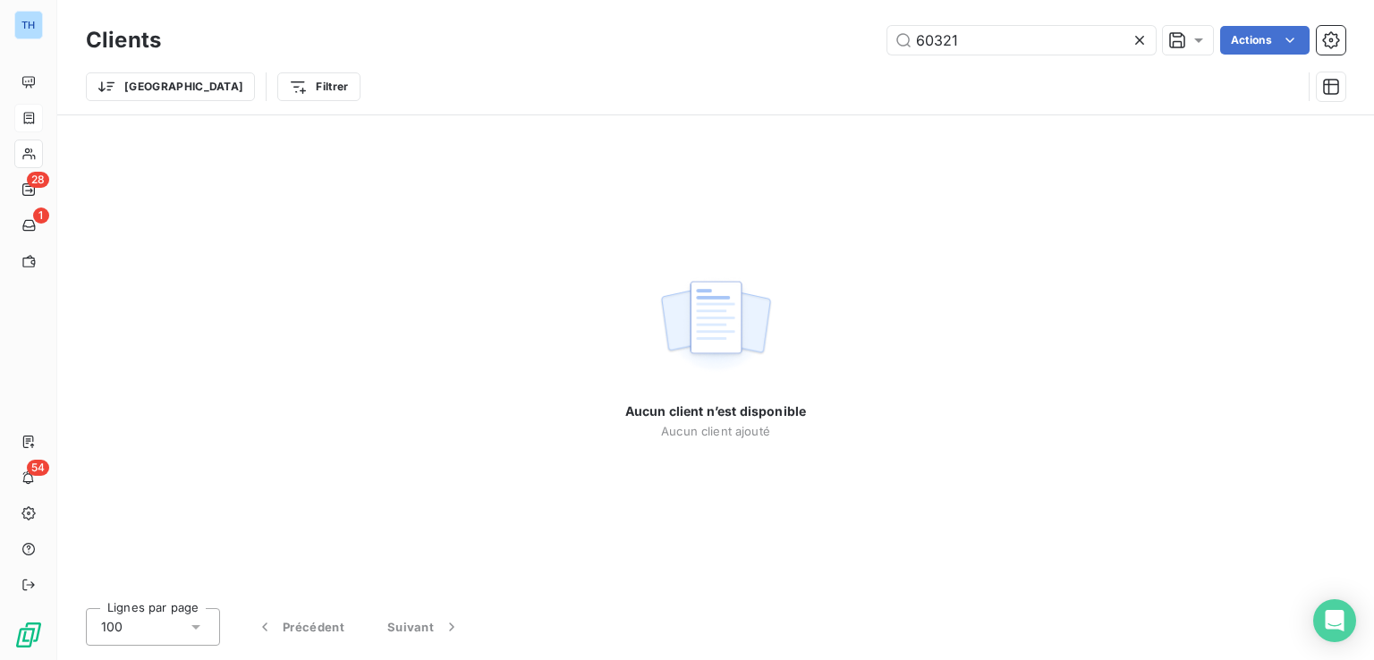
drag, startPoint x: 972, startPoint y: 38, endPoint x: 702, endPoint y: 29, distance: 270.3
click at [702, 29] on div "60321 Actions" at bounding box center [763, 40] width 1163 height 29
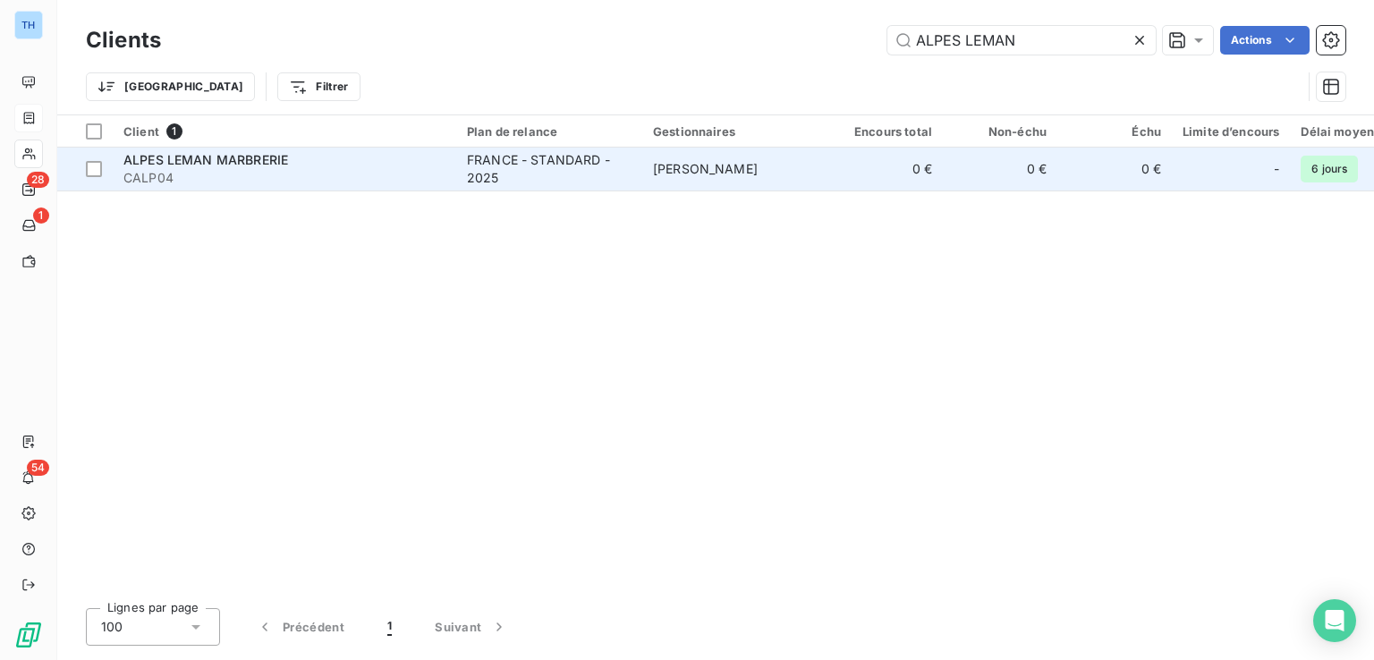
type input "ALPES LEMAN"
click at [344, 184] on span "CALP04" at bounding box center [284, 178] width 322 height 18
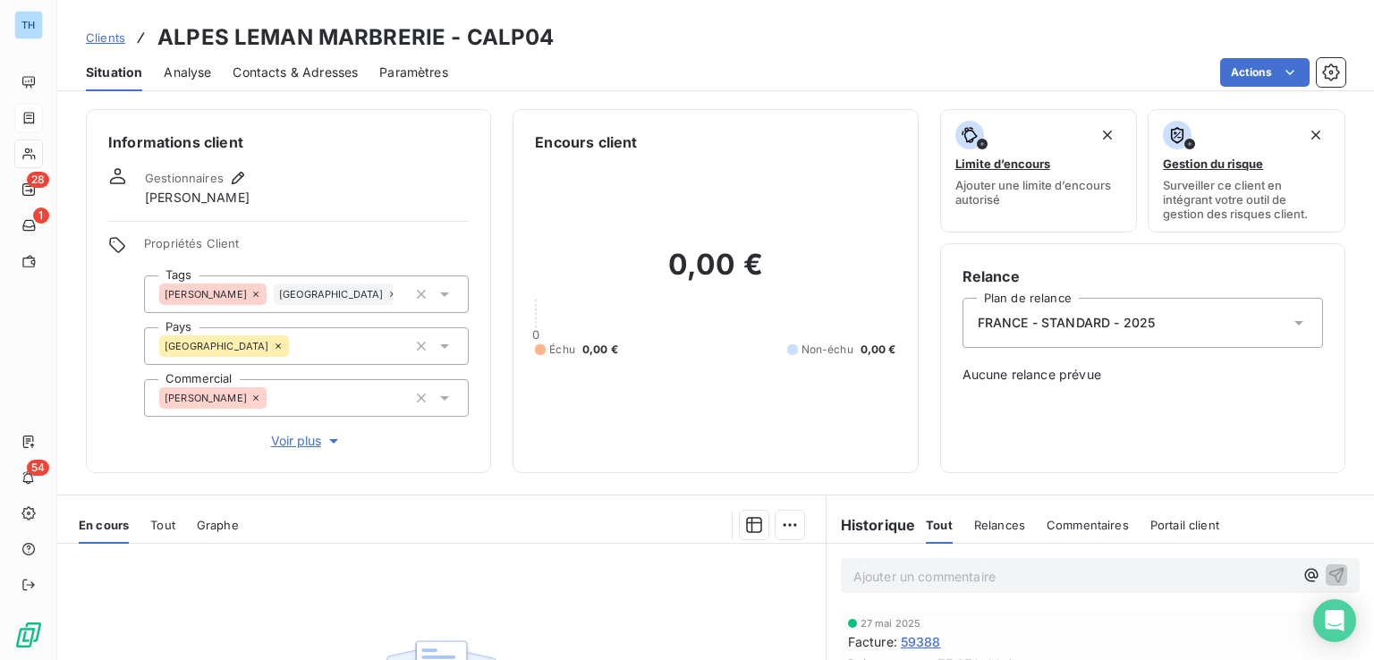
scroll to position [268, 0]
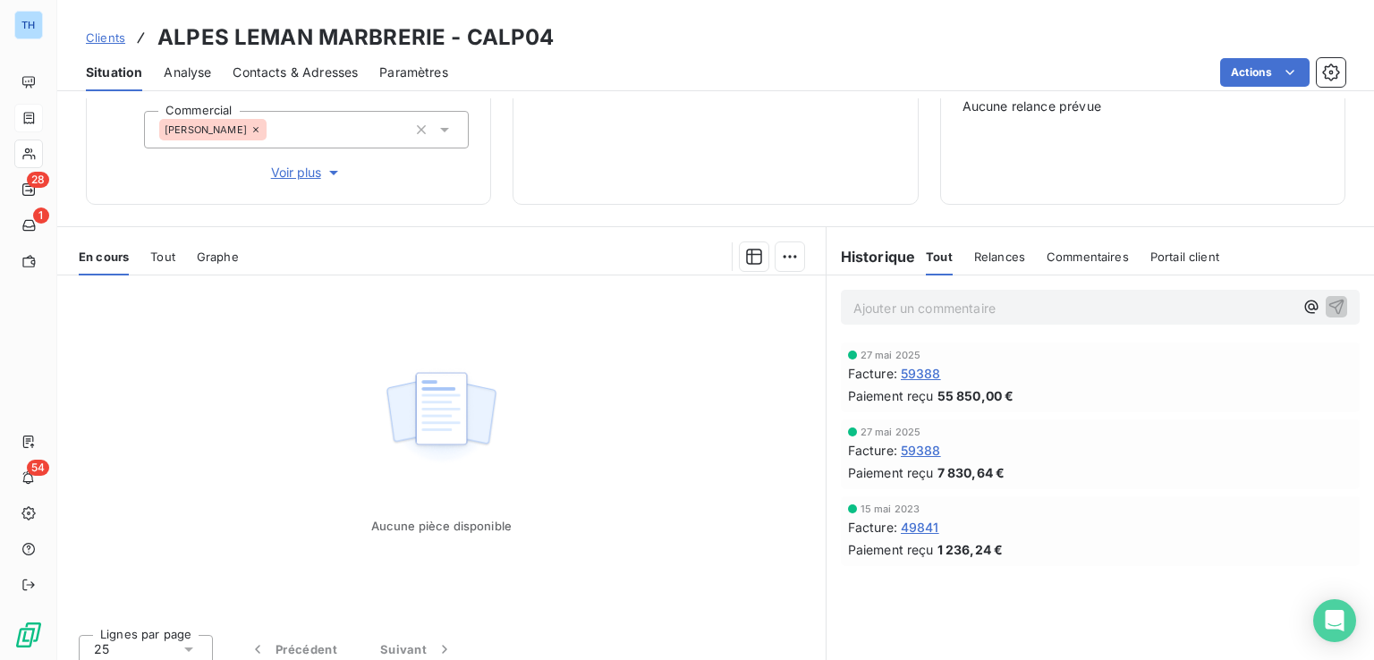
click at [911, 369] on span "59388" at bounding box center [921, 373] width 40 height 19
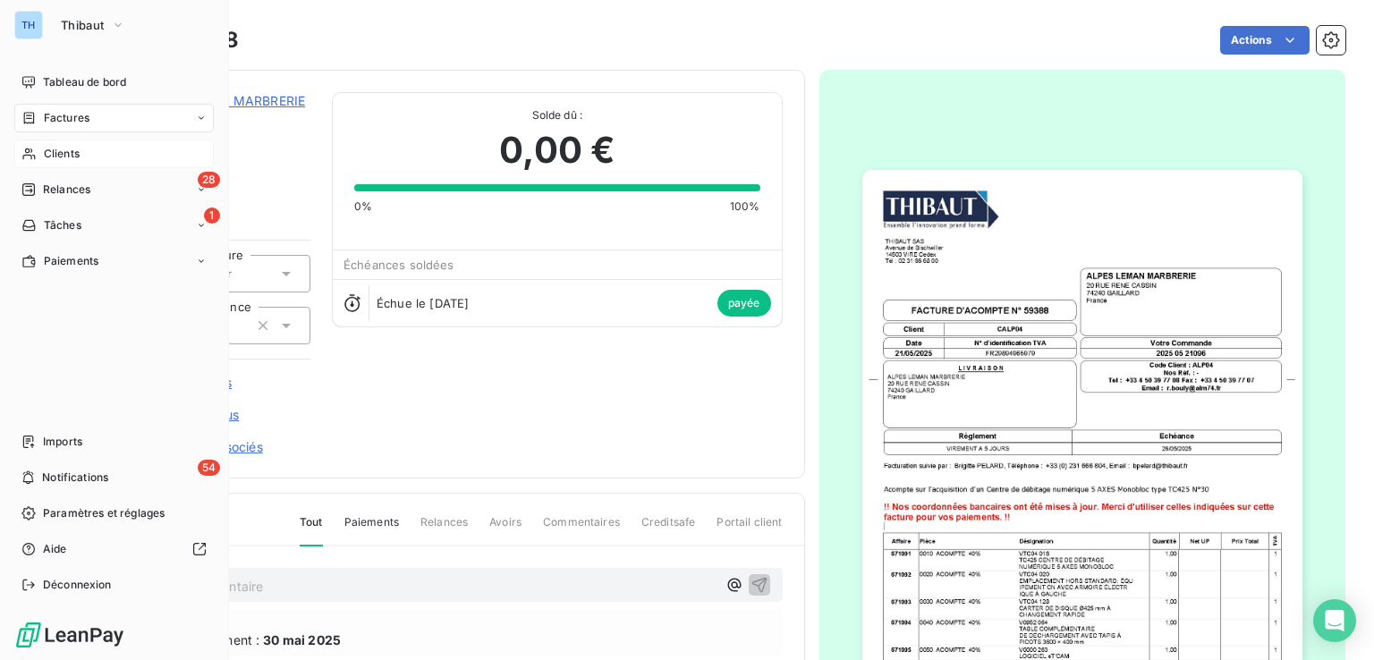
click at [61, 146] on span "Clients" at bounding box center [62, 154] width 36 height 16
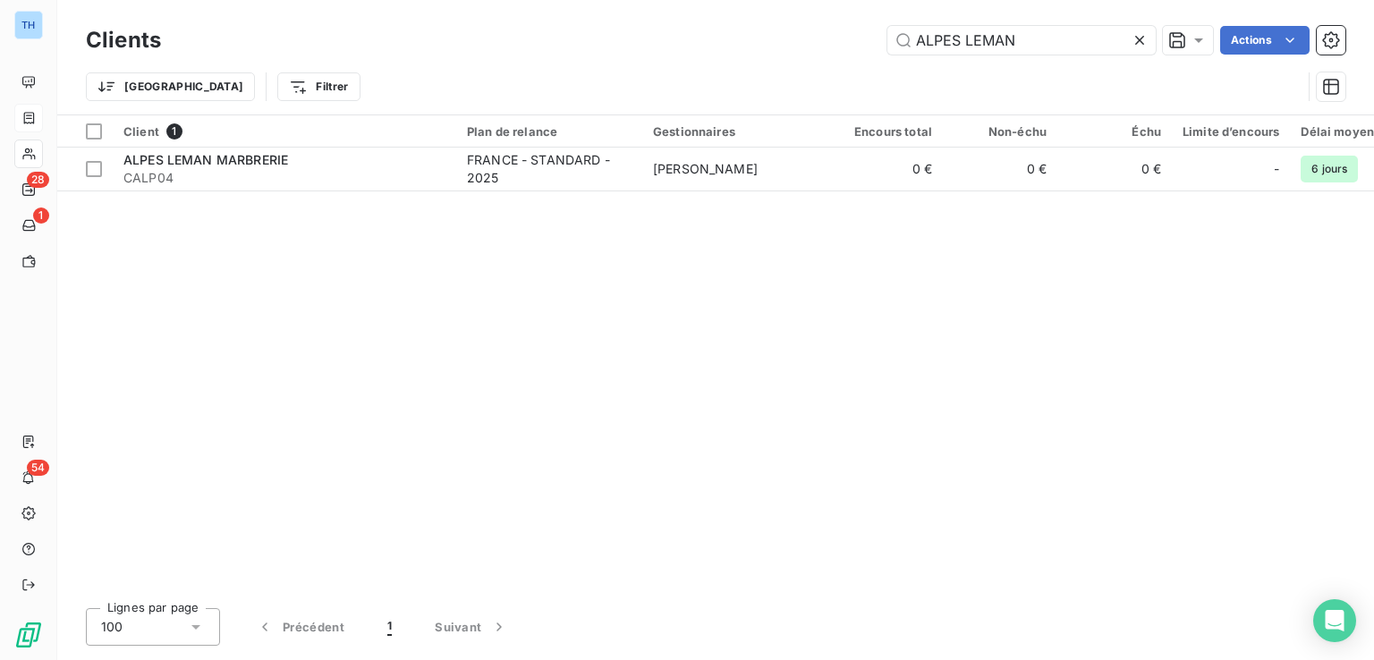
drag, startPoint x: 1019, startPoint y: 37, endPoint x: 739, endPoint y: 26, distance: 280.2
click at [743, 27] on div "ALPES LEMAN Actions" at bounding box center [763, 40] width 1163 height 29
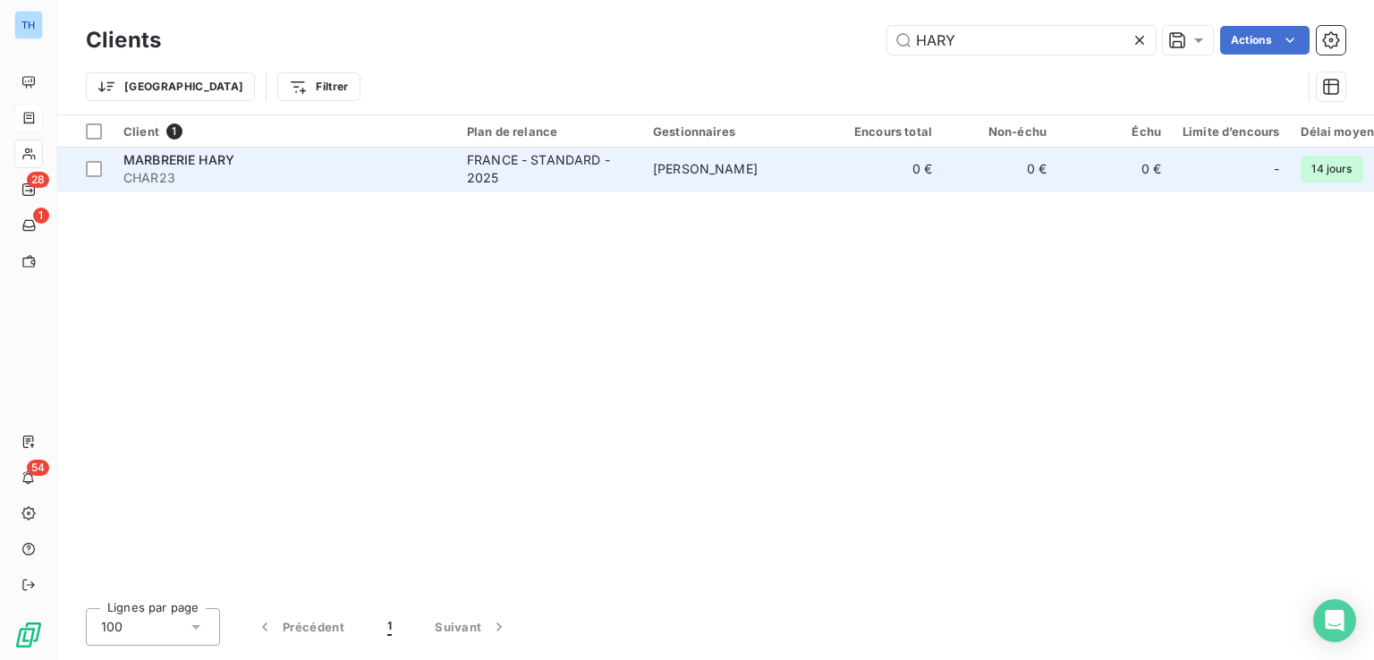
type input "HARY"
click at [426, 174] on span "CHAR23" at bounding box center [284, 178] width 322 height 18
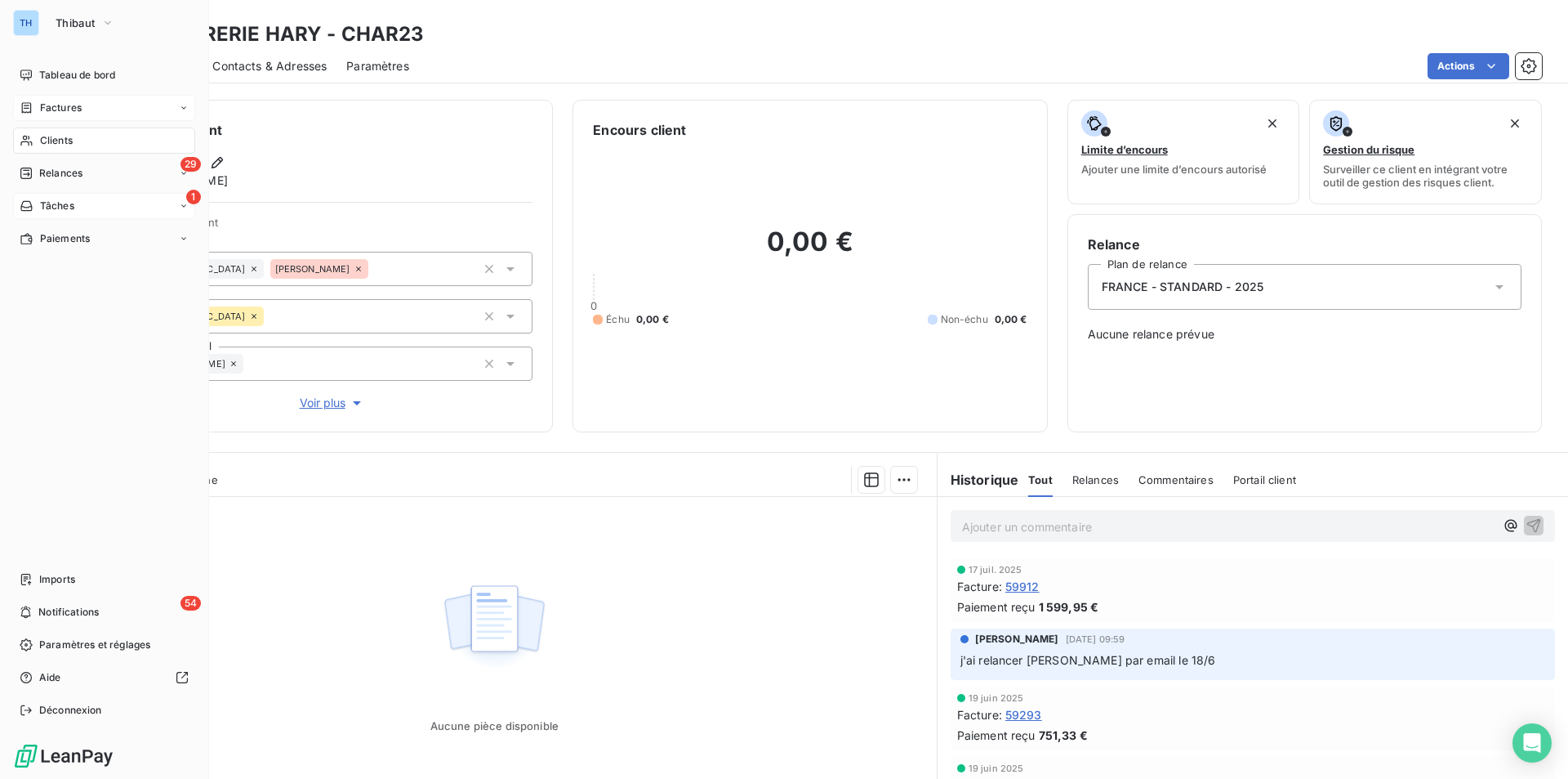
click at [69, 205] on span "Tâches" at bounding box center [57, 205] width 35 height 15
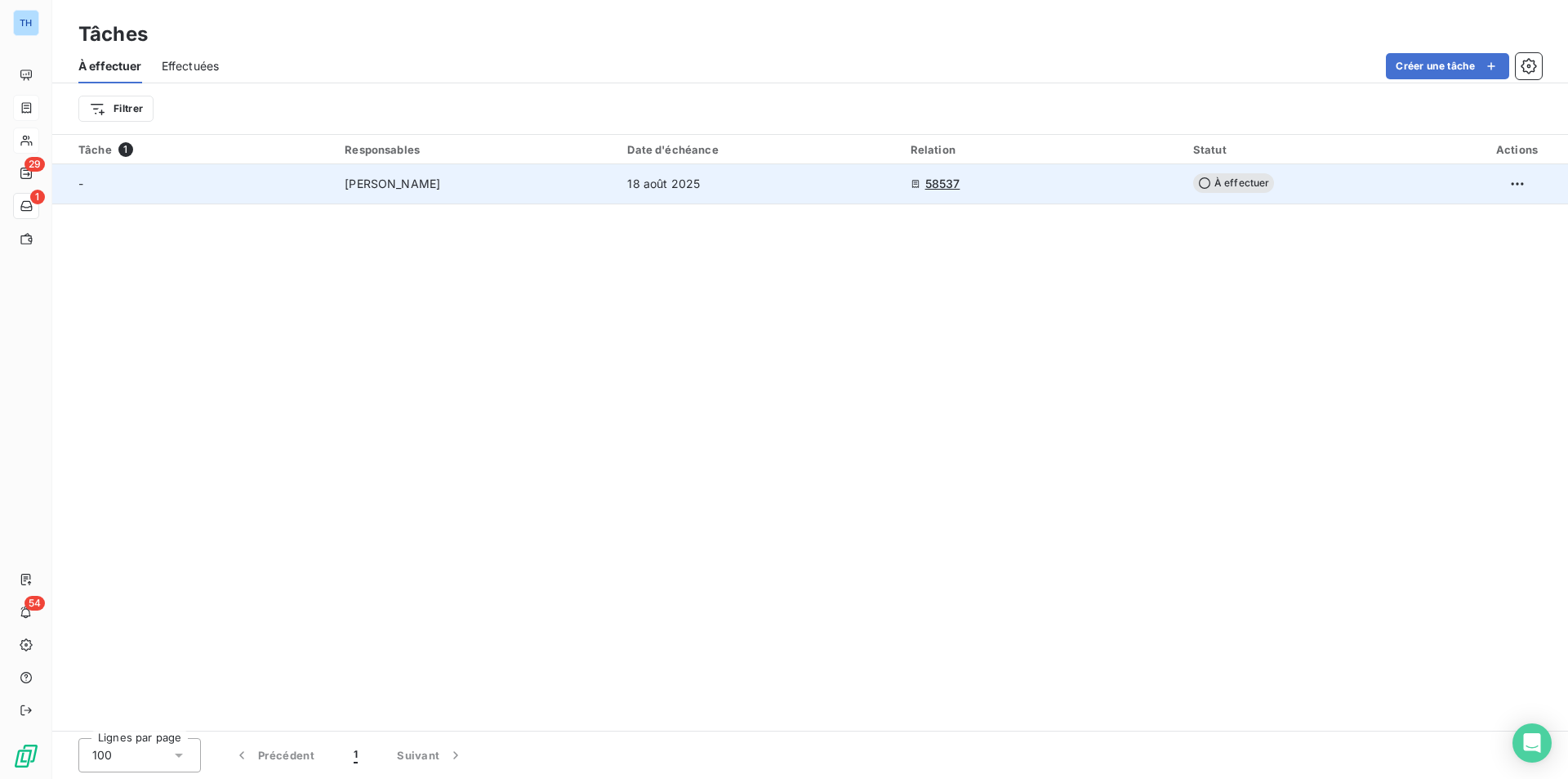
click at [538, 189] on div "[PERSON_NAME]" at bounding box center [476, 184] width 263 height 16
type input "[DATE]"
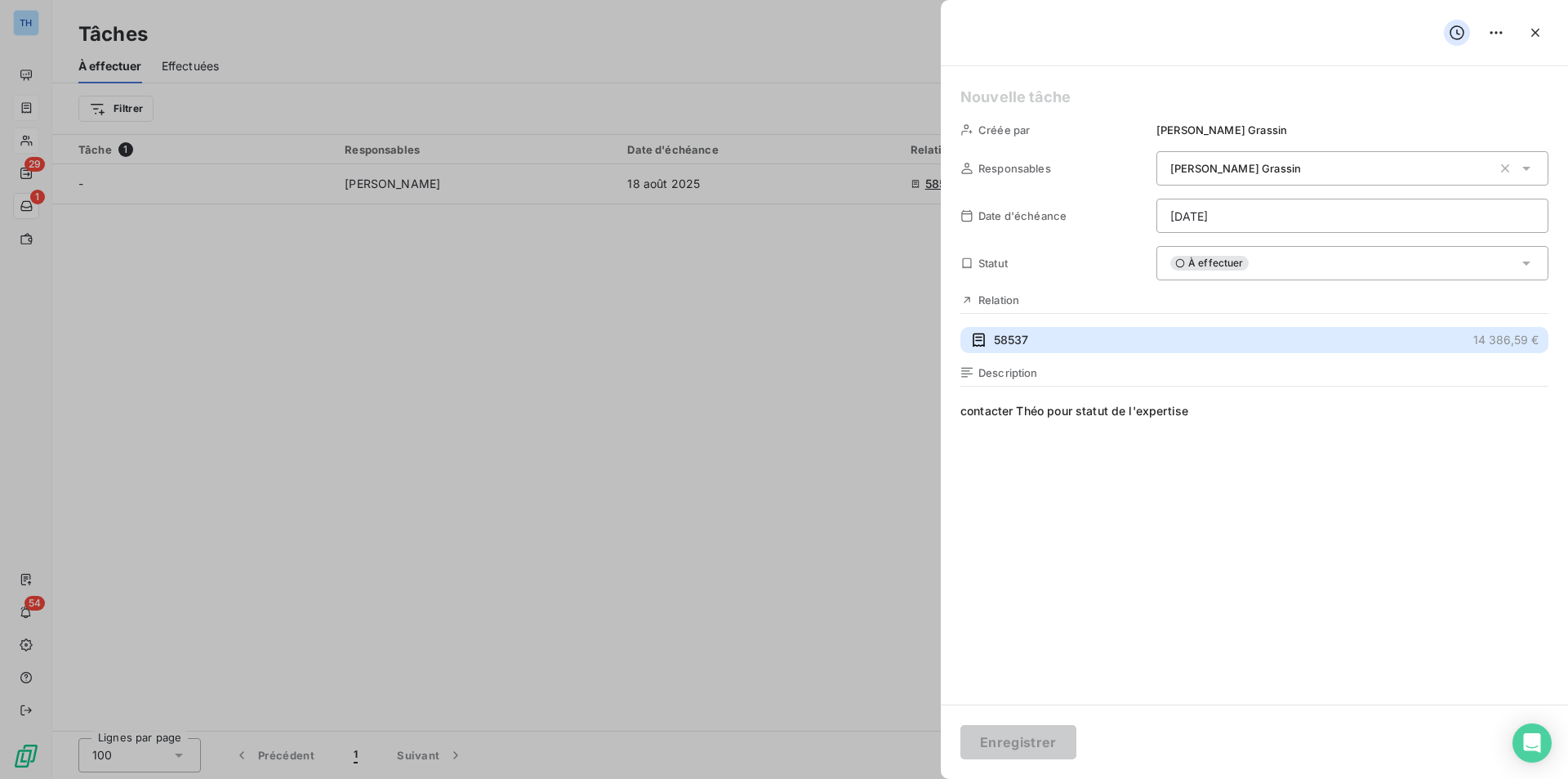
click at [997, 337] on span "58537" at bounding box center [1011, 340] width 35 height 16
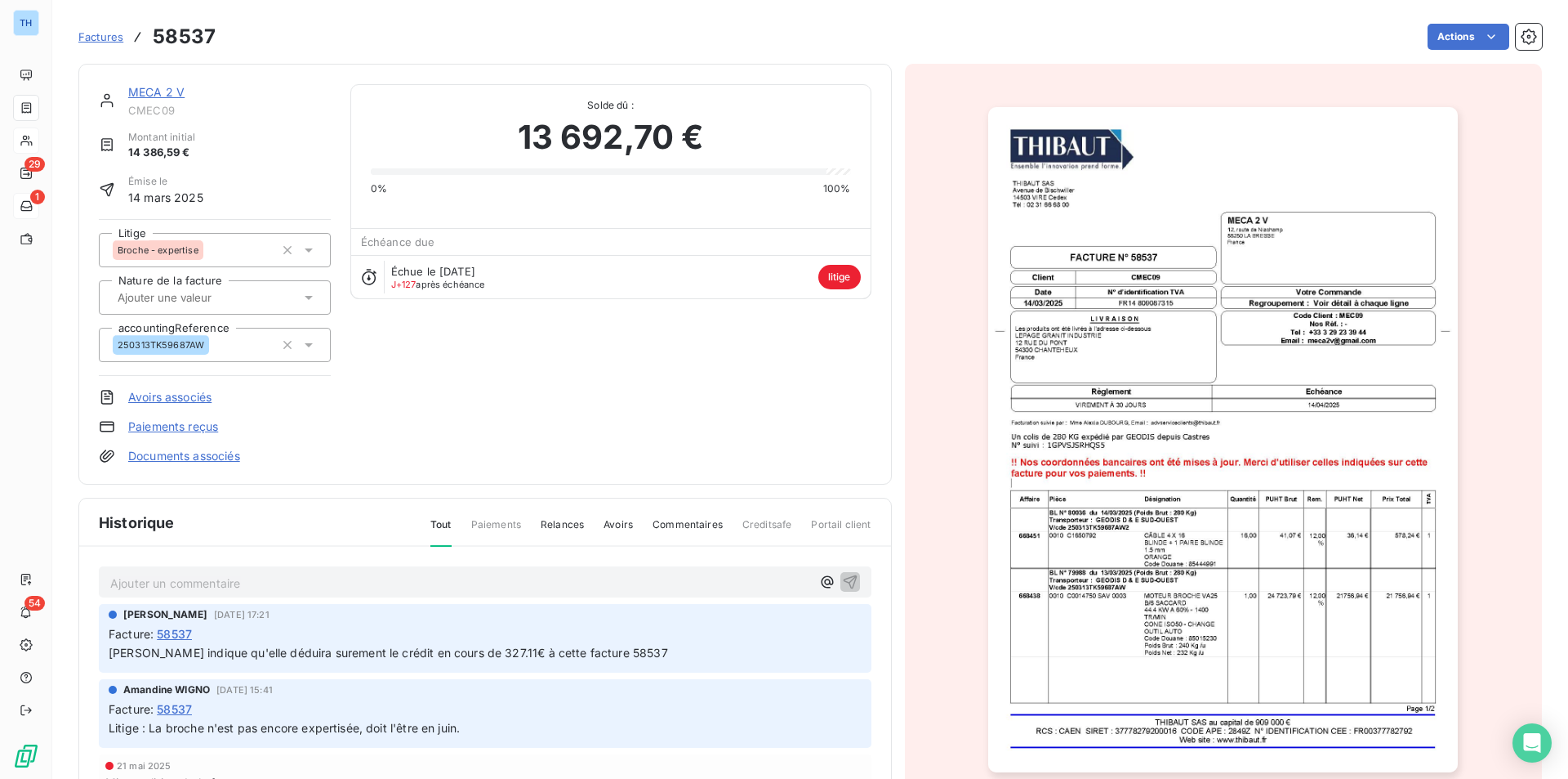
click at [1139, 384] on img "button" at bounding box center [1222, 439] width 469 height 665
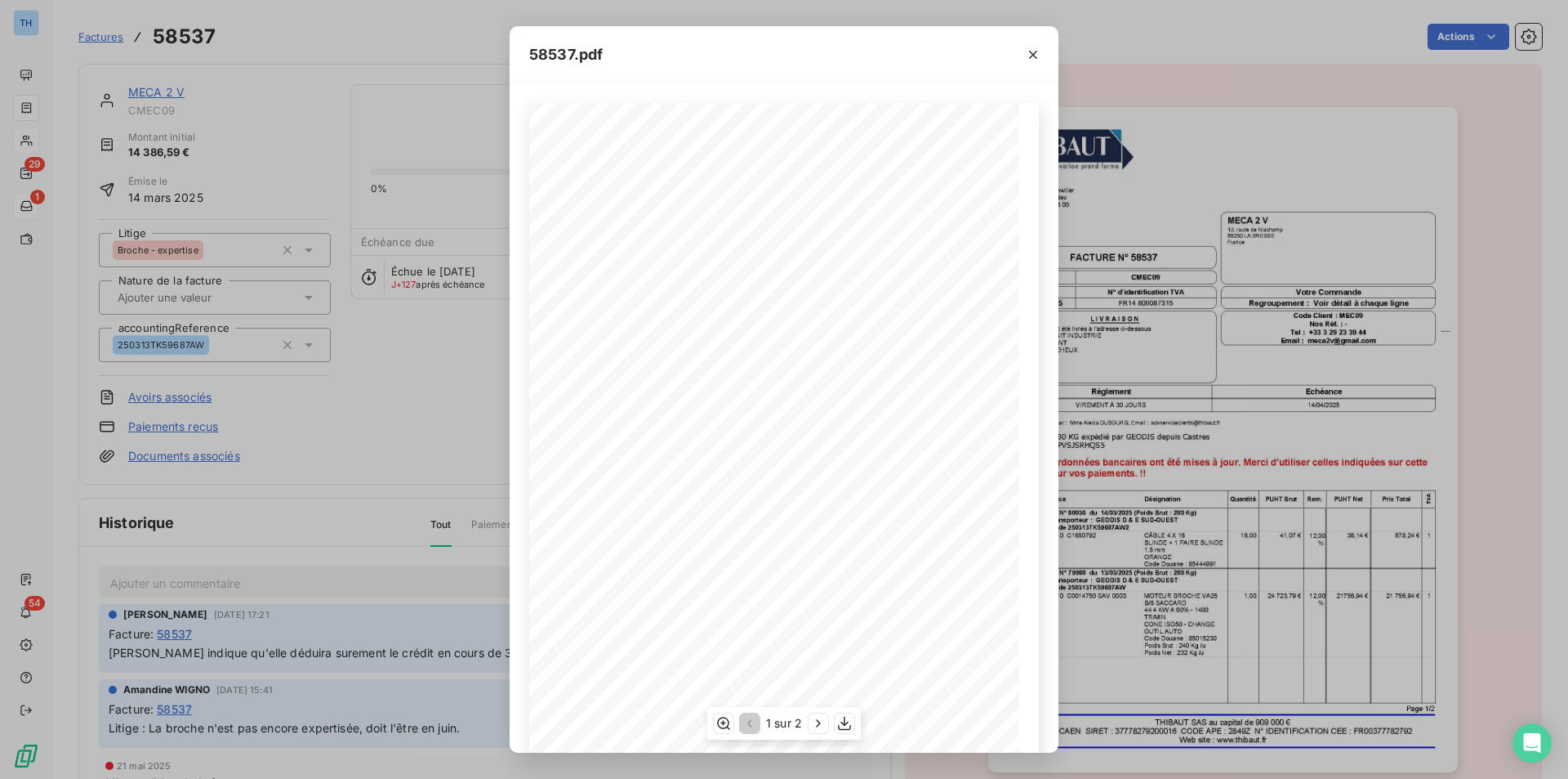
scroll to position [63, 0]
click at [817, 719] on icon "button" at bounding box center [818, 723] width 16 height 16
click at [751, 724] on icon "button" at bounding box center [747, 723] width 16 height 16
click at [1030, 55] on icon "button" at bounding box center [1033, 55] width 16 height 16
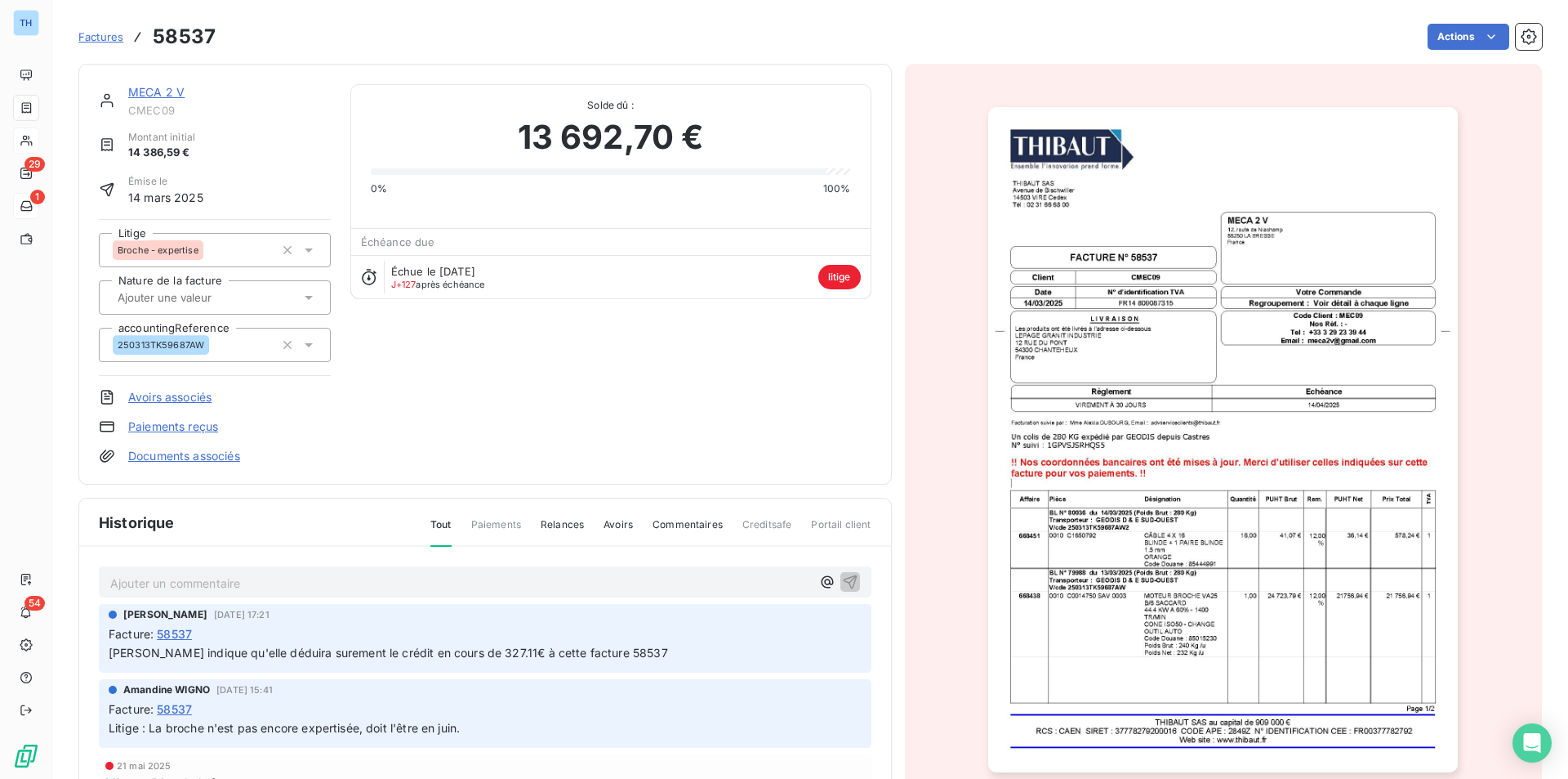
click at [235, 579] on p "Ajouter un commentaire ﻿" at bounding box center [461, 583] width 701 height 20
click at [610, 594] on div "Au [DATE], broche non expertisée, devrait l'être pour fin d'année. (cf TB)" at bounding box center [485, 581] width 772 height 30
click at [779, 681] on div "[PERSON_NAME] [DATE] 15:41" at bounding box center [485, 688] width 753 height 15
click at [842, 580] on icon "button" at bounding box center [849, 581] width 14 height 14
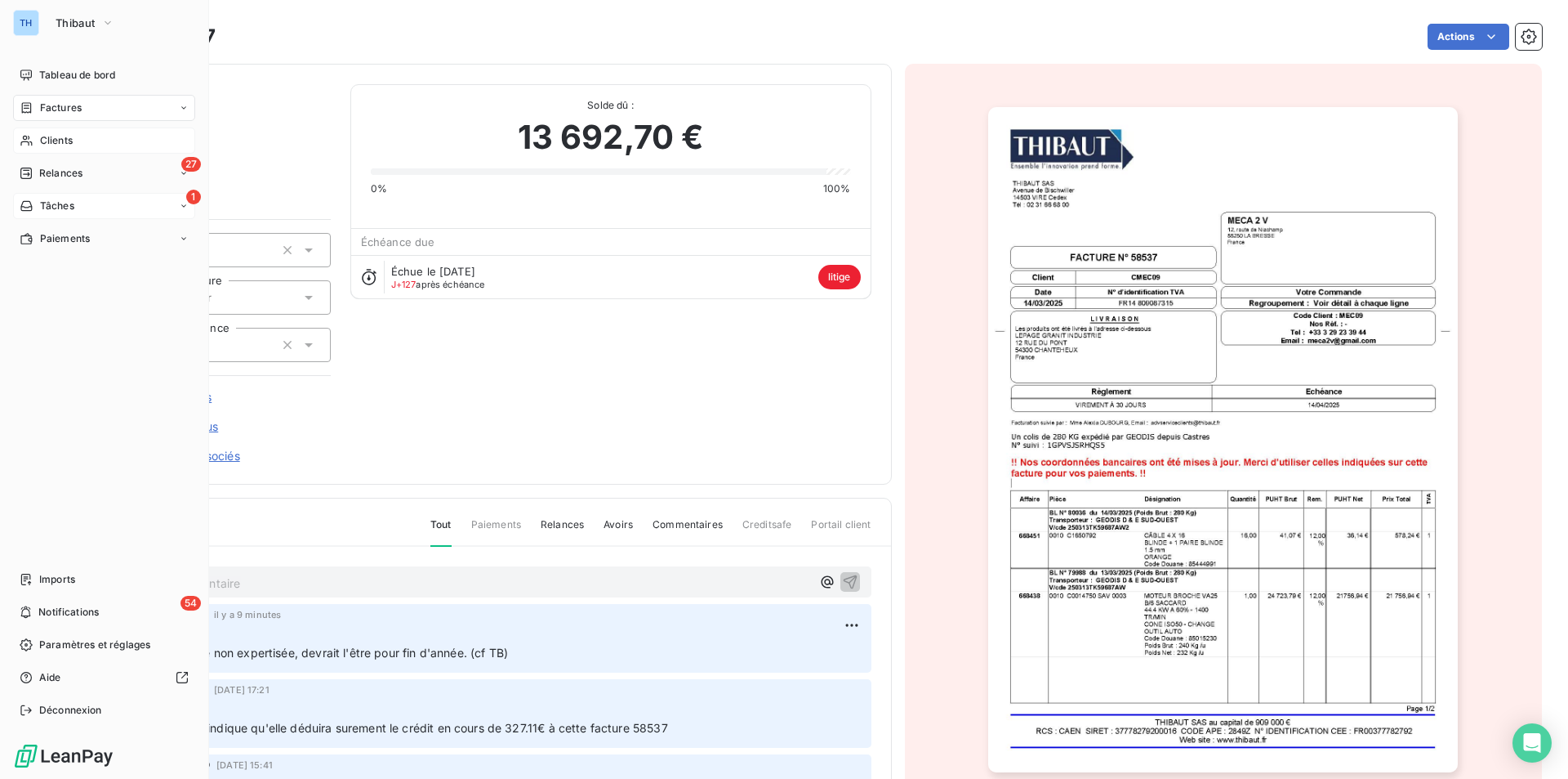
click at [58, 139] on span "Clients" at bounding box center [57, 141] width 33 height 15
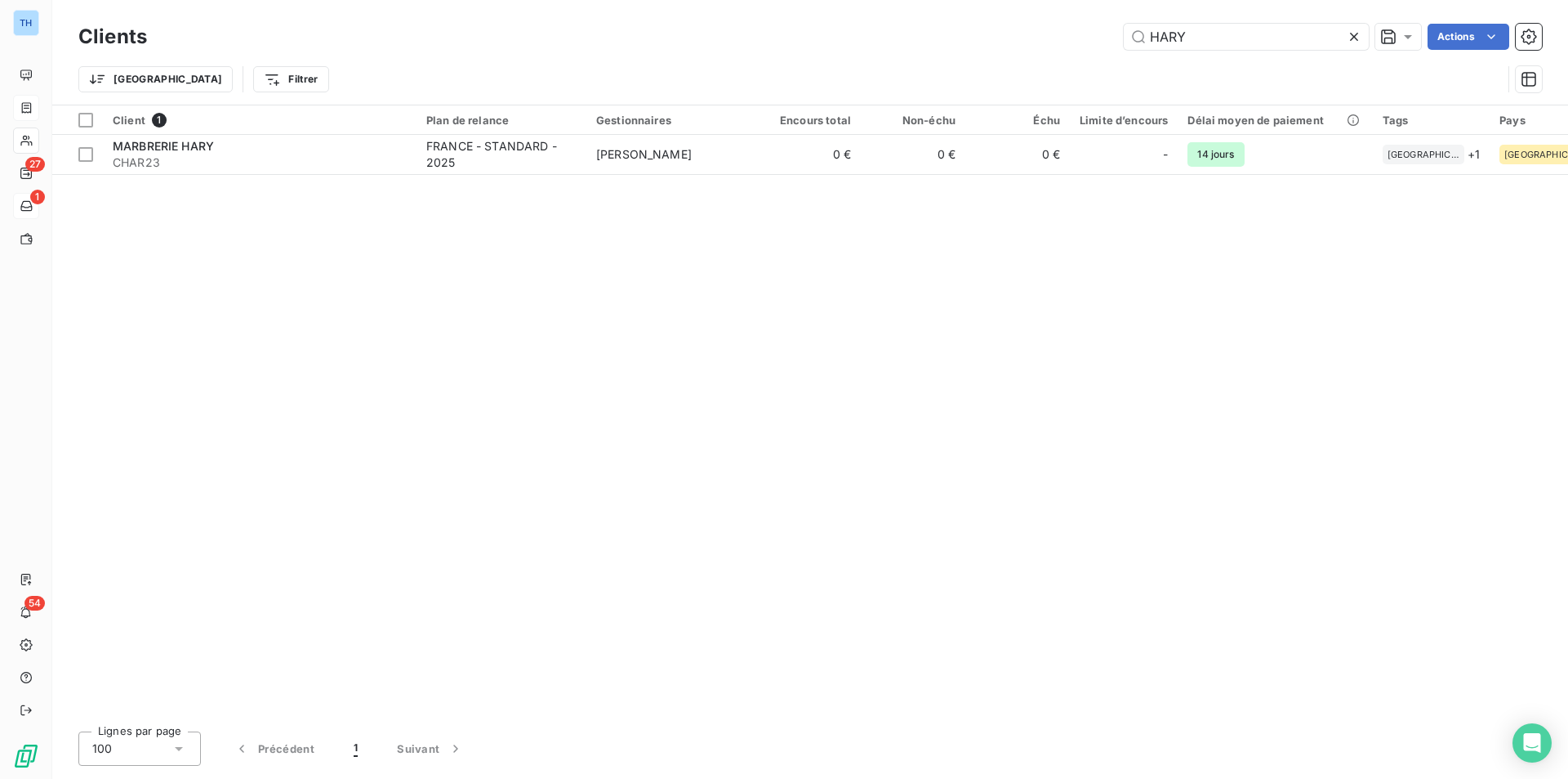
drag, startPoint x: 1205, startPoint y: 34, endPoint x: 1023, endPoint y: 44, distance: 182.3
click at [1031, 42] on div "HARY Actions" at bounding box center [853, 37] width 1375 height 26
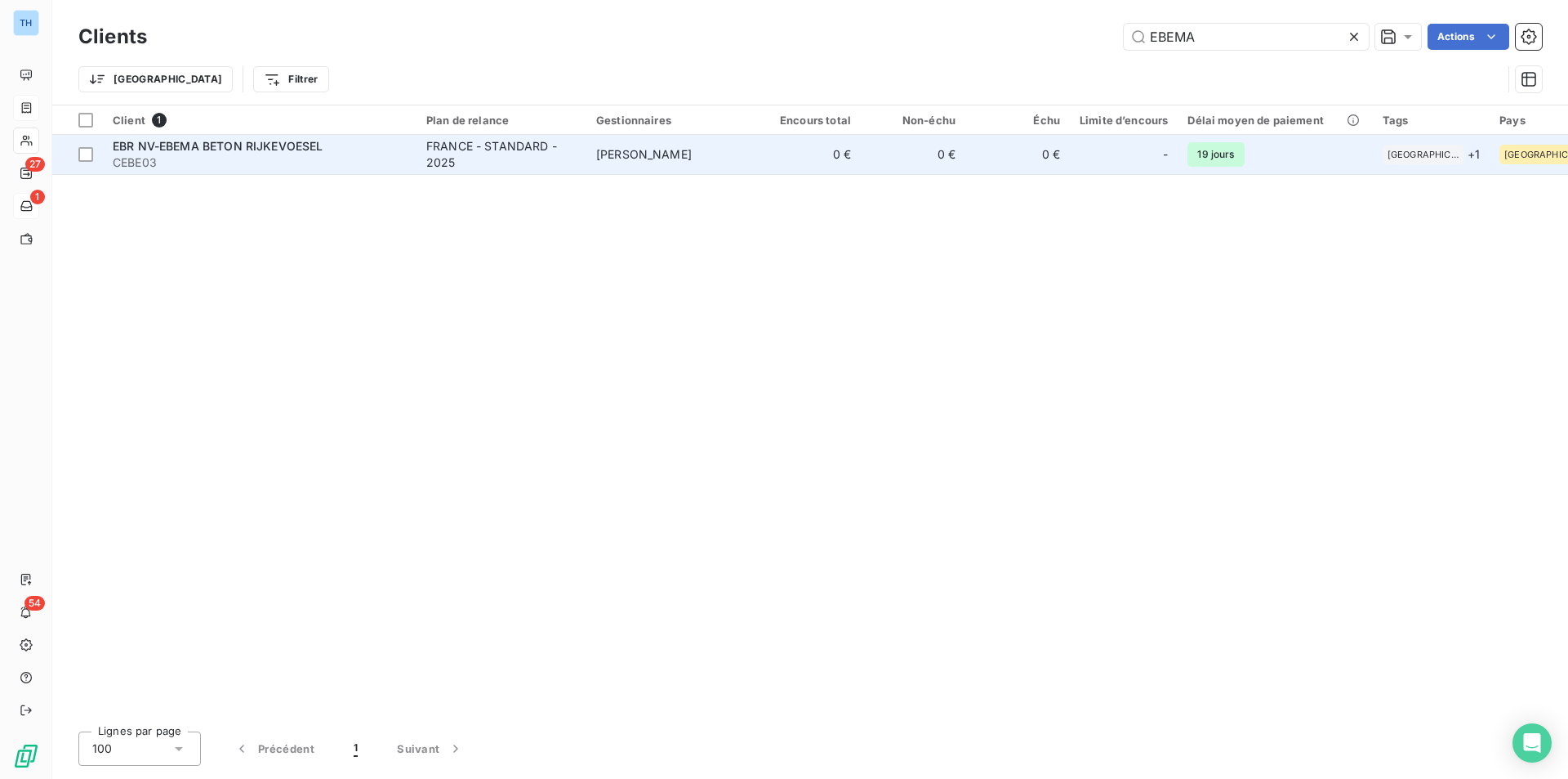
type input "EBEMA"
click at [339, 156] on span "CEBE03" at bounding box center [259, 163] width 294 height 16
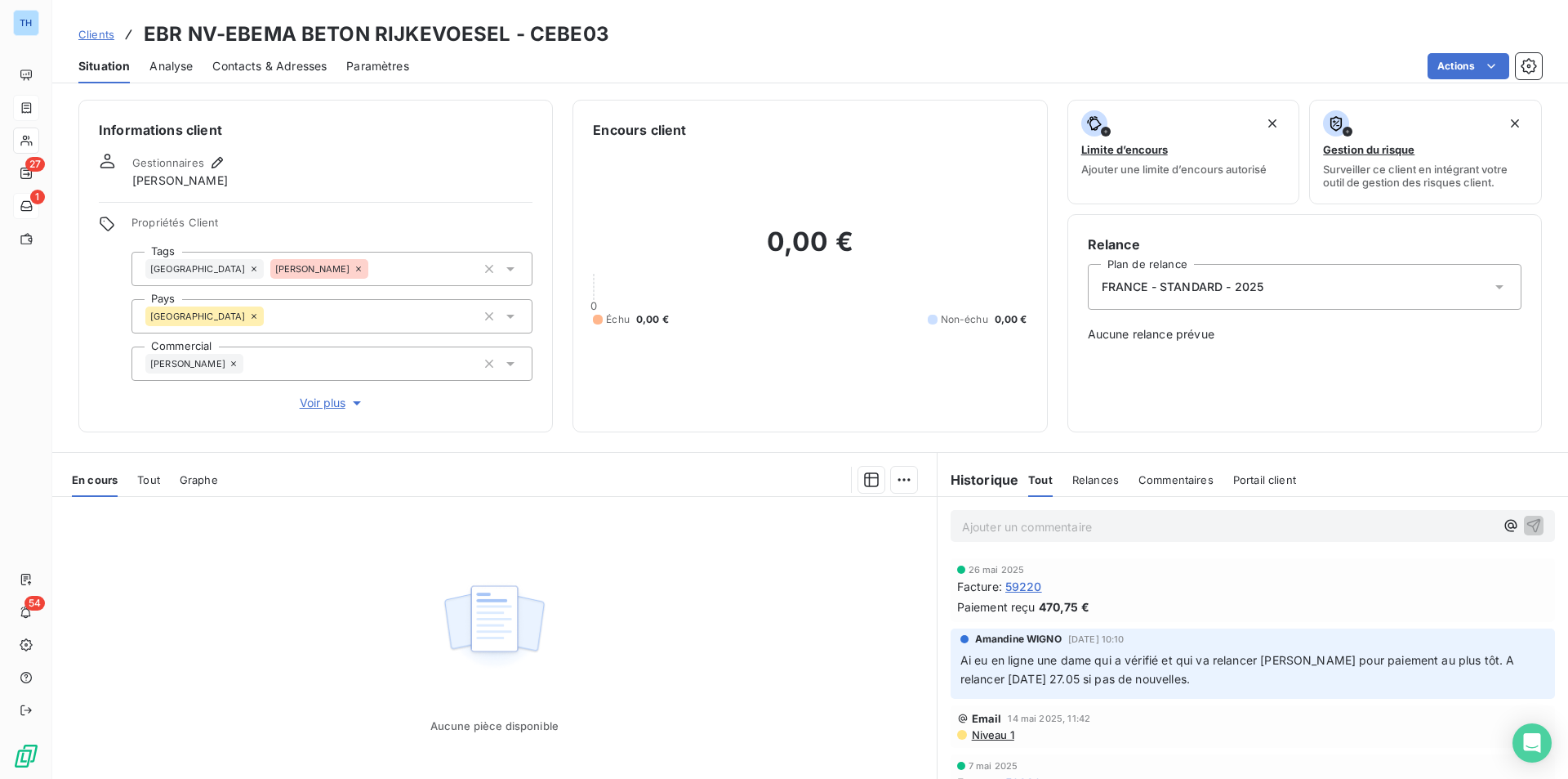
click at [305, 66] on span "Contacts & Adresses" at bounding box center [269, 67] width 114 height 16
